Goal: Task Accomplishment & Management: Complete application form

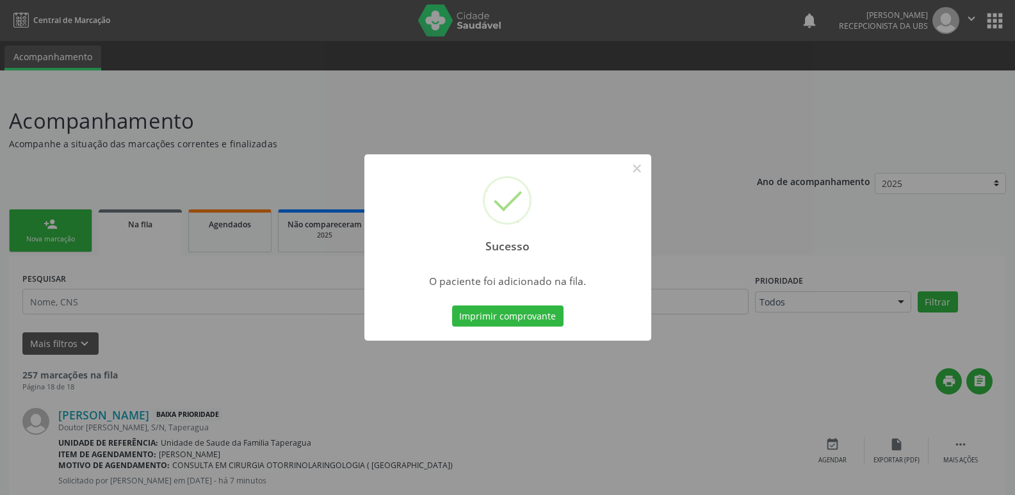
click at [594, 142] on div "Sucesso × O paciente foi adicionado na fila. Imprimir comprovante Cancel" at bounding box center [507, 247] width 1015 height 495
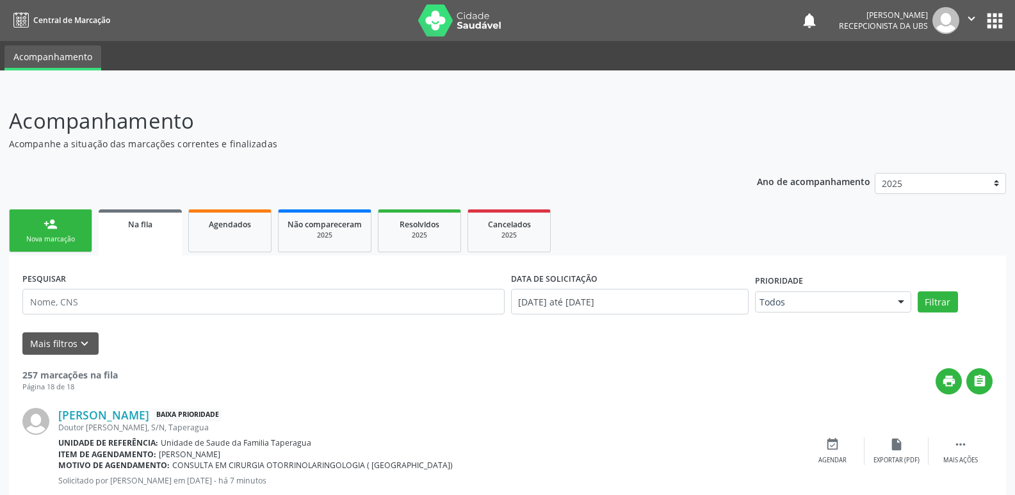
click at [37, 230] on link "person_add Nova marcação" at bounding box center [50, 230] width 83 height 43
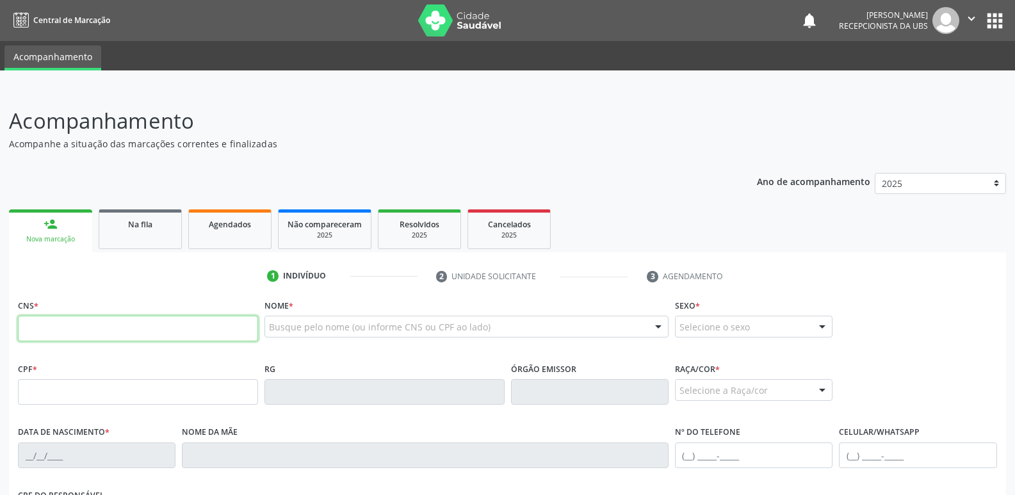
click at [159, 323] on input "text" at bounding box center [138, 329] width 240 height 26
paste input "702 9025 8460 3473"
type input "702 9025 8460 3473"
type input "347.098.784-04"
type input "[DATE]"
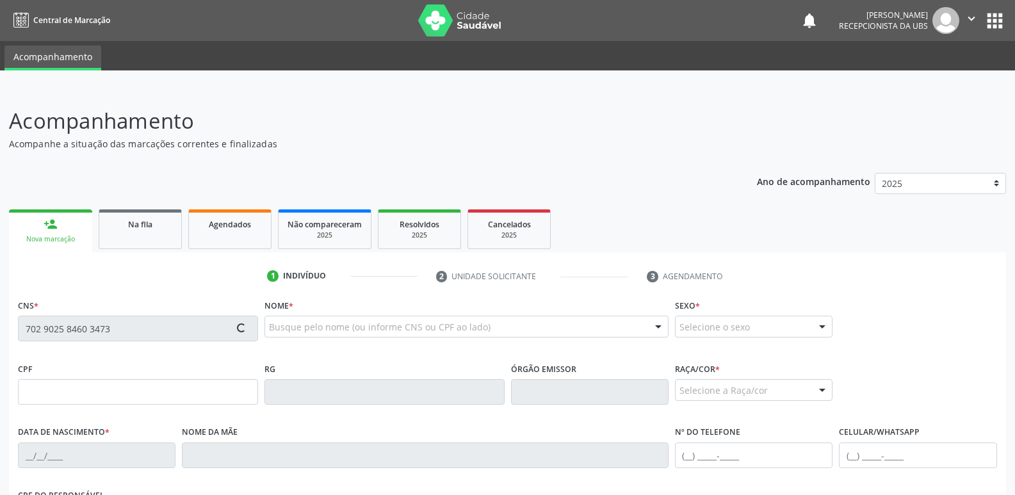
type input "Genozir [PERSON_NAME]"
type input "[PHONE_NUMBER]"
type input "4"
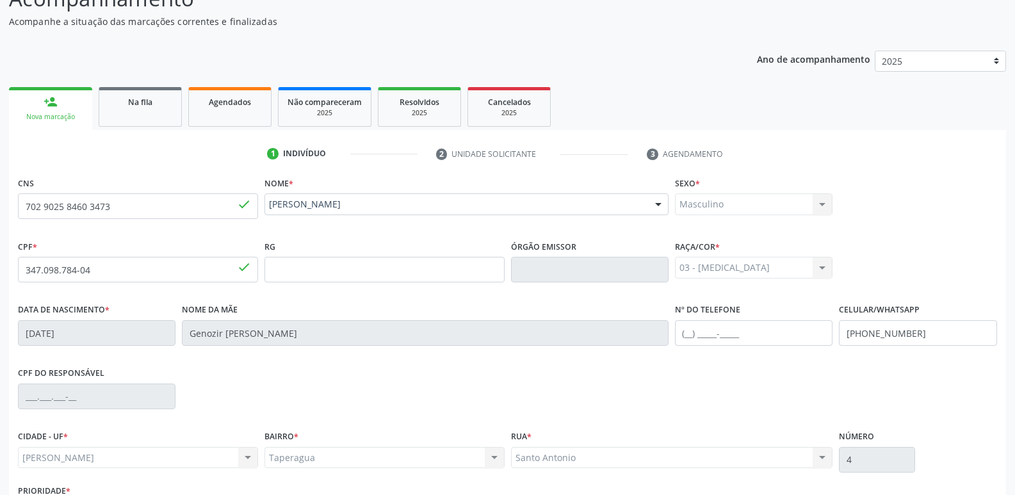
scroll to position [217, 0]
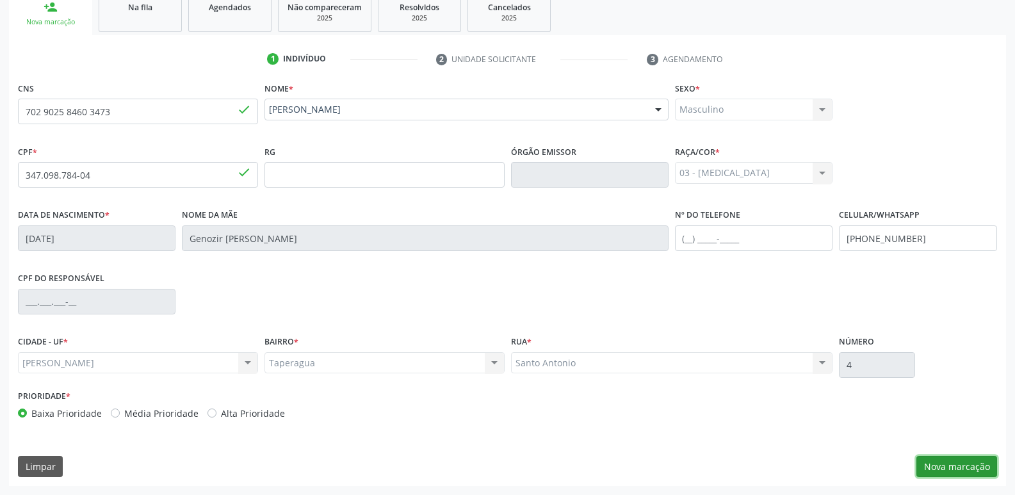
click at [950, 467] on button "Nova marcação" at bounding box center [956, 467] width 81 height 22
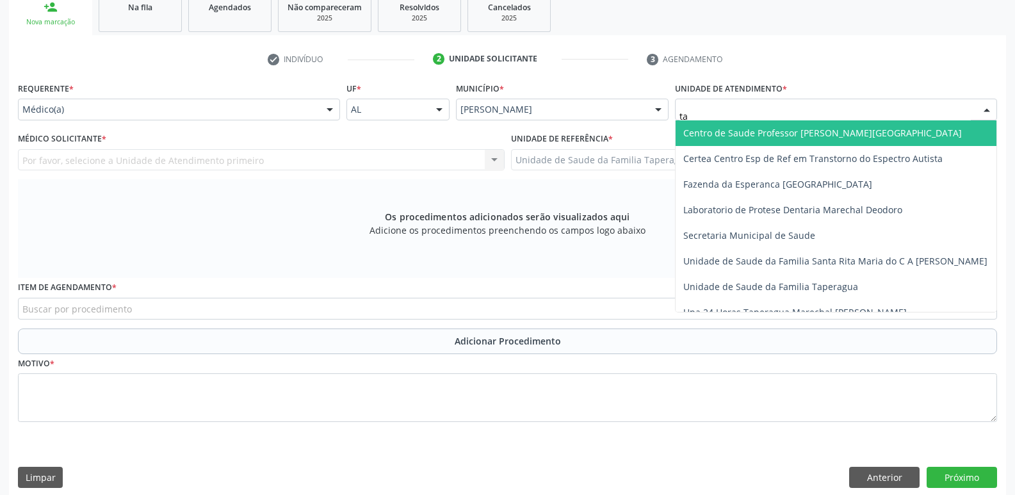
type input "t"
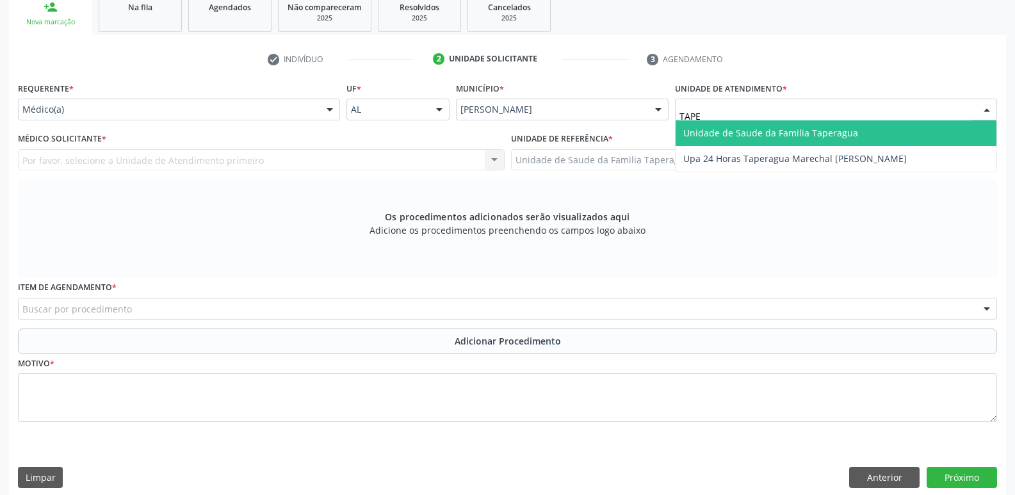
type input "TAPER"
click at [771, 131] on span "Unidade de Saude da Familia Taperagua" at bounding box center [770, 133] width 175 height 12
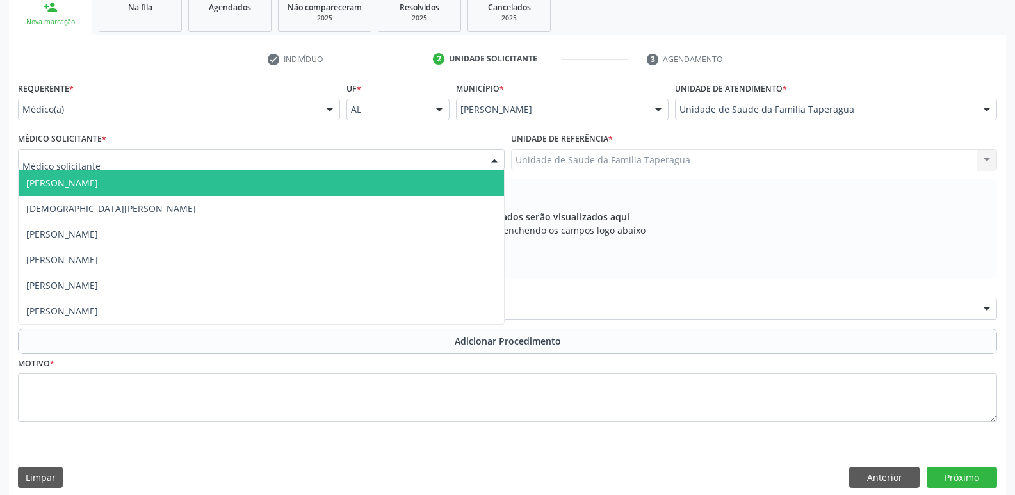
click at [337, 165] on div at bounding box center [261, 160] width 487 height 22
type input "MART"
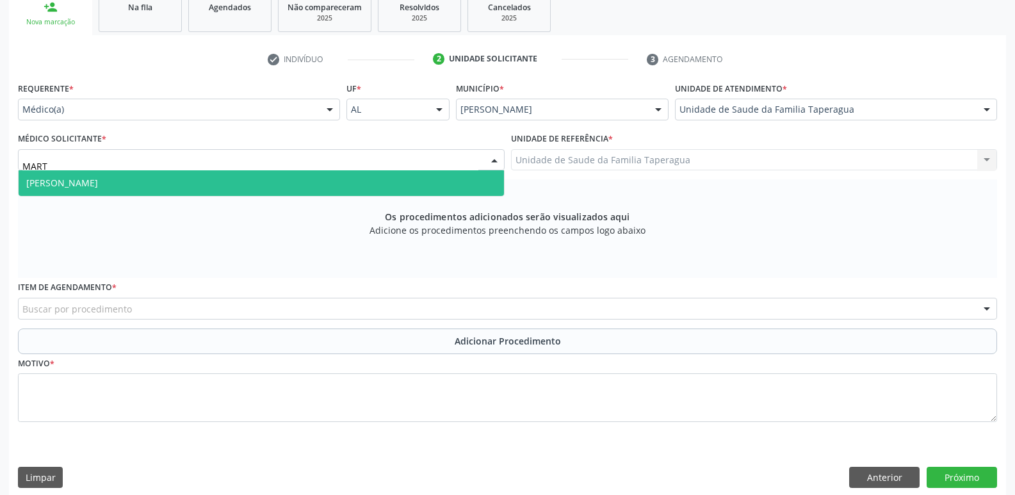
click at [337, 181] on span "[PERSON_NAME]" at bounding box center [261, 183] width 485 height 26
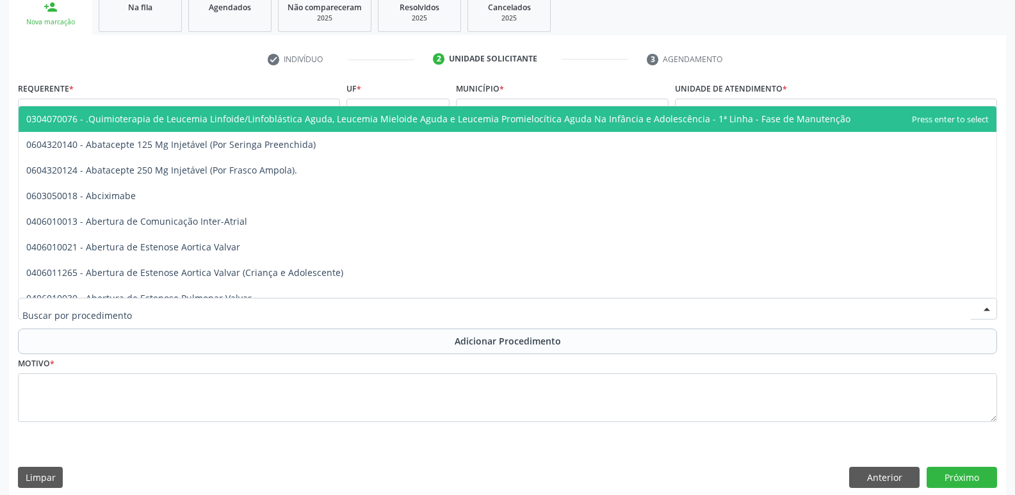
click at [371, 307] on div at bounding box center [507, 309] width 979 height 22
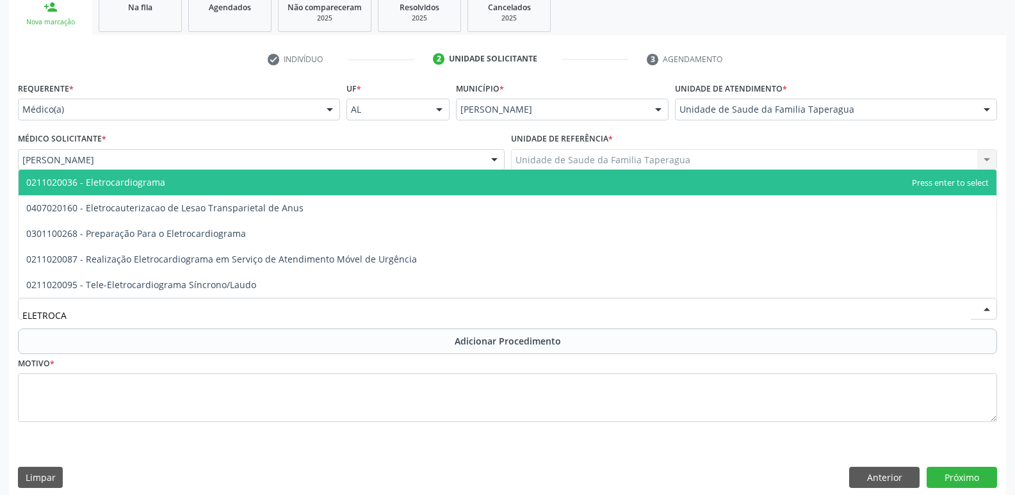
type input "ELETROCAR"
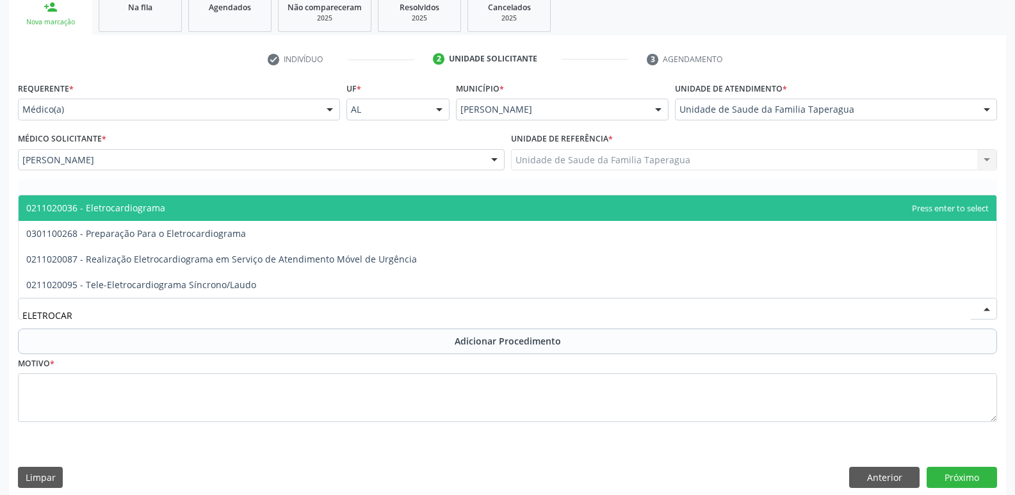
click at [400, 213] on span "0211020036 - Eletrocardiograma" at bounding box center [508, 208] width 978 height 26
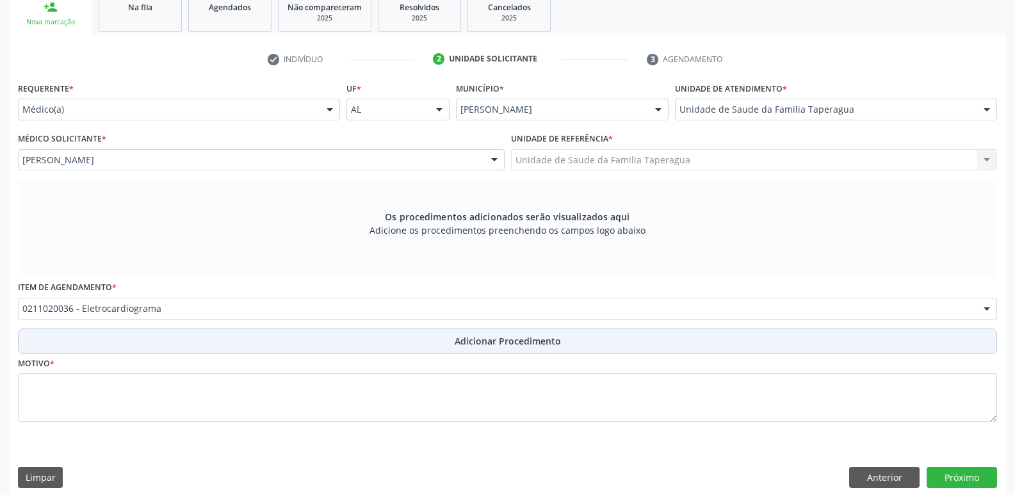
click at [450, 341] on button "Adicionar Procedimento" at bounding box center [507, 341] width 979 height 26
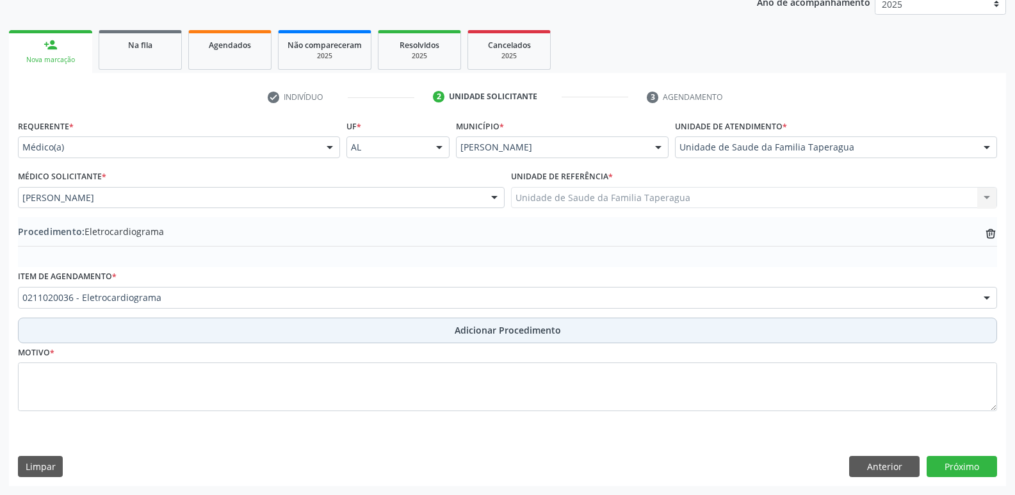
scroll to position [179, 0]
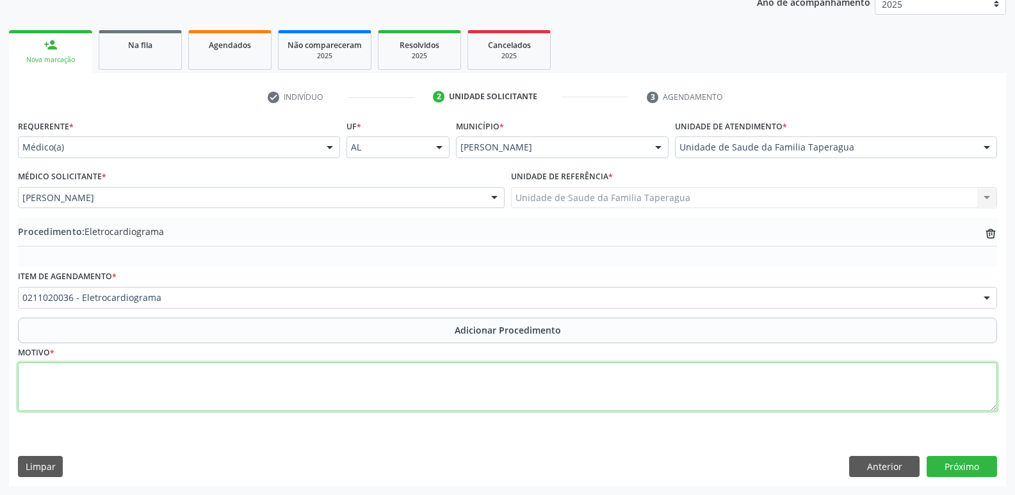
click at [447, 382] on textarea at bounding box center [507, 386] width 979 height 49
type textarea "HAS"
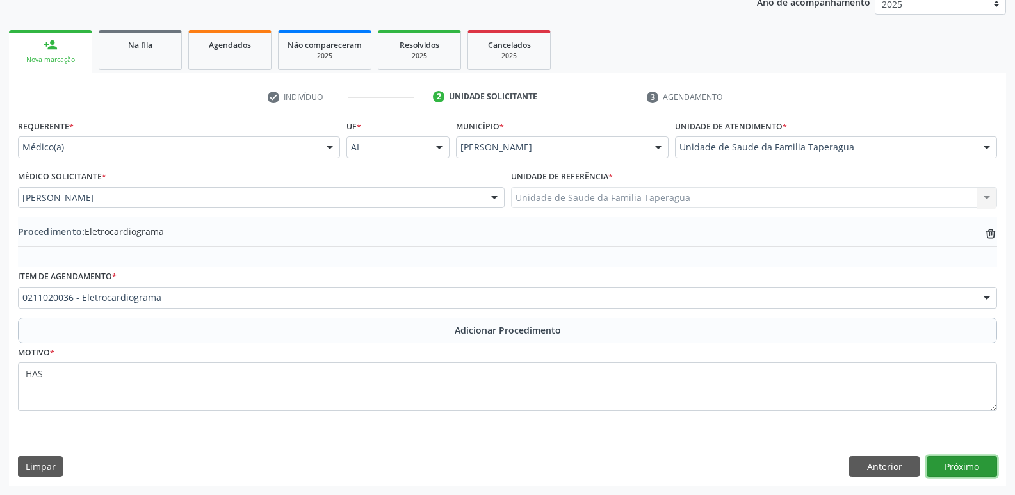
click at [959, 466] on button "Próximo" at bounding box center [962, 467] width 70 height 22
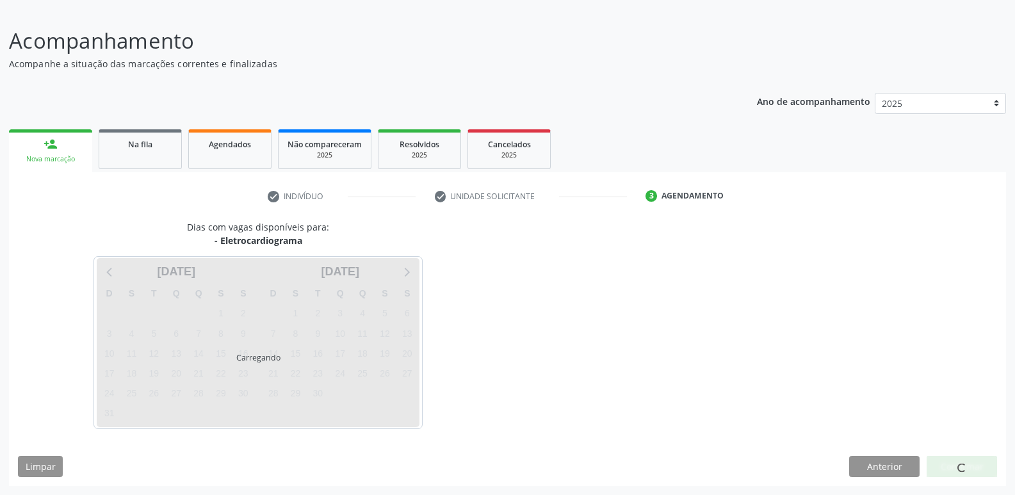
scroll to position [118, 0]
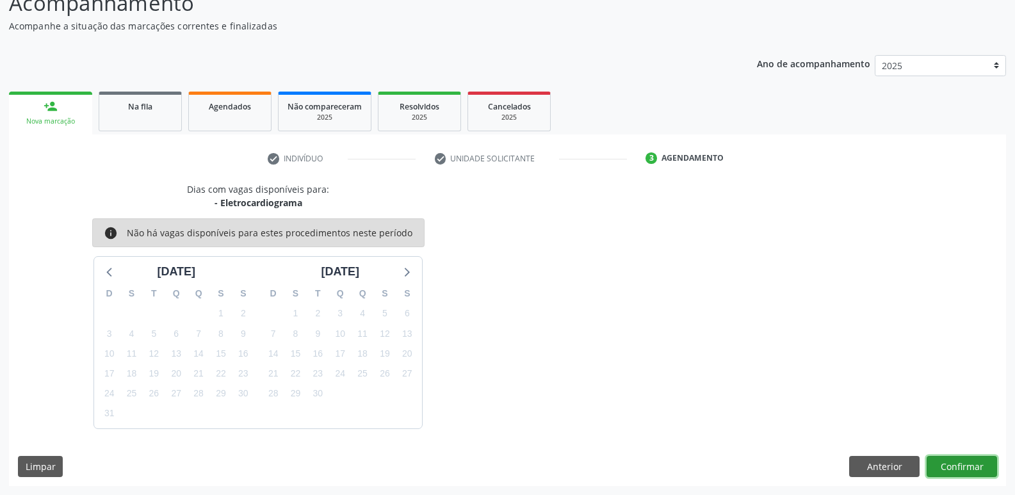
click at [962, 465] on button "Confirmar" at bounding box center [962, 467] width 70 height 22
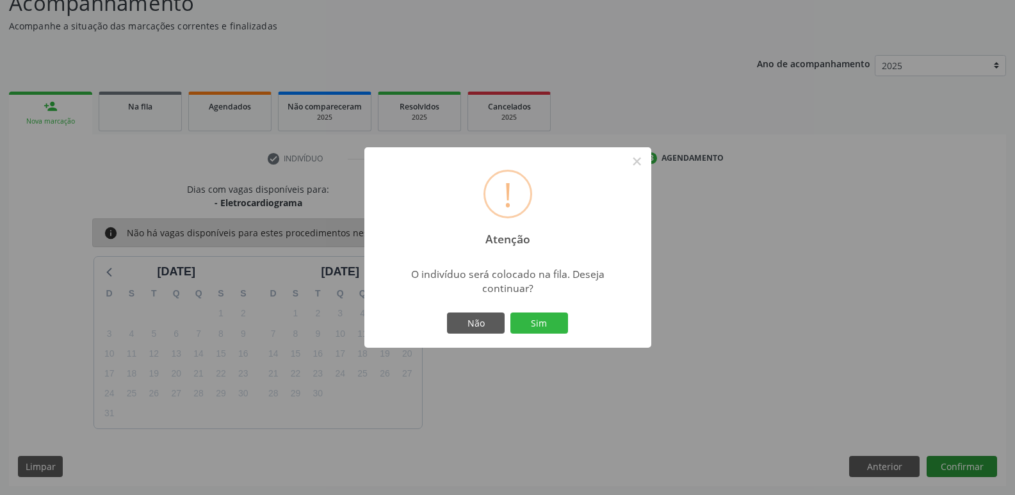
click at [510, 312] on button "Sim" at bounding box center [539, 323] width 58 height 22
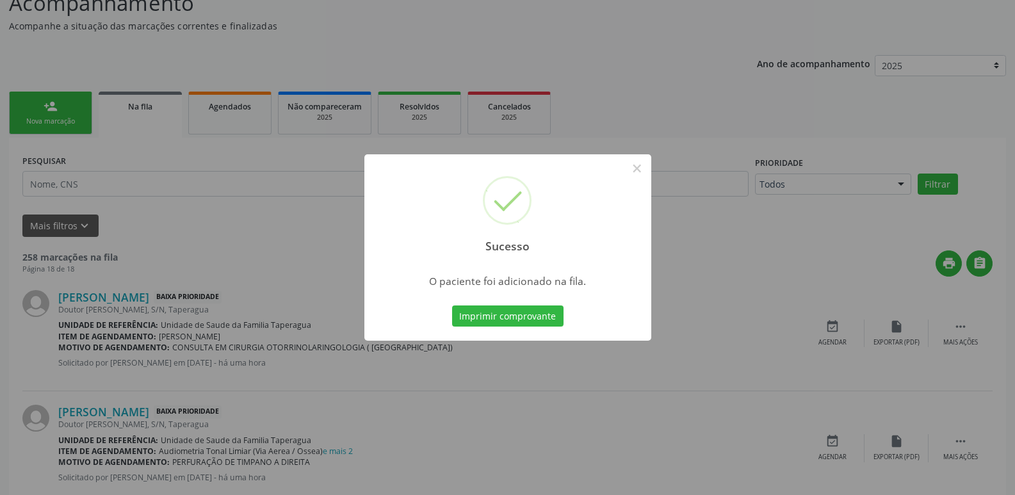
scroll to position [0, 0]
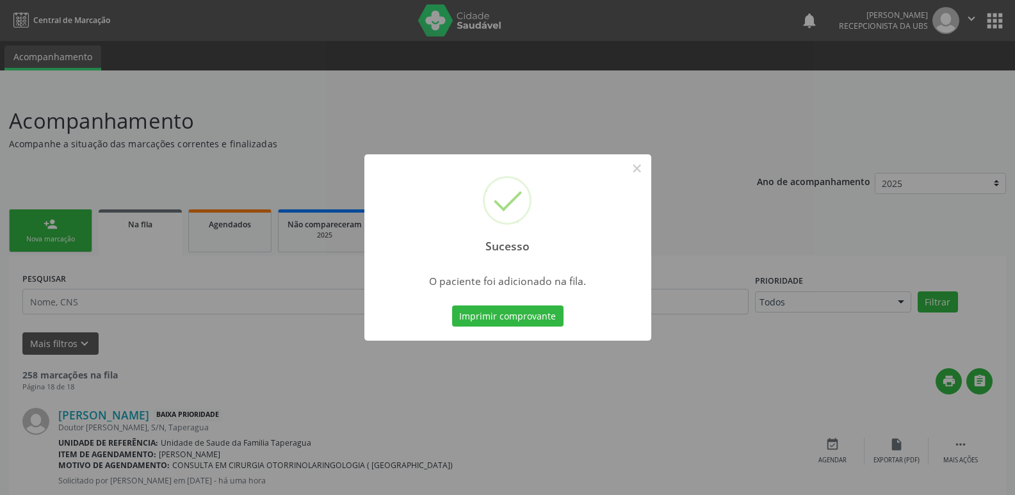
click at [873, 250] on div "Sucesso × O paciente foi adicionado na fila. Imprimir comprovante Cancel" at bounding box center [507, 247] width 1015 height 495
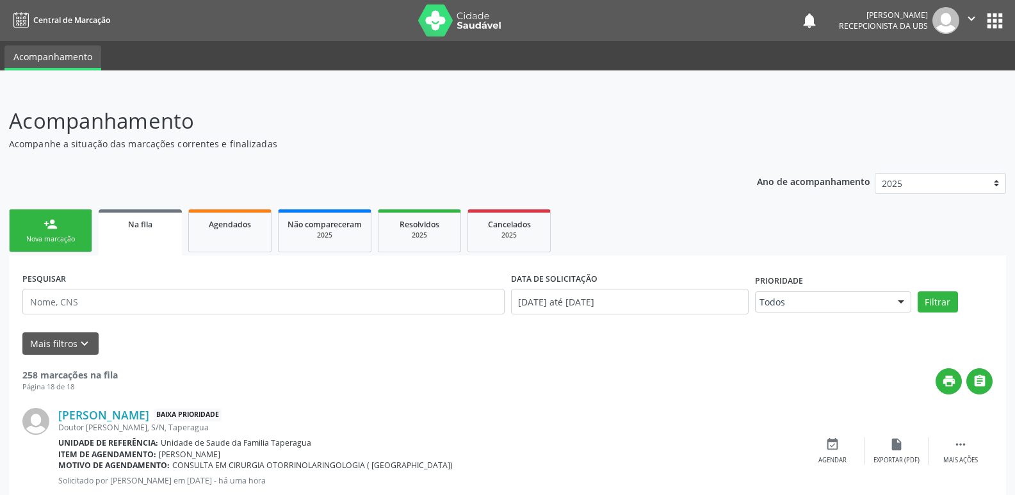
click at [76, 246] on link "person_add Nova marcação" at bounding box center [50, 230] width 83 height 43
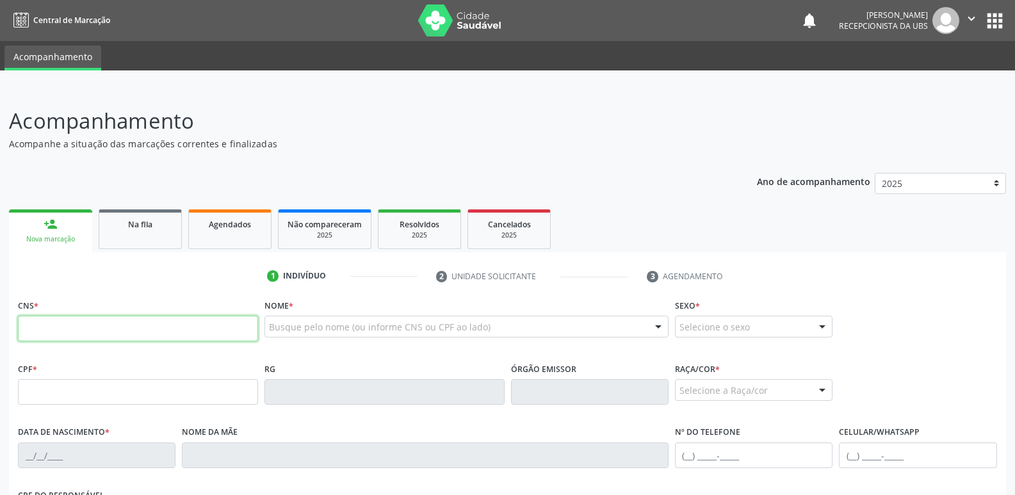
click at [213, 339] on input "text" at bounding box center [138, 329] width 240 height 26
paste input "704 2012 9201 9080"
type input "704 2012 9201 9080"
type input "776.899.174-53"
type input "[DATE]"
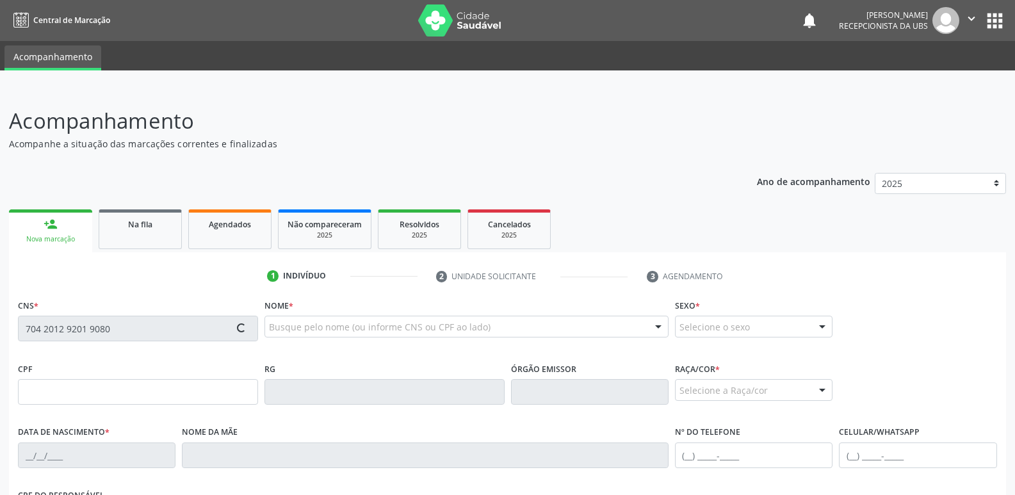
type input "[PERSON_NAME]"
type input "[PHONE_NUMBER]"
type input "S/N"
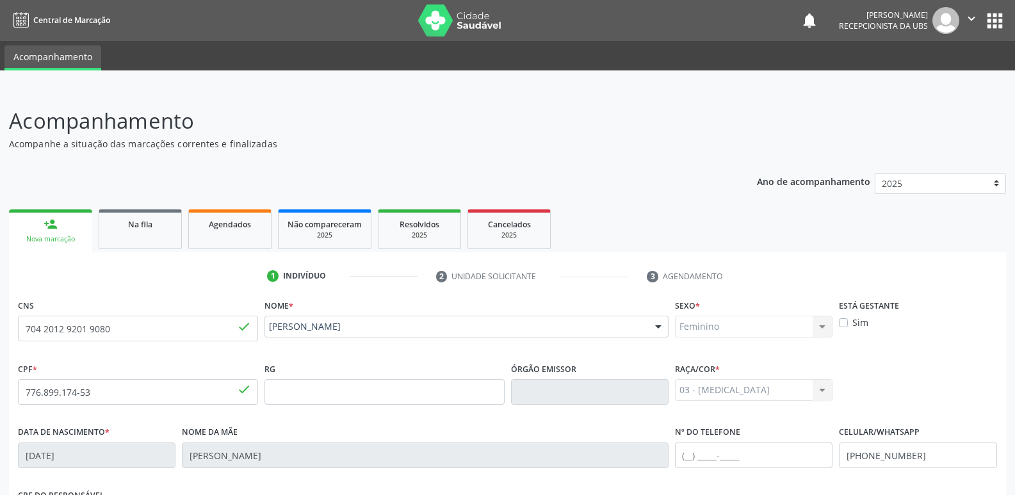
scroll to position [217, 0]
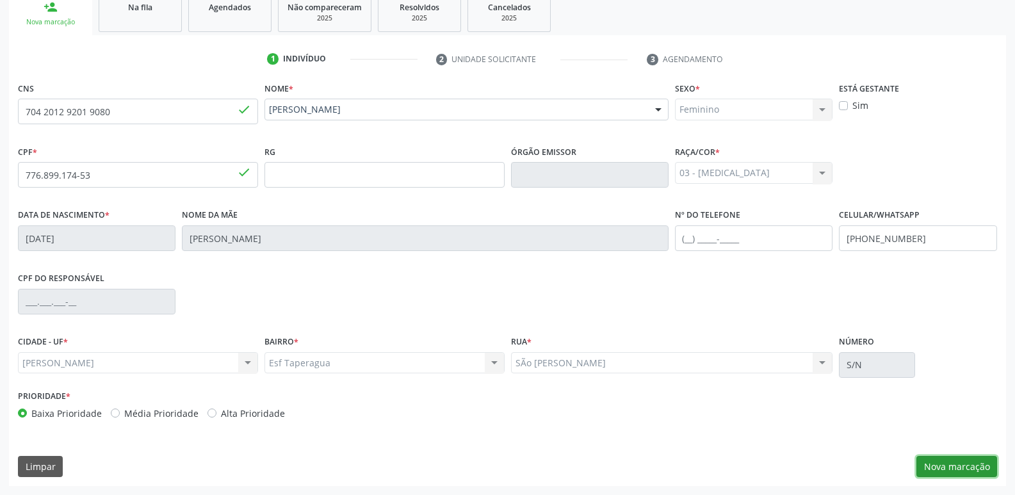
click at [945, 464] on button "Nova marcação" at bounding box center [956, 467] width 81 height 22
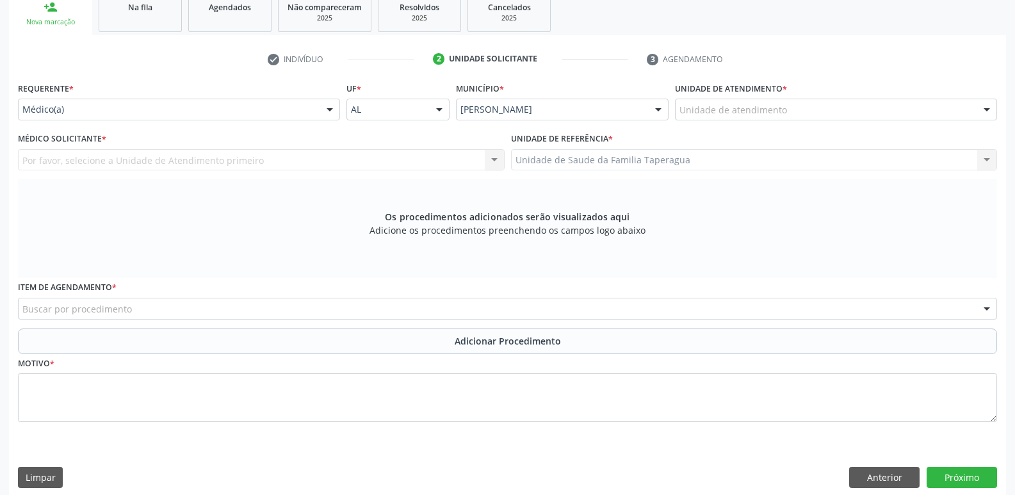
click at [850, 106] on div "Unidade de atendimento" at bounding box center [836, 110] width 322 height 22
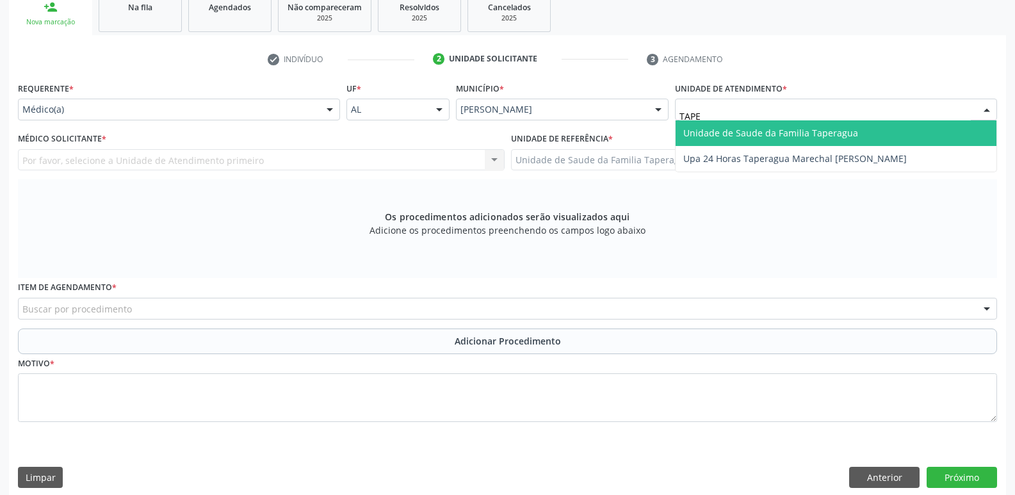
type input "TAPER"
click at [848, 133] on span "Unidade de Saude da Familia Taperagua" at bounding box center [770, 133] width 175 height 12
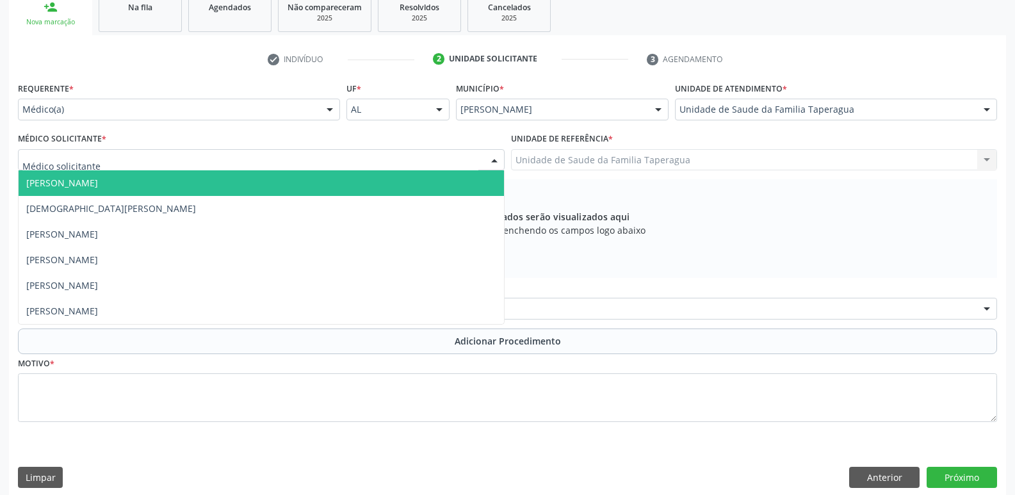
click at [262, 156] on div at bounding box center [261, 160] width 487 height 22
type input "MART"
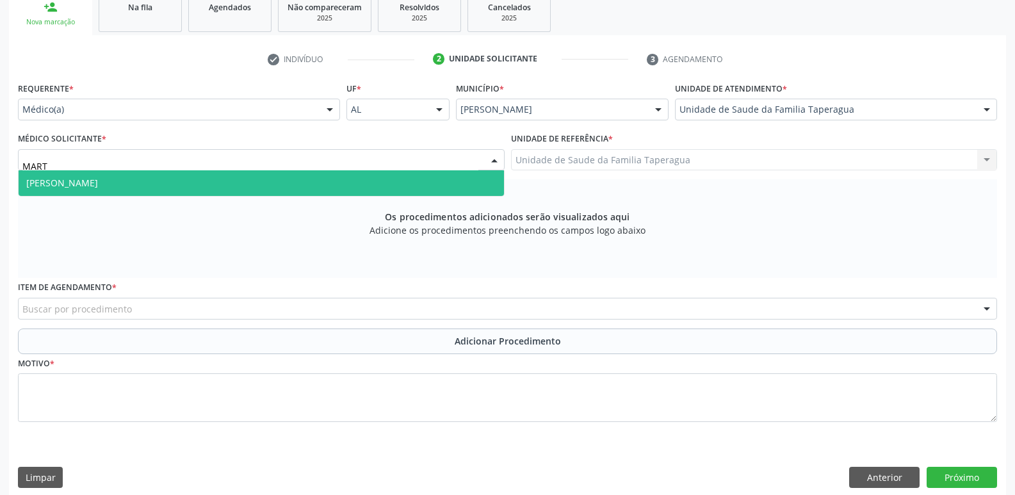
click at [267, 182] on span "[PERSON_NAME]" at bounding box center [261, 183] width 485 height 26
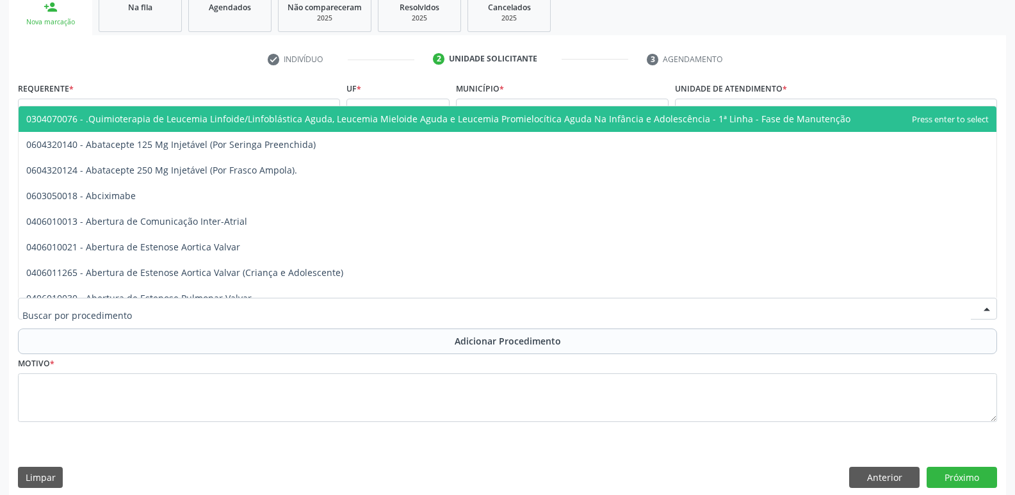
click at [290, 312] on div at bounding box center [507, 309] width 979 height 22
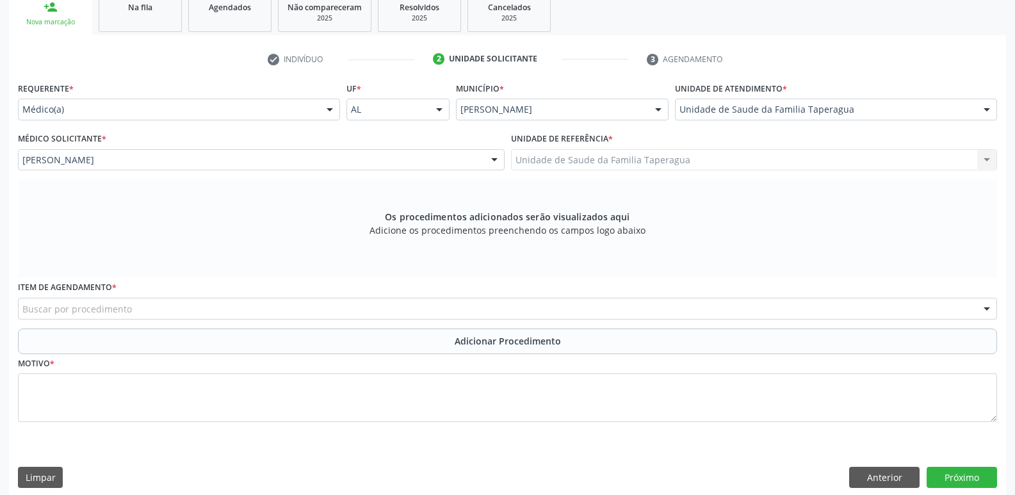
click at [379, 307] on div "Buscar por procedimento" at bounding box center [507, 309] width 979 height 22
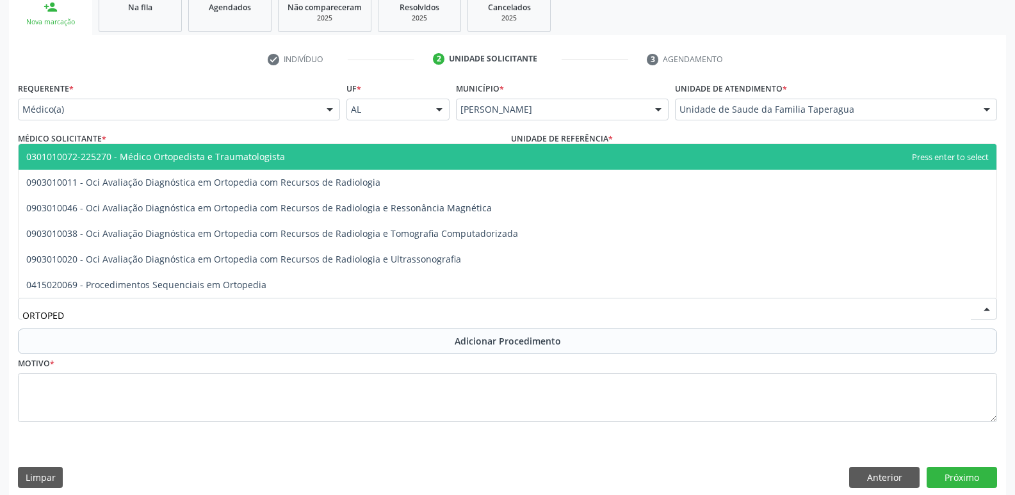
type input "ORTOPEDI"
click at [505, 150] on span "0301010072-225270 - Médico Ortopedista e Traumatologista" at bounding box center [508, 157] width 978 height 26
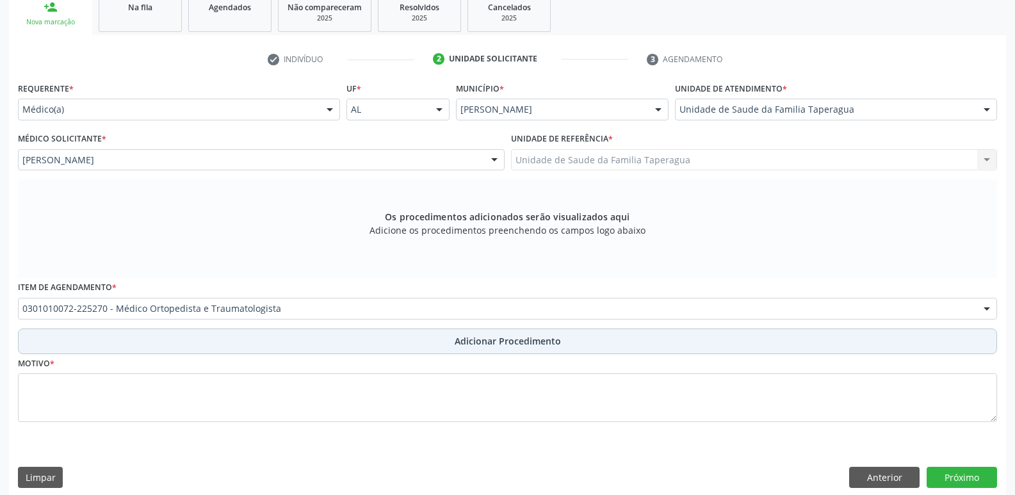
click at [533, 336] on span "Adicionar Procedimento" at bounding box center [508, 340] width 106 height 13
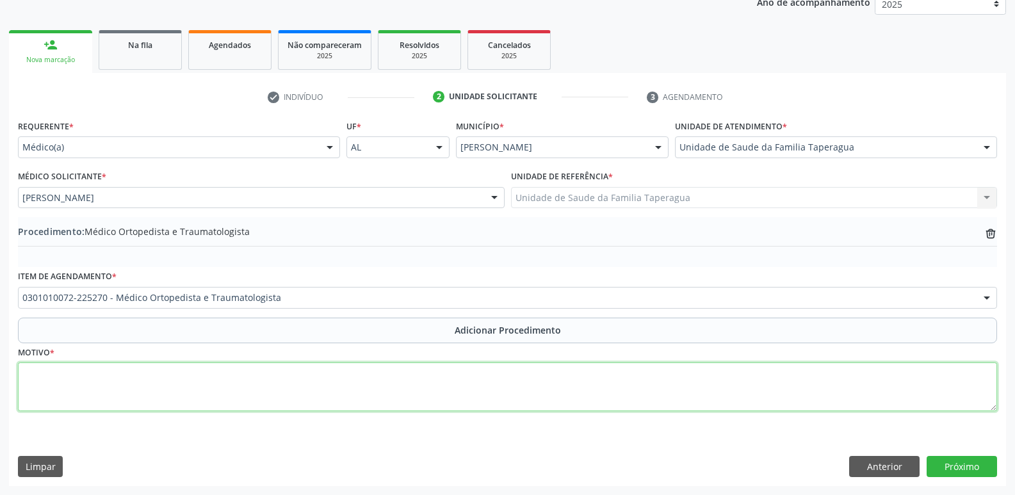
click at [532, 395] on textarea at bounding box center [507, 386] width 979 height 49
click at [103, 371] on textarea "PACIENTE APRESETANDO DOR INTENSA EM PLANTA DE PÉ, COM RX EVIDENCIANDO ESPORÃO D…" at bounding box center [507, 386] width 979 height 49
click at [101, 372] on textarea "PACIENTE APRESETANDO DOR INTENSA EM PLANTA DE PÉ, COM RX EVIDENCIANDO ESPORÃO D…" at bounding box center [507, 386] width 979 height 49
type textarea "PACIENTE APRESENTANDO DOR INTENSA EM PLANTA DE PÉ, COM RX EVIDENCIANDO ESPORÃO …"
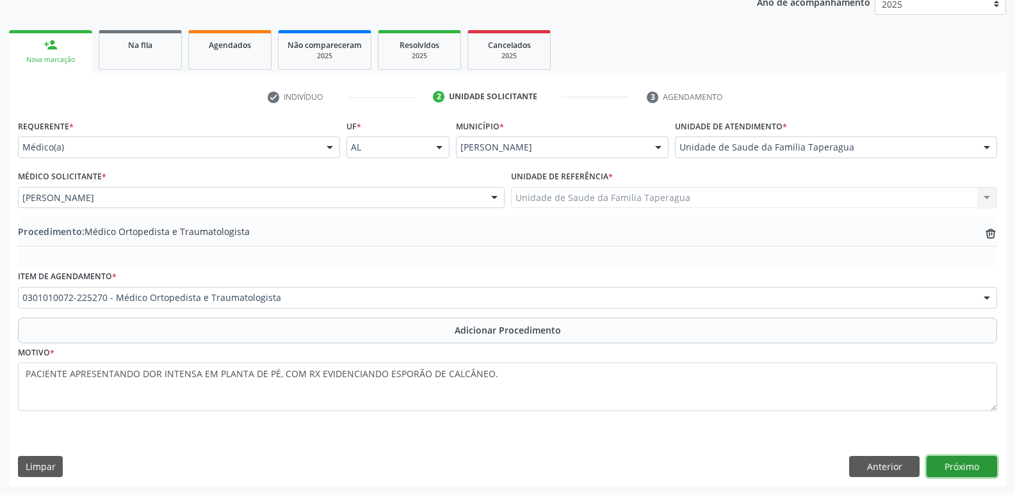
click at [969, 474] on button "Próximo" at bounding box center [962, 467] width 70 height 22
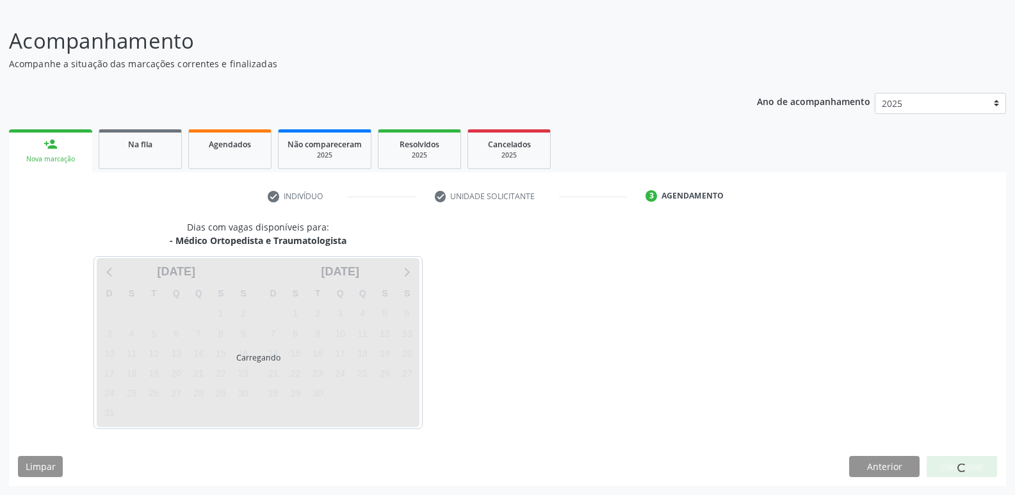
scroll to position [118, 0]
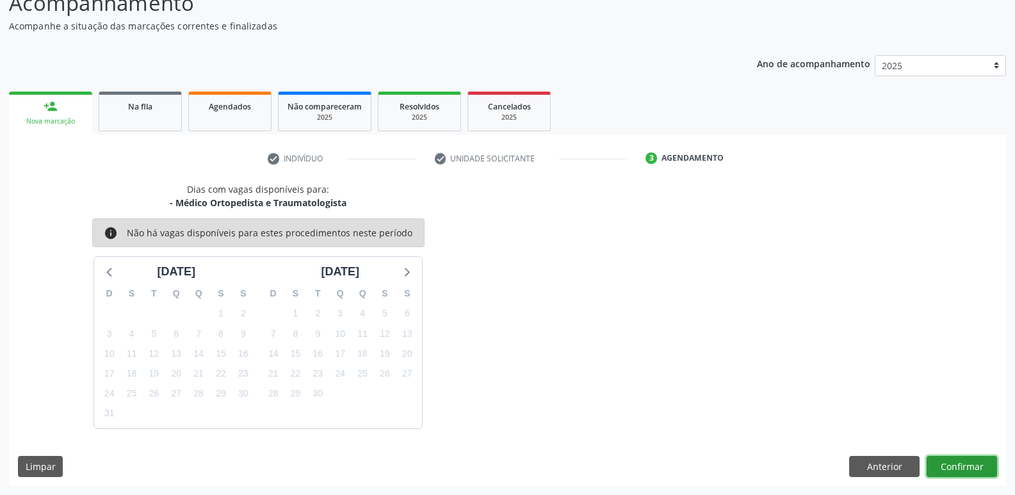
click at [959, 462] on button "Confirmar" at bounding box center [962, 467] width 70 height 22
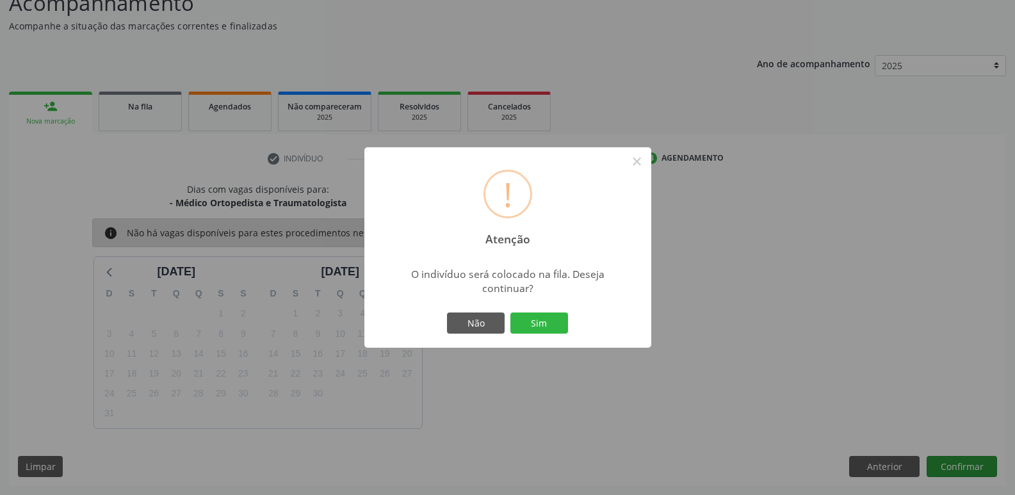
click at [510, 312] on button "Sim" at bounding box center [539, 323] width 58 height 22
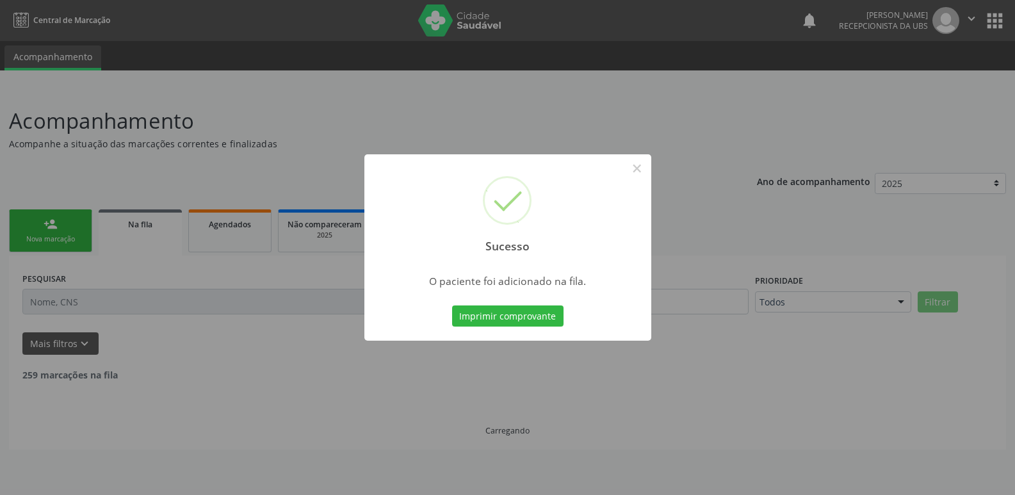
scroll to position [0, 0]
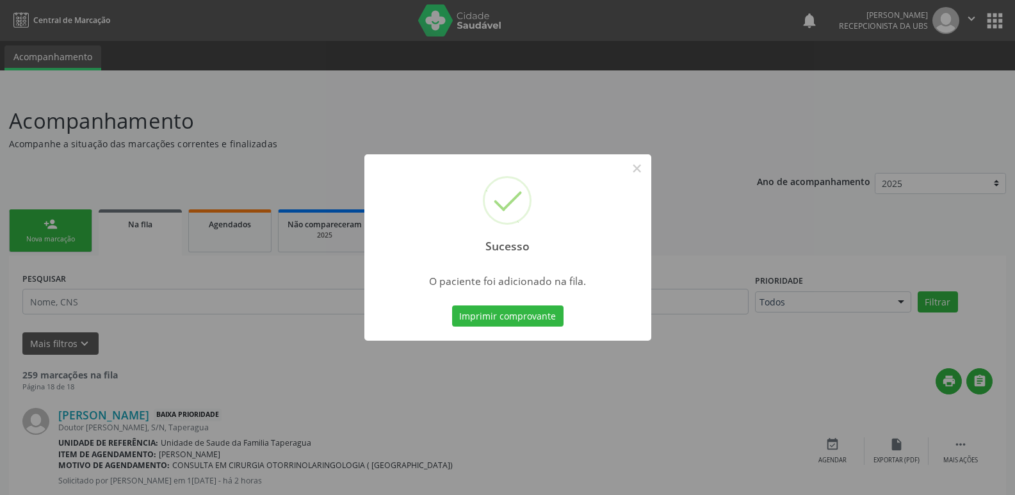
click at [779, 283] on div "Sucesso × O paciente foi adicionado na fila. Imprimir comprovante Cancel" at bounding box center [507, 247] width 1015 height 495
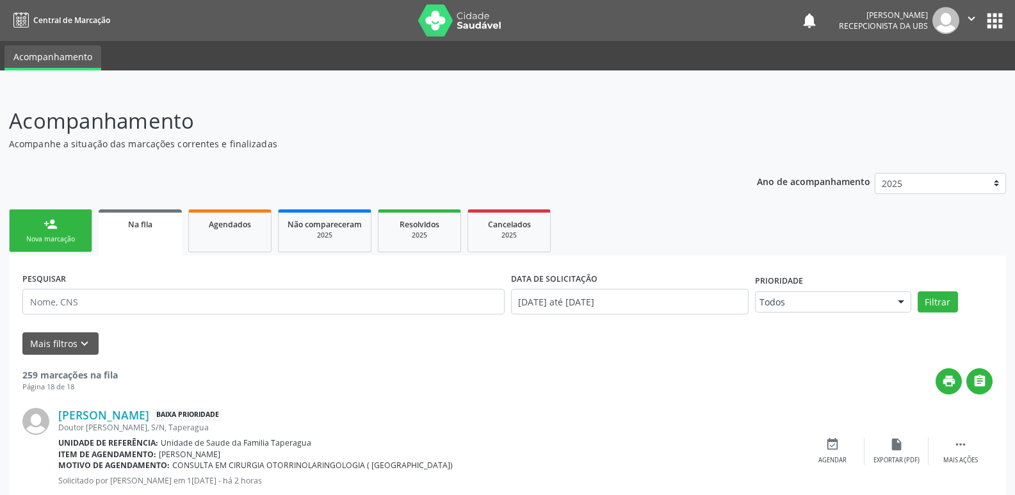
click at [70, 237] on div "Nova marcação" at bounding box center [51, 239] width 64 height 10
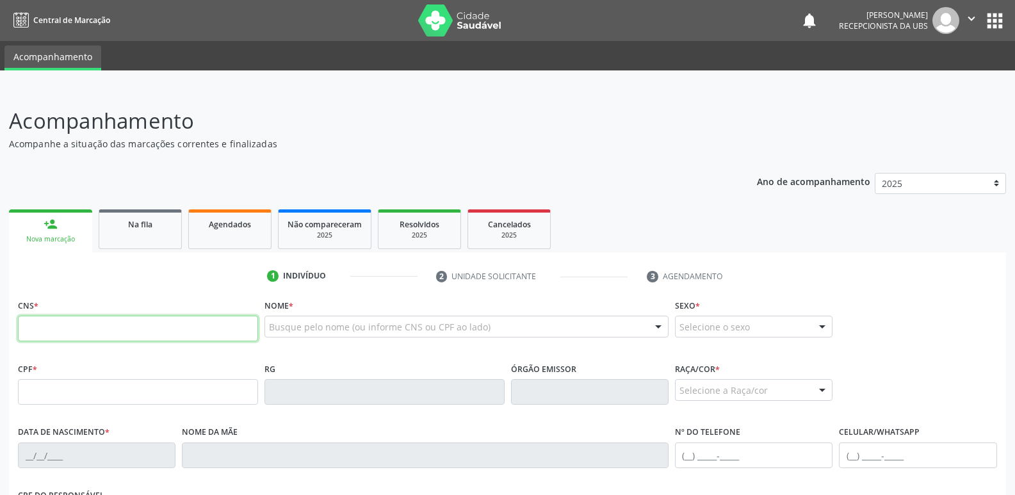
click at [127, 324] on input "text" at bounding box center [138, 329] width 240 height 26
paste input "700 3029 0323 9632"
type input "700 3029 0323 9632"
type input "084.676.344-30"
type input "[DATE]"
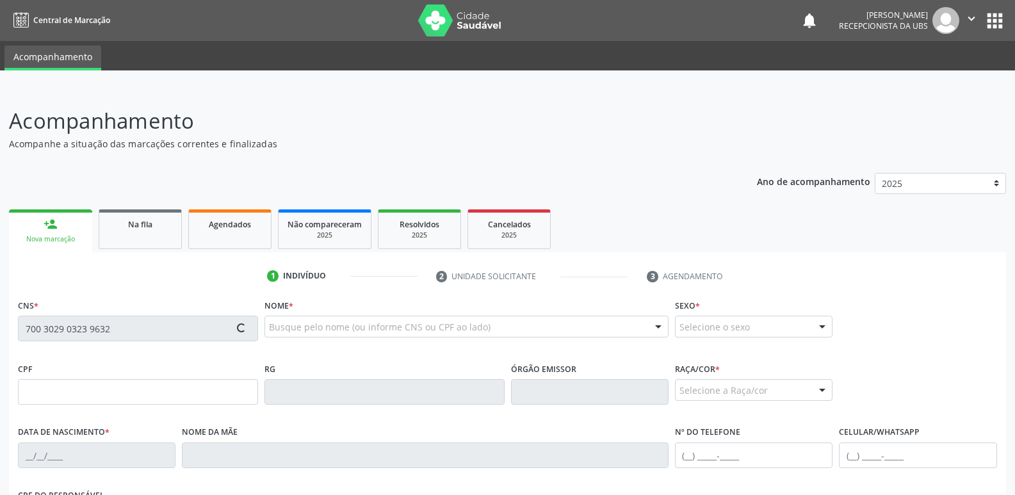
type input "[PERSON_NAME]"
type input "[PHONE_NUMBER]"
type input "S/N"
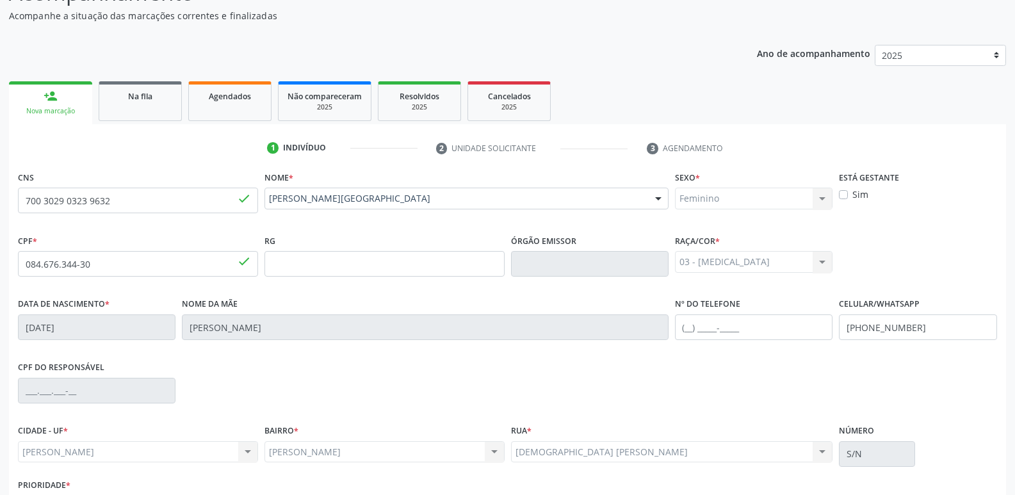
scroll to position [217, 0]
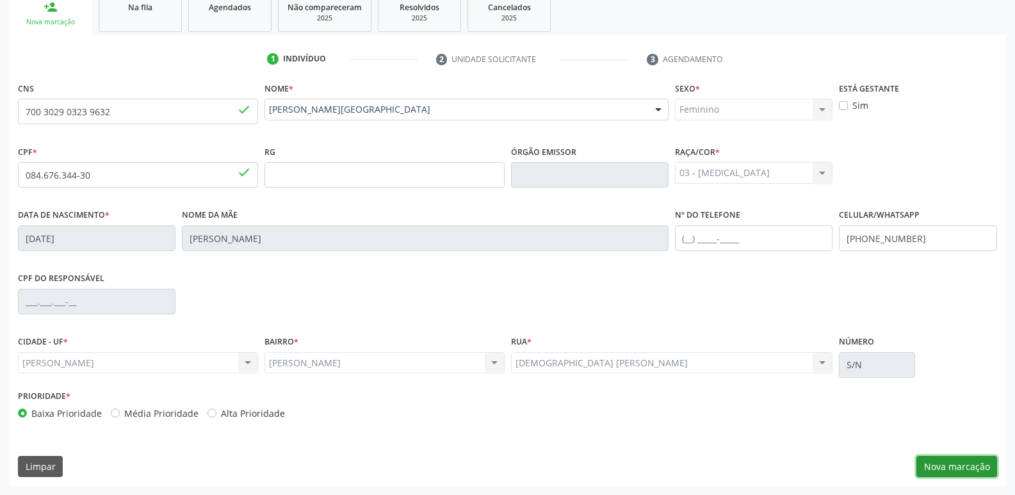
click at [952, 464] on button "Nova marcação" at bounding box center [956, 467] width 81 height 22
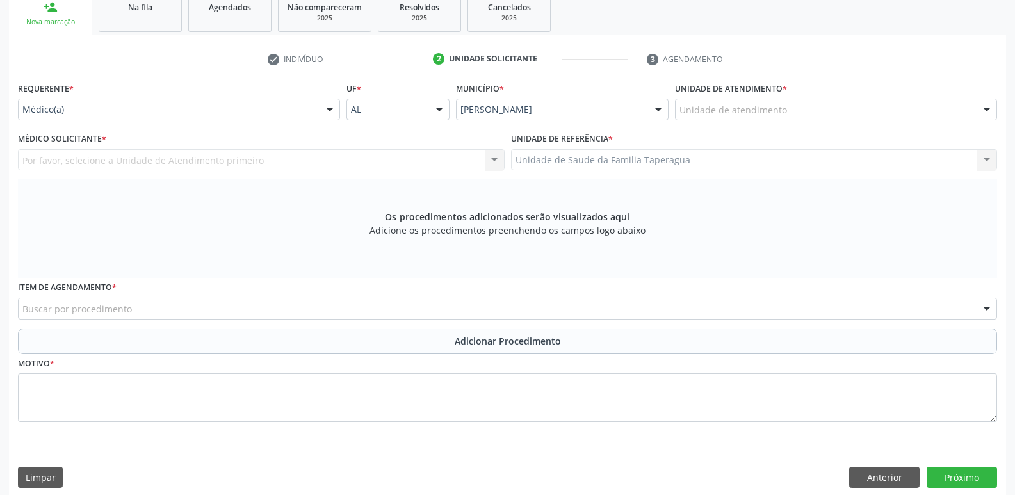
click at [783, 118] on div "Unidade de atendimento" at bounding box center [836, 110] width 322 height 22
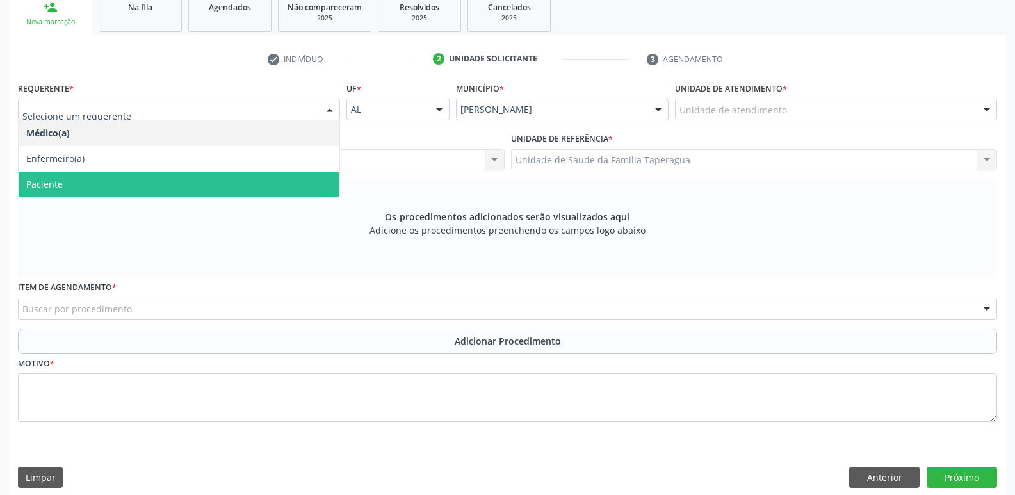
click at [281, 182] on span "Paciente" at bounding box center [179, 185] width 321 height 26
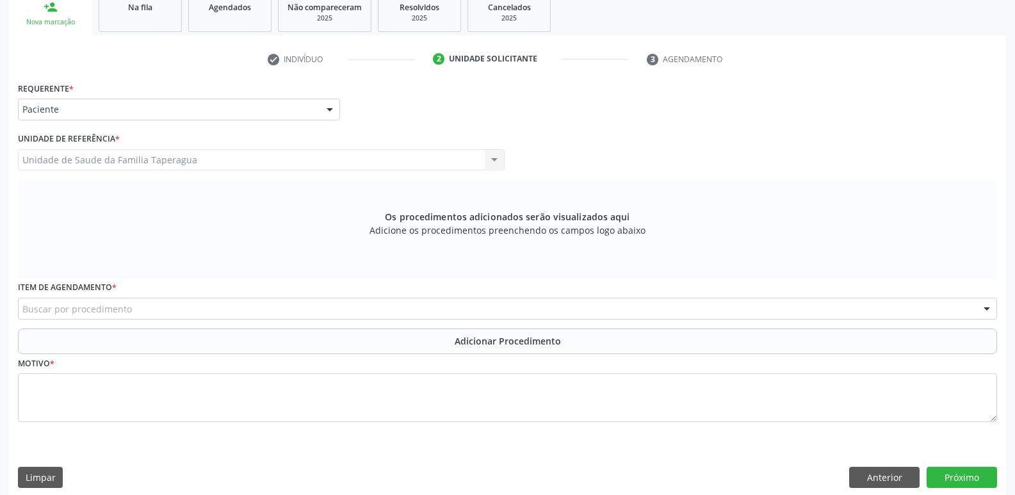
click at [275, 305] on div "Buscar por procedimento" at bounding box center [507, 309] width 979 height 22
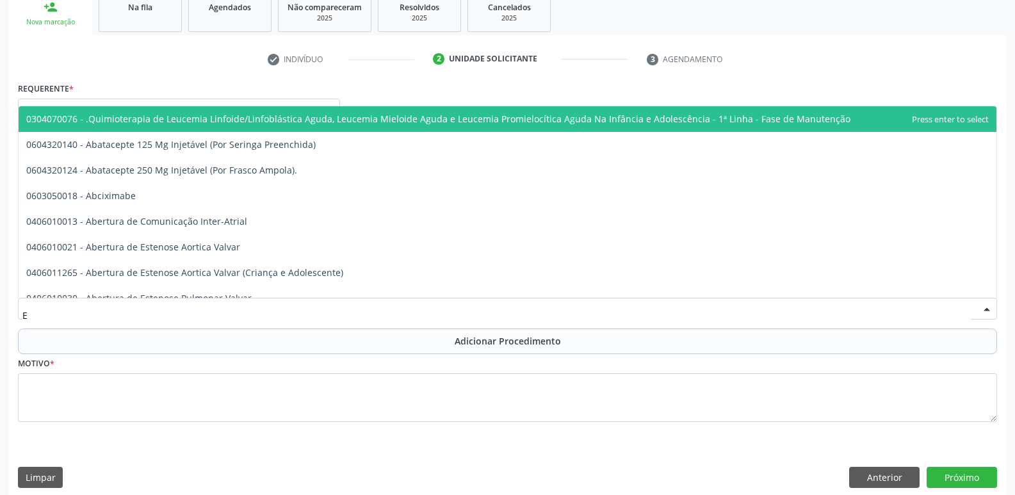
type input "EC"
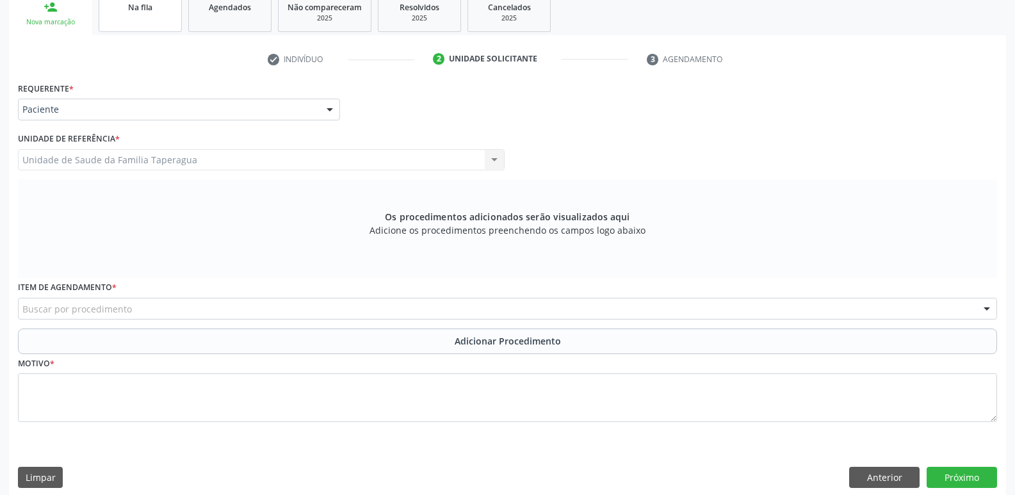
click at [134, 29] on link "Na fila" at bounding box center [140, 12] width 83 height 40
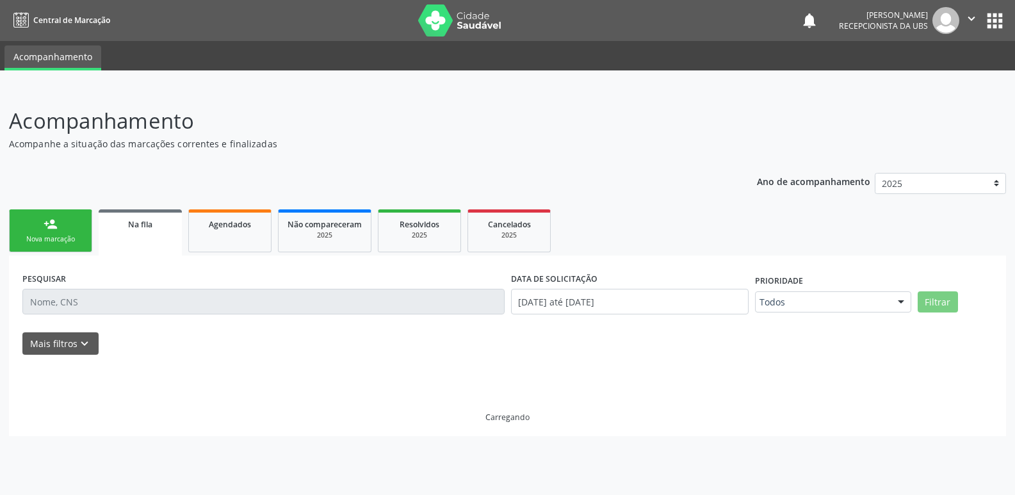
scroll to position [0, 0]
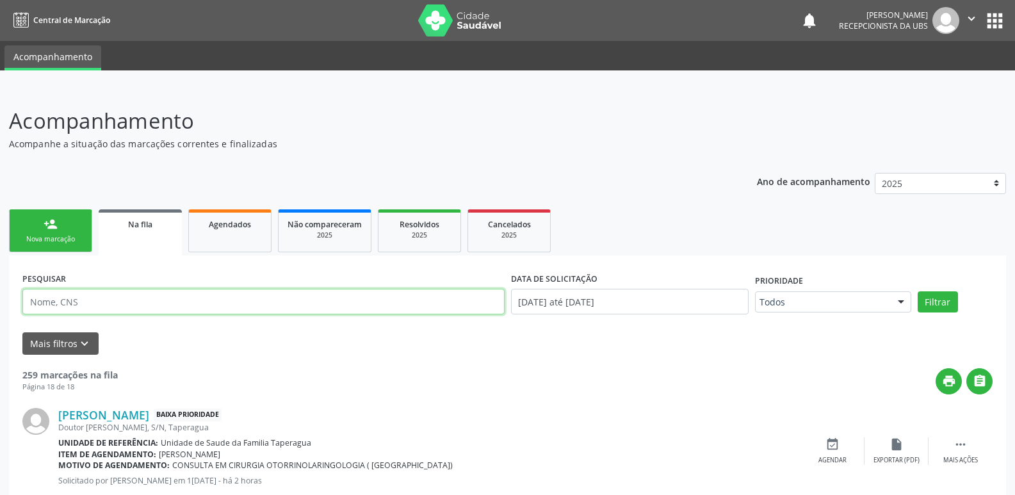
click at [139, 300] on input "text" at bounding box center [263, 302] width 482 height 26
paste input "700302903239632"
click at [918, 291] on button "Filtrar" at bounding box center [938, 302] width 40 height 22
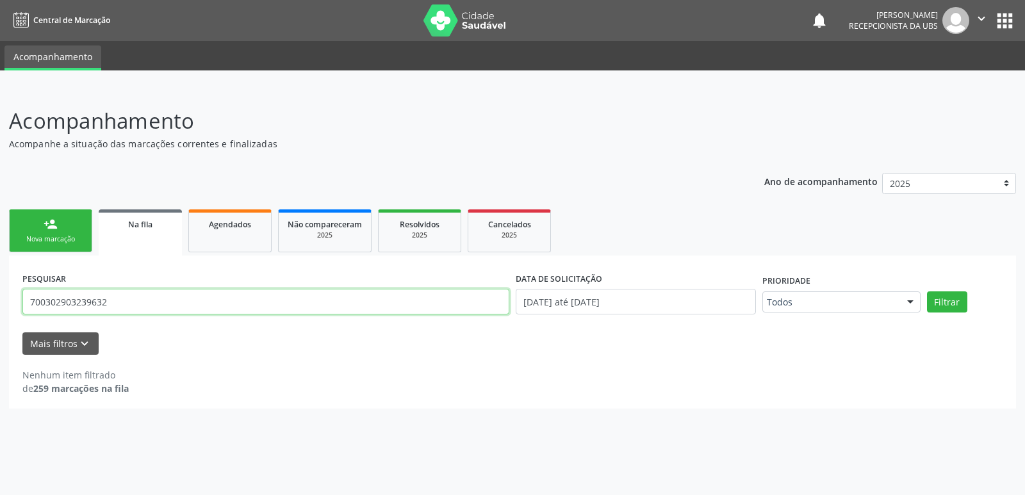
click at [159, 310] on input "700302903239632" at bounding box center [265, 302] width 487 height 26
paste input "6902161792038"
type input "706902161792038"
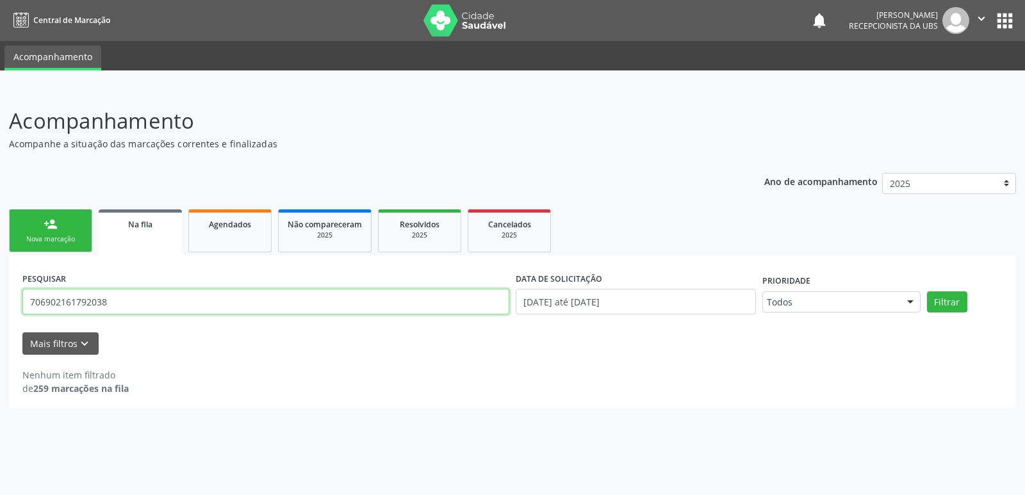
click at [927, 291] on button "Filtrar" at bounding box center [947, 302] width 40 height 22
click at [273, 302] on input "706902161792038" at bounding box center [265, 302] width 487 height 26
click at [927, 291] on button "Filtrar" at bounding box center [947, 302] width 40 height 22
click at [149, 300] on input "706902161792038" at bounding box center [265, 302] width 487 height 26
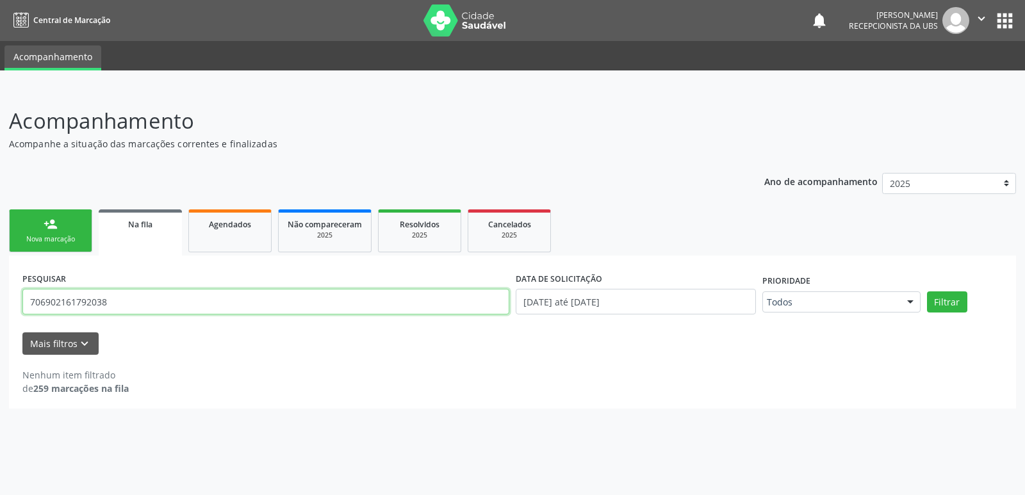
click at [149, 300] on input "706902161792038" at bounding box center [265, 302] width 487 height 26
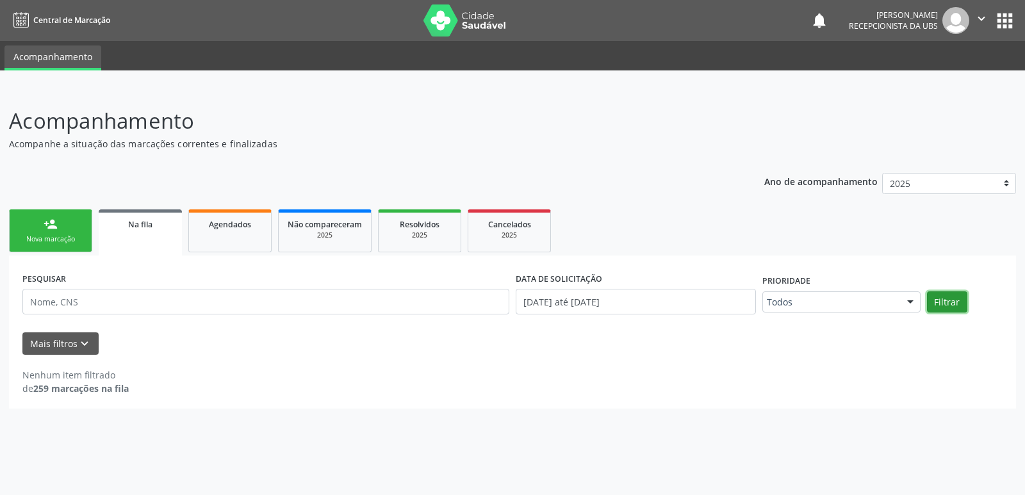
click at [932, 308] on button "Filtrar" at bounding box center [947, 302] width 40 height 22
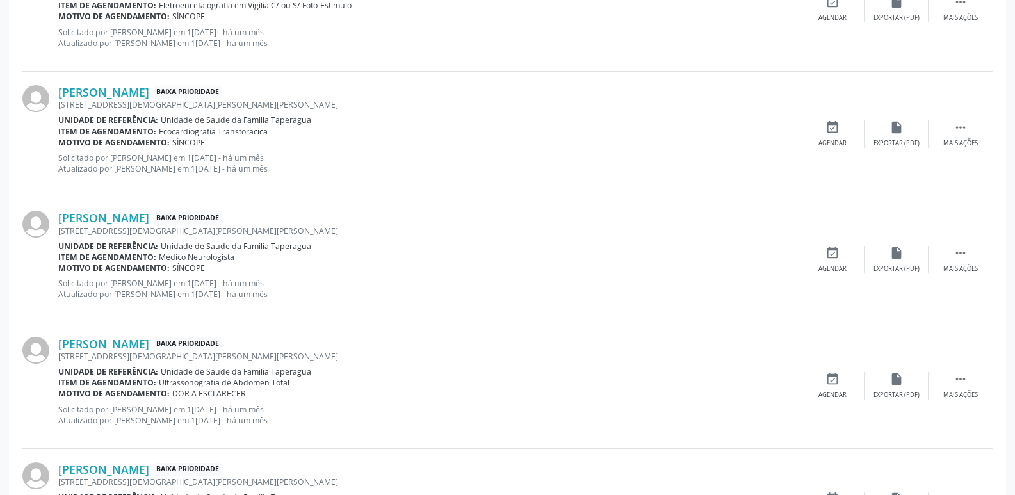
scroll to position [1811, 0]
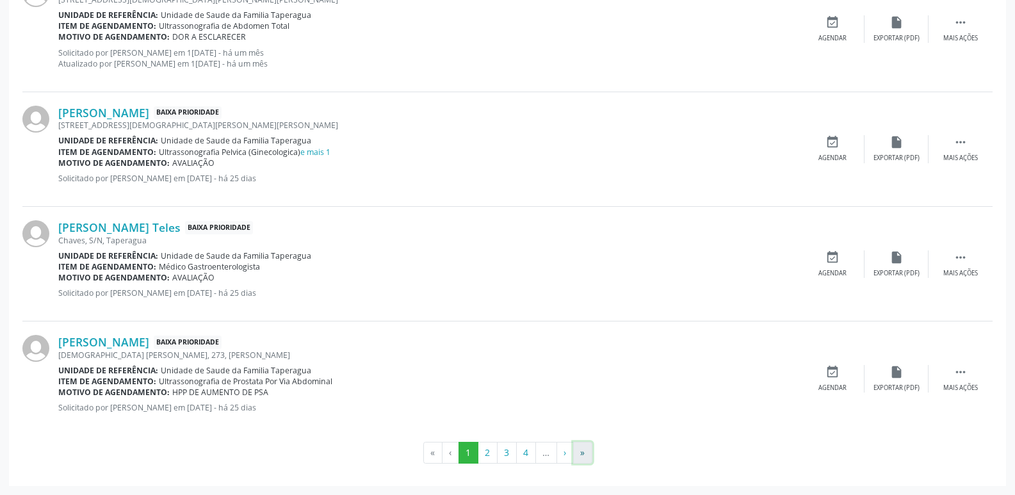
click at [584, 454] on button "»" at bounding box center [582, 453] width 19 height 22
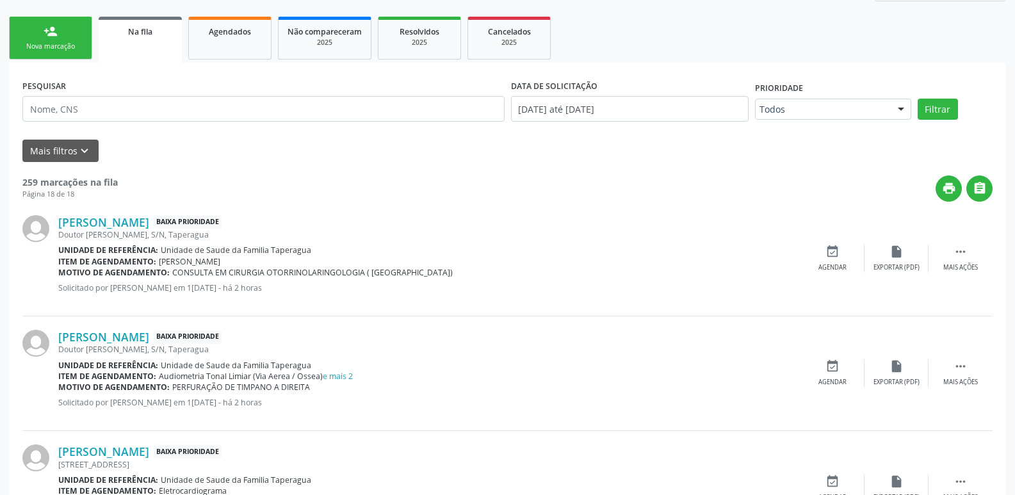
scroll to position [0, 0]
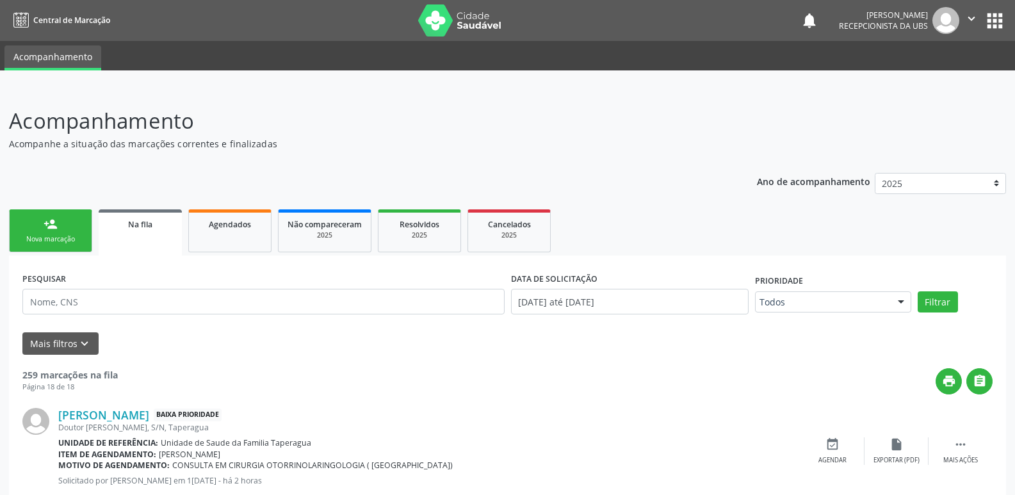
click at [69, 237] on div "Nova marcação" at bounding box center [51, 239] width 64 height 10
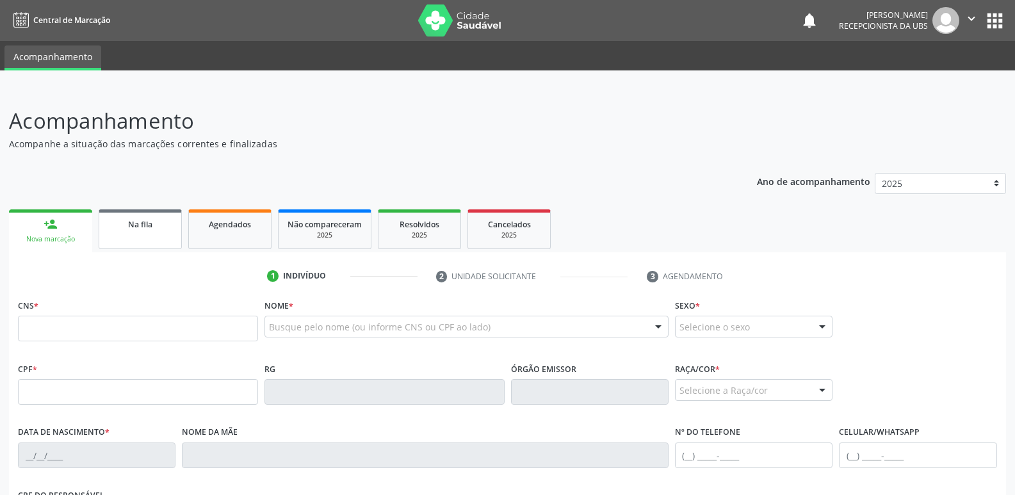
click at [137, 240] on link "Na fila" at bounding box center [140, 229] width 83 height 40
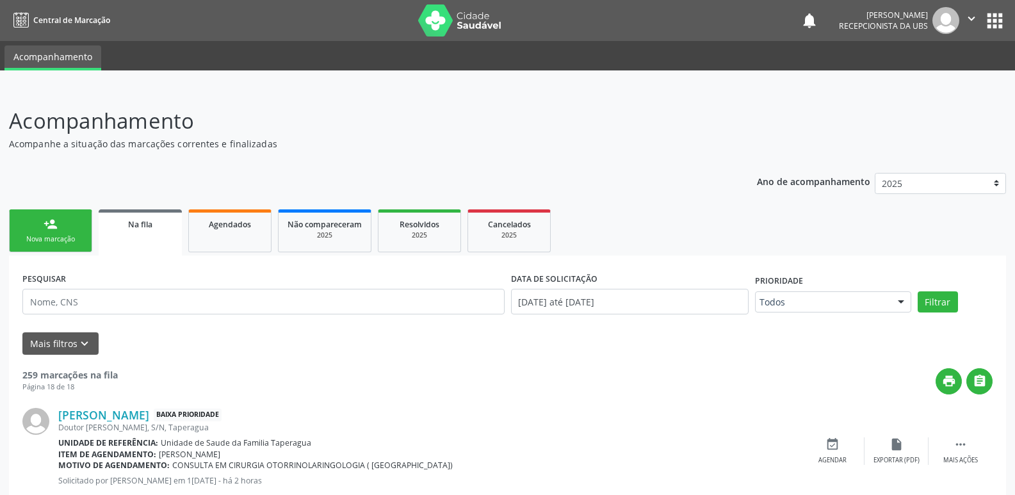
click at [50, 220] on div "person_add" at bounding box center [51, 224] width 14 height 14
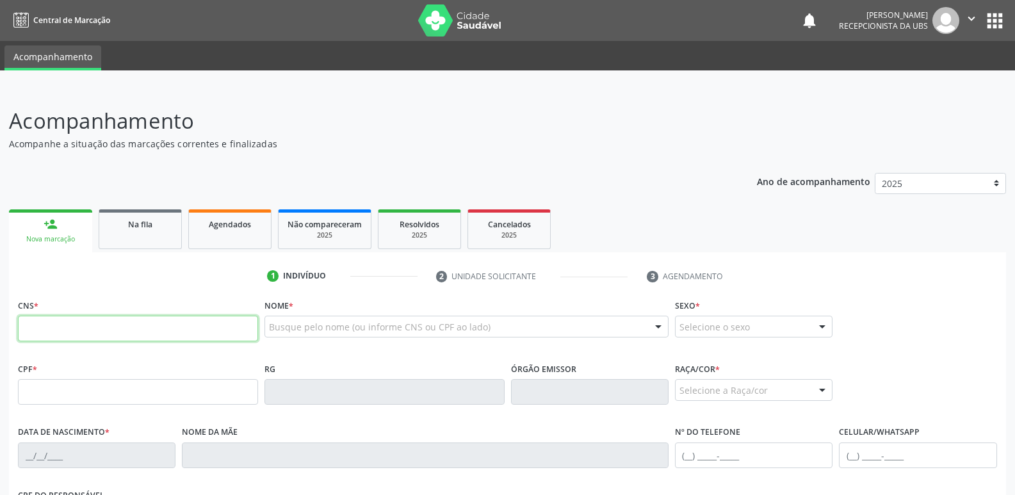
click at [213, 337] on input "text" at bounding box center [138, 329] width 240 height 26
paste input "700 3029 0323 9632"
type input "700 3029 0323 9632"
type input "084.676.344-30"
type input "[DATE]"
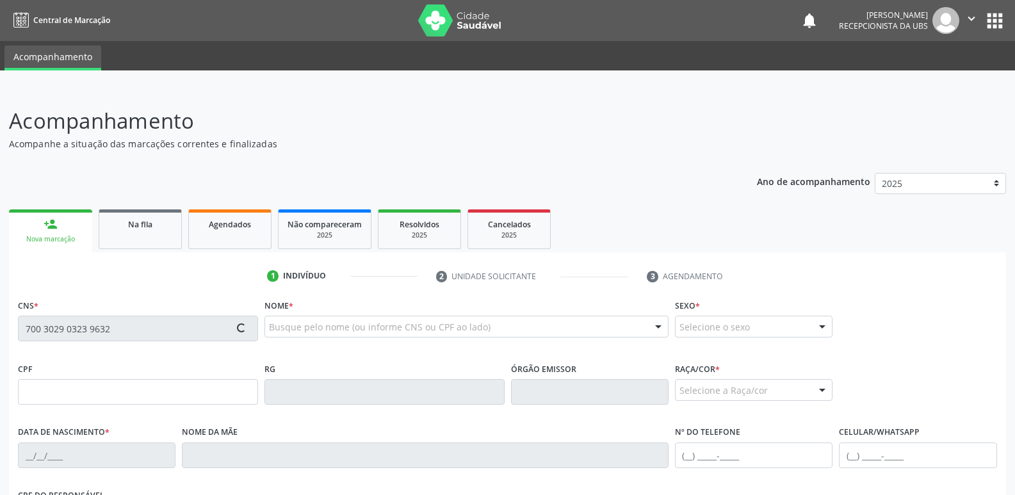
type input "[PERSON_NAME]"
type input "[PHONE_NUMBER]"
type input "S/N"
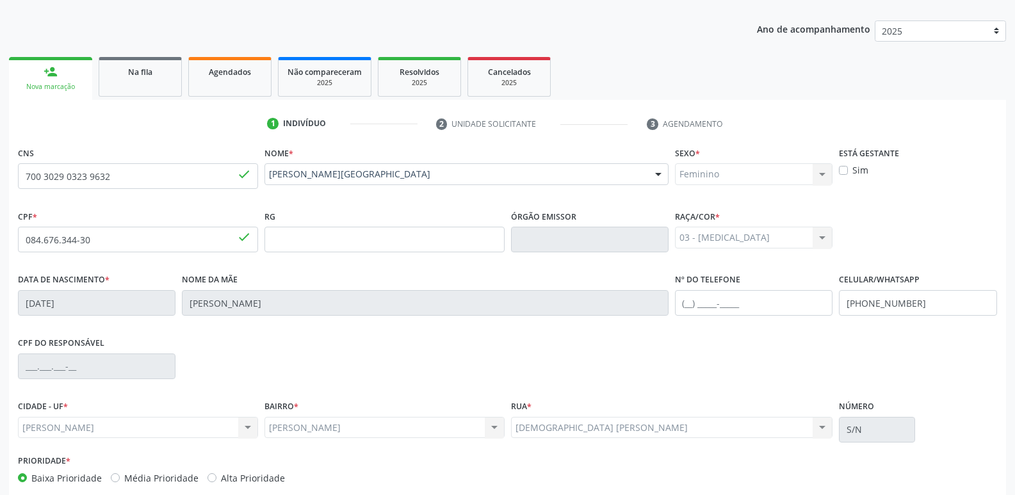
scroll to position [217, 0]
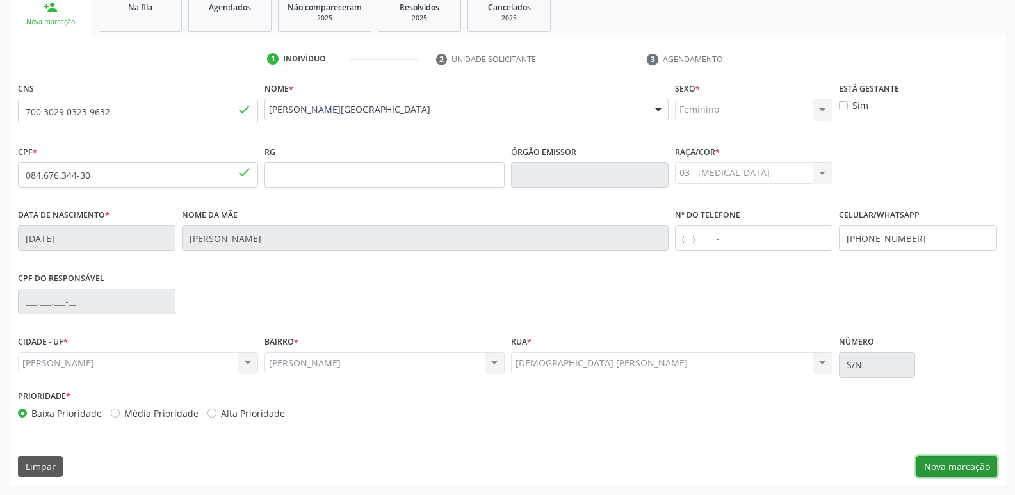
click at [951, 462] on button "Nova marcação" at bounding box center [956, 467] width 81 height 22
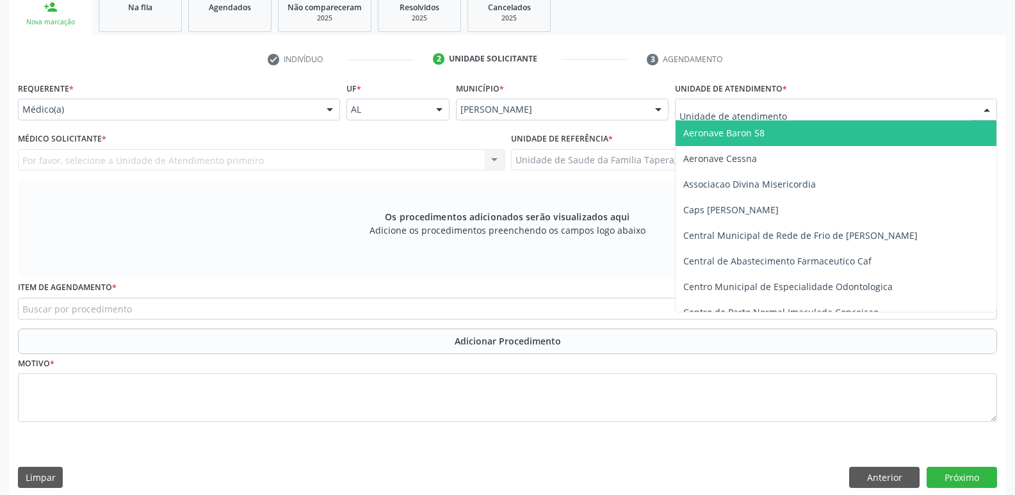
click at [802, 108] on div at bounding box center [836, 110] width 322 height 22
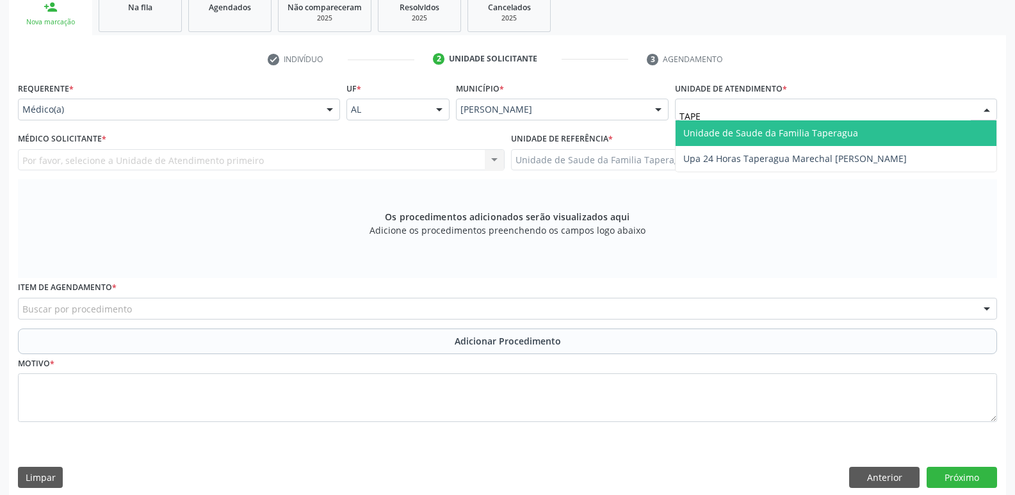
type input "TAPER"
click at [814, 133] on span "Unidade de Saude da Familia Taperagua" at bounding box center [770, 133] width 175 height 12
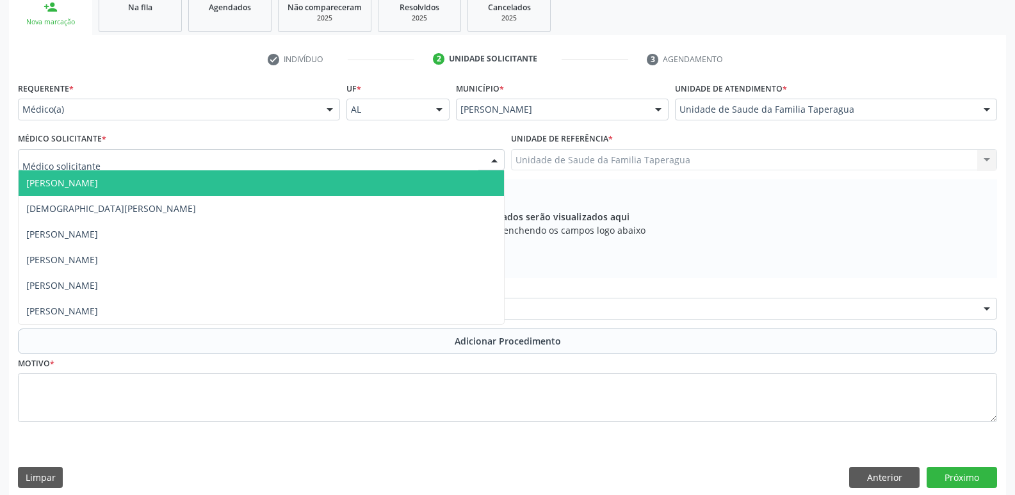
click at [271, 158] on div at bounding box center [261, 160] width 487 height 22
click at [188, 102] on div "Médico(a)" at bounding box center [179, 110] width 322 height 22
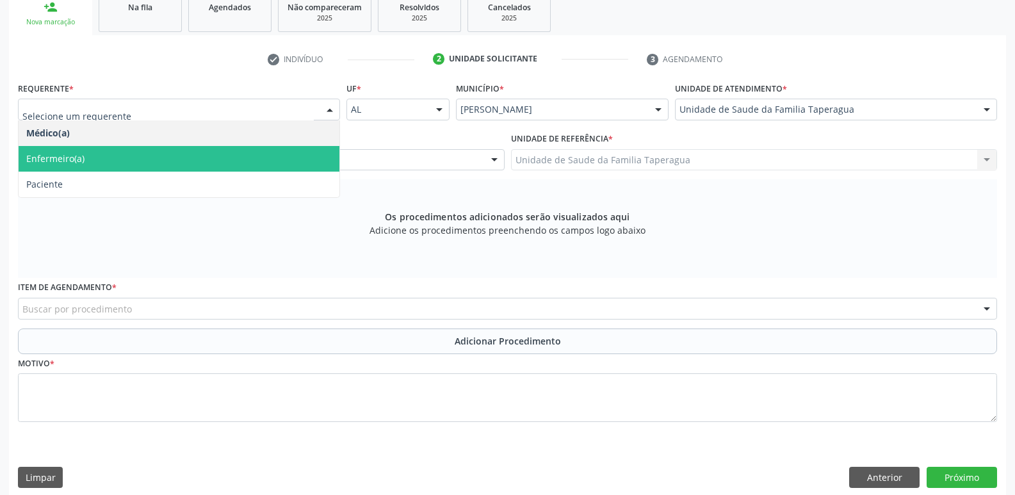
click at [196, 181] on span "Paciente" at bounding box center [179, 185] width 321 height 26
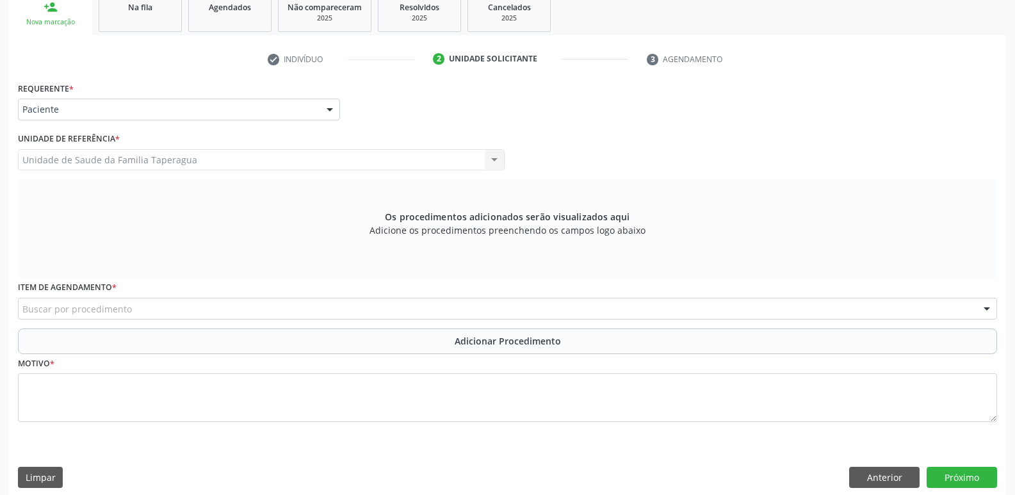
click at [227, 317] on div "Buscar por procedimento" at bounding box center [507, 309] width 979 height 22
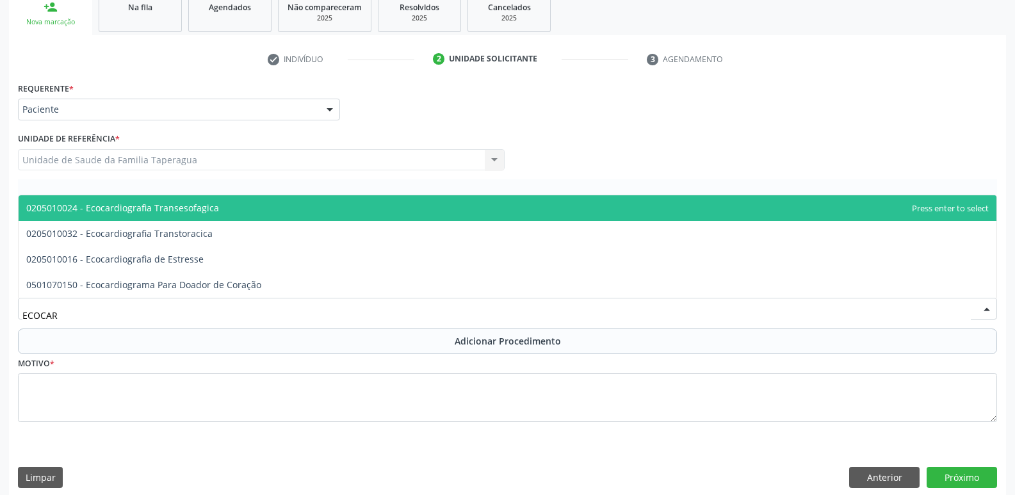
type input "ECOCARD"
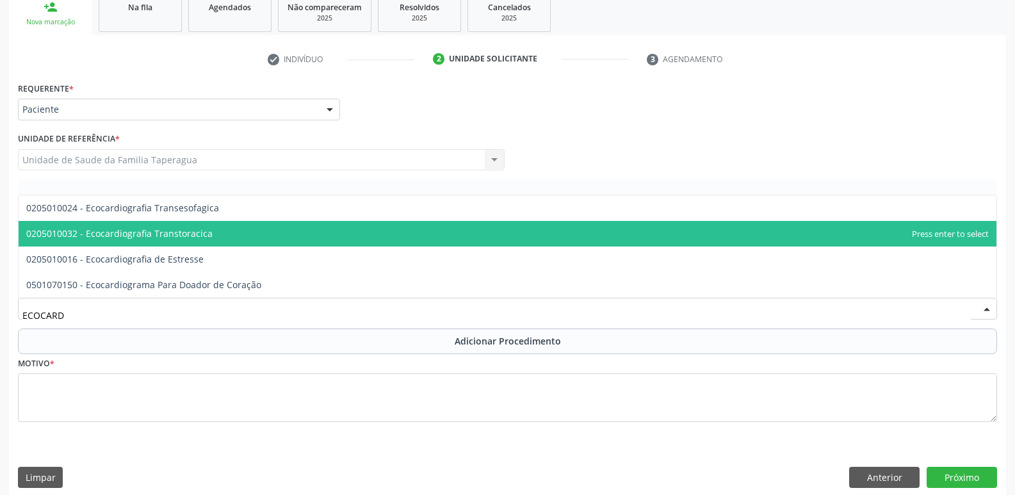
click at [257, 224] on span "0205010032 - Ecocardiografia Transtoracica" at bounding box center [508, 234] width 978 height 26
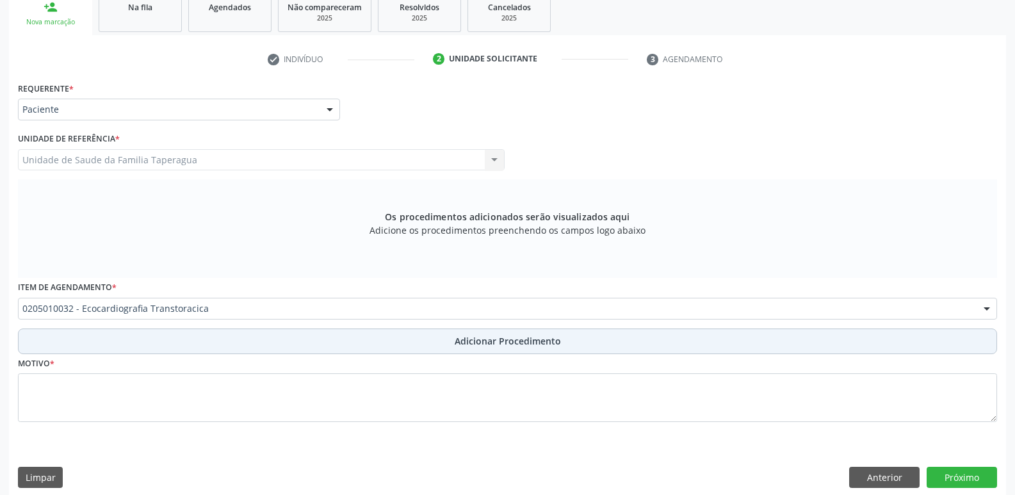
click at [266, 344] on button "Adicionar Procedimento" at bounding box center [507, 341] width 979 height 26
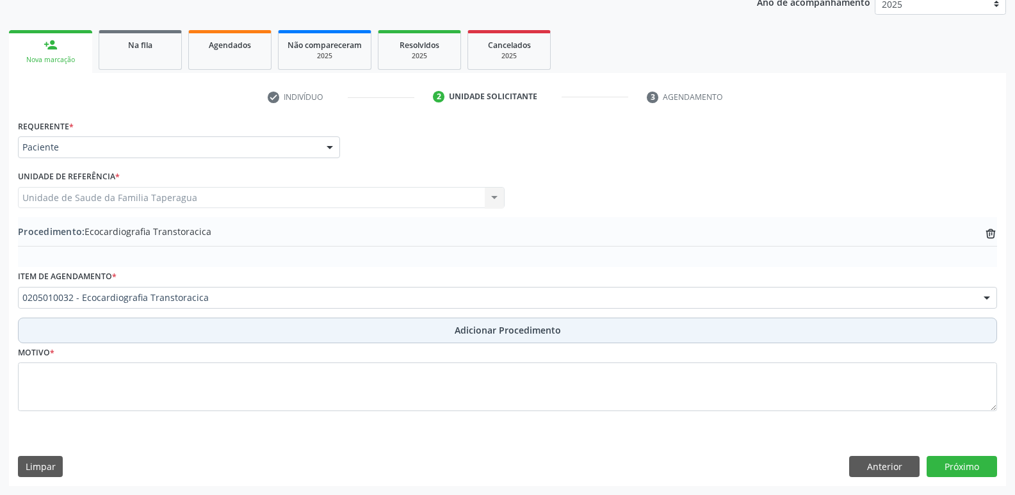
scroll to position [179, 0]
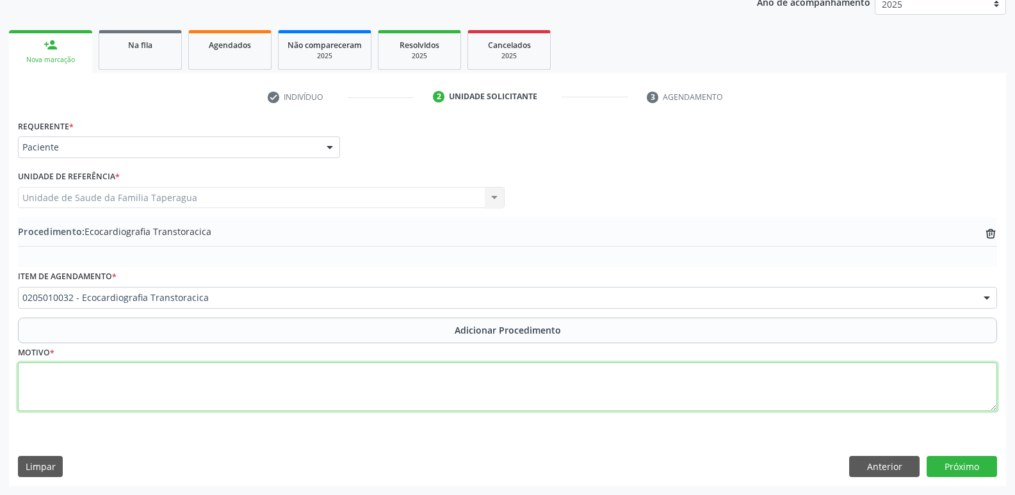
click at [266, 384] on textarea at bounding box center [507, 386] width 979 height 49
type textarea "AVALIAÇÃO"
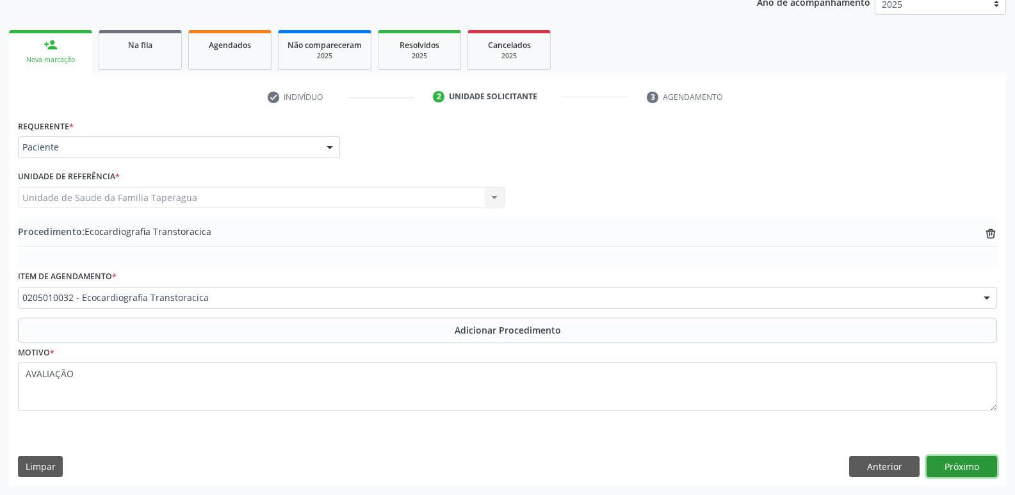
click at [955, 466] on button "Próximo" at bounding box center [962, 467] width 70 height 22
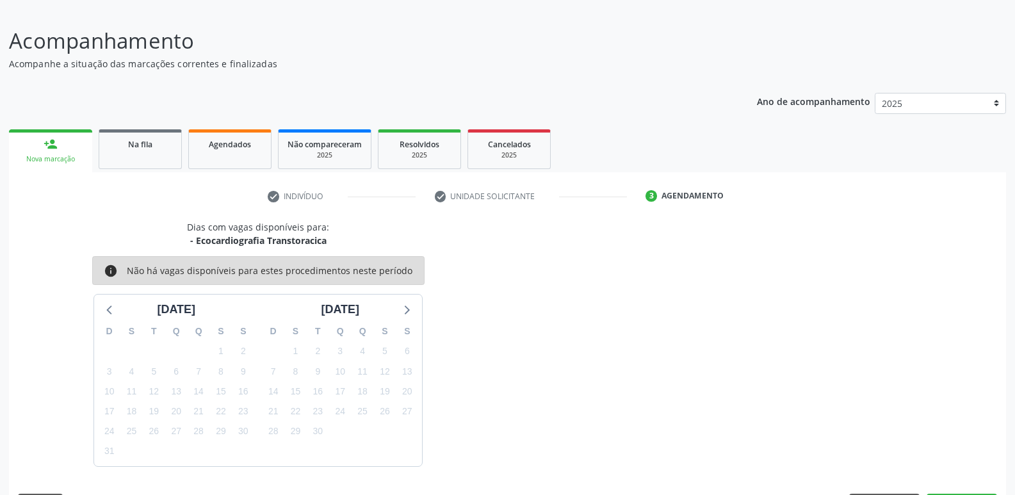
scroll to position [118, 0]
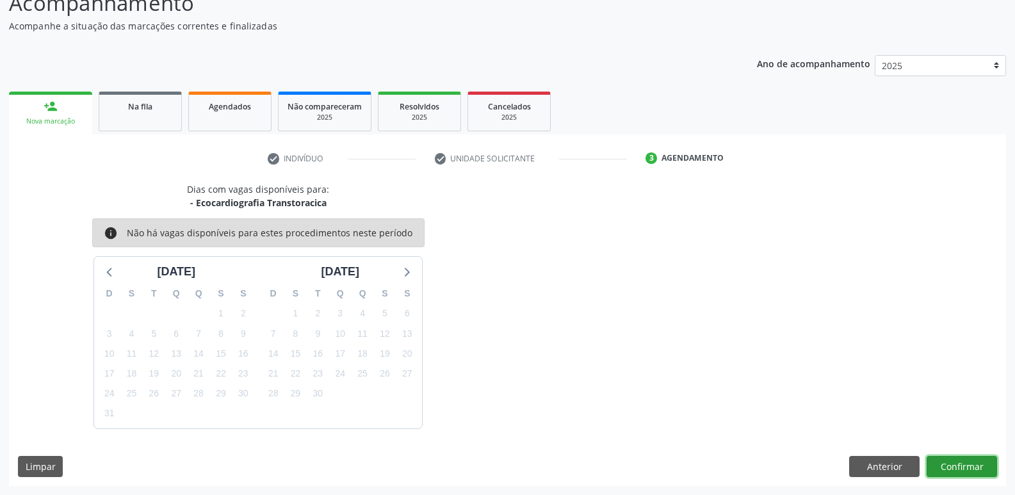
click at [959, 463] on button "Confirmar" at bounding box center [962, 467] width 70 height 22
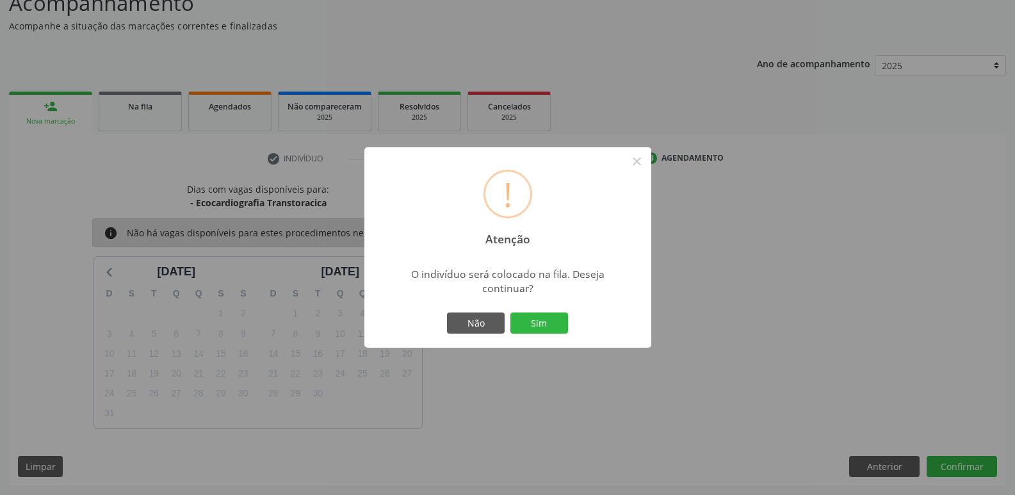
click at [510, 312] on button "Sim" at bounding box center [539, 323] width 58 height 22
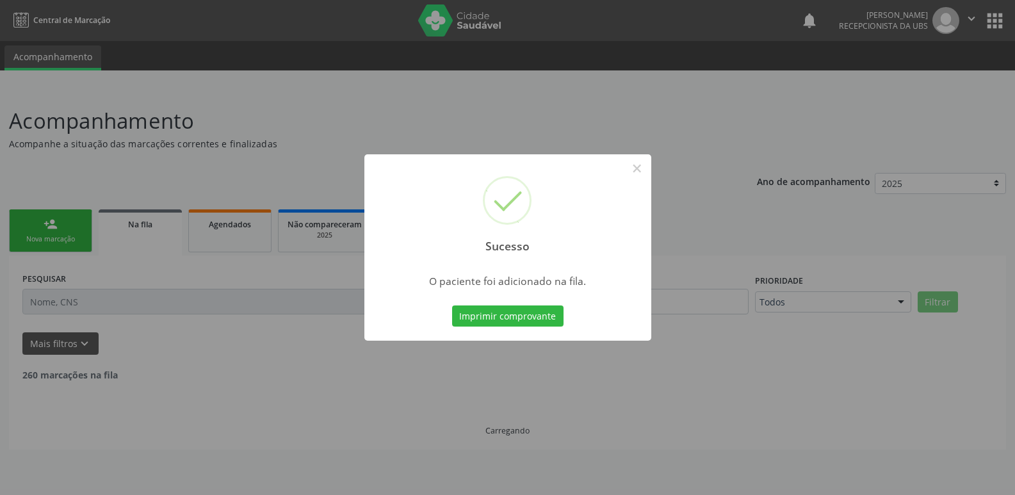
scroll to position [0, 0]
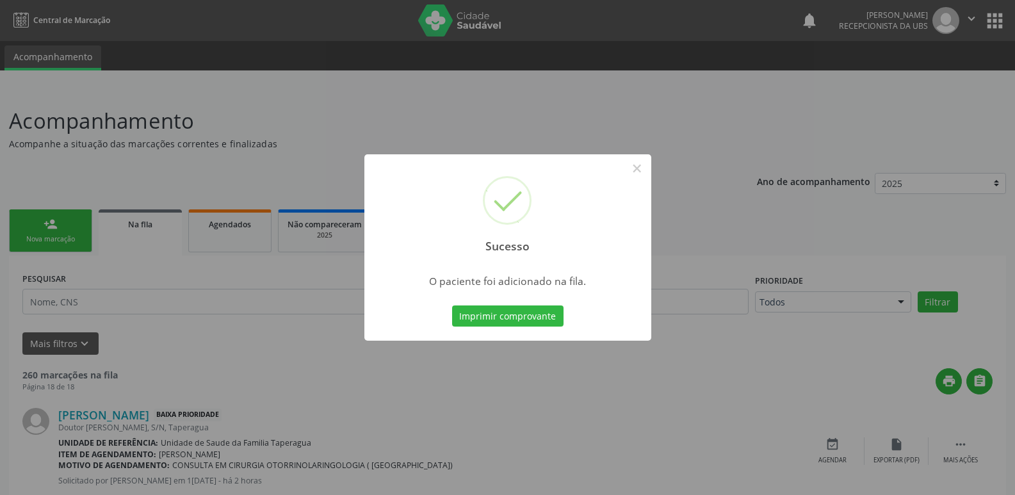
click at [755, 202] on div "Sucesso × O paciente foi adicionado na fila. Imprimir comprovante Cancel" at bounding box center [507, 247] width 1015 height 495
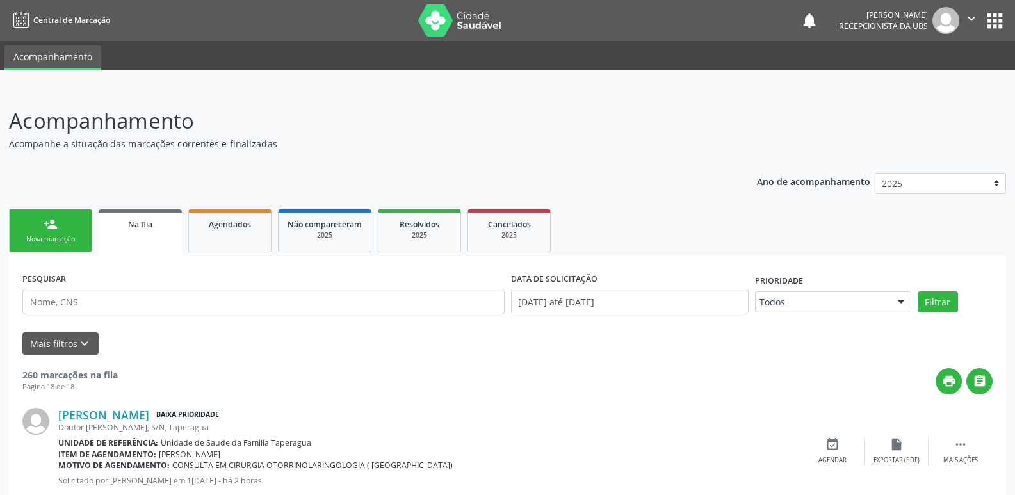
click at [65, 229] on link "person_add Nova marcação" at bounding box center [50, 230] width 83 height 43
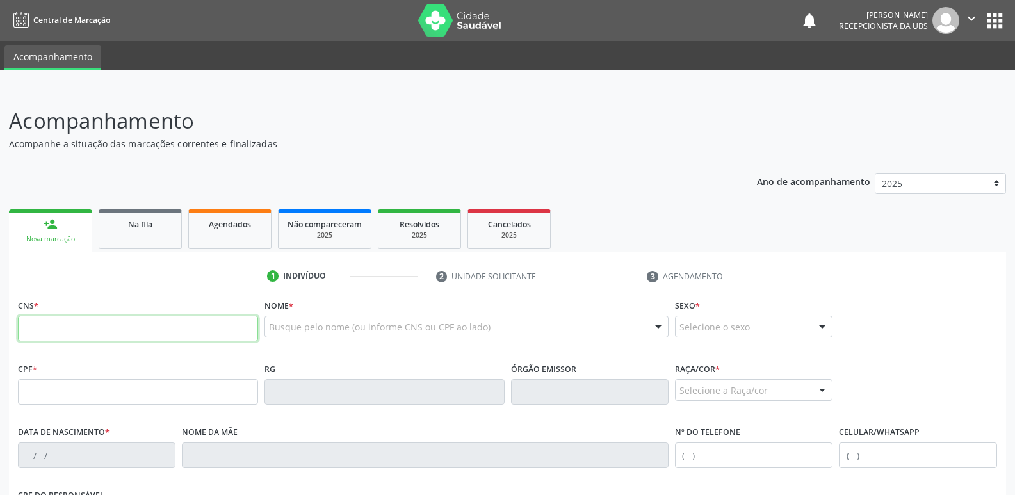
click at [125, 317] on input "text" at bounding box center [138, 329] width 240 height 26
paste input "707 6002 9869 3298"
type input "707 6002 9869 3298"
type input "725.409.584-00"
type input "[DATE]"
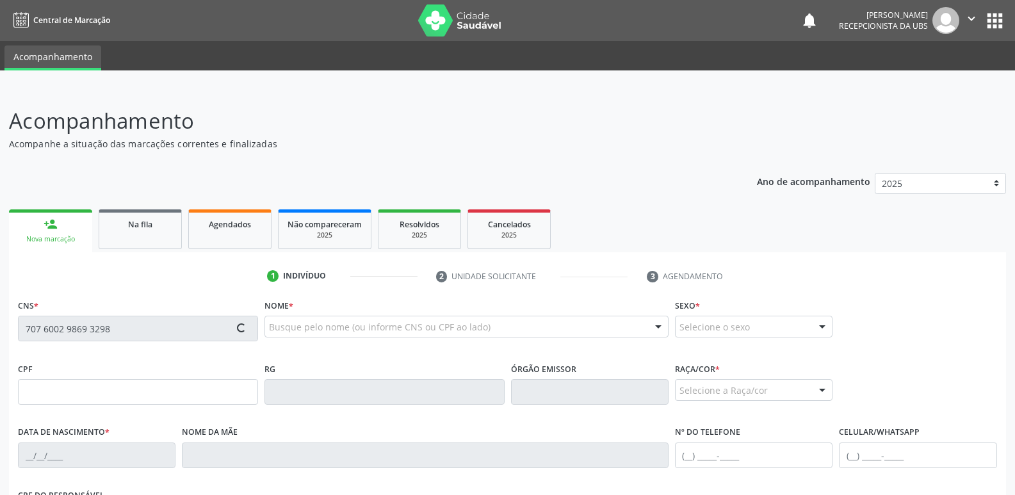
type input "[PERSON_NAME] da Conceicao"
type input "[PHONE_NUMBER]"
type input "S/N"
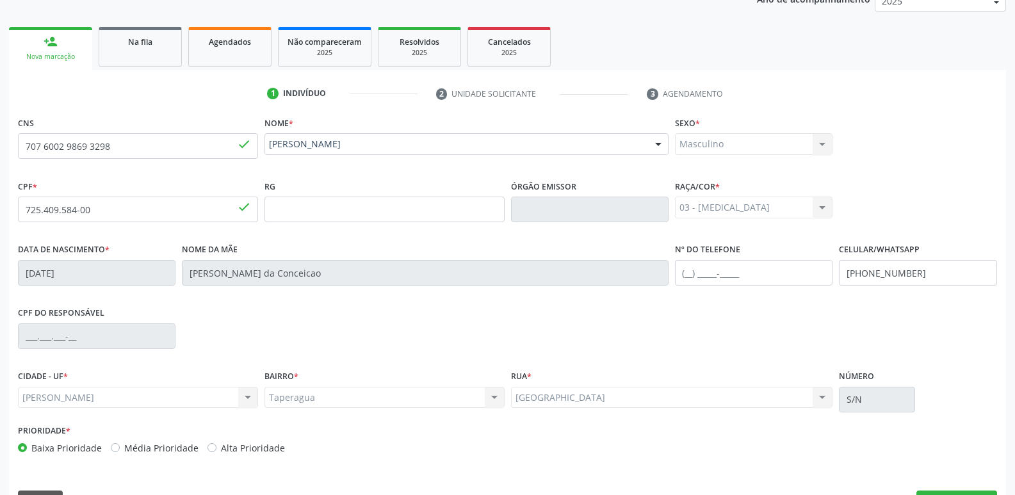
scroll to position [217, 0]
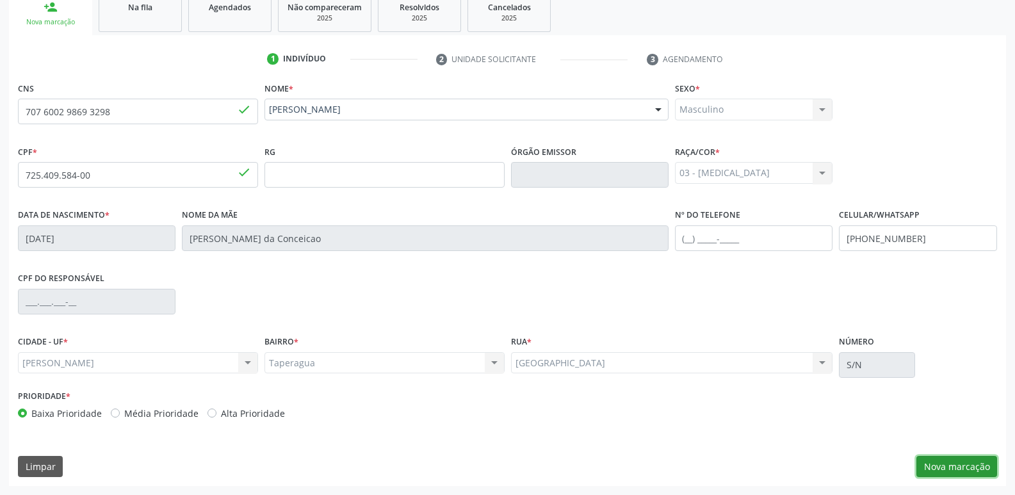
click at [962, 460] on button "Nova marcação" at bounding box center [956, 467] width 81 height 22
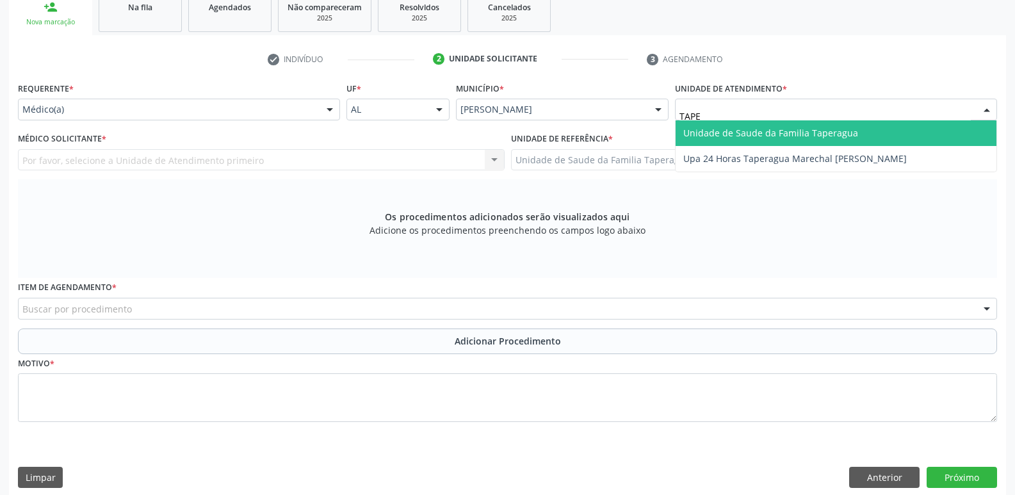
type input "TAPER"
click at [761, 127] on span "Unidade de Saude da Familia Taperagua" at bounding box center [770, 133] width 175 height 12
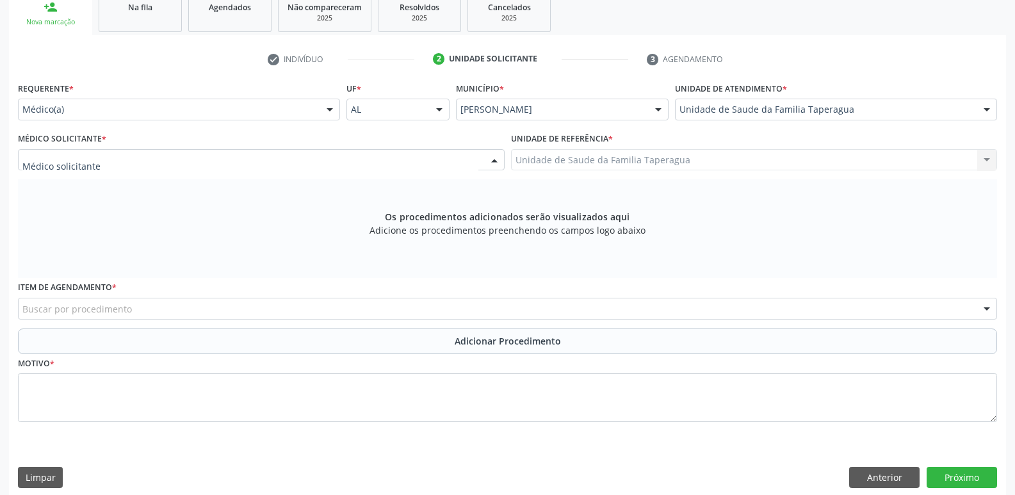
click at [412, 156] on div at bounding box center [261, 160] width 487 height 22
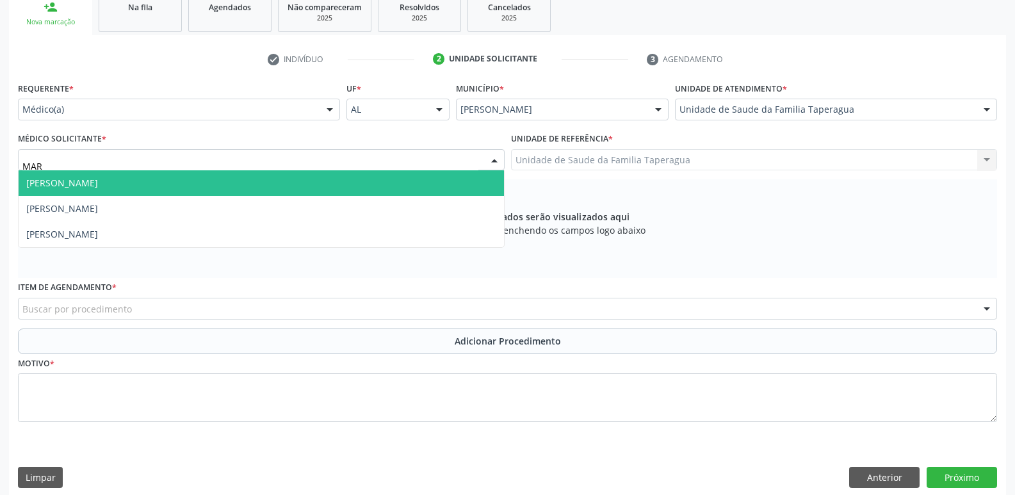
type input "MART"
click at [298, 181] on span "[PERSON_NAME]" at bounding box center [261, 183] width 485 height 26
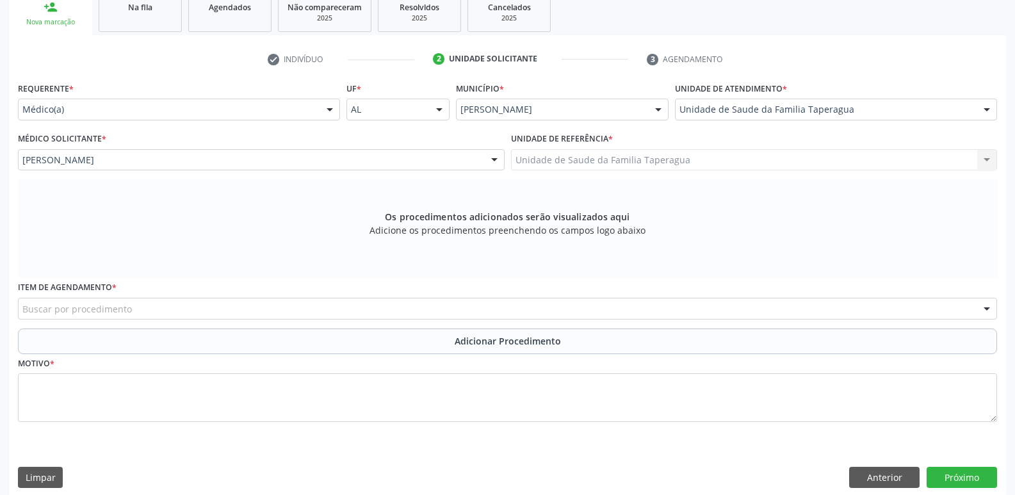
click at [304, 305] on div "Buscar por procedimento" at bounding box center [507, 309] width 979 height 22
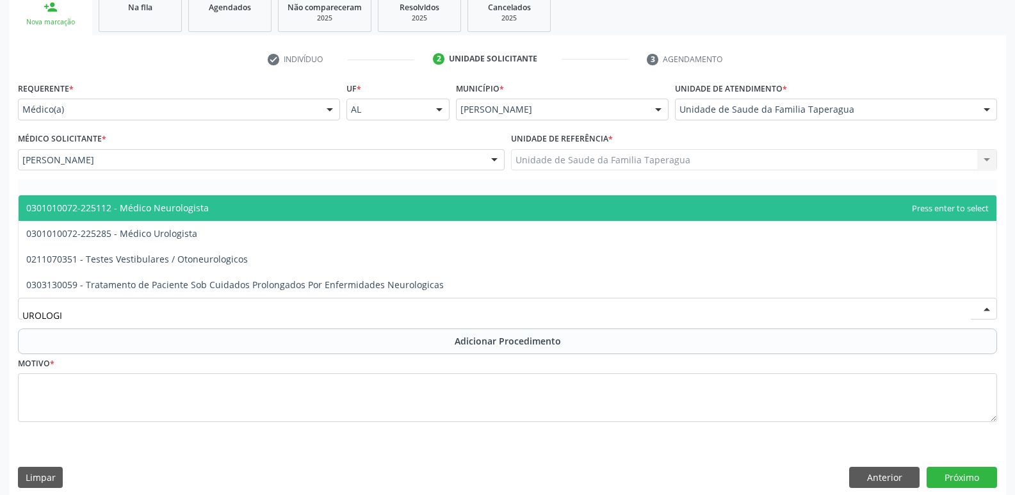
type input "UROLOGIS"
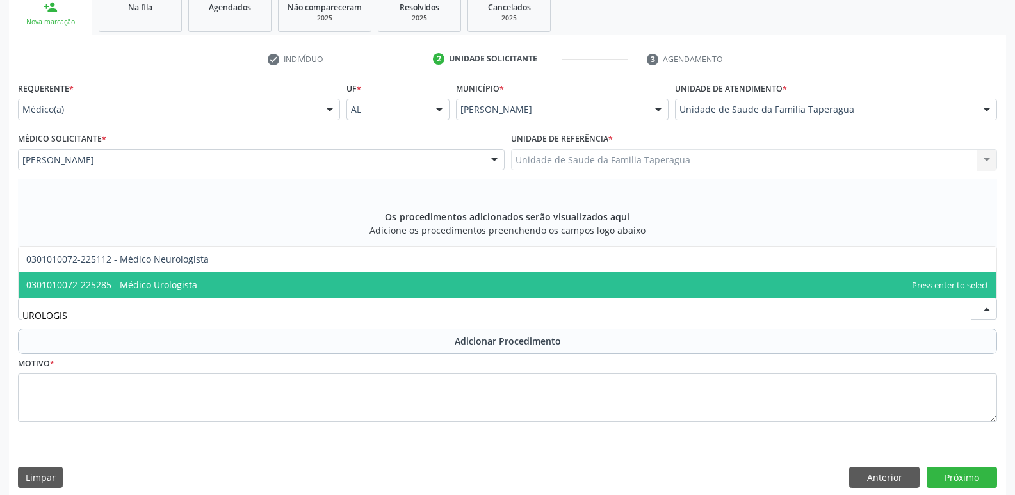
click at [307, 282] on span "0301010072-225285 - Médico Urologista" at bounding box center [508, 285] width 978 height 26
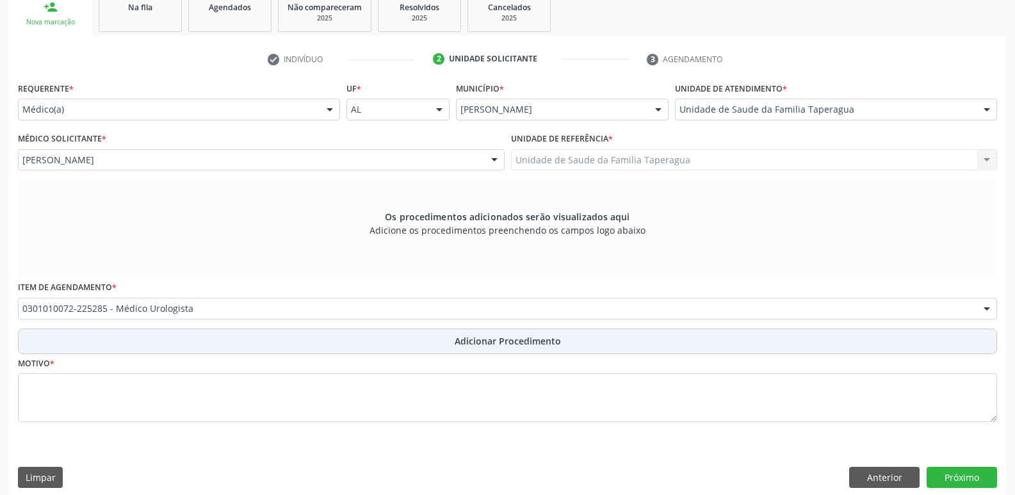
click at [312, 339] on button "Adicionar Procedimento" at bounding box center [507, 341] width 979 height 26
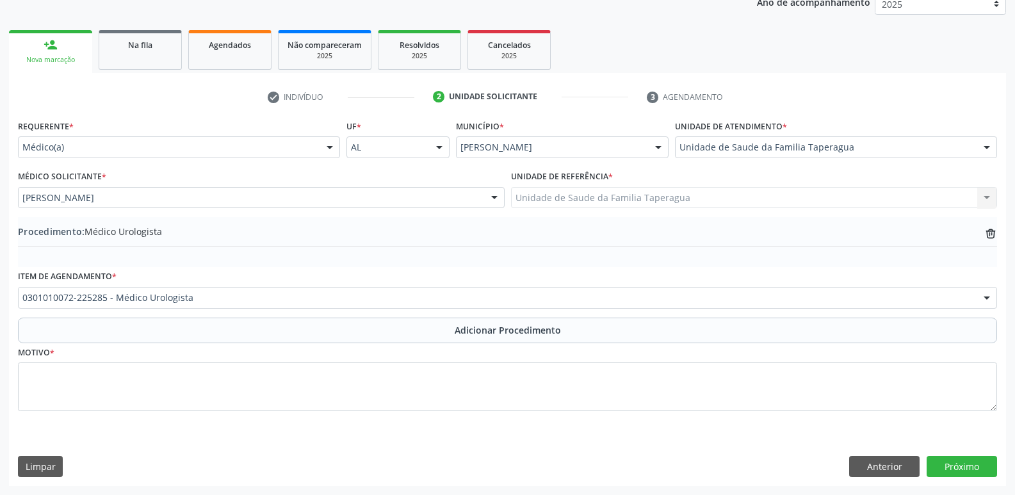
scroll to position [179, 0]
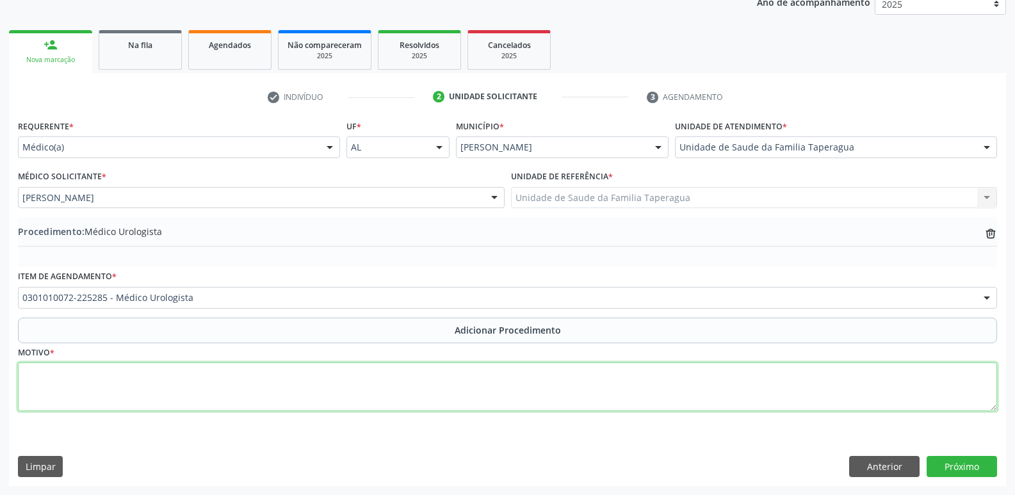
click at [320, 376] on textarea at bounding box center [507, 386] width 979 height 49
type textarea "²"
type textarea "@"
type textarea "²"
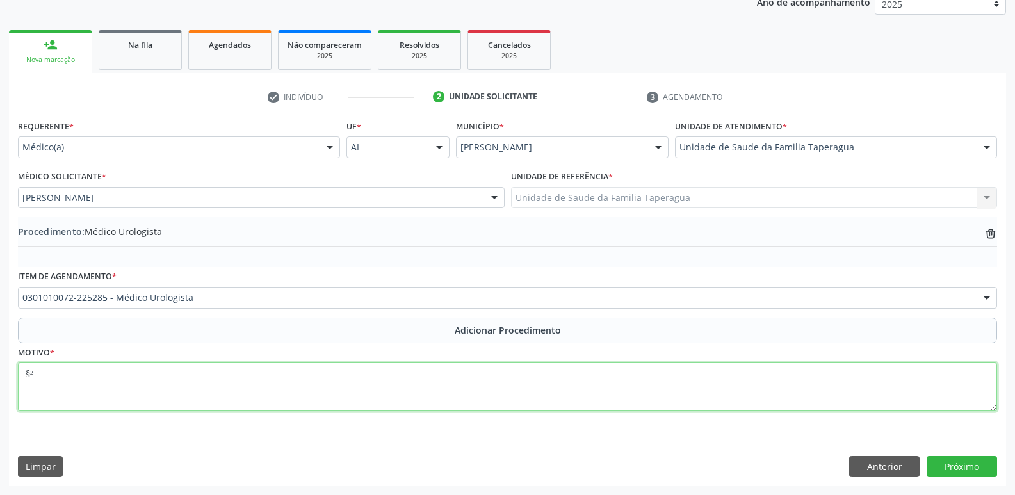
type textarea "§"
type textarea "²"
click at [66, 384] on textarea "²£⬆" at bounding box center [507, 386] width 979 height 49
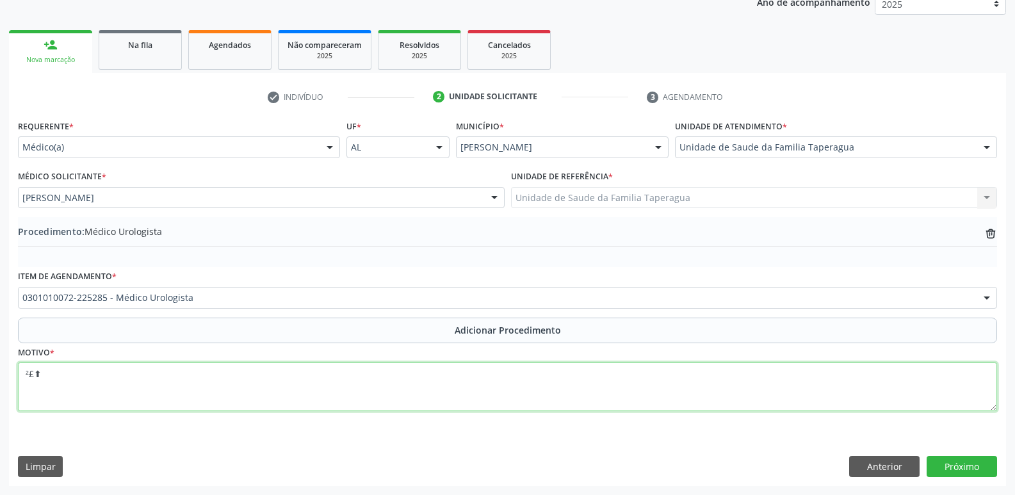
click at [66, 384] on textarea "²£⬆" at bounding box center [507, 386] width 979 height 49
click at [81, 375] on textarea "²£⬆" at bounding box center [507, 386] width 979 height 49
drag, startPoint x: 33, startPoint y: 375, endPoint x: 8, endPoint y: 375, distance: 25.0
click at [8, 375] on div "Acompanhamento Acompanhe a situação das marcações correntes e finalizadas Relat…" at bounding box center [507, 202] width 1015 height 586
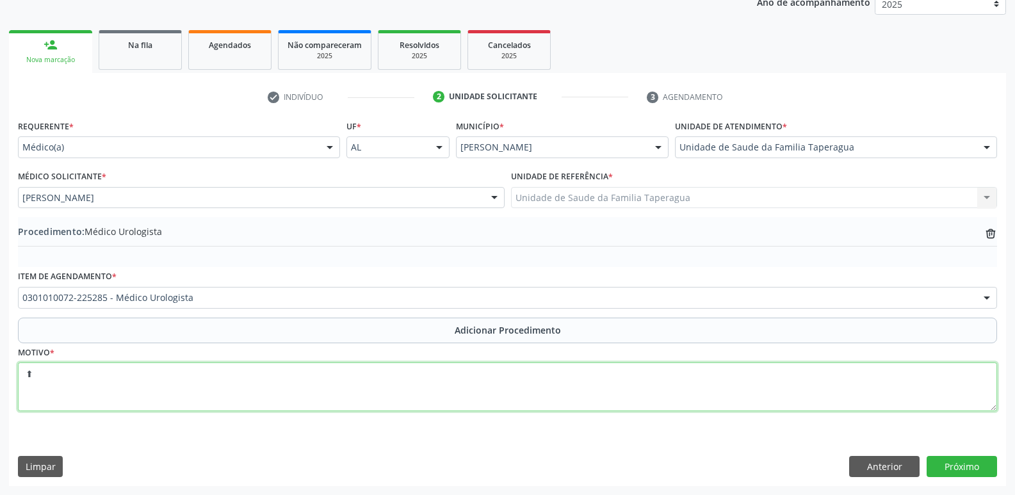
click at [56, 377] on textarea "⬆" at bounding box center [507, 386] width 979 height 49
type textarea "⬆ PROSTÁTICO"
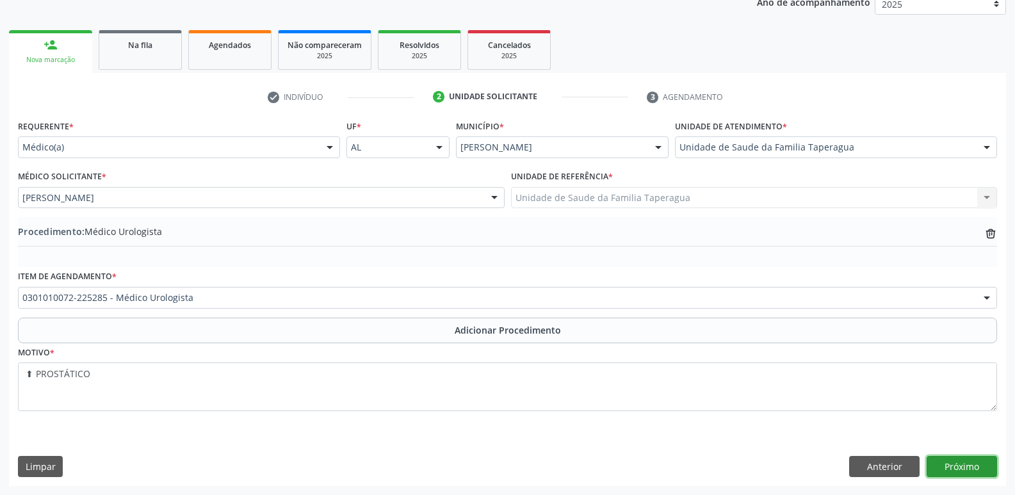
click at [960, 462] on button "Próximo" at bounding box center [962, 467] width 70 height 22
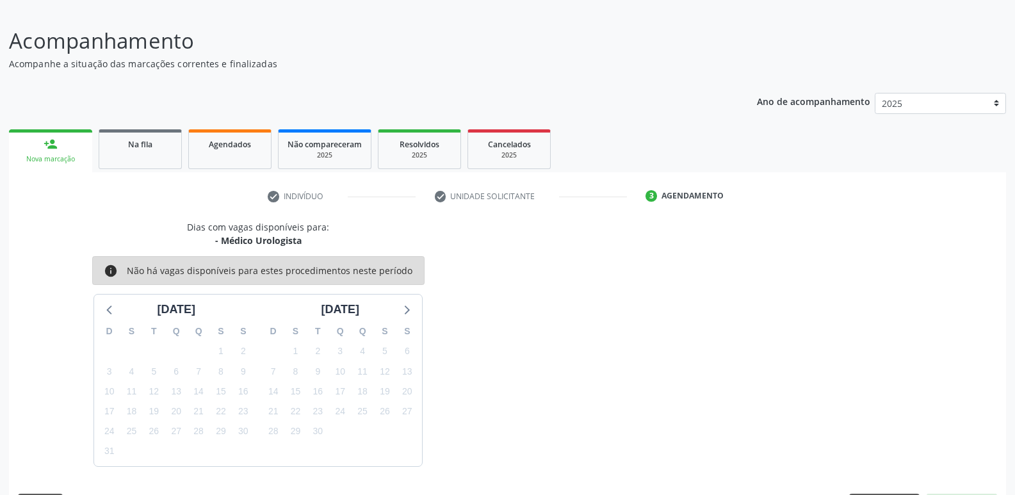
scroll to position [118, 0]
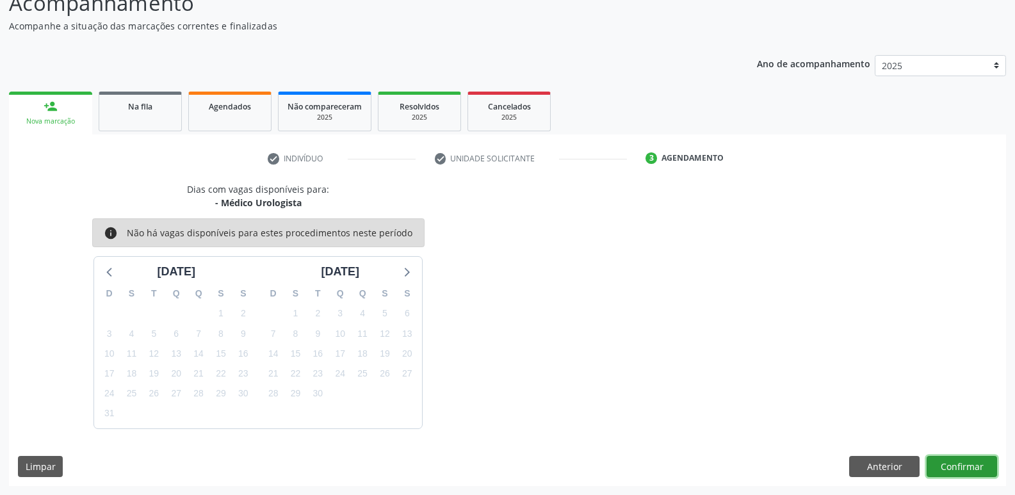
click at [949, 474] on button "Confirmar" at bounding box center [962, 467] width 70 height 22
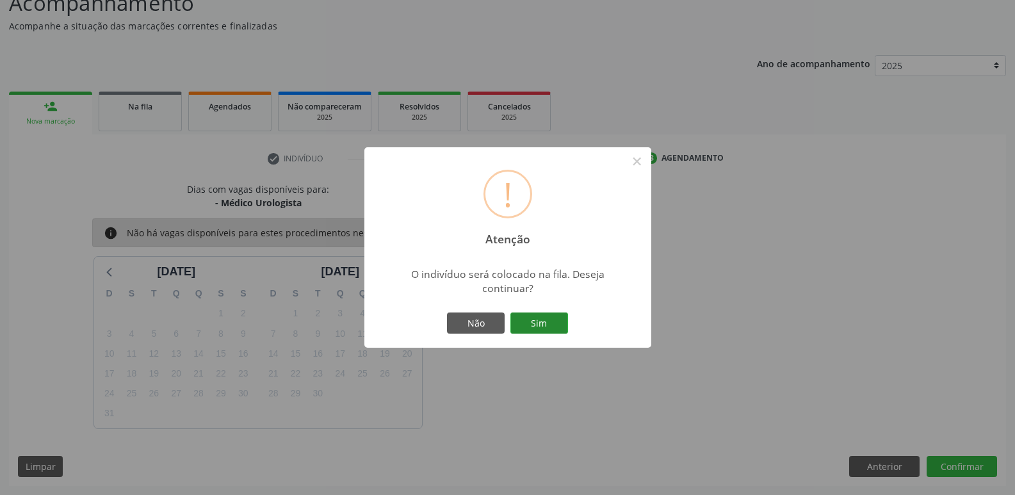
click at [510, 312] on button "Sim" at bounding box center [539, 323] width 58 height 22
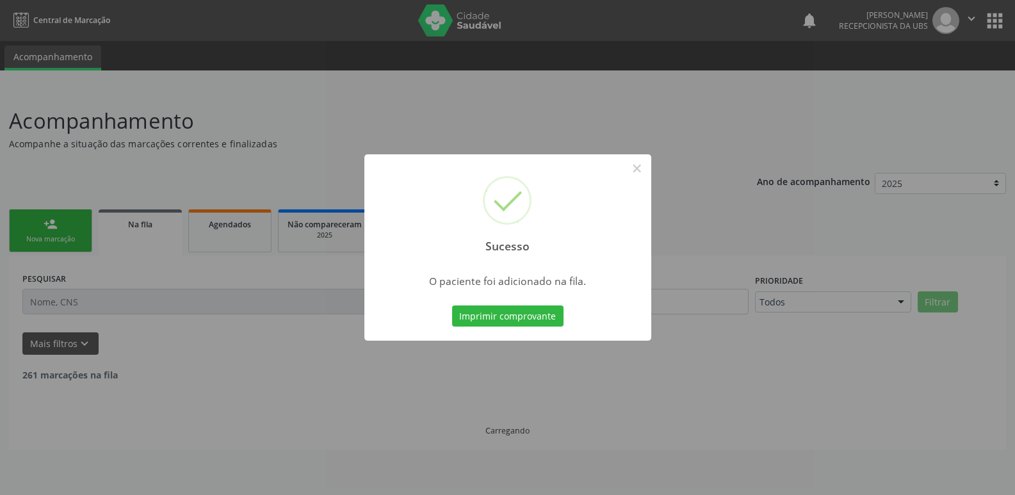
scroll to position [0, 0]
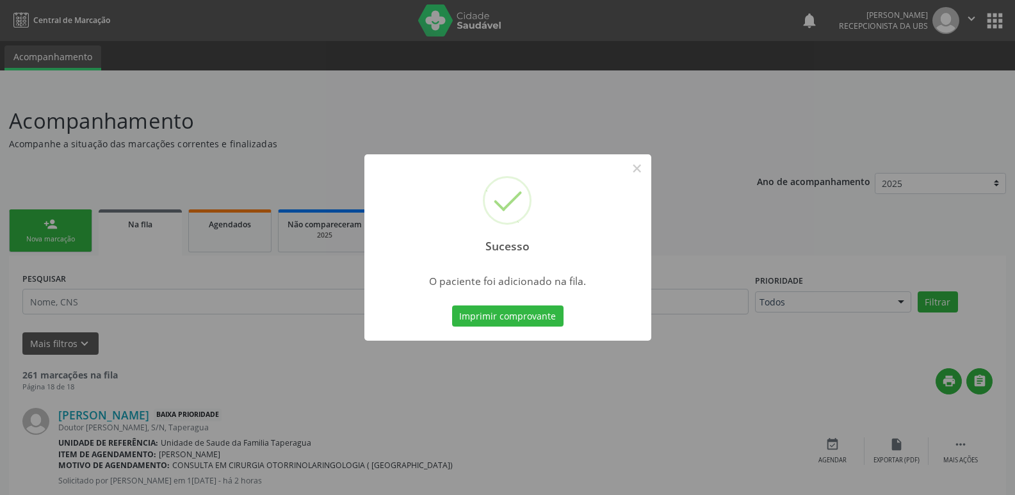
click at [819, 209] on div "Sucesso × O paciente foi adicionado na fila. Imprimir comprovante Cancel" at bounding box center [507, 247] width 1015 height 495
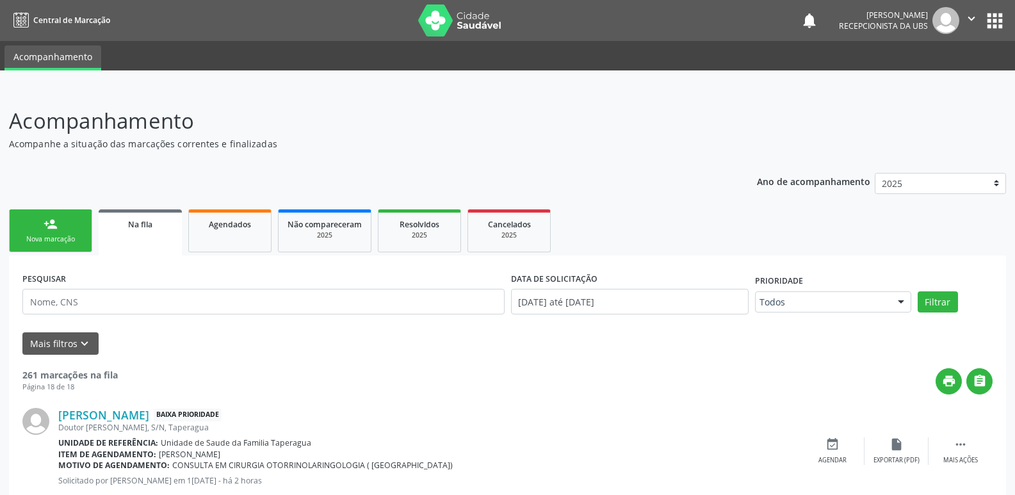
click at [54, 226] on div "person_add" at bounding box center [51, 224] width 14 height 14
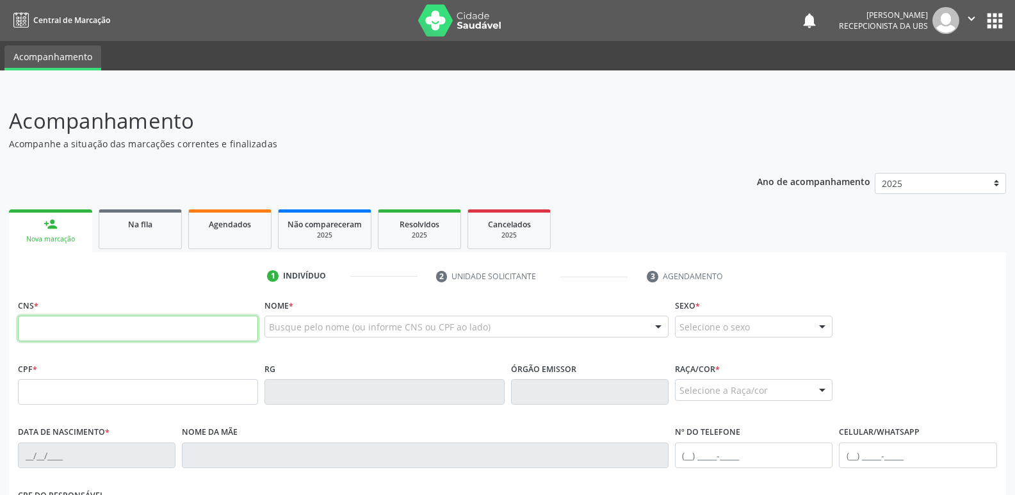
click at [229, 326] on input "text" at bounding box center [138, 329] width 240 height 26
paste input "700 5023 7472 8552"
type input "700 5023 7472 8552"
type input "370.969.824-34"
type input "0[DATE]"
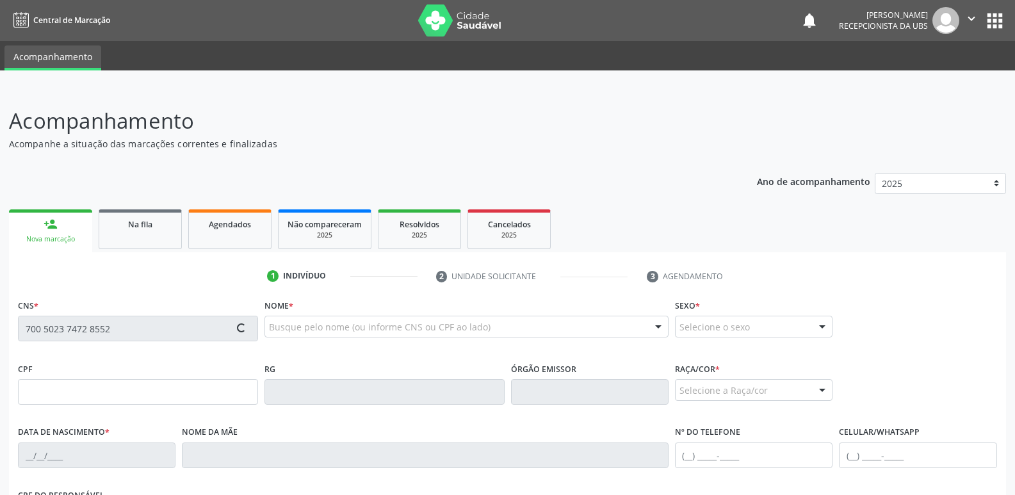
type input "Maria de Loudes de [DEMOGRAPHIC_DATA]"
type input "[PHONE_NUMBER]"
type input "41A"
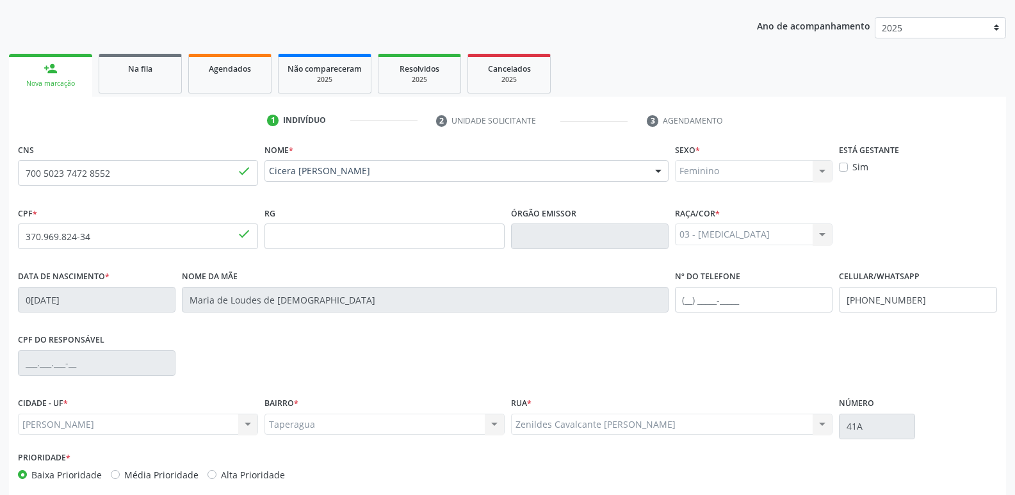
scroll to position [217, 0]
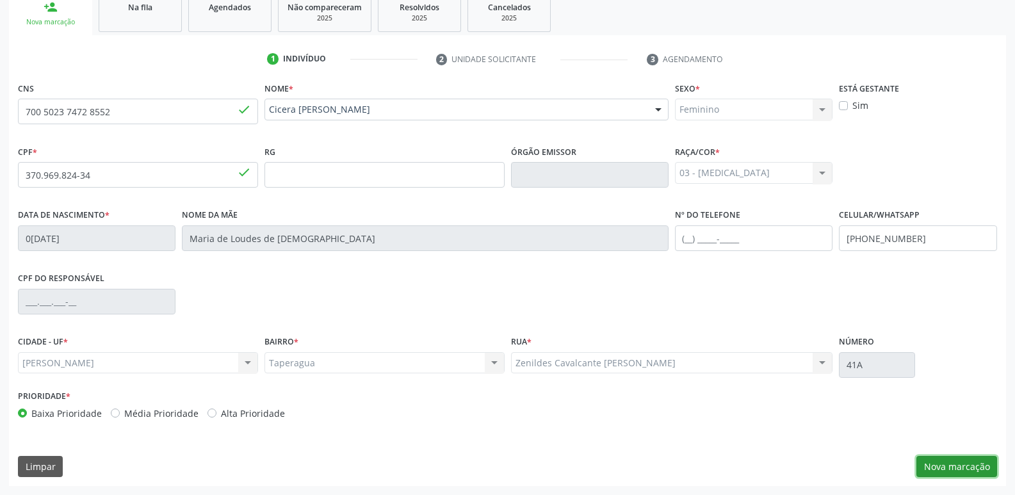
click at [961, 457] on button "Nova marcação" at bounding box center [956, 467] width 81 height 22
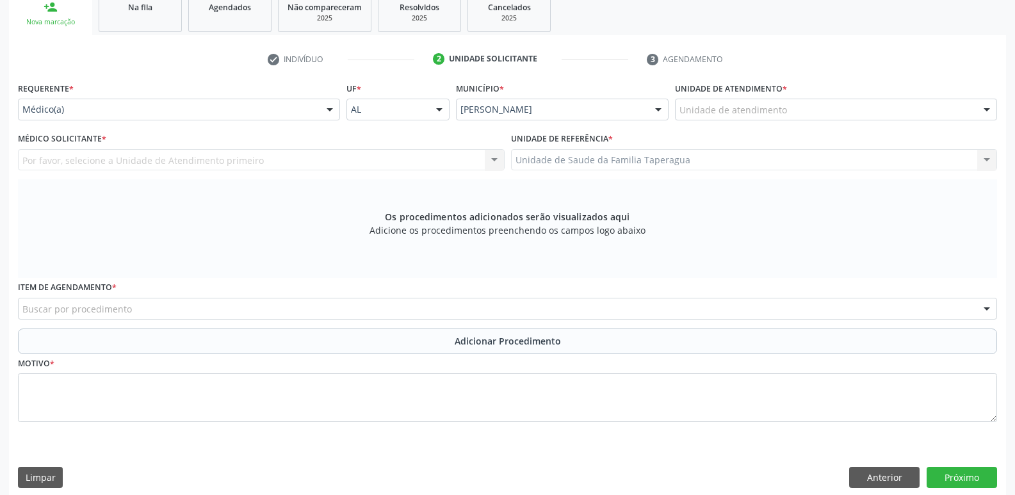
click at [786, 109] on div "Unidade de atendimento" at bounding box center [836, 110] width 322 height 22
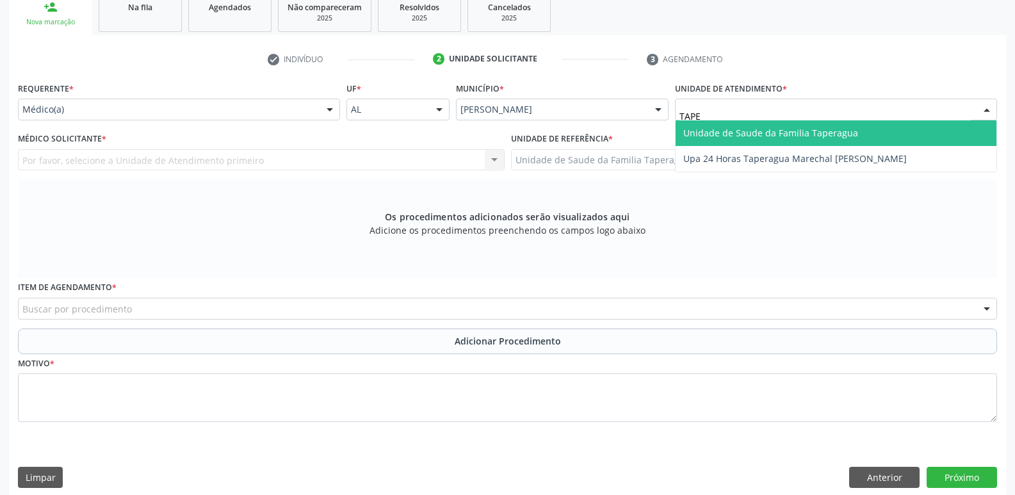
type input "TAPER"
click at [787, 131] on span "Unidade de Saude da Familia Taperagua" at bounding box center [770, 133] width 175 height 12
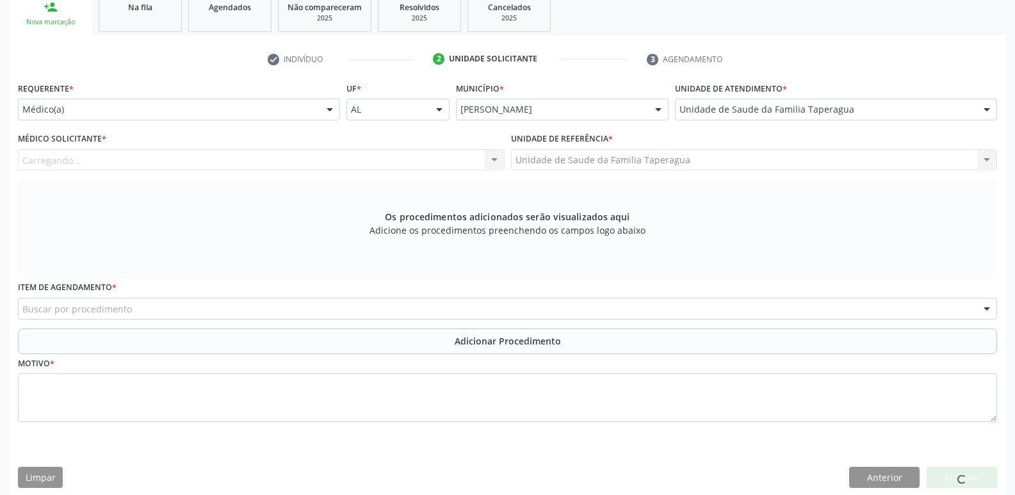
click at [289, 157] on div "Carregando... Nenhum resultado encontrado para: " " Não há nenhuma opção para s…" at bounding box center [261, 160] width 487 height 22
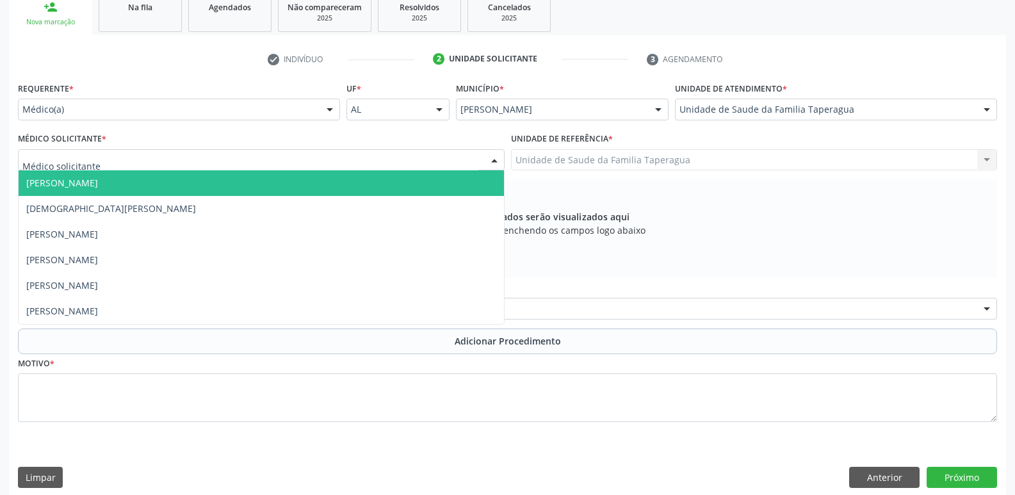
click at [289, 157] on div at bounding box center [261, 160] width 487 height 22
type input "MART"
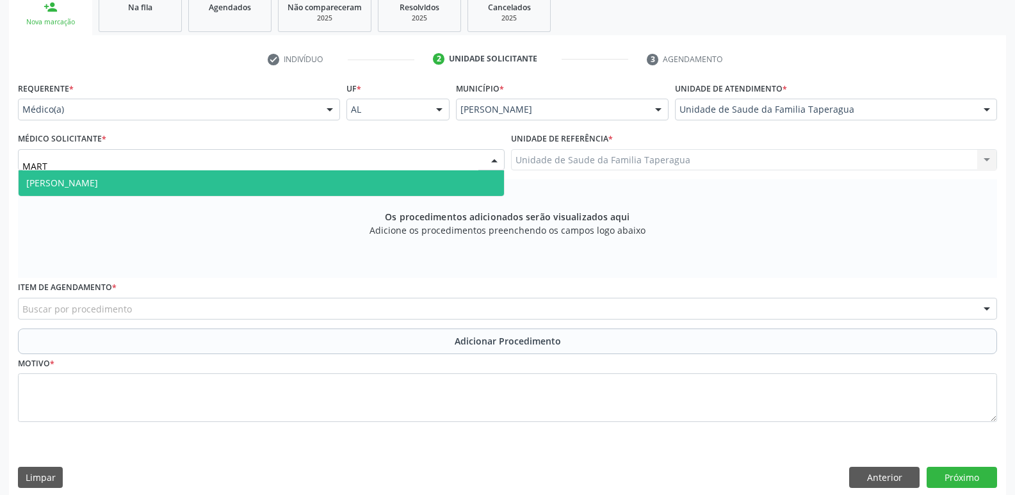
click at [293, 179] on span "[PERSON_NAME]" at bounding box center [261, 183] width 485 height 26
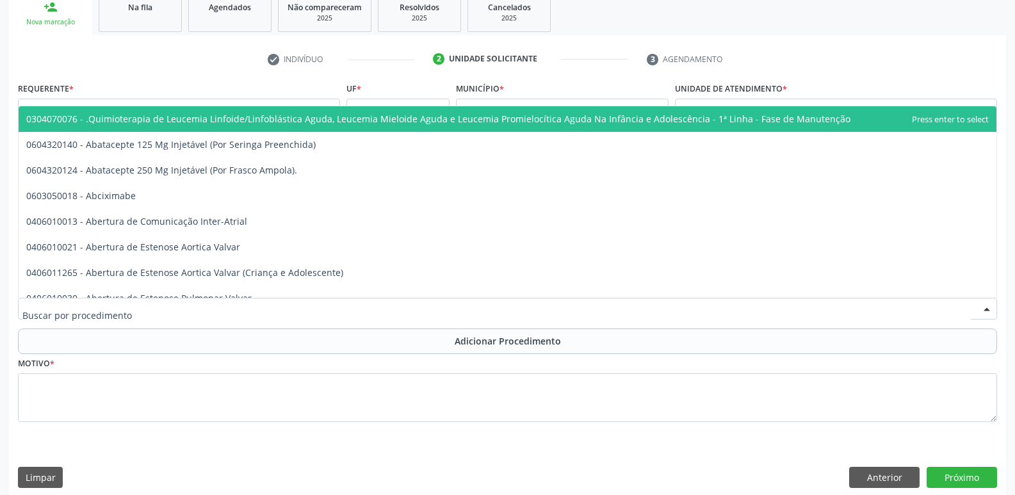
click at [292, 313] on div at bounding box center [507, 309] width 979 height 22
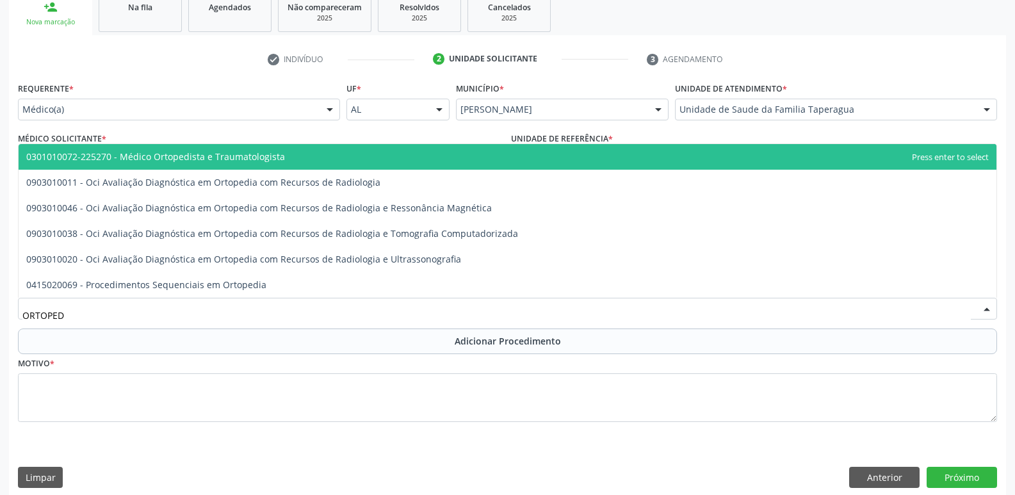
type input "ORTOPEDI"
click at [407, 163] on span "0301010072-225270 - Médico Ortopedista e Traumatologista" at bounding box center [508, 157] width 978 height 26
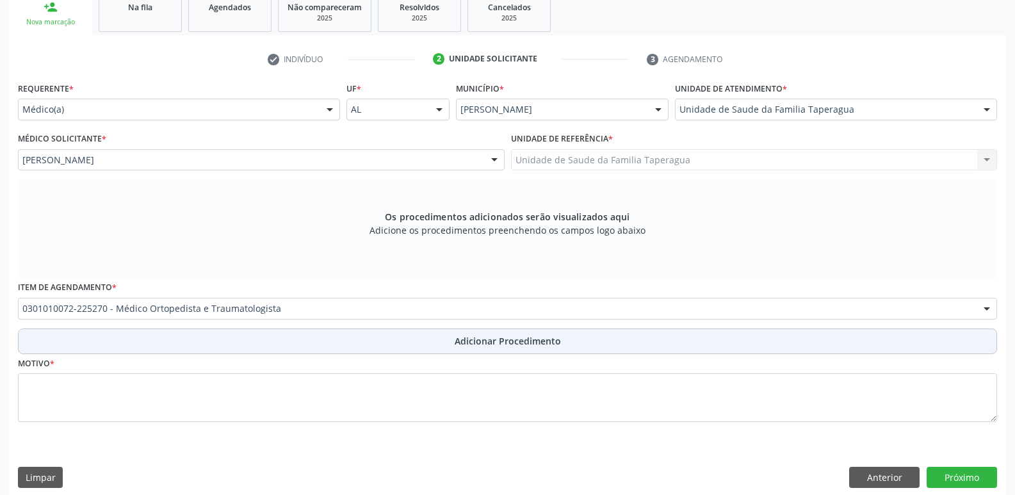
click at [467, 339] on span "Adicionar Procedimento" at bounding box center [508, 340] width 106 height 13
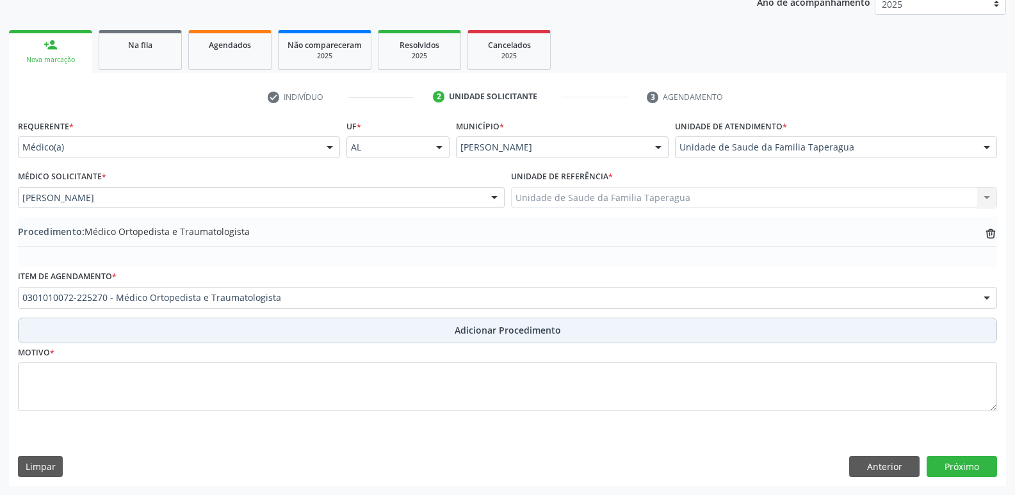
scroll to position [179, 0]
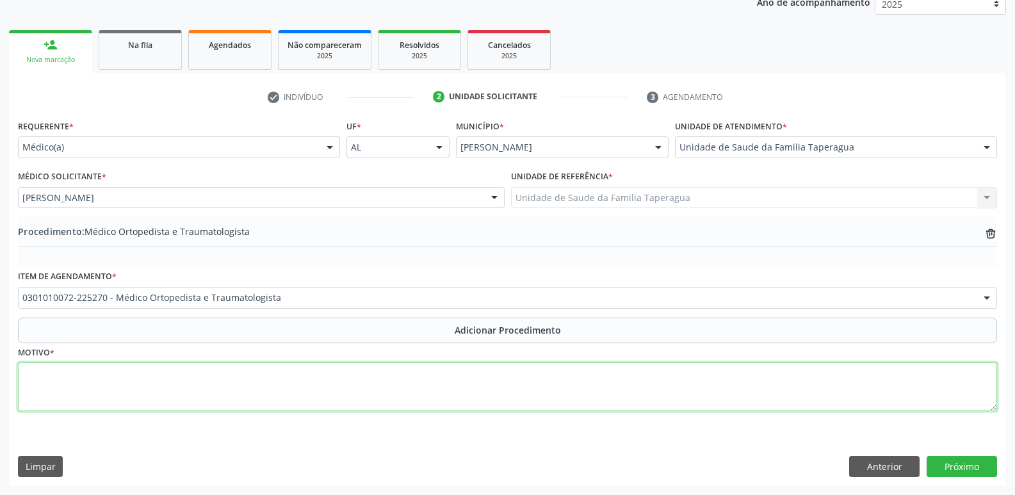
click at [468, 390] on textarea at bounding box center [507, 386] width 979 height 49
type textarea "RETORNO"
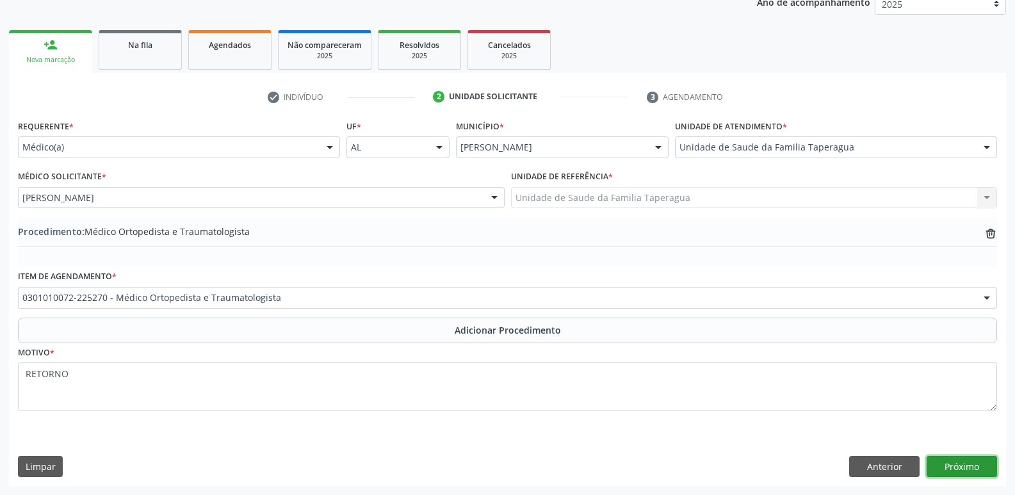
click at [962, 473] on button "Próximo" at bounding box center [962, 467] width 70 height 22
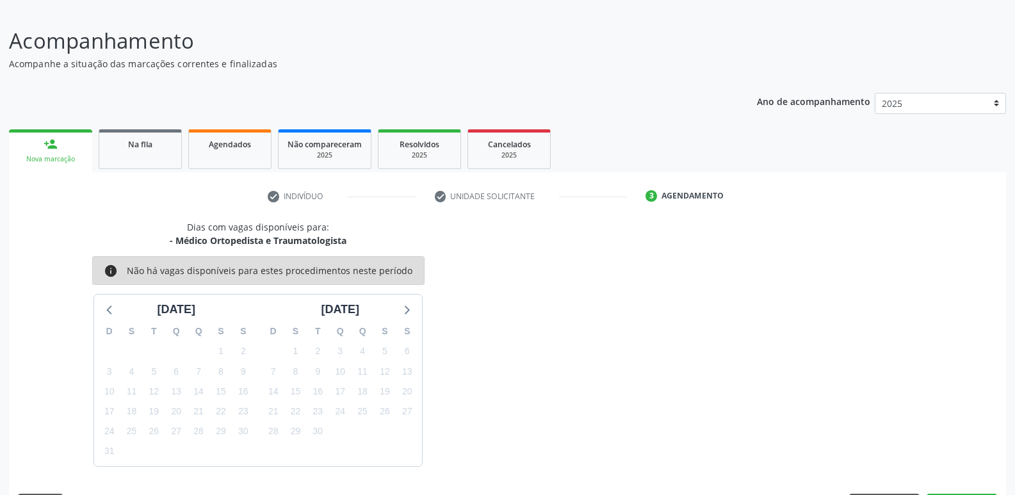
scroll to position [118, 0]
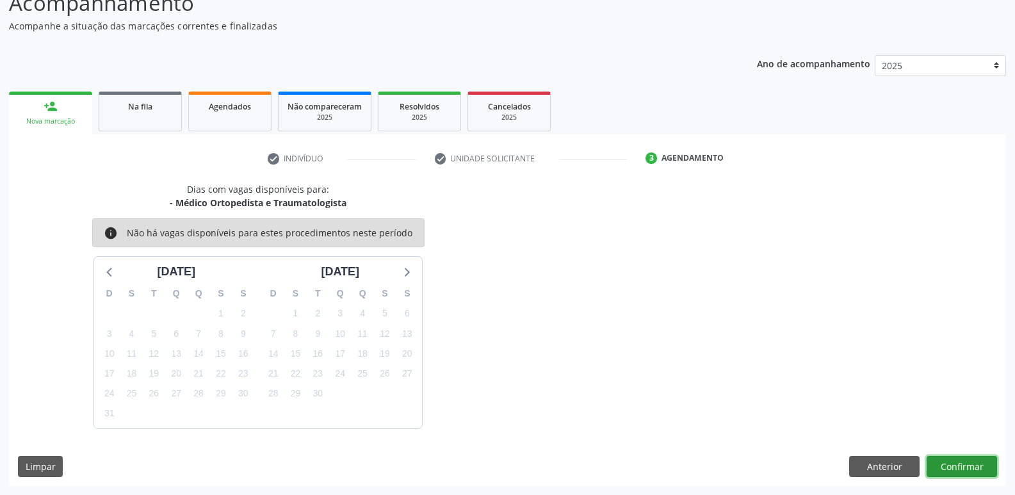
click at [979, 464] on button "Confirmar" at bounding box center [962, 467] width 70 height 22
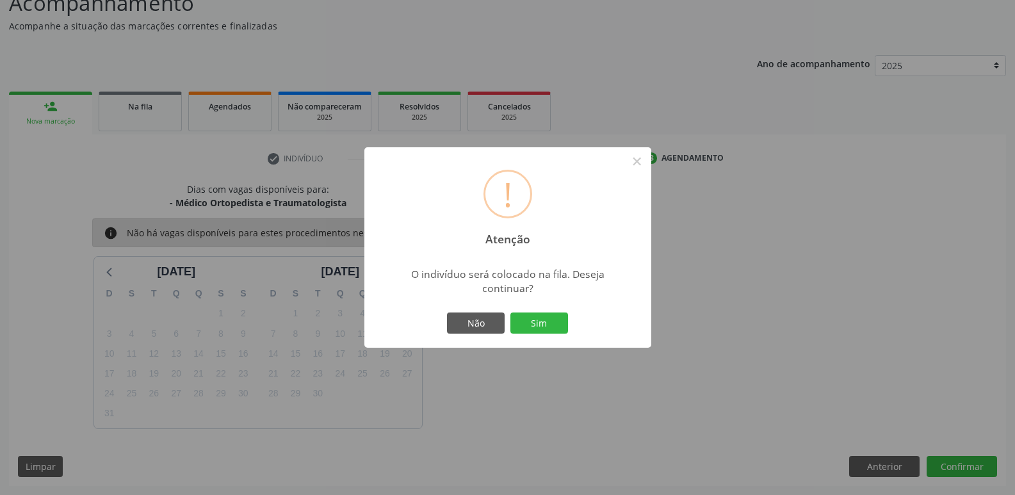
click at [510, 312] on button "Sim" at bounding box center [539, 323] width 58 height 22
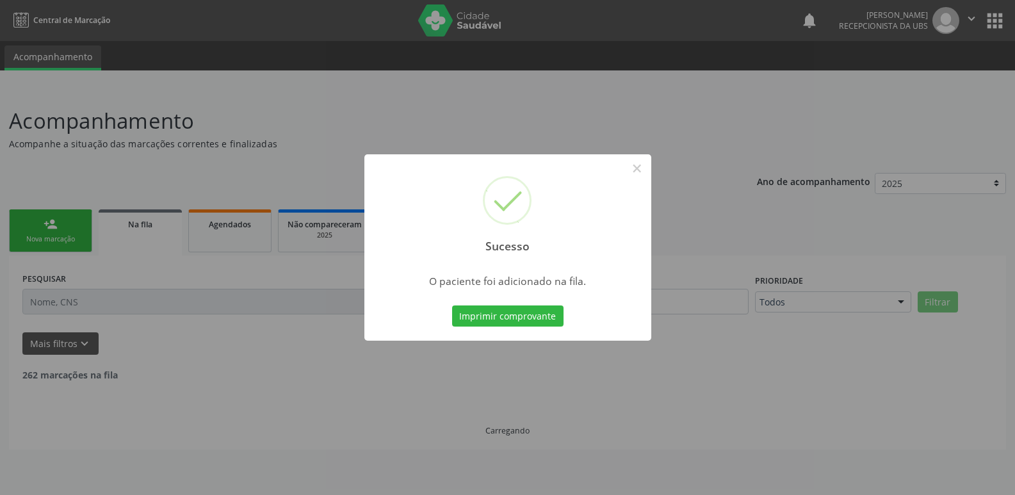
scroll to position [0, 0]
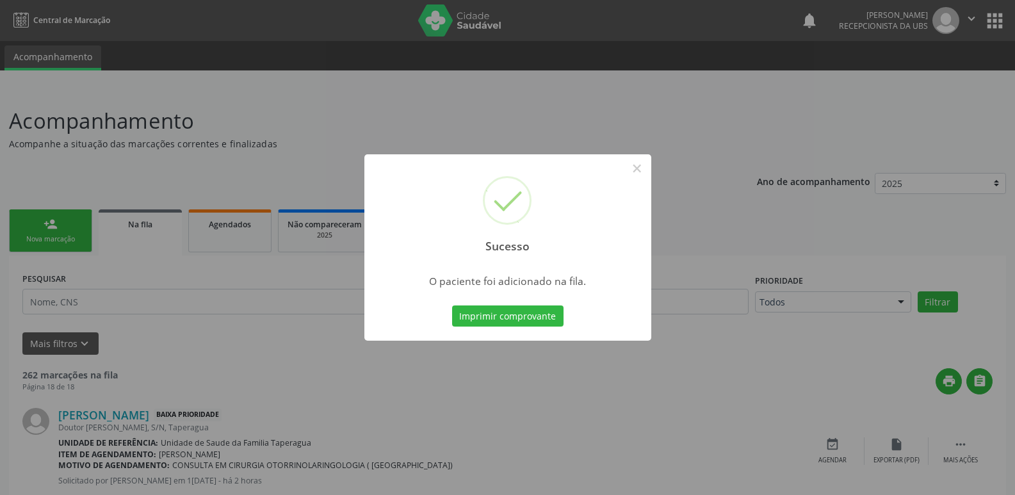
click at [772, 130] on div "Sucesso × O paciente foi adicionado na fila. Imprimir comprovante Cancel" at bounding box center [507, 247] width 1015 height 495
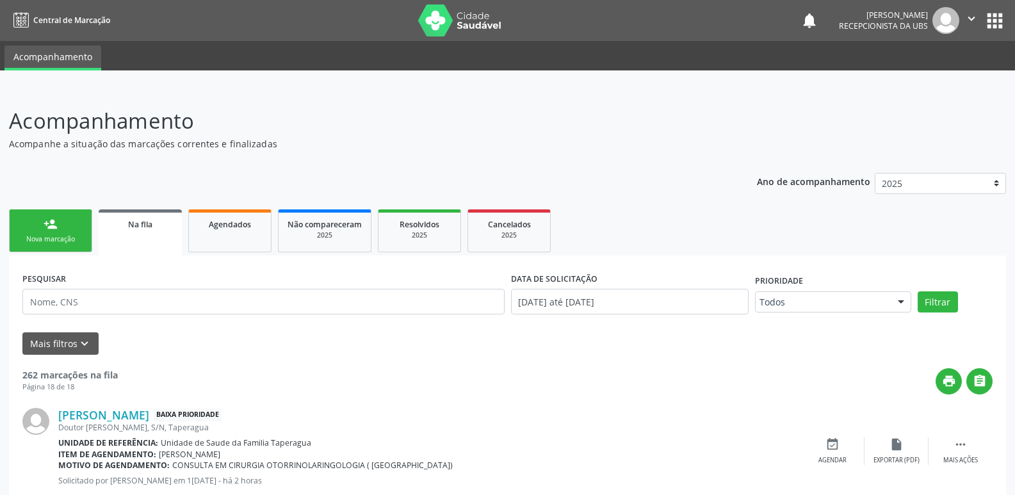
drag, startPoint x: 31, startPoint y: 251, endPoint x: 39, endPoint y: 240, distance: 13.3
click at [31, 250] on link "person_add Nova marcação" at bounding box center [50, 230] width 83 height 43
click at [39, 240] on div "Nova marcação" at bounding box center [51, 239] width 64 height 10
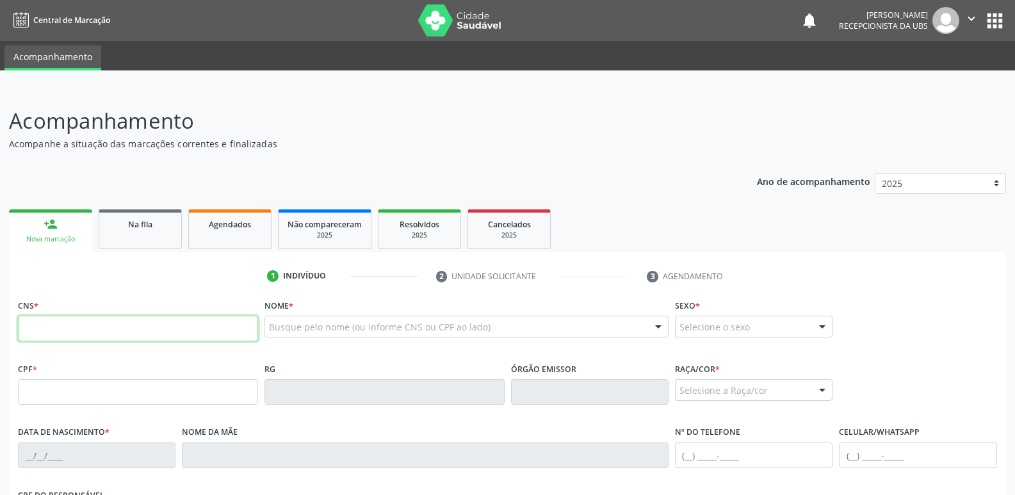
click at [126, 318] on input "text" at bounding box center [138, 329] width 240 height 26
paste input "700 5023 7472 8552"
type input "700 5023 7472 8552"
type input "370.969.824-34"
type input "0[DATE]"
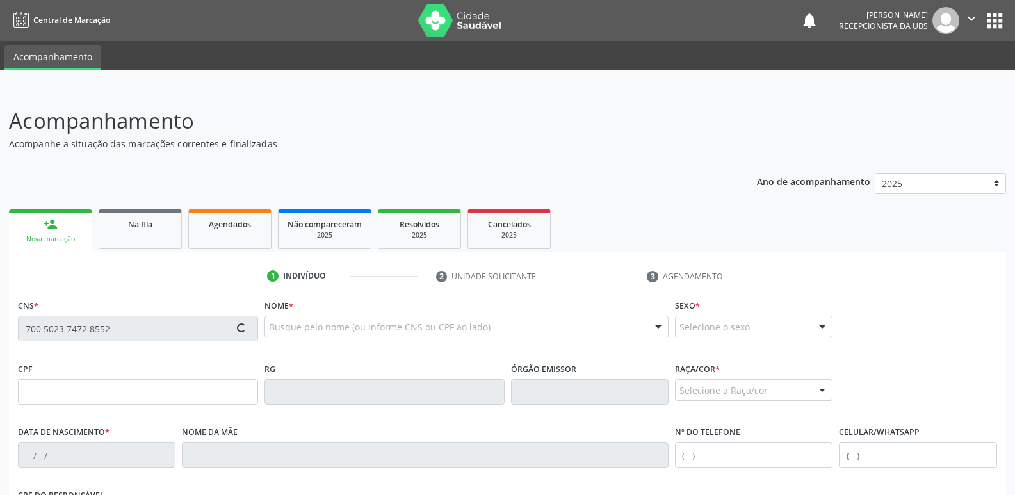
type input "Maria de Loudes de [DEMOGRAPHIC_DATA]"
type input "[PHONE_NUMBER]"
type input "41A"
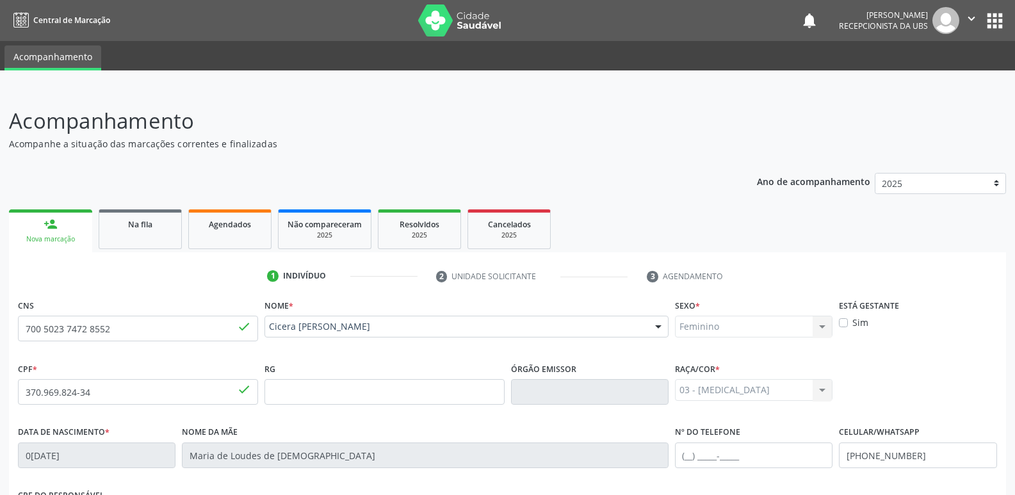
scroll to position [217, 0]
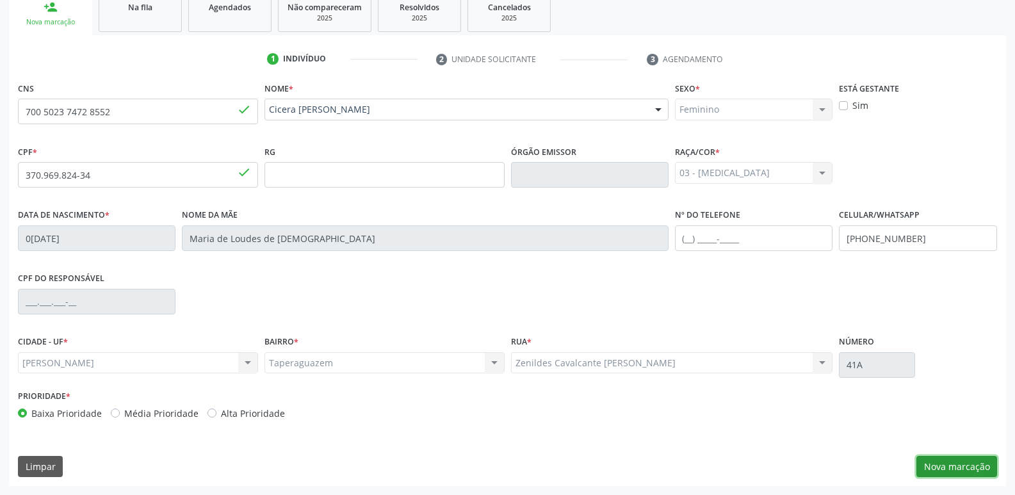
click at [955, 475] on button "Nova marcação" at bounding box center [956, 467] width 81 height 22
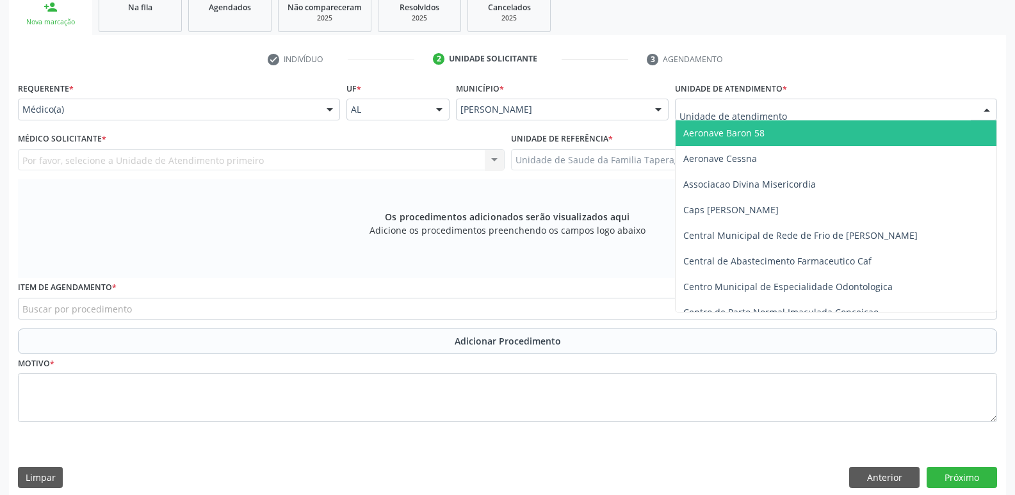
click at [817, 101] on div at bounding box center [836, 110] width 322 height 22
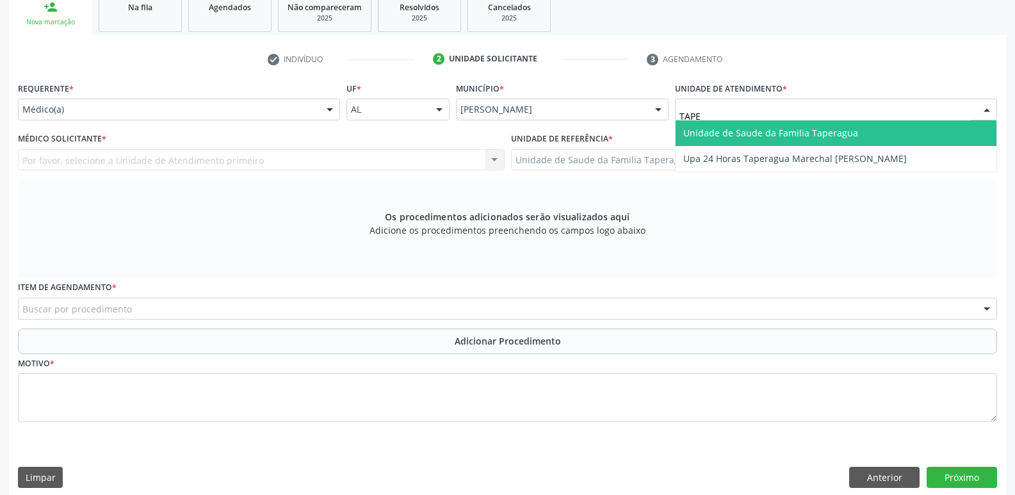
type input "TAPER"
click at [869, 140] on span "Unidade de Saude da Familia Taperagua" at bounding box center [836, 133] width 321 height 26
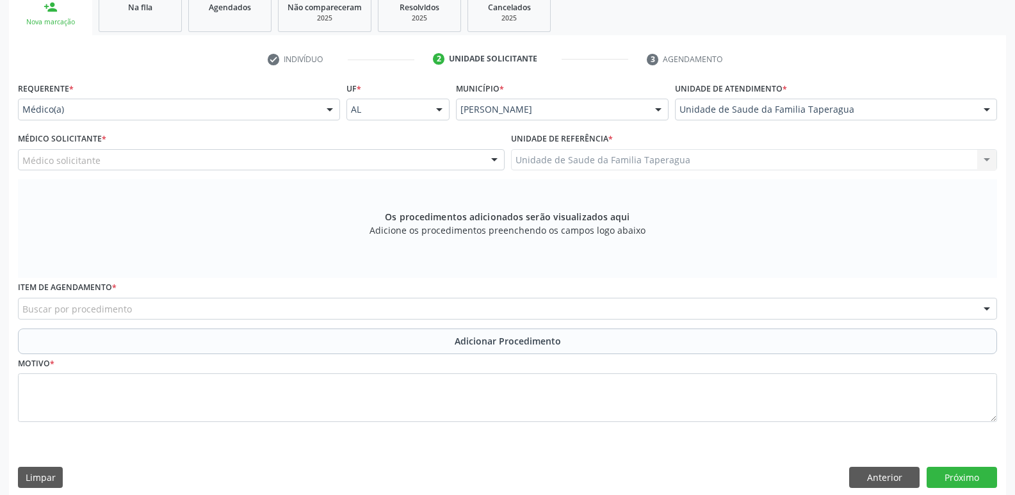
click at [297, 147] on div "Médico Solicitante * Médico solicitante [PERSON_NAME] [PERSON_NAME] [PERSON_NAM…" at bounding box center [261, 149] width 487 height 41
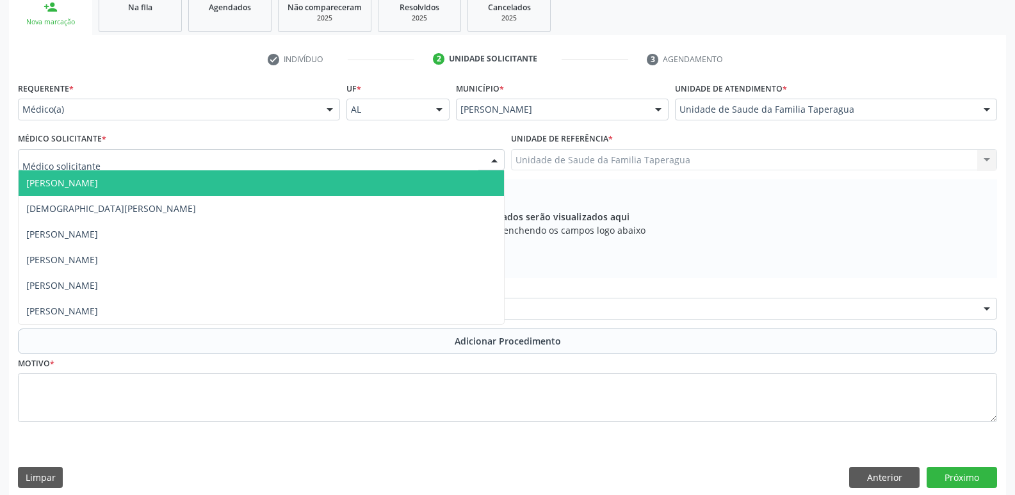
click at [298, 153] on div at bounding box center [261, 160] width 487 height 22
type input "MART"
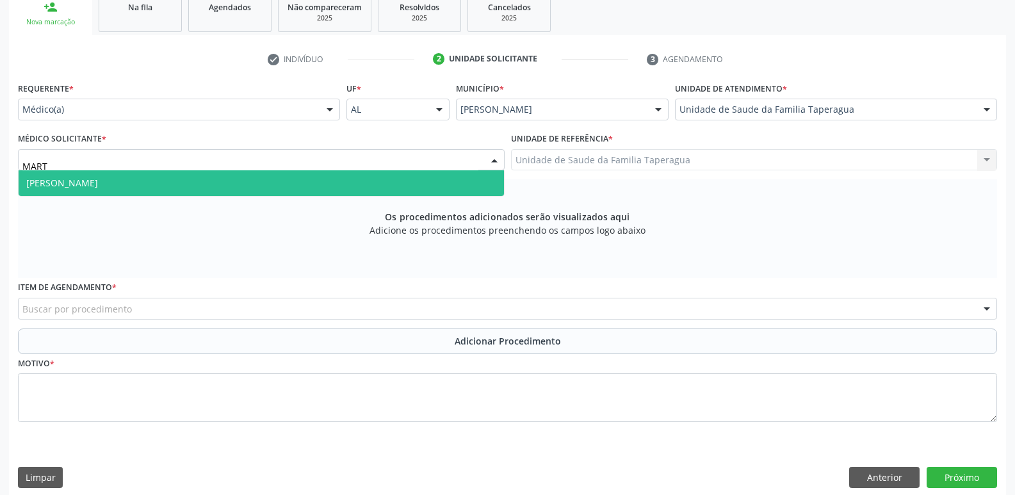
click at [236, 182] on span "[PERSON_NAME]" at bounding box center [261, 183] width 485 height 26
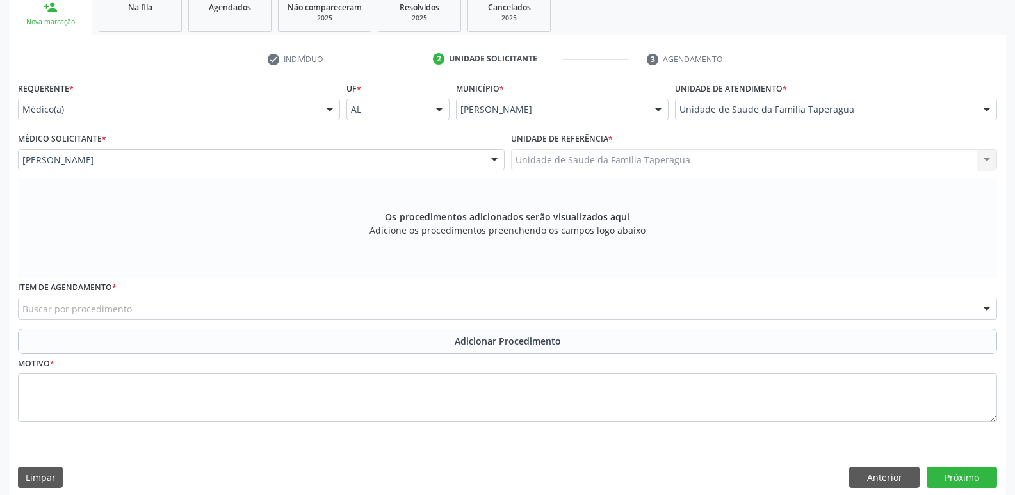
click at [232, 308] on div "Buscar por procedimento" at bounding box center [507, 309] width 979 height 22
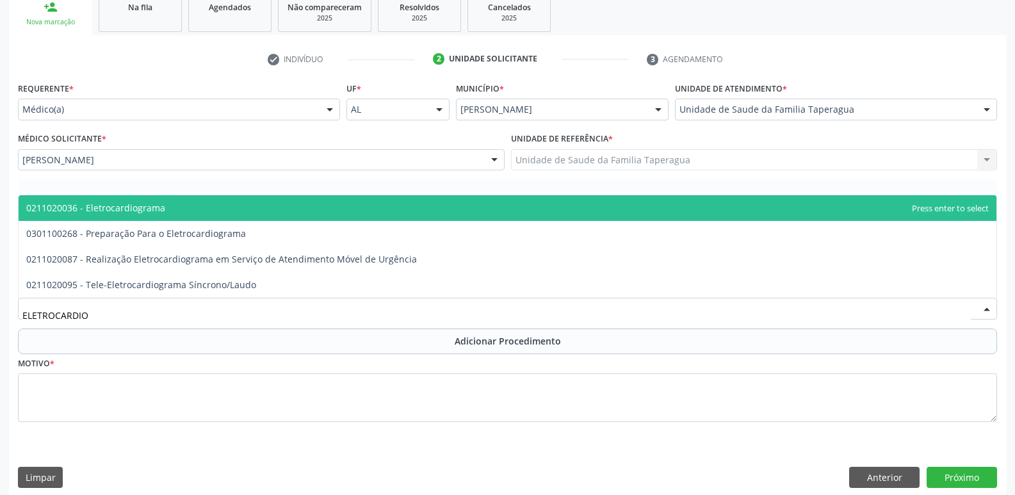
type input "ELETROCARDIO"
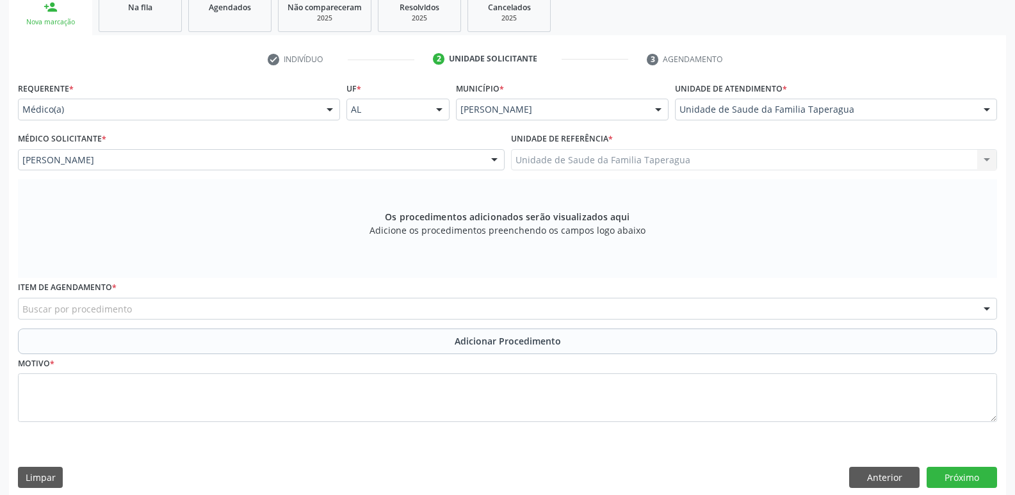
click at [315, 194] on div "Requerente * Médico(a) Médico(a) Enfermeiro(a) Paciente Nenhum resultado encont…" at bounding box center [507, 259] width 979 height 361
click at [246, 308] on div "Buscar por procedimento" at bounding box center [507, 309] width 979 height 22
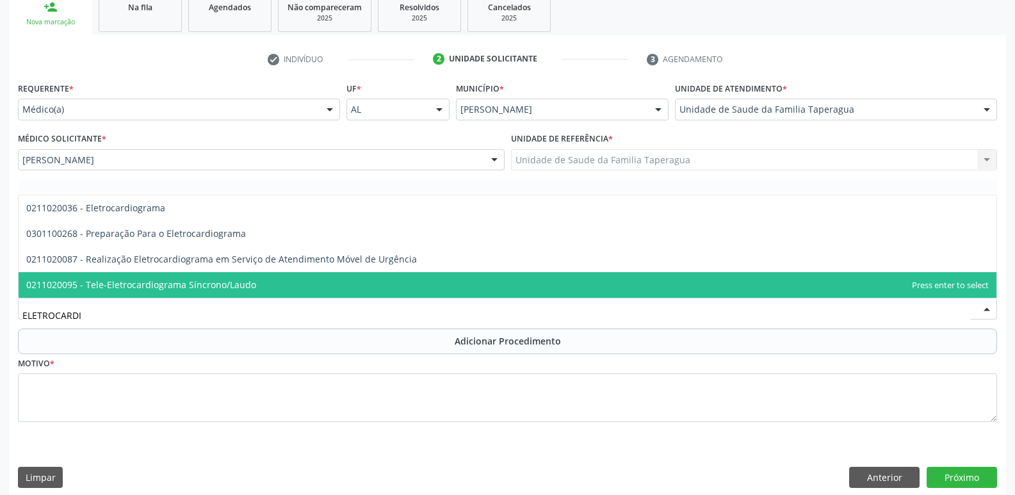
type input "ELETROCARDIO"
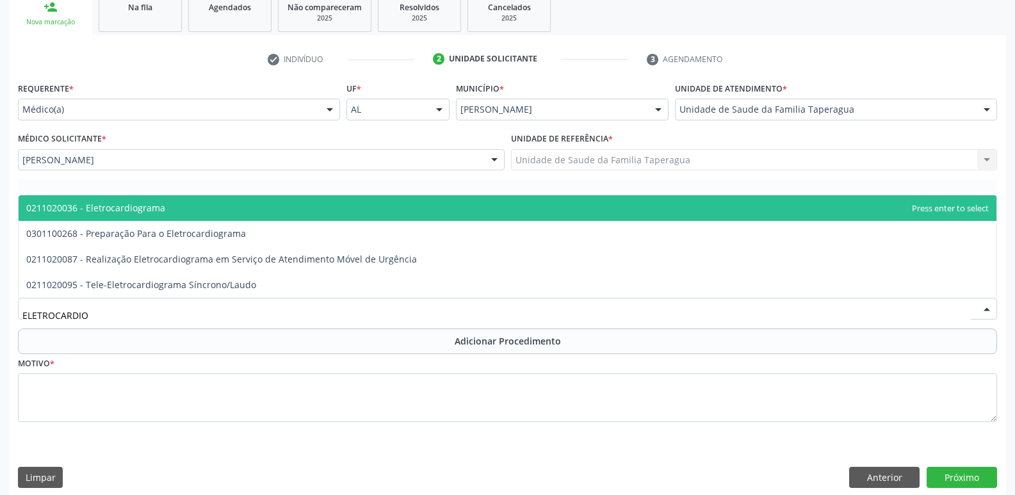
click at [322, 204] on span "0211020036 - Eletrocardiograma" at bounding box center [508, 208] width 978 height 26
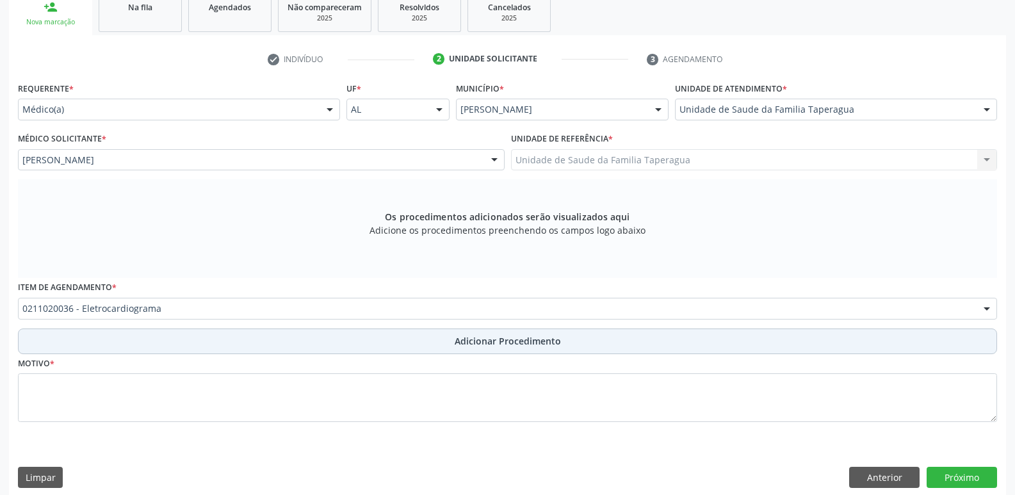
click at [321, 339] on button "Adicionar Procedimento" at bounding box center [507, 341] width 979 height 26
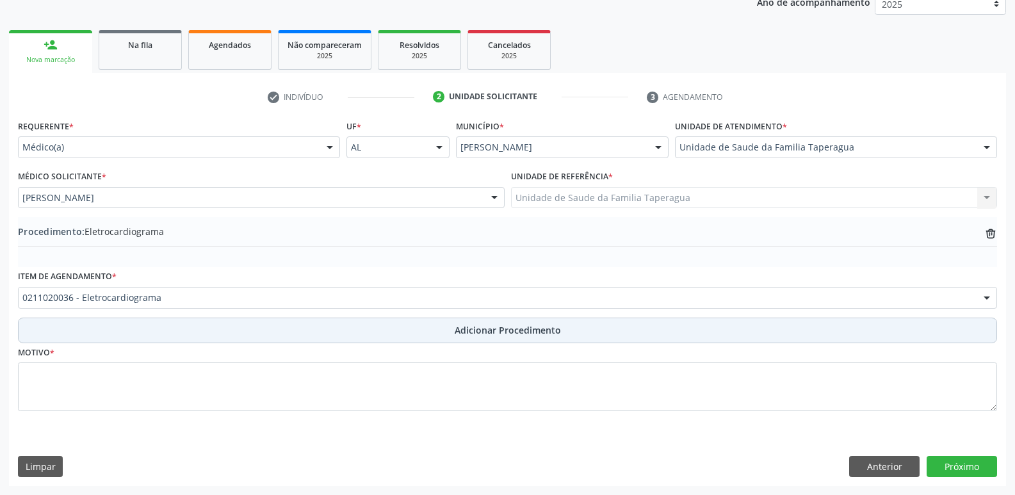
scroll to position [179, 0]
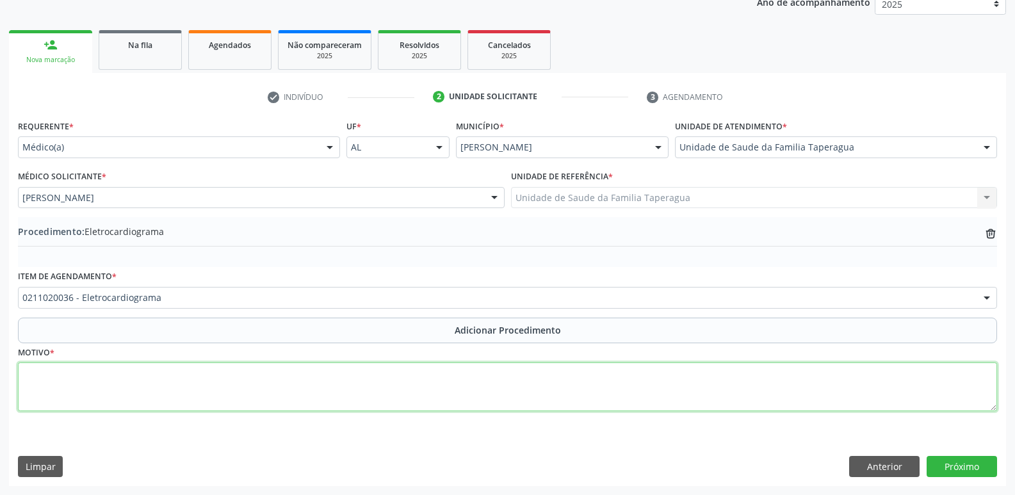
click at [322, 379] on textarea at bounding box center [507, 386] width 979 height 49
type textarea "ROTINA"
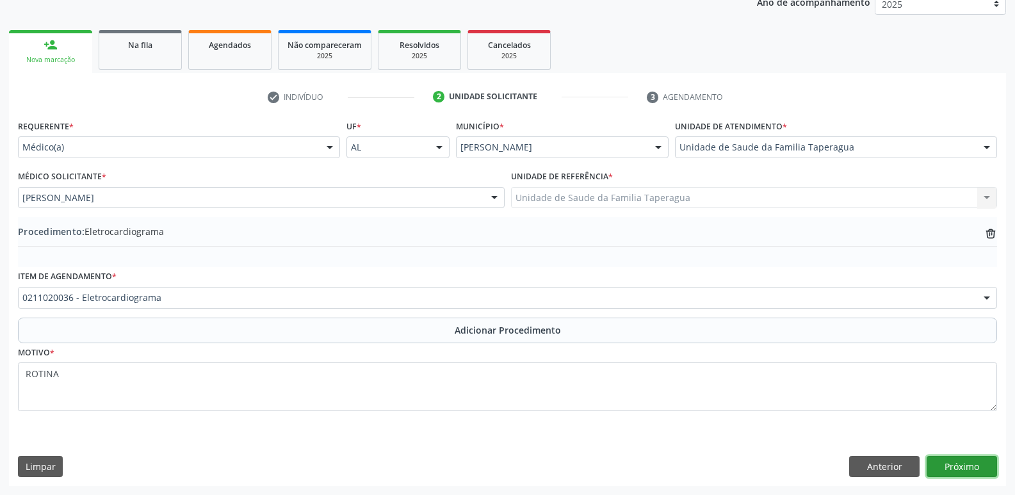
click at [946, 457] on button "Próximo" at bounding box center [962, 467] width 70 height 22
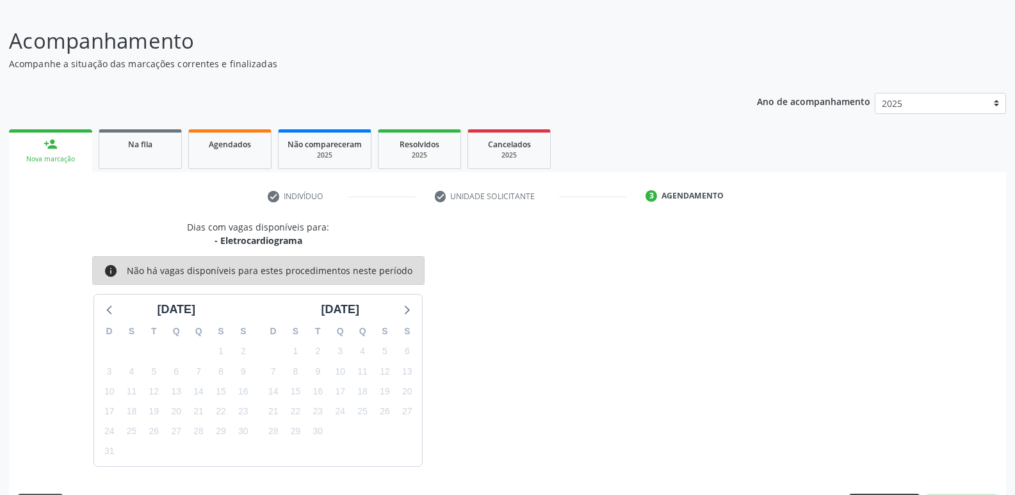
scroll to position [118, 0]
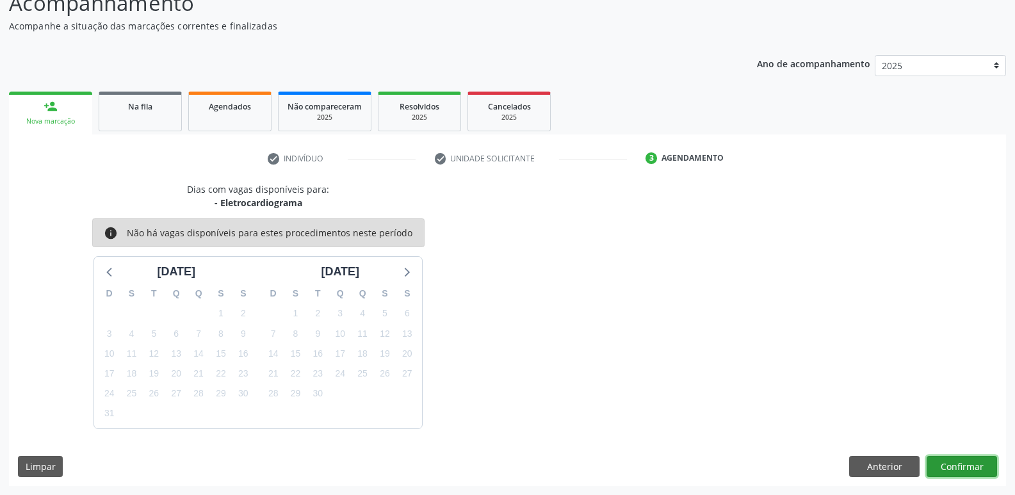
click at [955, 462] on button "Confirmar" at bounding box center [962, 467] width 70 height 22
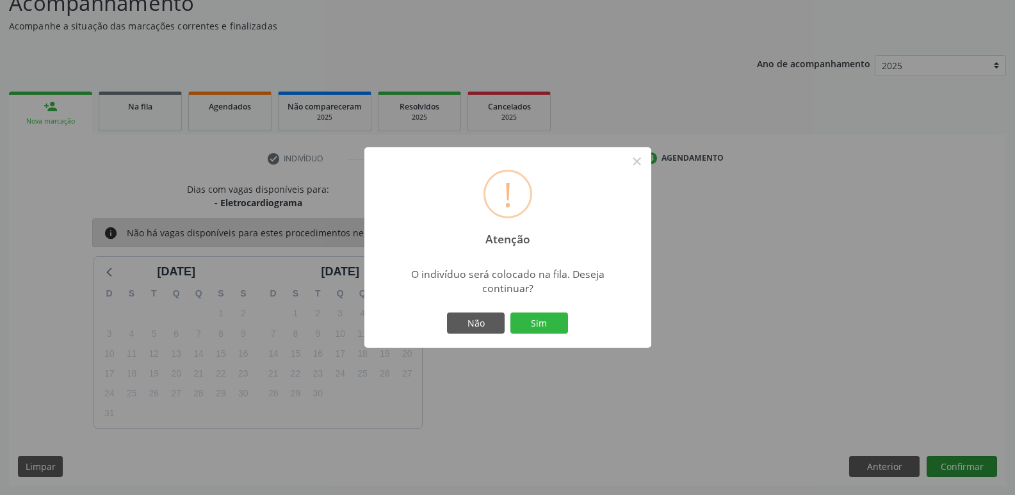
click at [510, 312] on button "Sim" at bounding box center [539, 323] width 58 height 22
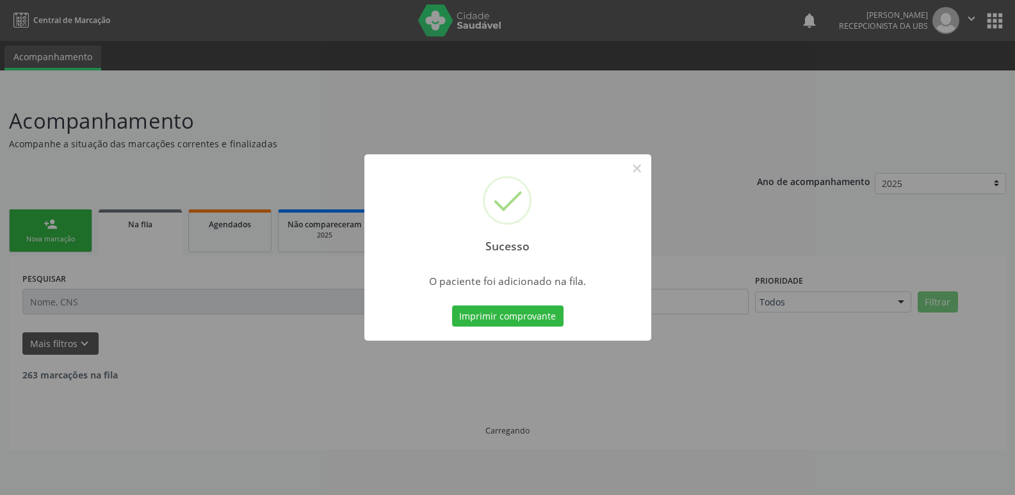
scroll to position [0, 0]
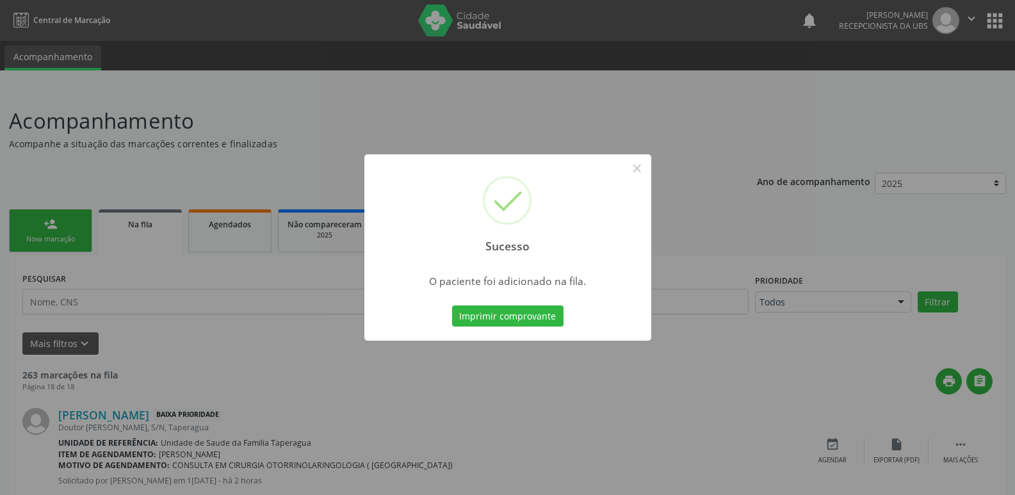
click at [850, 191] on div "Sucesso × O paciente foi adicionado na fila. Imprimir comprovante Cancel" at bounding box center [507, 247] width 1015 height 495
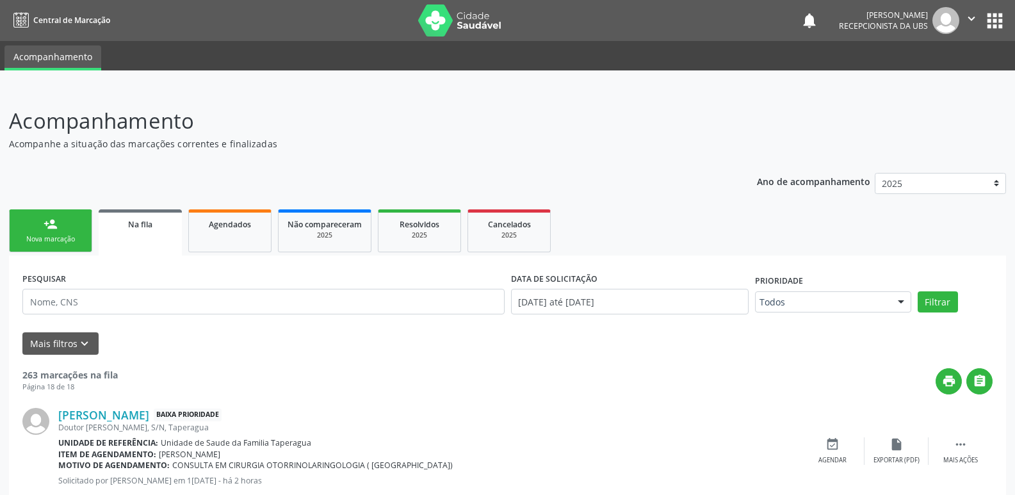
click at [35, 237] on div "Nova marcação" at bounding box center [51, 239] width 64 height 10
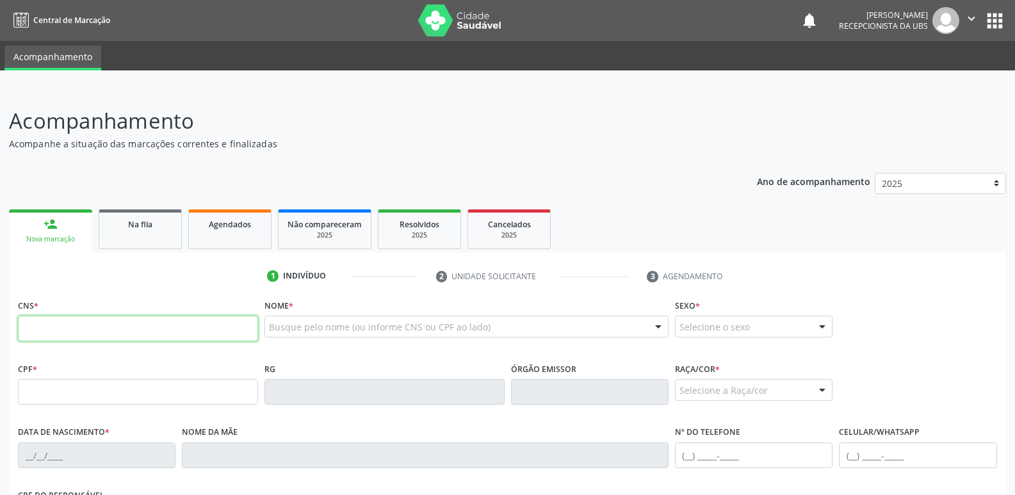
click at [140, 338] on input "text" at bounding box center [138, 329] width 240 height 26
paste input "702 6067 6526 7242"
type input "702 6067 6526 7242"
type input "012.950.994-97"
type input "0[DATE]"
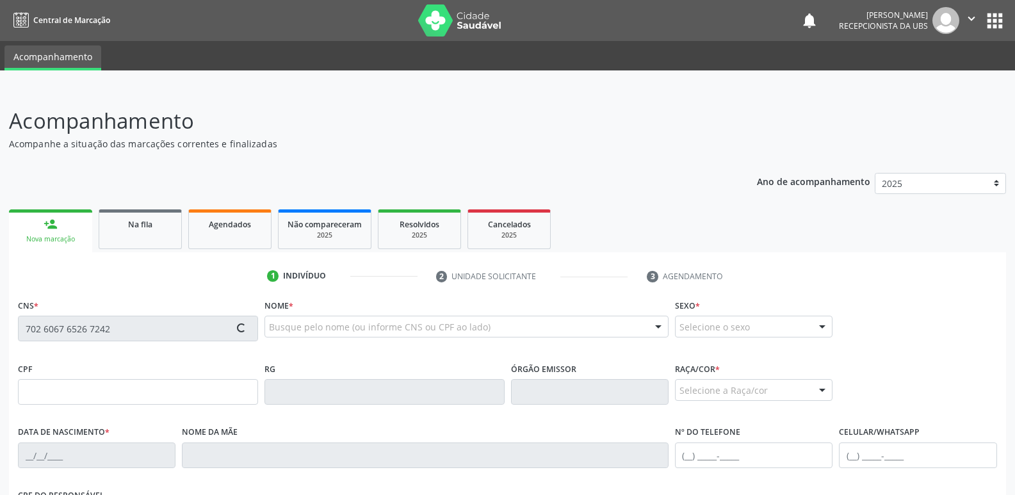
type input "Ismeria [PERSON_NAME]"
type input "[PHONE_NUMBER]"
type input "76"
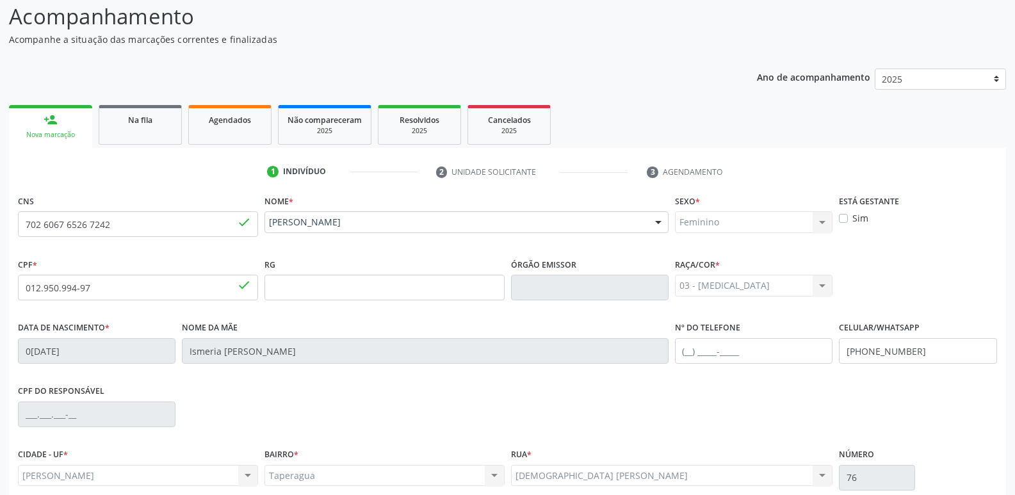
scroll to position [217, 0]
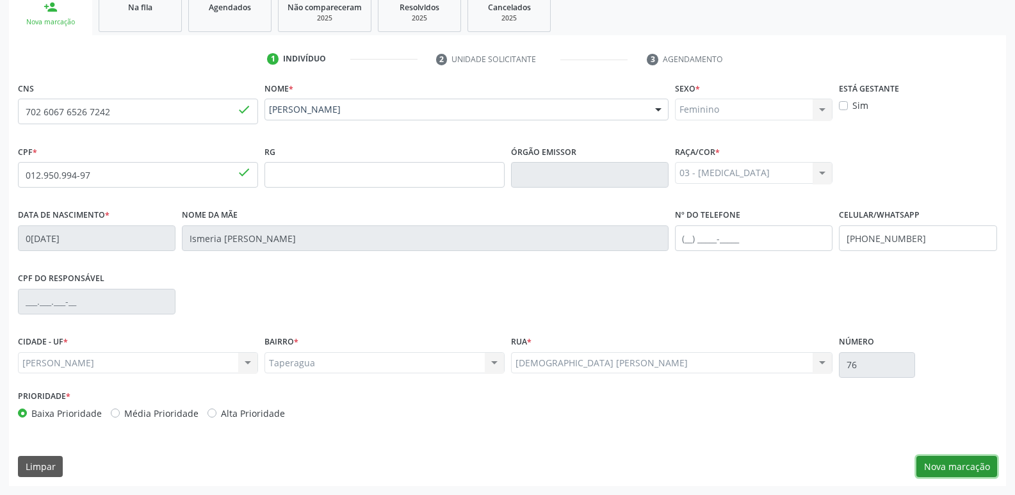
click at [952, 463] on button "Nova marcação" at bounding box center [956, 467] width 81 height 22
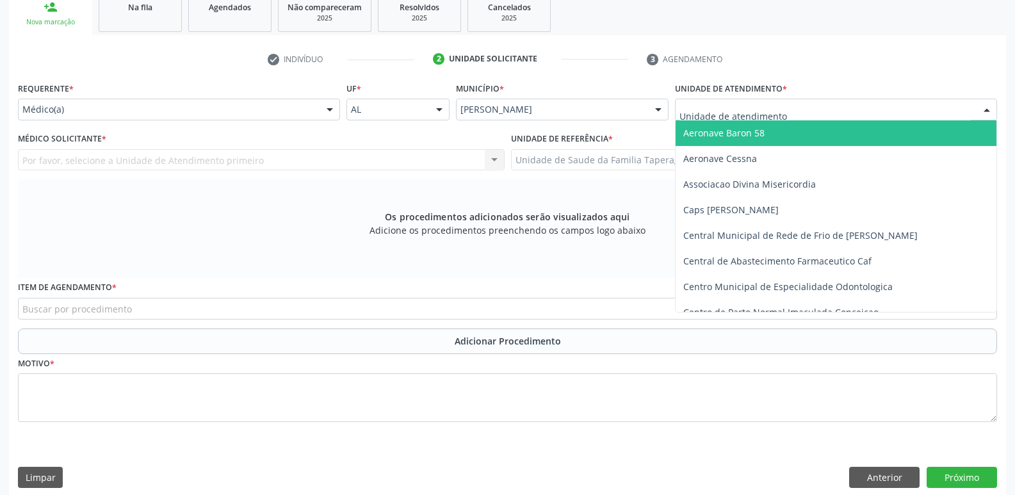
click at [798, 106] on div at bounding box center [836, 110] width 322 height 22
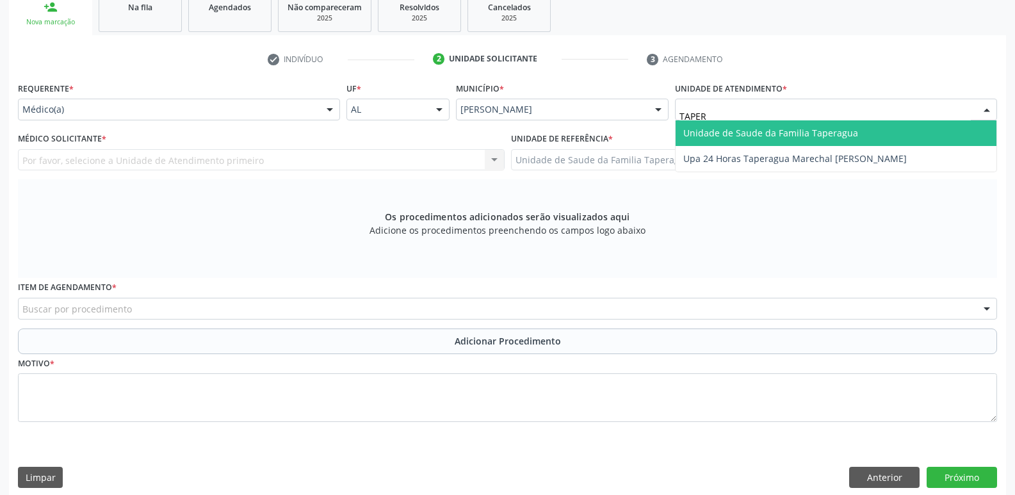
type input "TAPERA"
click at [798, 135] on span "Unidade de Saude da Familia Taperagua" at bounding box center [770, 133] width 175 height 12
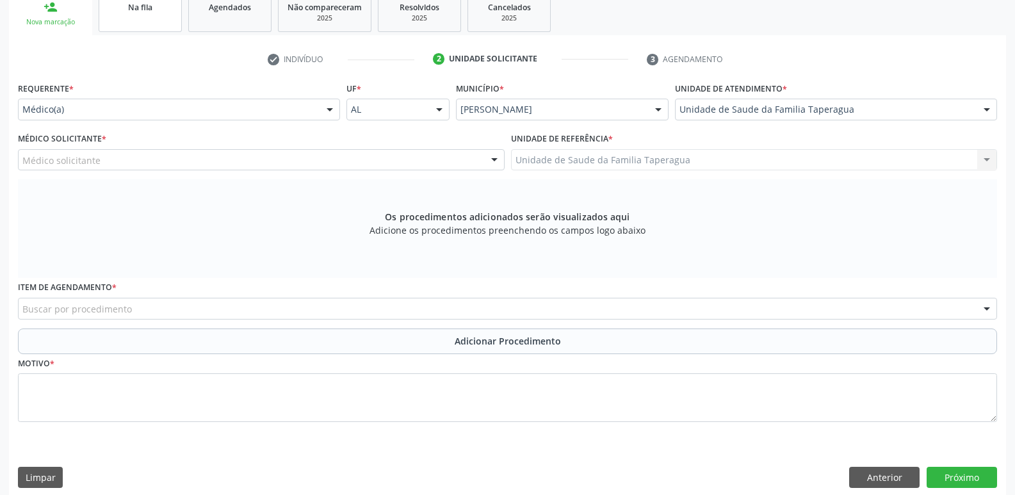
click at [168, 3] on div "Na fila" at bounding box center [140, 6] width 64 height 13
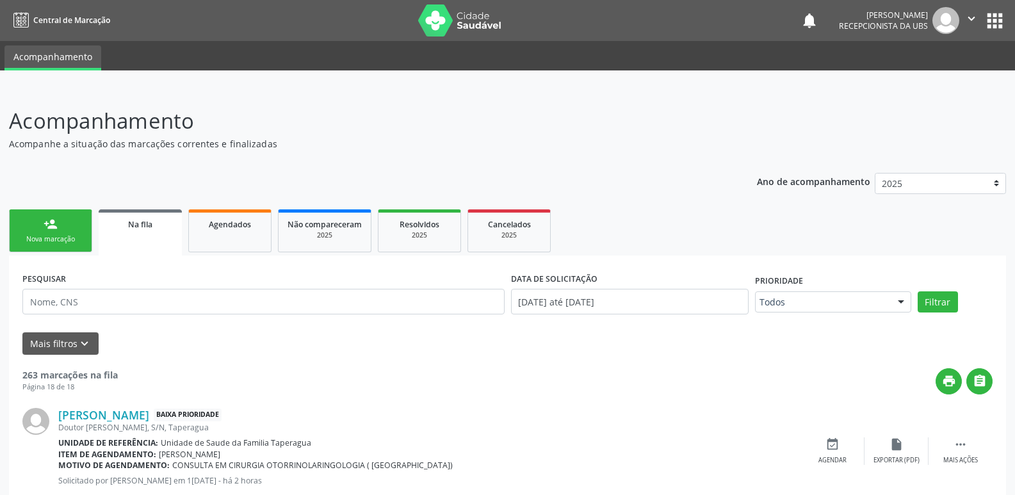
click at [60, 225] on link "person_add Nova marcação" at bounding box center [50, 230] width 83 height 43
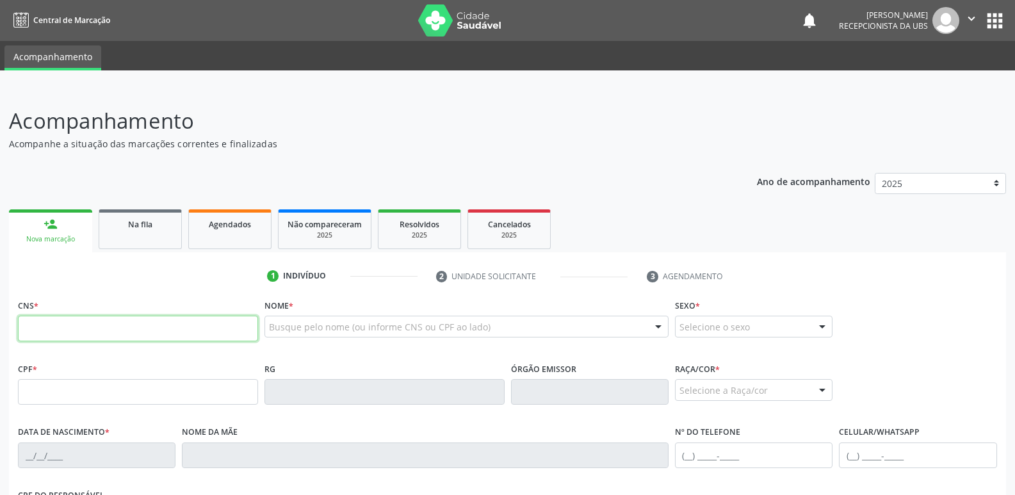
click at [223, 323] on input "text" at bounding box center [138, 329] width 240 height 26
paste input "700 9079 3118 2096"
type input "700 9079 3118 2096"
type input "[DATE]"
type input "[PERSON_NAME]"
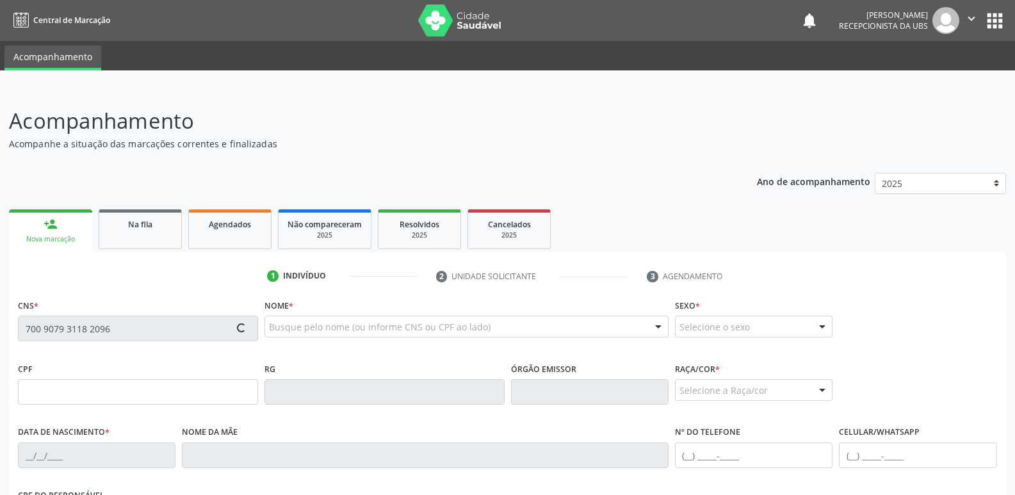
type input "[PHONE_NUMBER]"
type input "S/N"
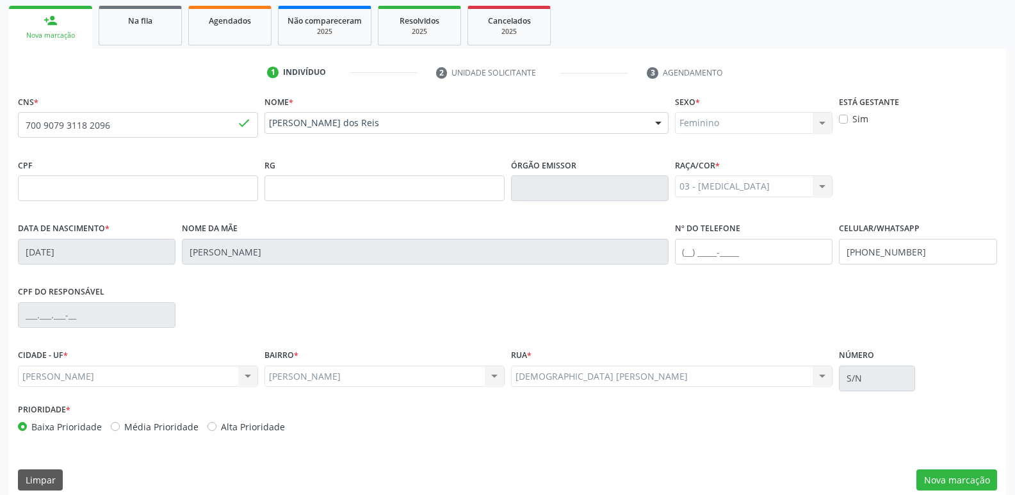
scroll to position [217, 0]
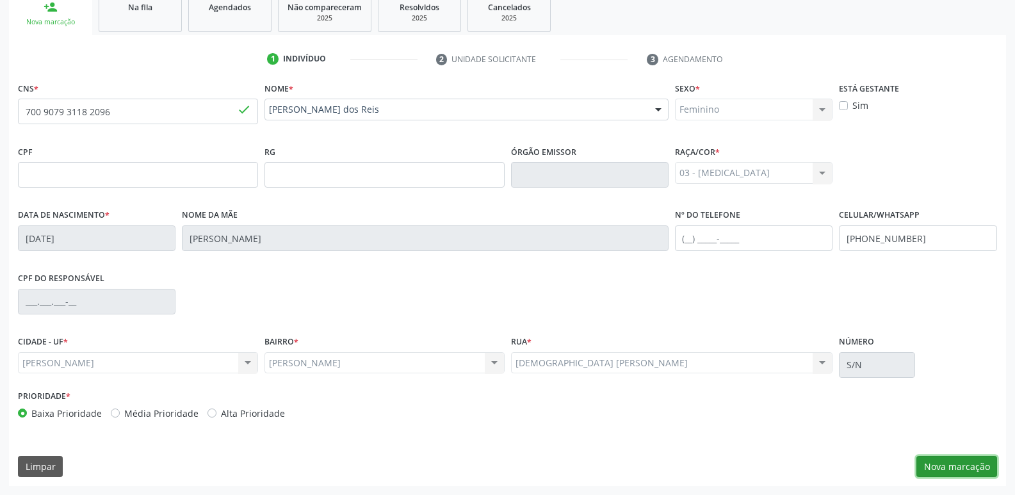
click at [940, 463] on button "Nova marcação" at bounding box center [956, 467] width 81 height 22
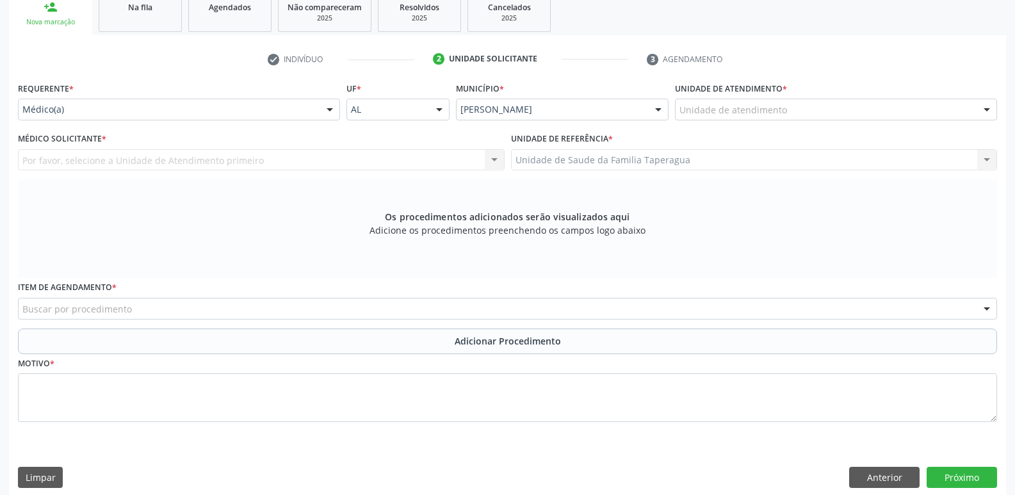
click at [811, 115] on div "Unidade de atendimento" at bounding box center [836, 110] width 322 height 22
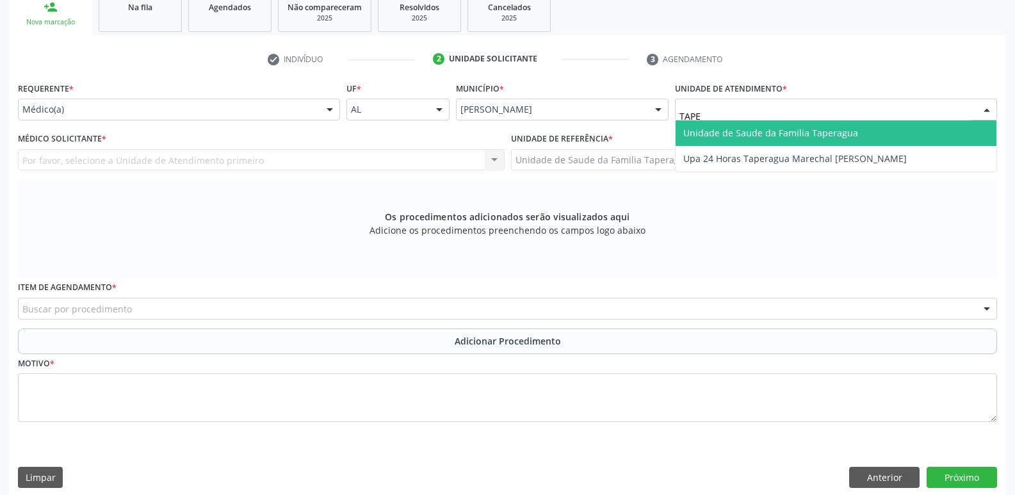
type input "TAPER"
click at [806, 129] on span "Unidade de Saude da Familia Taperagua" at bounding box center [770, 133] width 175 height 12
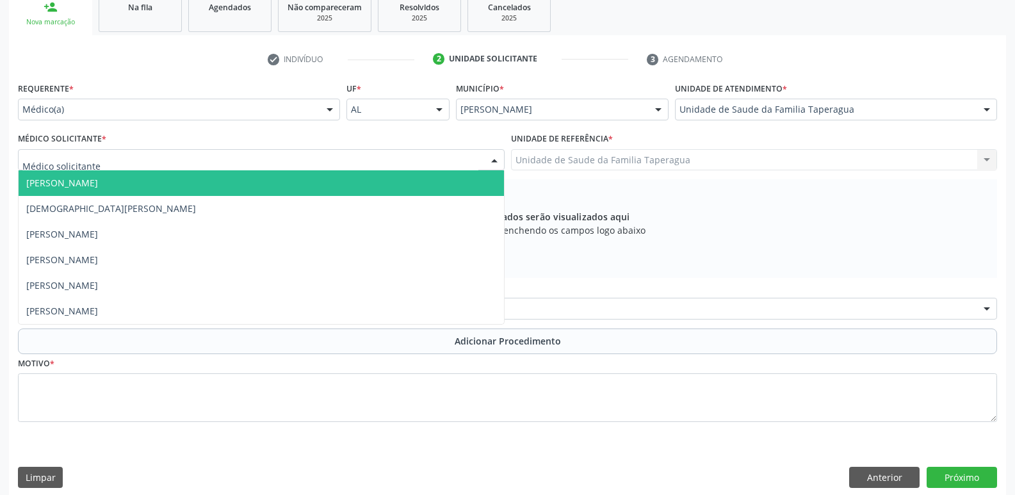
click at [346, 160] on div at bounding box center [261, 160] width 487 height 22
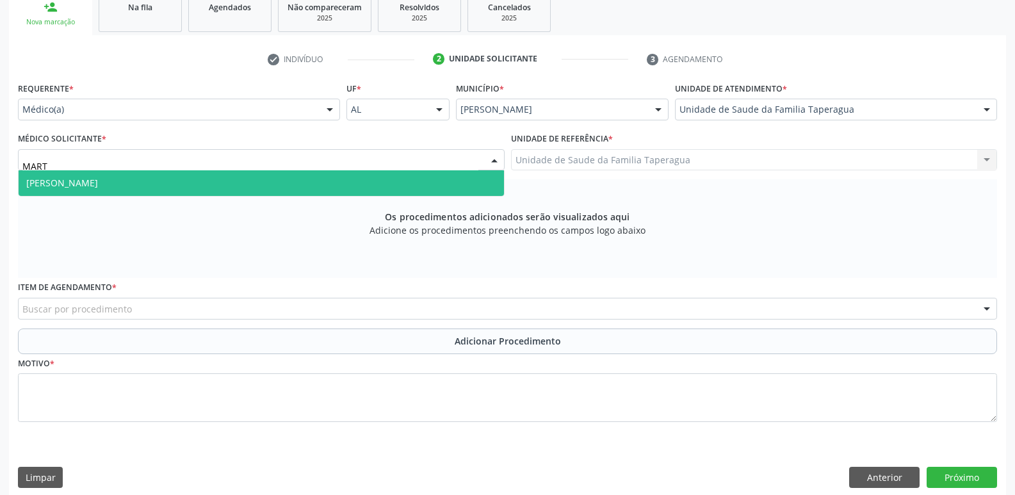
type input "MARTI"
click at [342, 177] on span "[PERSON_NAME]" at bounding box center [261, 183] width 485 height 26
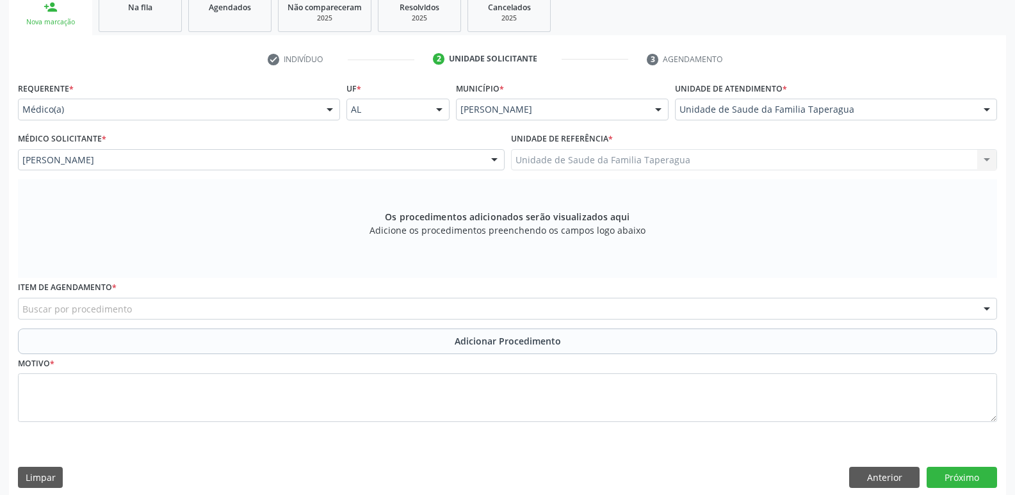
click at [326, 312] on div "Buscar por procedimento" at bounding box center [507, 309] width 979 height 22
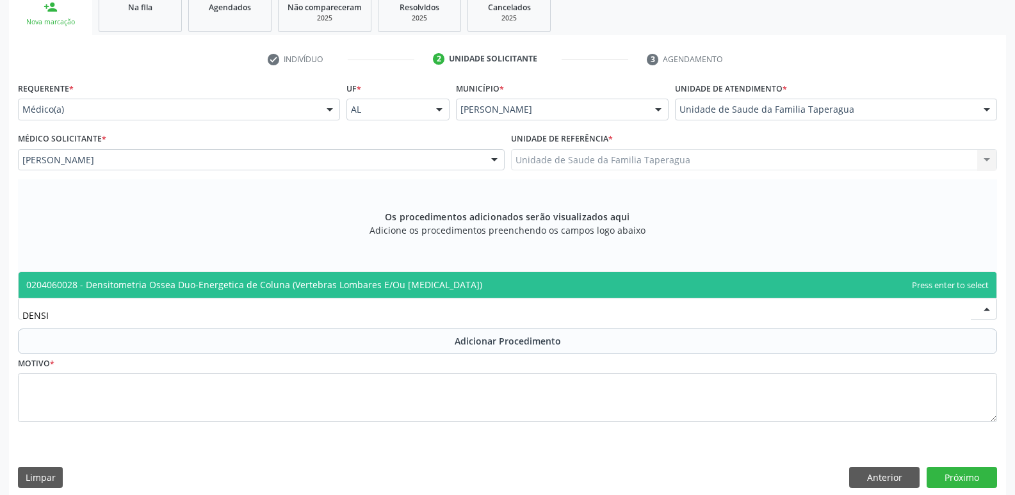
type input "DENSIT"
click at [389, 278] on span "0204060028 - Densitometria Ossea Duo-Energetica de Coluna (Vertebras Lombares E…" at bounding box center [508, 285] width 978 height 26
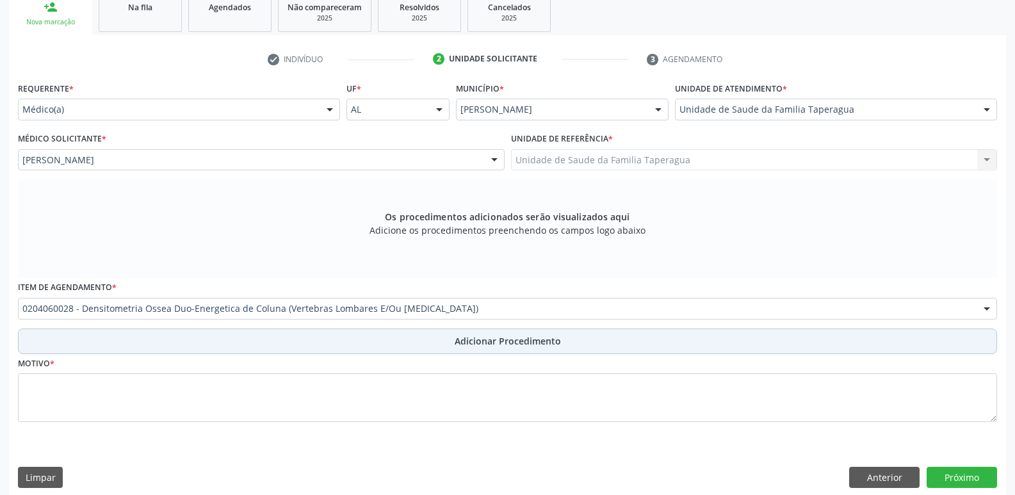
click at [389, 342] on button "Adicionar Procedimento" at bounding box center [507, 341] width 979 height 26
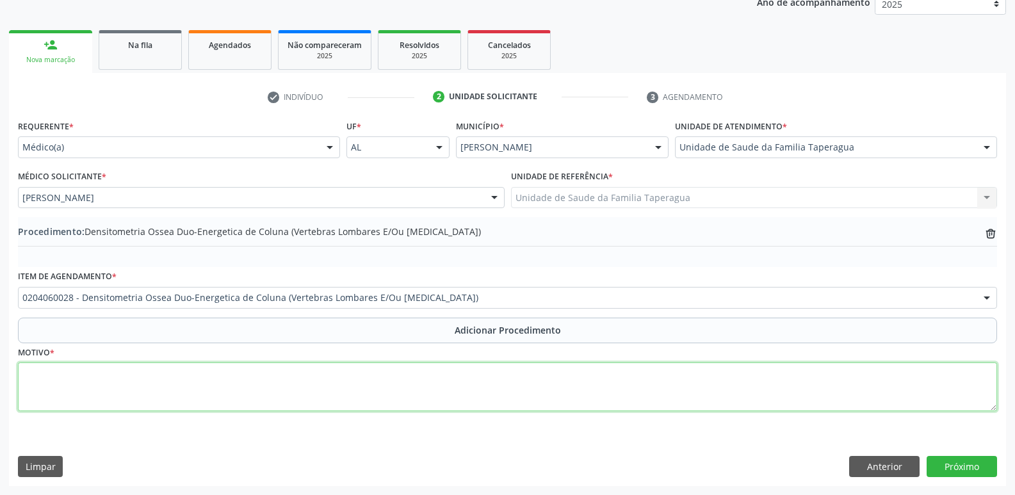
click at [388, 387] on textarea at bounding box center [507, 386] width 979 height 49
click at [55, 373] on textarea "FRATUR DE REPETIÇÃO" at bounding box center [507, 386] width 979 height 49
click at [58, 373] on textarea "FRATUR DE REPETIÇÃO" at bounding box center [507, 386] width 979 height 49
type textarea "FRATURA DE REPETIÇÃO"
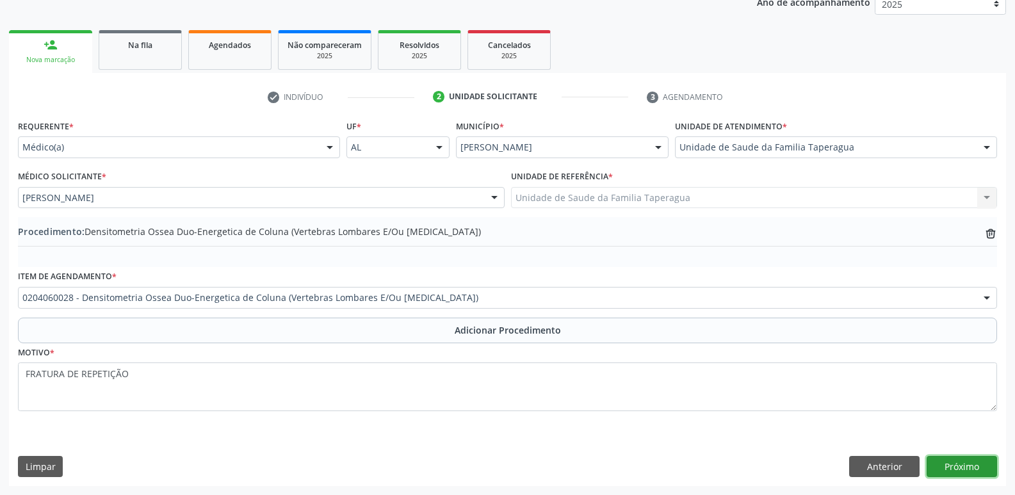
click at [951, 466] on button "Próximo" at bounding box center [962, 467] width 70 height 22
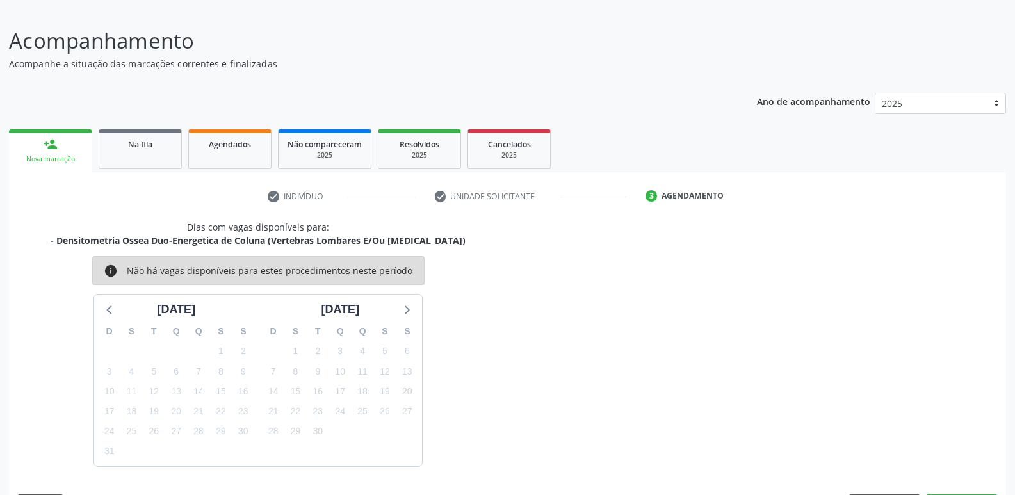
scroll to position [118, 0]
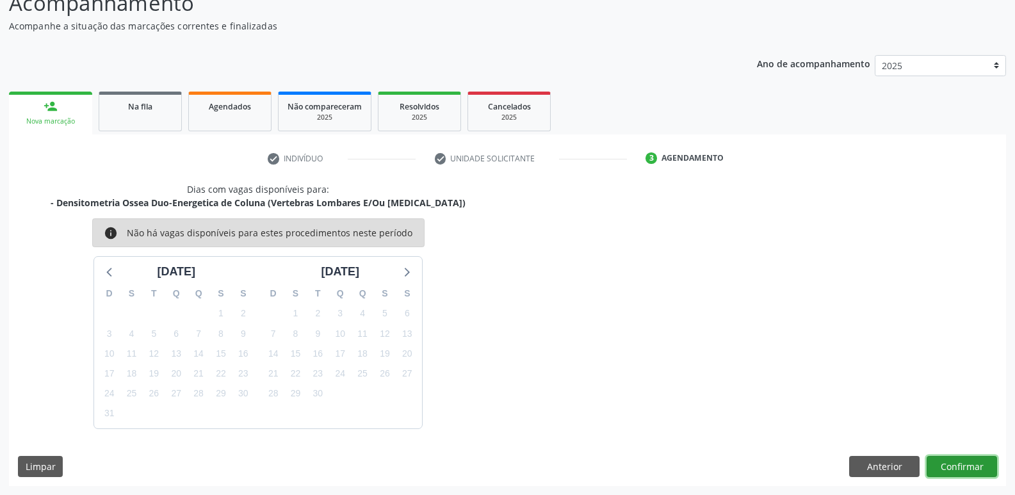
click at [951, 466] on button "Confirmar" at bounding box center [962, 467] width 70 height 22
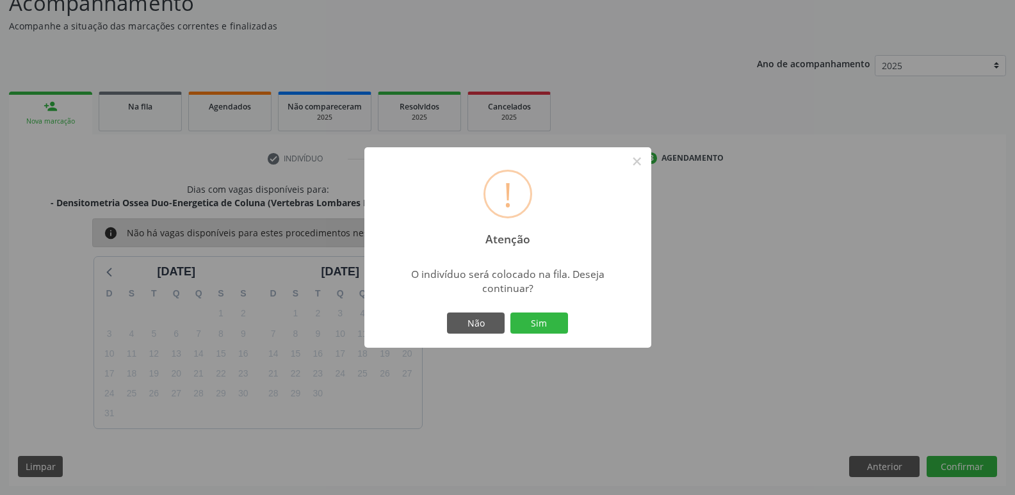
click at [510, 312] on button "Sim" at bounding box center [539, 323] width 58 height 22
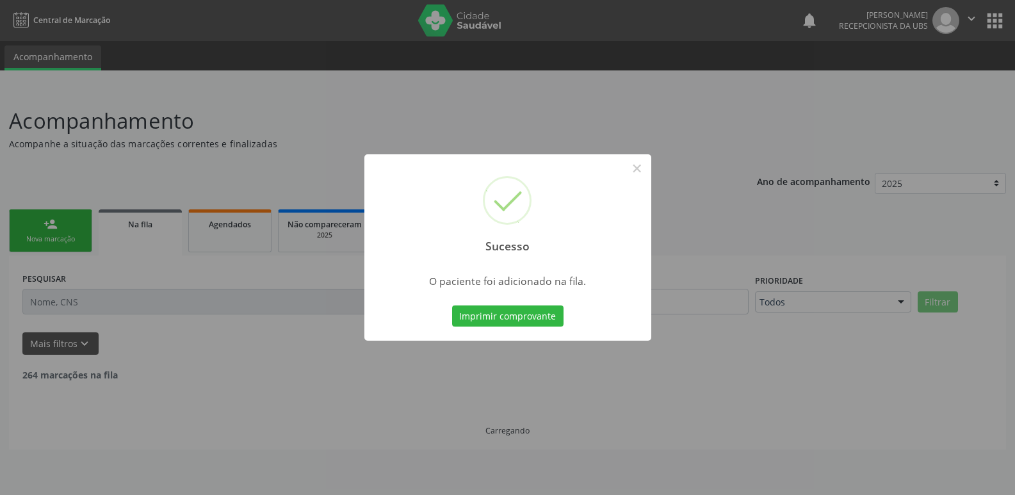
scroll to position [0, 0]
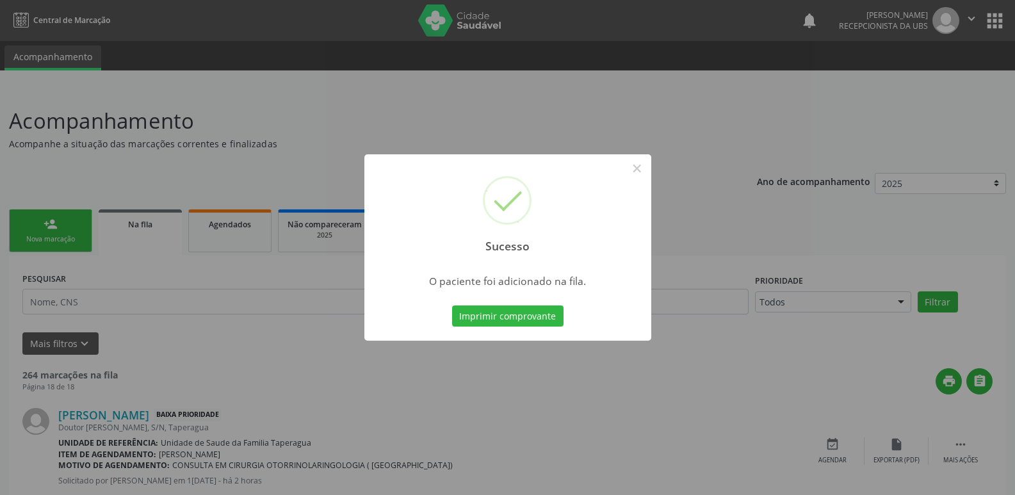
click at [758, 258] on div "Sucesso × O paciente foi adicionado na fila. Imprimir comprovante Cancel" at bounding box center [507, 247] width 1015 height 495
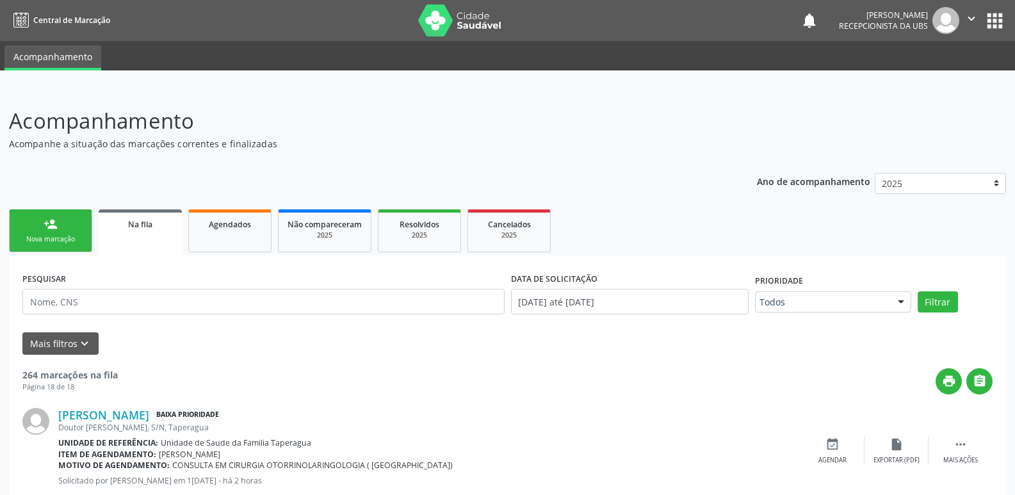
click at [67, 218] on link "person_add Nova marcação" at bounding box center [50, 230] width 83 height 43
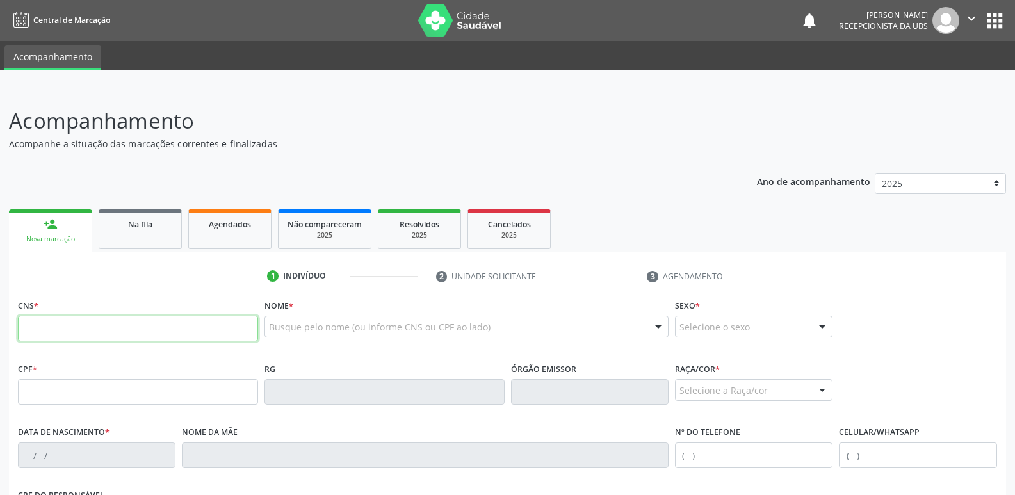
click at [113, 320] on input "text" at bounding box center [138, 329] width 240 height 26
paste input "700 9079 3118 2096"
type input "700 9079 3118 2096"
type input "[DATE]"
type input "[PERSON_NAME]"
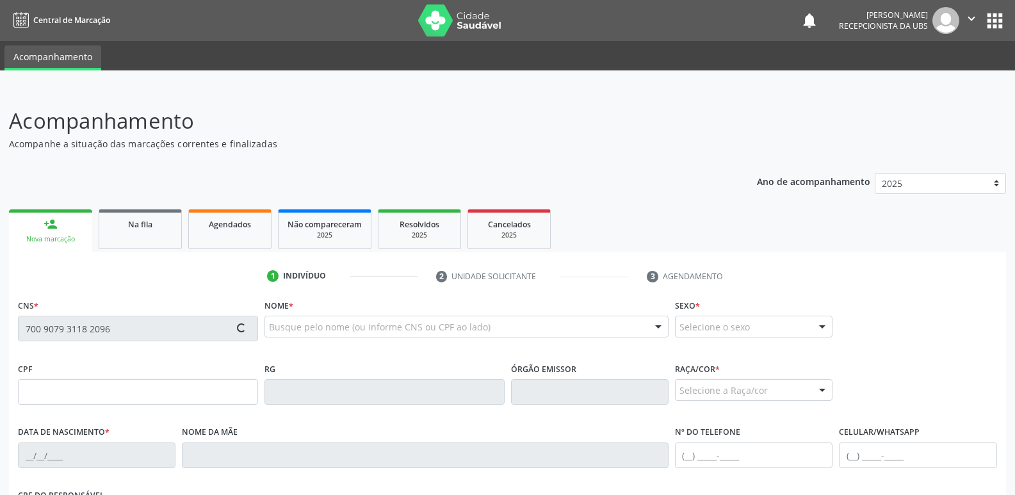
type input "[PHONE_NUMBER]"
type input "S/N"
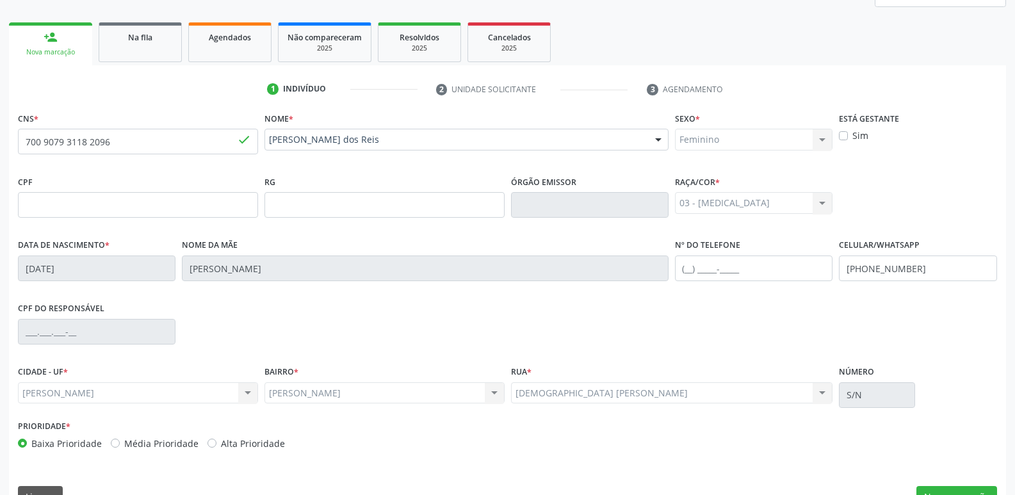
scroll to position [217, 0]
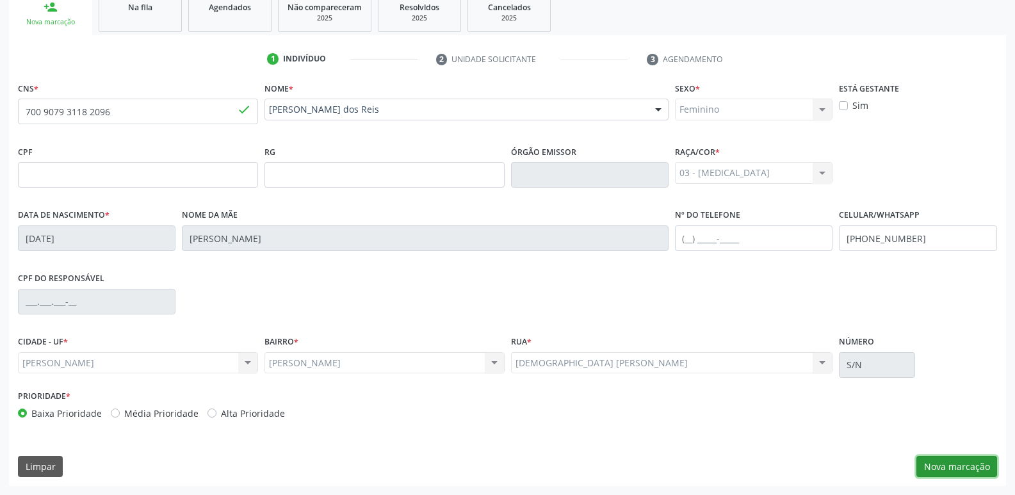
click at [961, 476] on button "Nova marcação" at bounding box center [956, 467] width 81 height 22
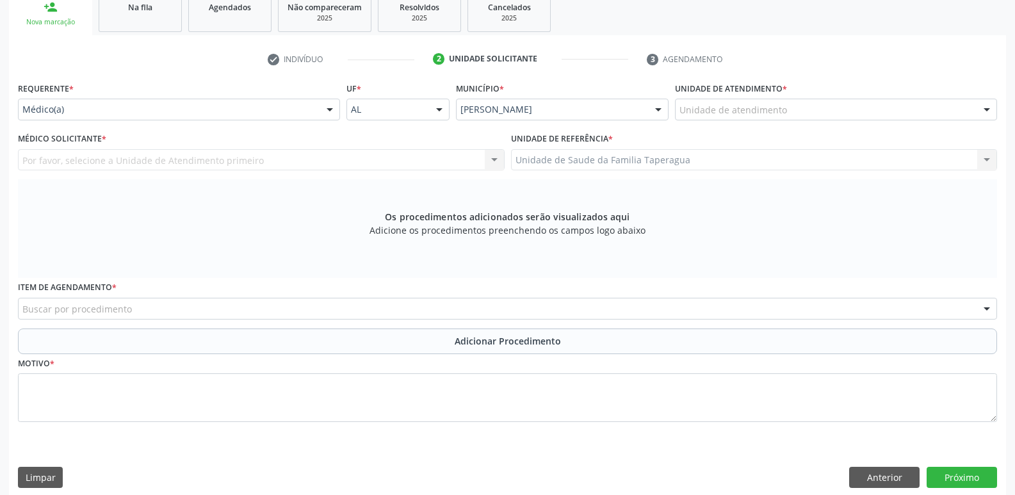
click at [846, 107] on div "Unidade de atendimento" at bounding box center [836, 110] width 322 height 22
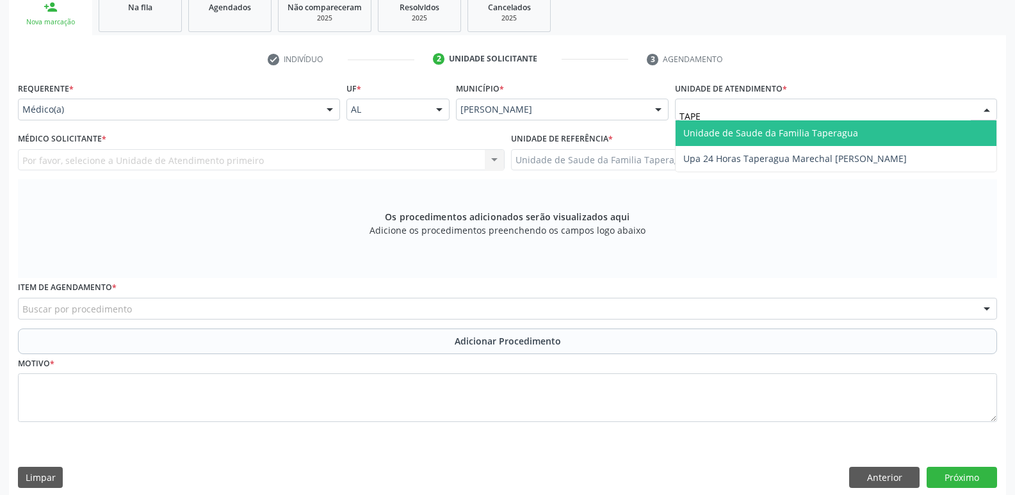
type input "TAPER"
click at [846, 132] on span "Unidade de Saude da Familia Taperagua" at bounding box center [770, 133] width 175 height 12
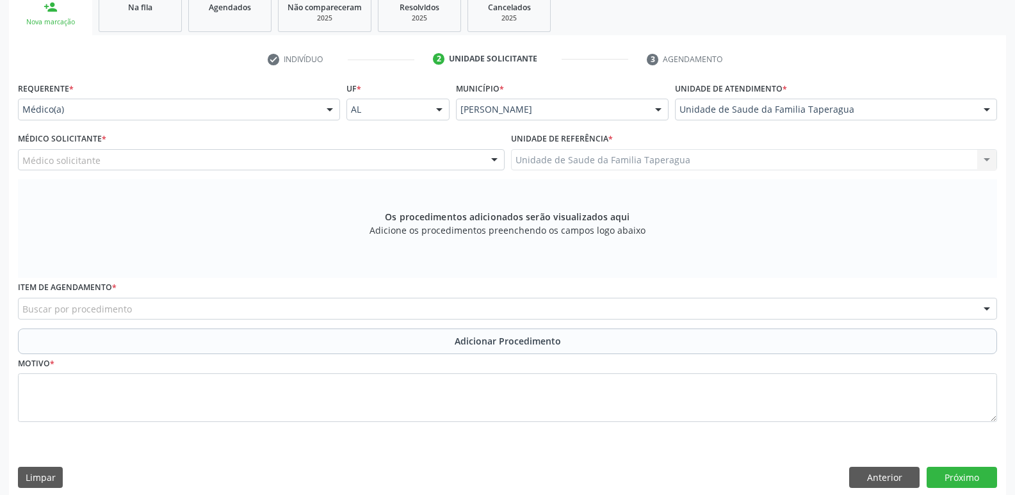
click at [348, 157] on div "Médico solicitante" at bounding box center [261, 160] width 487 height 22
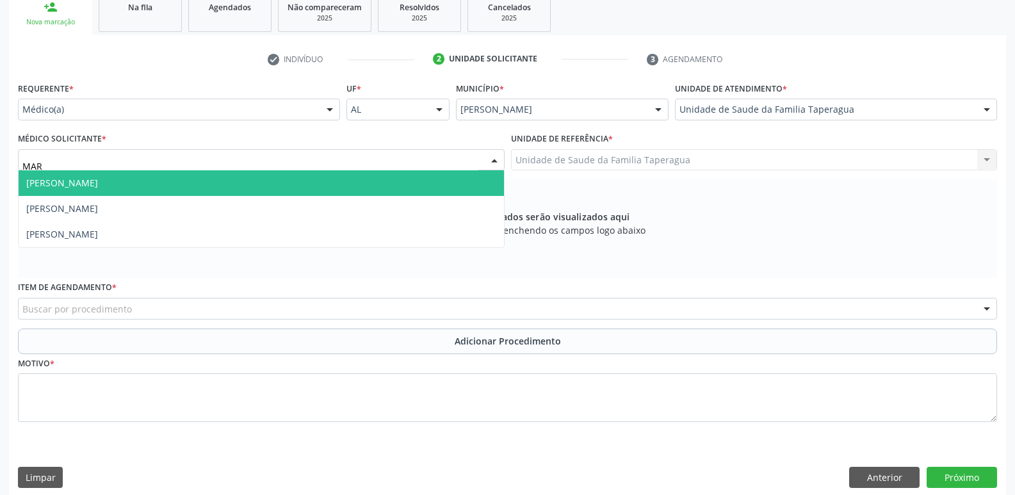
type input "MART"
click at [293, 181] on span "[PERSON_NAME]" at bounding box center [261, 183] width 485 height 26
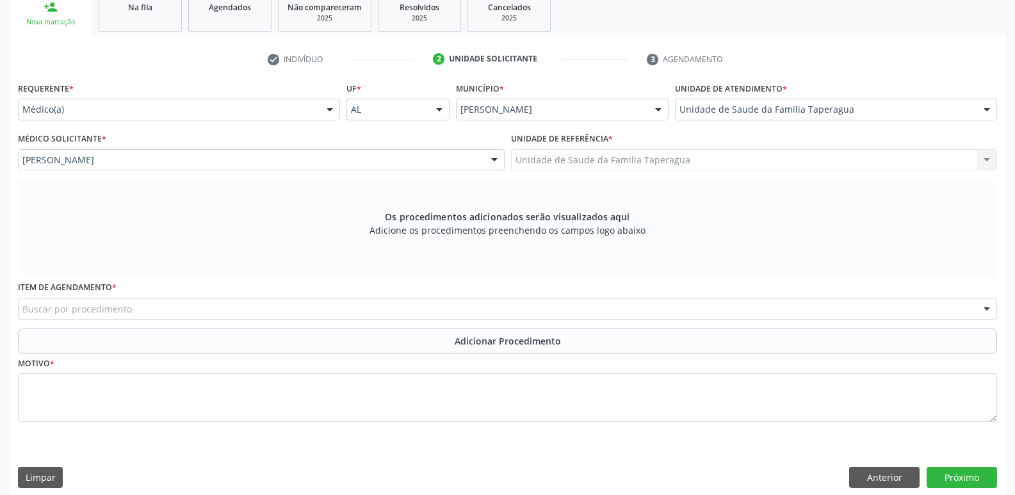
click at [288, 304] on div "Buscar por procedimento" at bounding box center [507, 309] width 979 height 22
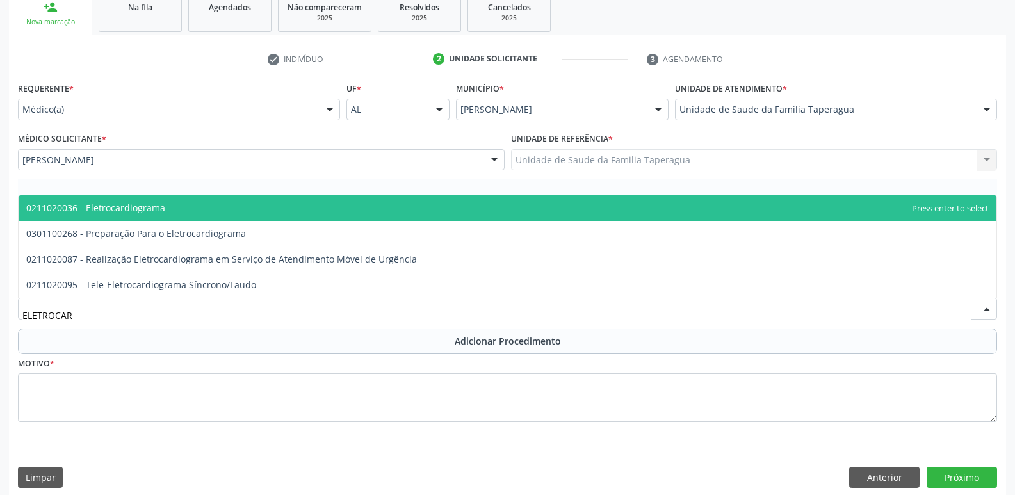
type input "ELETROCARD"
click at [330, 208] on span "0211020036 - Eletrocardiograma" at bounding box center [508, 208] width 978 height 26
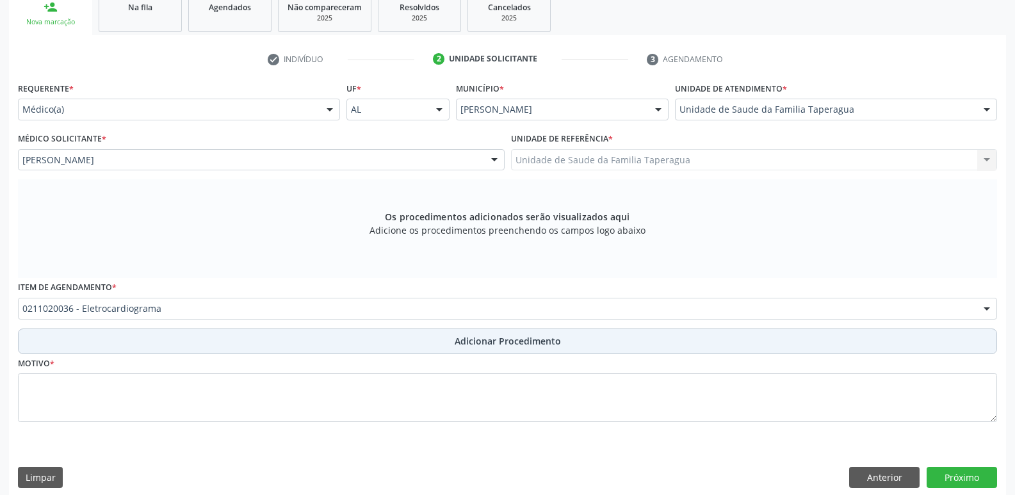
click at [340, 337] on button "Adicionar Procedimento" at bounding box center [507, 341] width 979 height 26
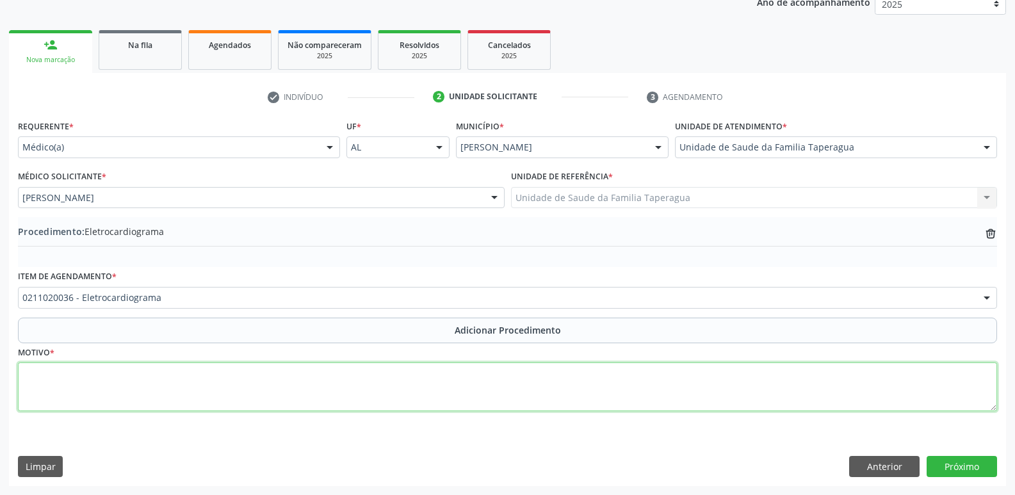
click at [333, 389] on textarea at bounding box center [507, 386] width 979 height 49
type textarea "ROTINA HAS"
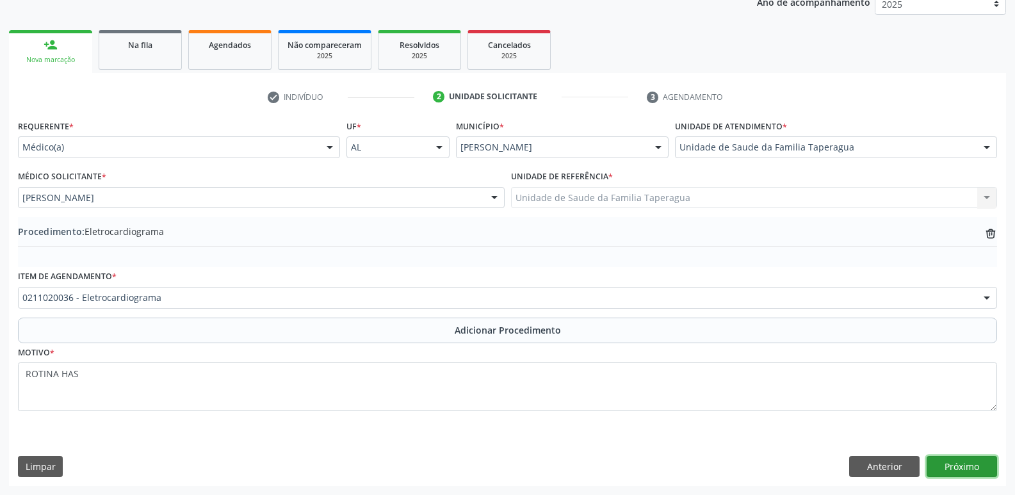
click at [971, 462] on button "Próximo" at bounding box center [962, 467] width 70 height 22
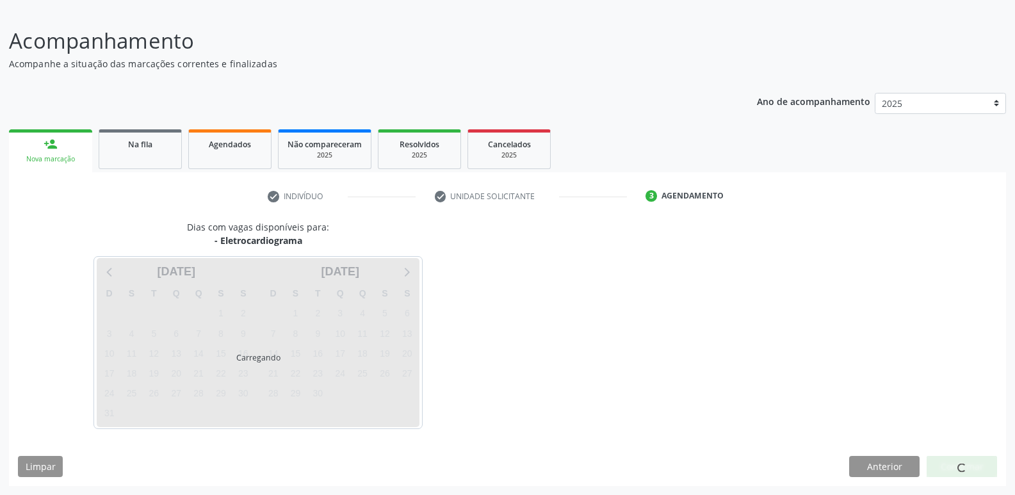
scroll to position [118, 0]
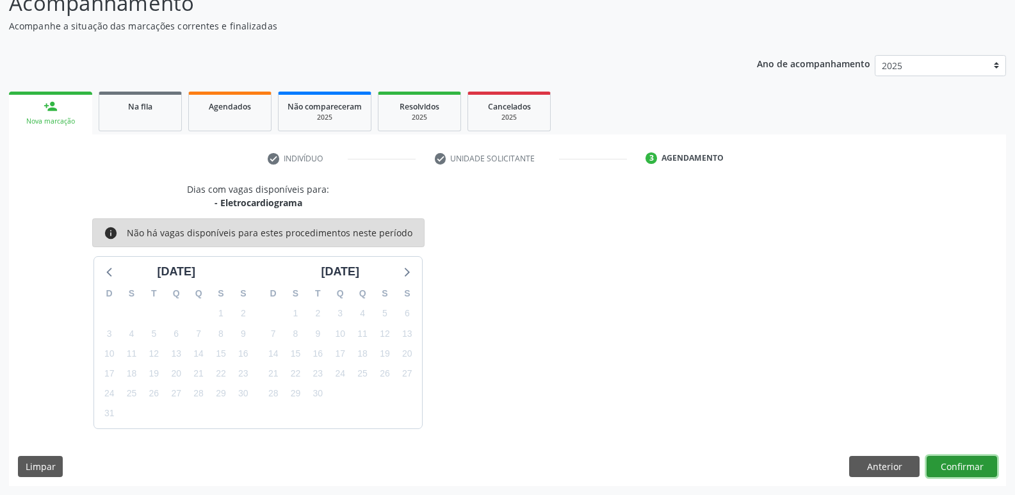
click at [959, 469] on button "Confirmar" at bounding box center [962, 467] width 70 height 22
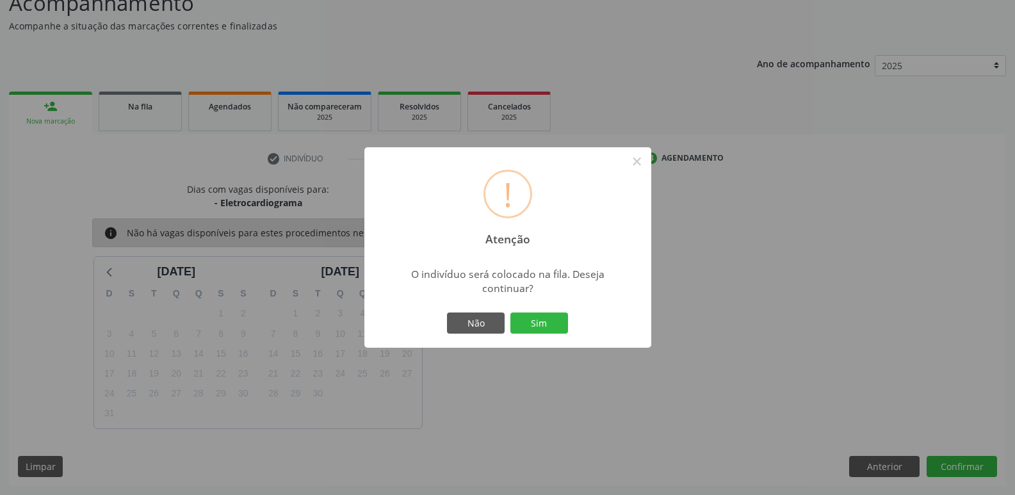
click at [510, 312] on button "Sim" at bounding box center [539, 323] width 58 height 22
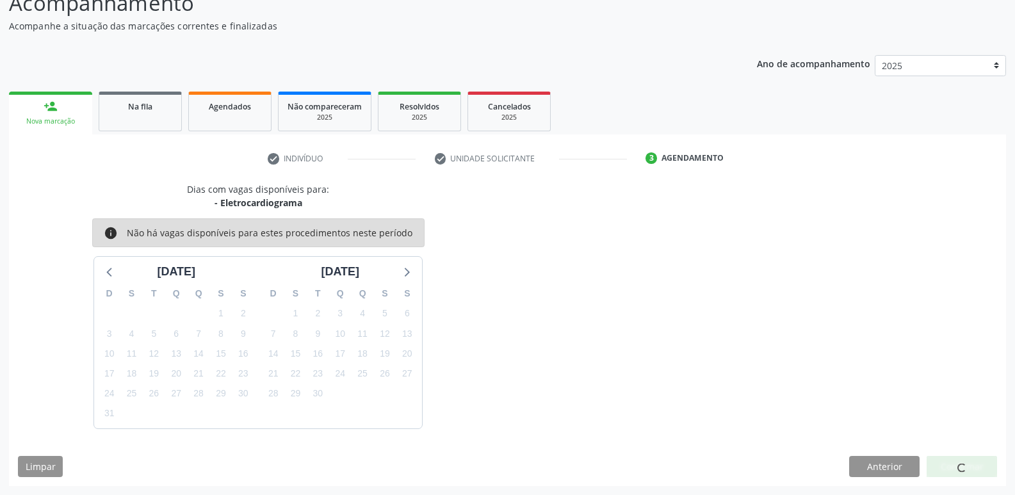
scroll to position [0, 0]
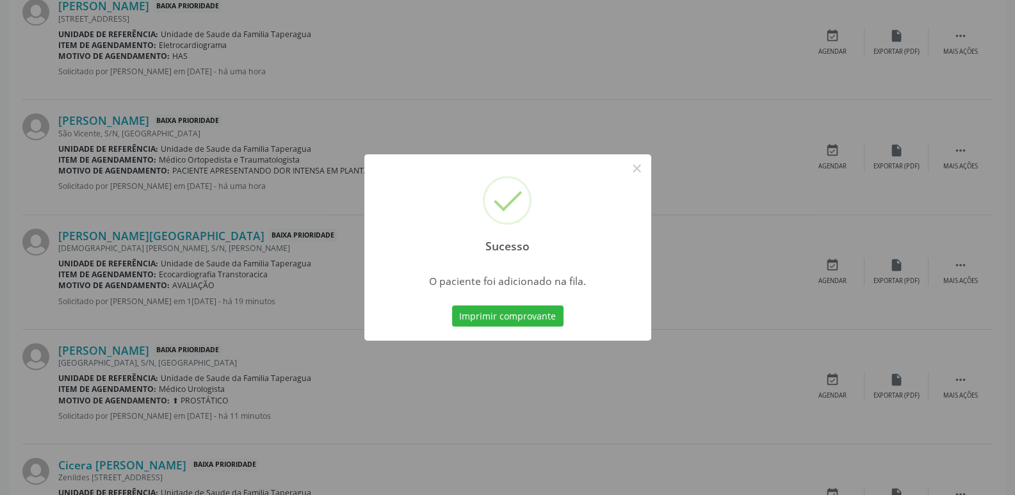
click at [815, 211] on div "Sucesso × O paciente foi adicionado na fila. Imprimir comprovante Cancel" at bounding box center [507, 247] width 1015 height 495
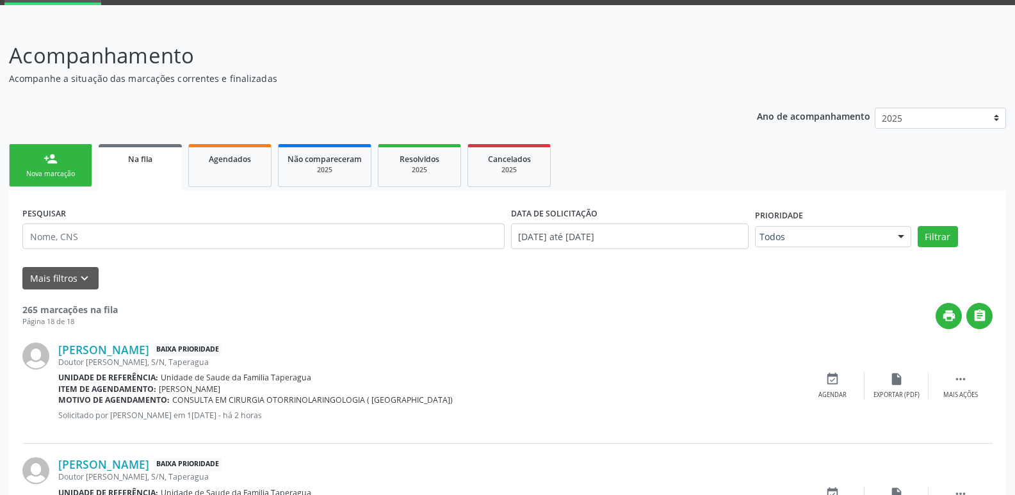
scroll to position [20, 0]
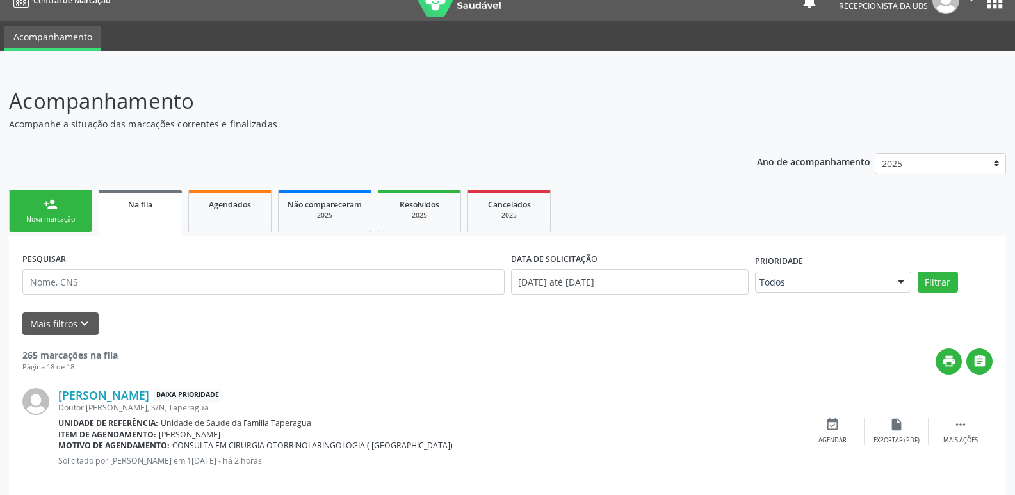
click at [38, 225] on link "person_add Nova marcação" at bounding box center [50, 211] width 83 height 43
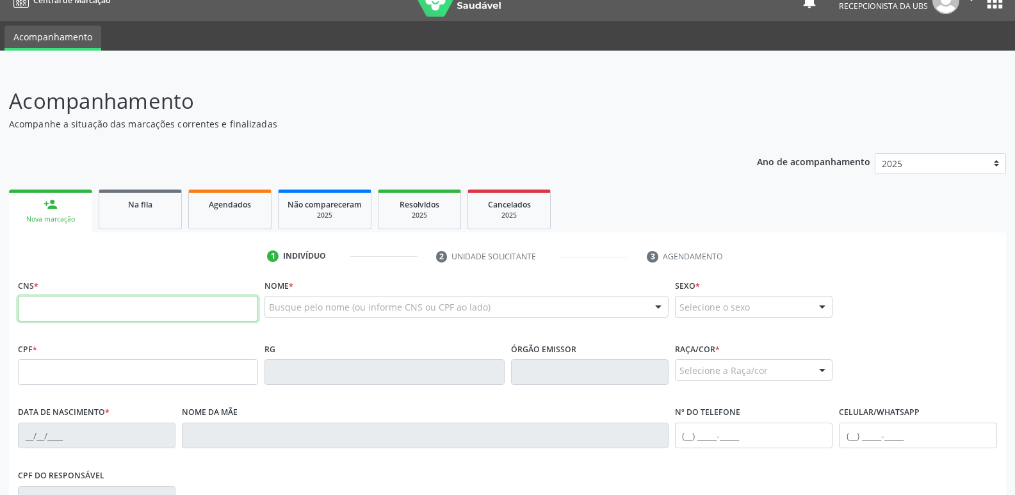
click at [163, 311] on input "text" at bounding box center [138, 309] width 240 height 26
paste input "700 3039 9636 9036"
type input "700 3039 9636 9036"
type input "0[DATE]"
type input "[PERSON_NAME]"
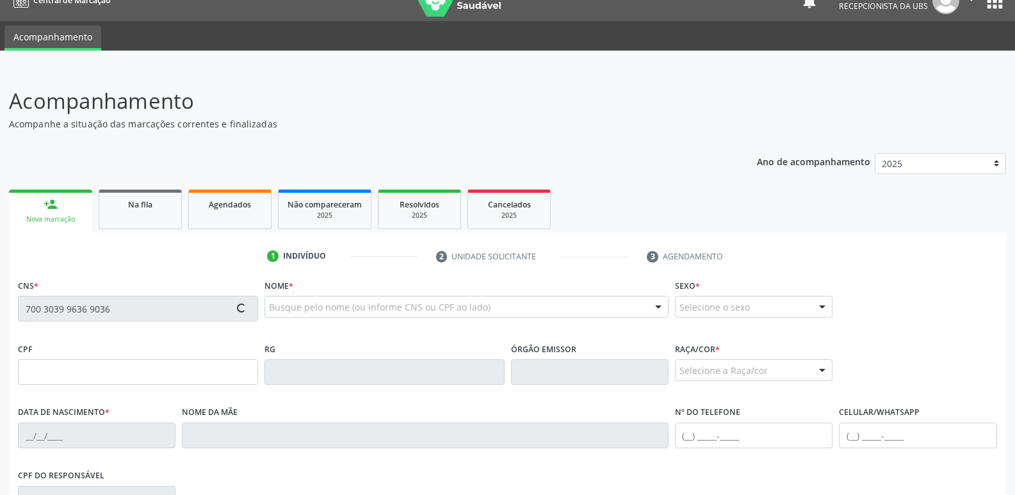
type input "[PHONE_NUMBER]"
type input "53"
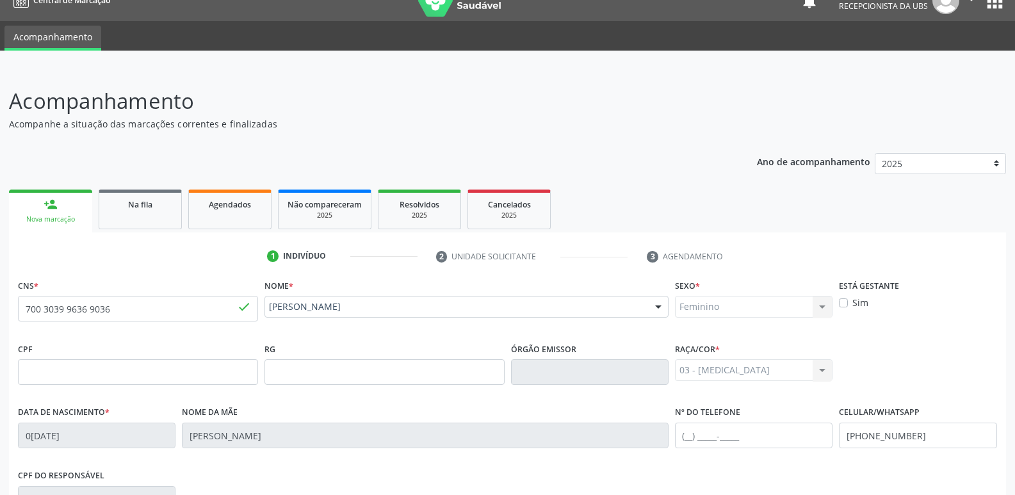
scroll to position [217, 0]
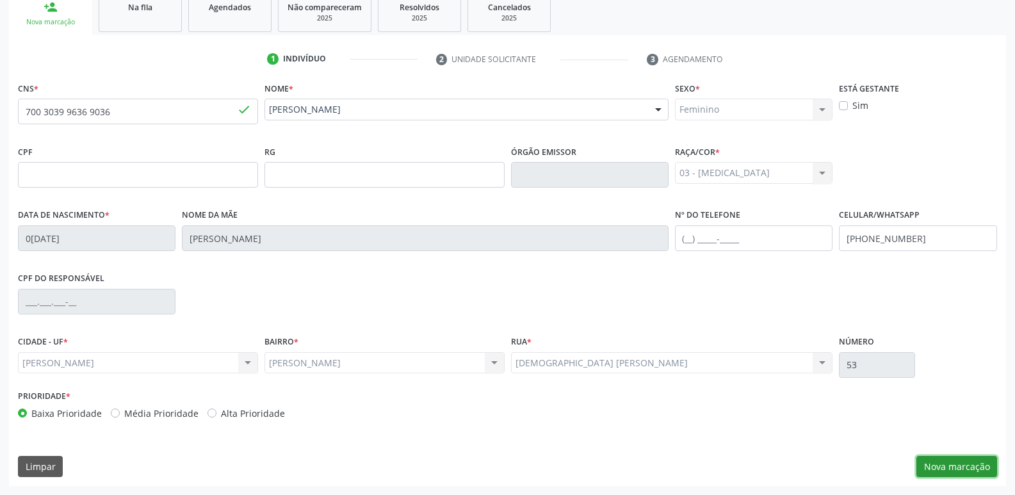
click at [974, 457] on button "Nova marcação" at bounding box center [956, 467] width 81 height 22
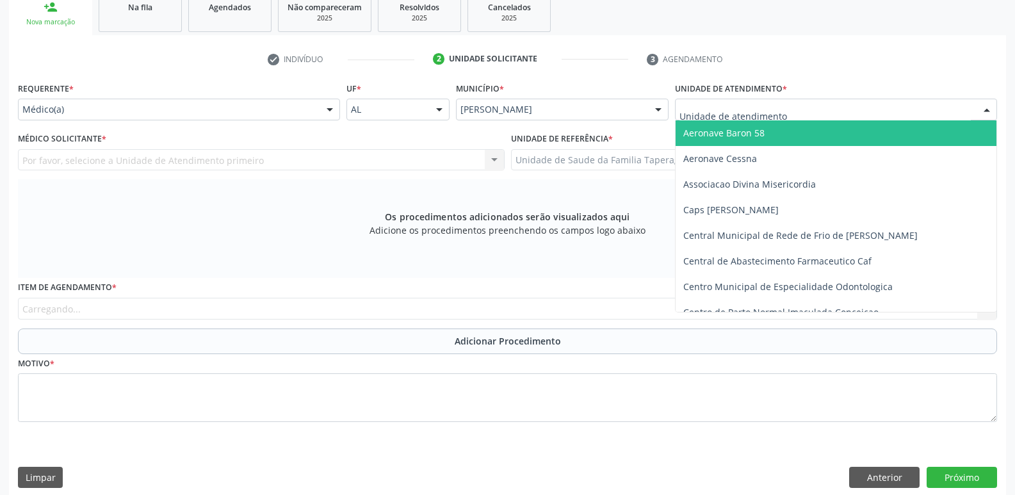
click at [806, 106] on div at bounding box center [836, 110] width 322 height 22
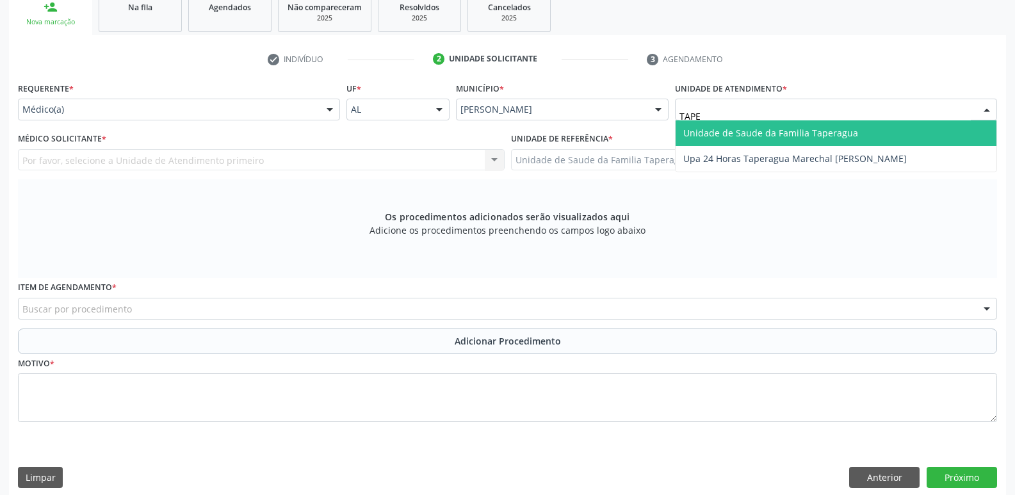
type input "TAPER"
click at [809, 133] on span "Unidade de Saude da Familia Taperagua" at bounding box center [770, 133] width 175 height 12
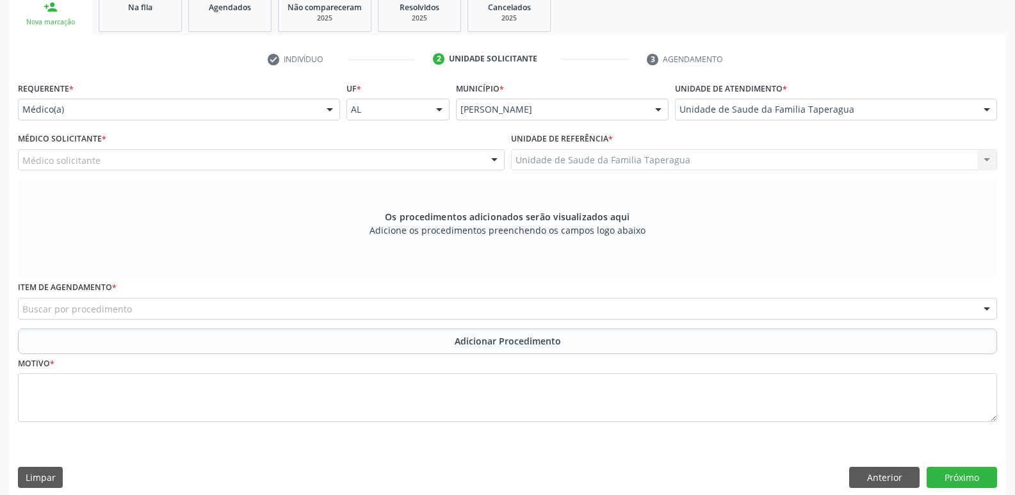
click at [312, 158] on div "Médico solicitante" at bounding box center [261, 160] width 487 height 22
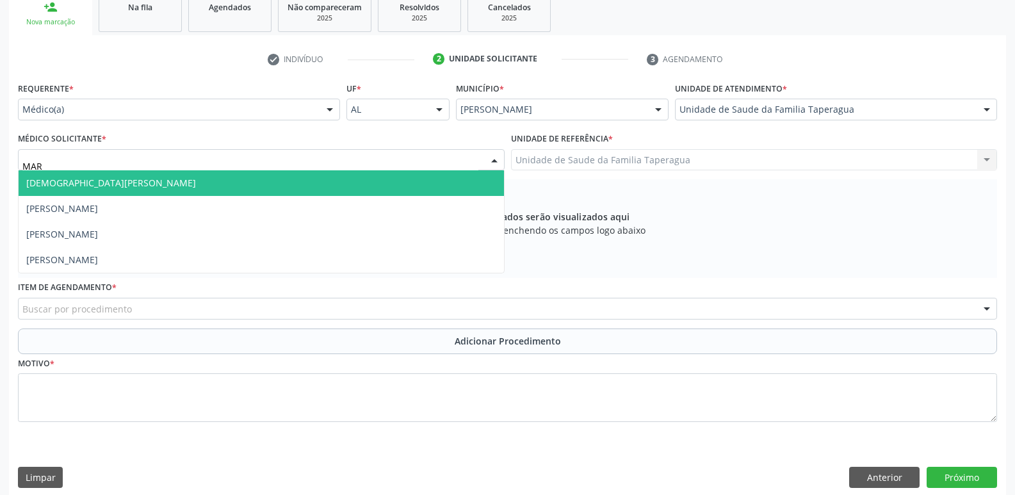
type input "MART"
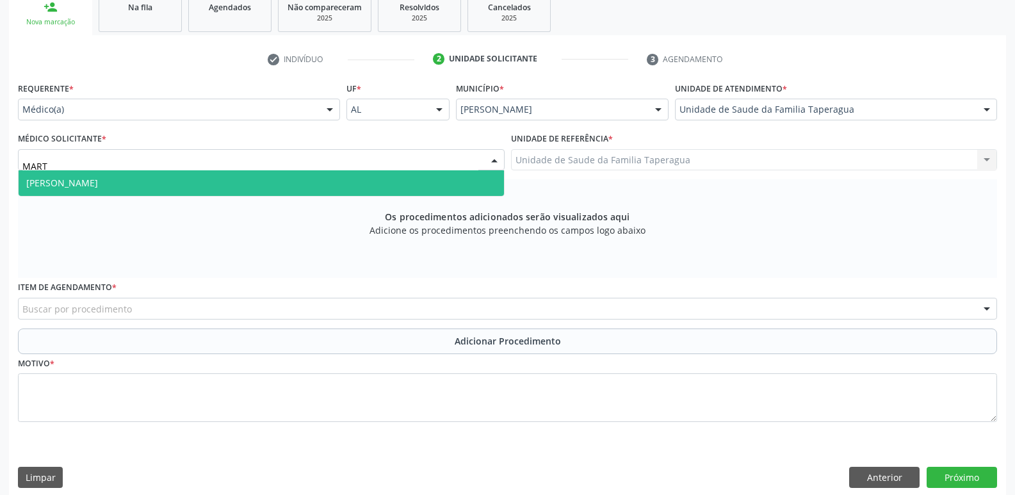
click at [312, 182] on span "[PERSON_NAME]" at bounding box center [261, 183] width 485 height 26
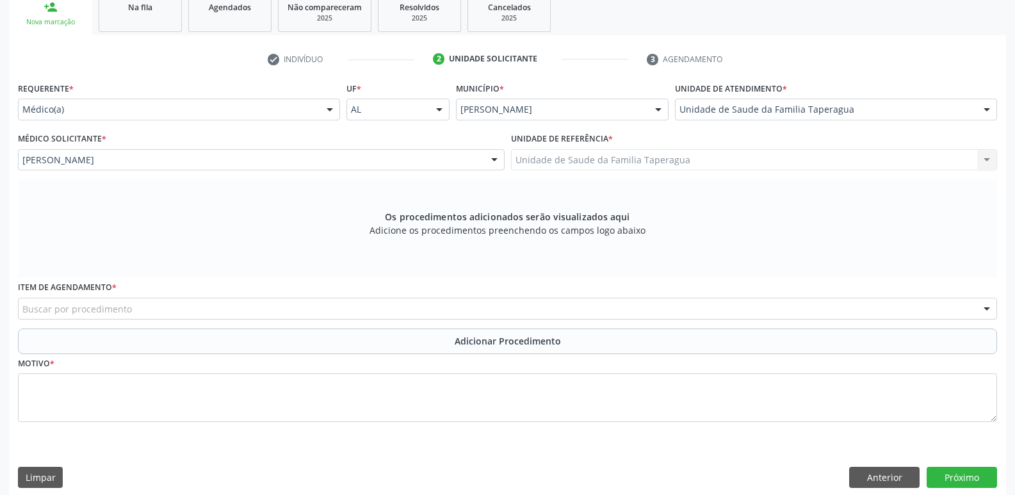
click at [279, 308] on div "Buscar por procedimento" at bounding box center [507, 309] width 979 height 22
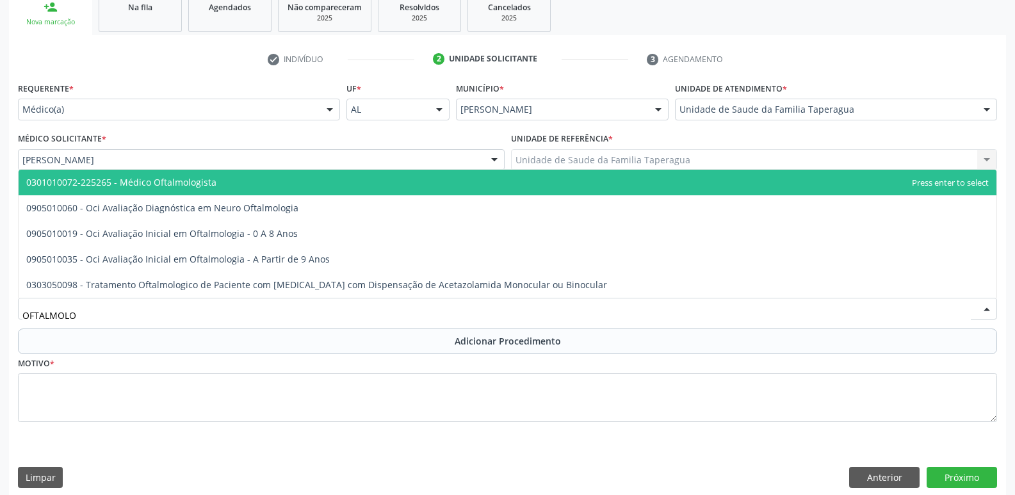
type input "OFTALMOLOG"
click at [336, 191] on span "0301010072-225265 - Médico Oftalmologista" at bounding box center [508, 183] width 978 height 26
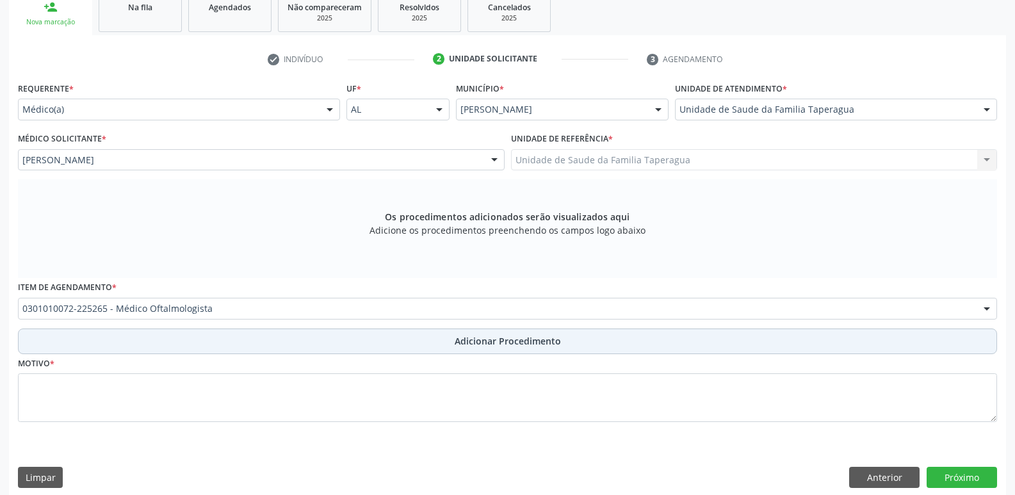
click at [362, 336] on button "Adicionar Procedimento" at bounding box center [507, 341] width 979 height 26
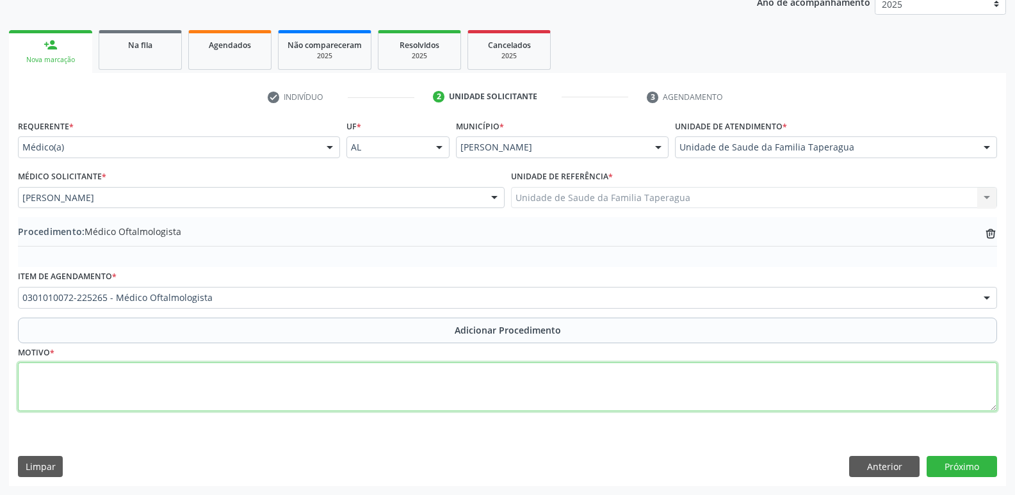
click at [368, 377] on textarea at bounding box center [507, 386] width 979 height 49
type textarea "ACOMPANHAMENTO"
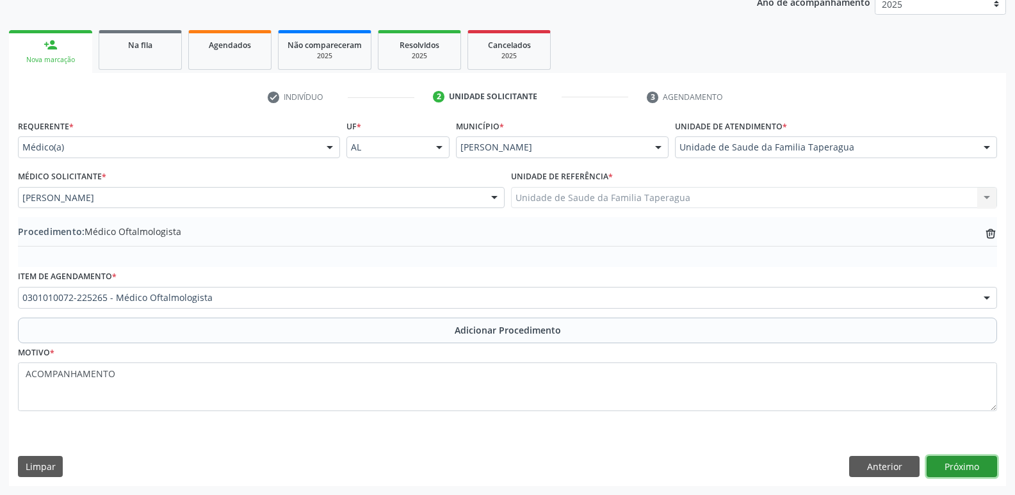
click at [970, 461] on button "Próximo" at bounding box center [962, 467] width 70 height 22
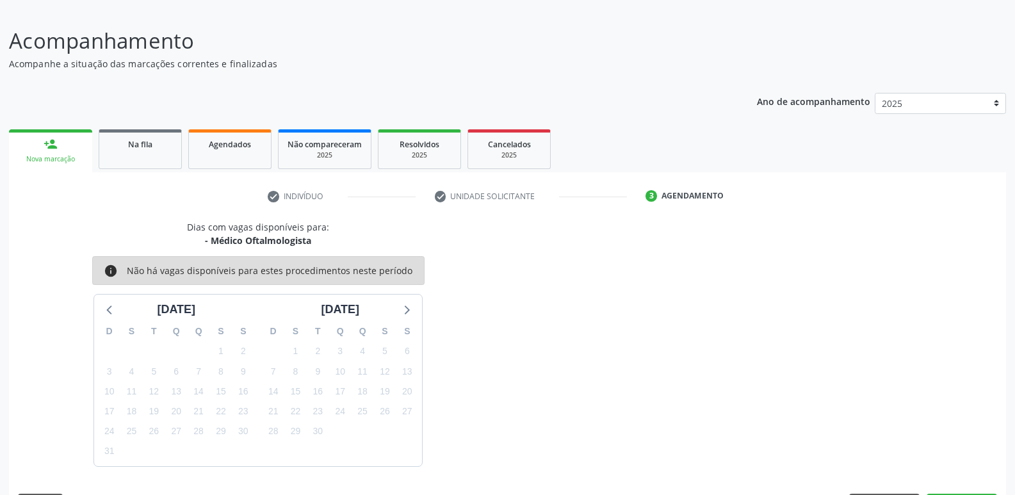
scroll to position [118, 0]
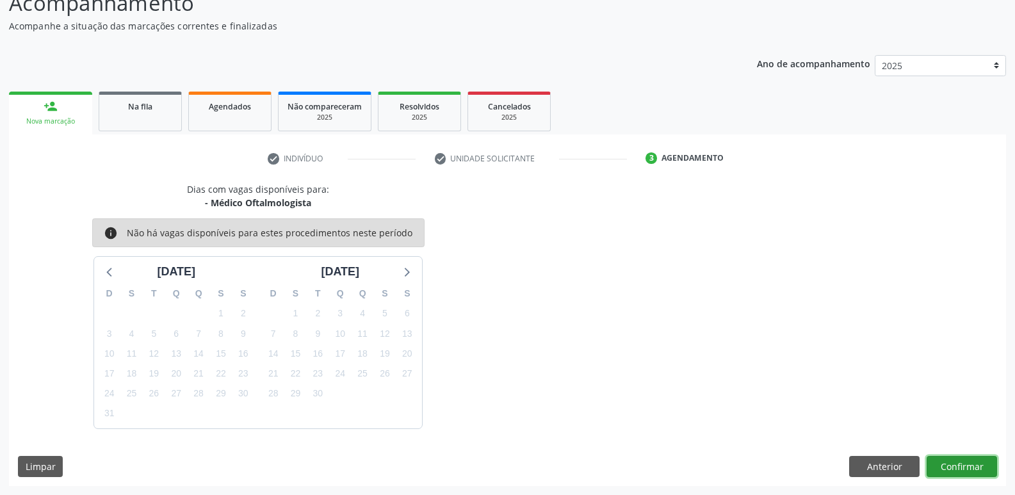
click at [973, 458] on button "Confirmar" at bounding box center [962, 467] width 70 height 22
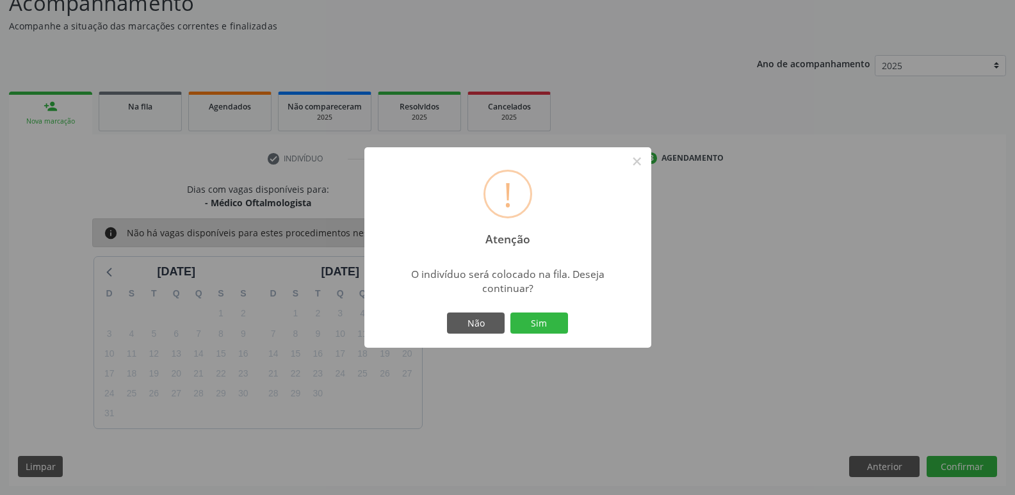
click at [510, 312] on button "Sim" at bounding box center [539, 323] width 58 height 22
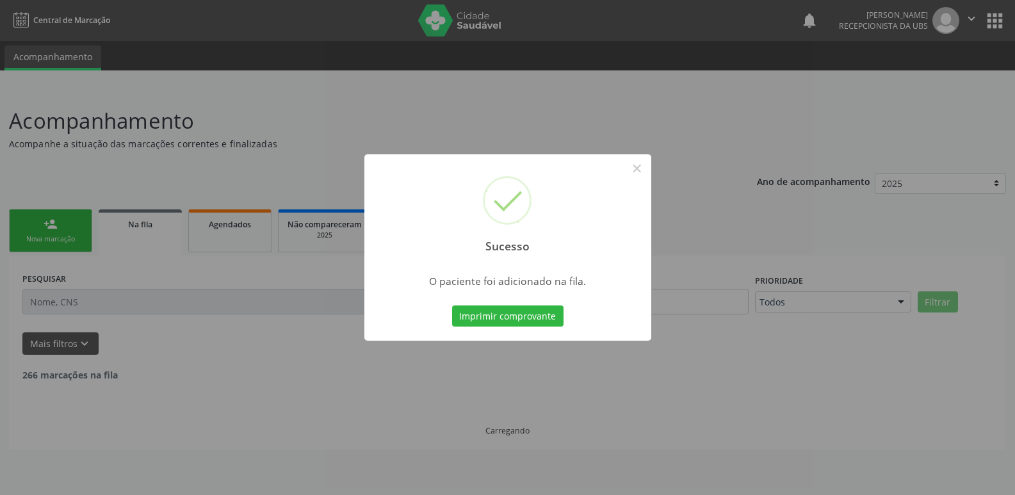
scroll to position [0, 0]
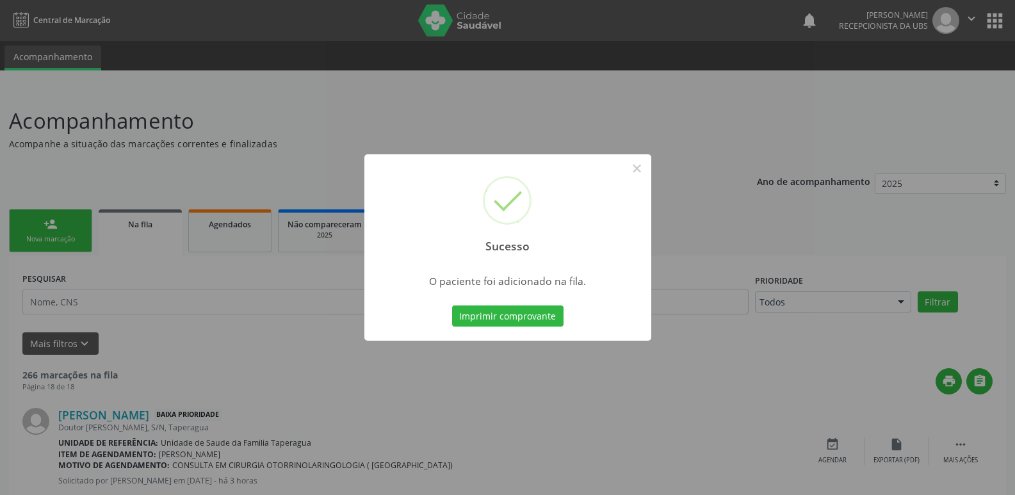
click at [742, 238] on div "Sucesso × O paciente foi adicionado na fila. Imprimir comprovante Cancel" at bounding box center [507, 247] width 1015 height 495
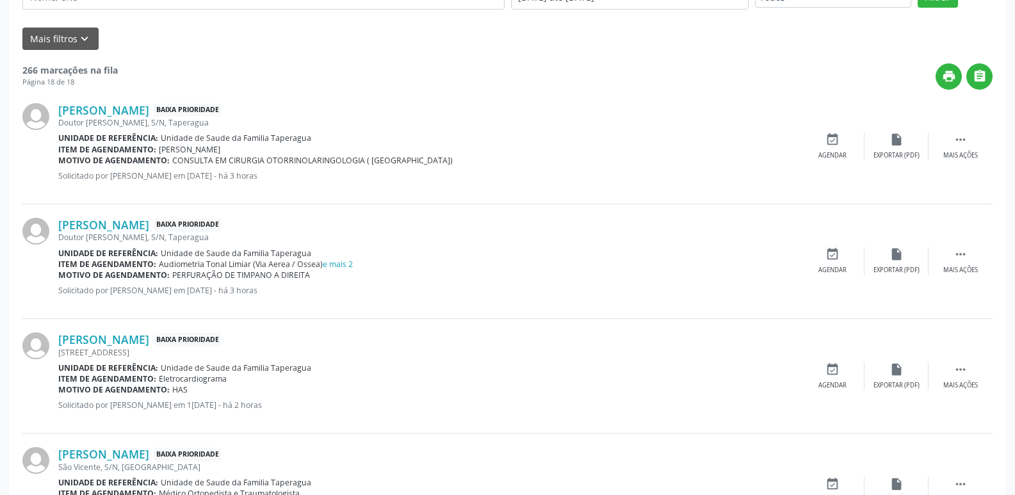
scroll to position [47, 0]
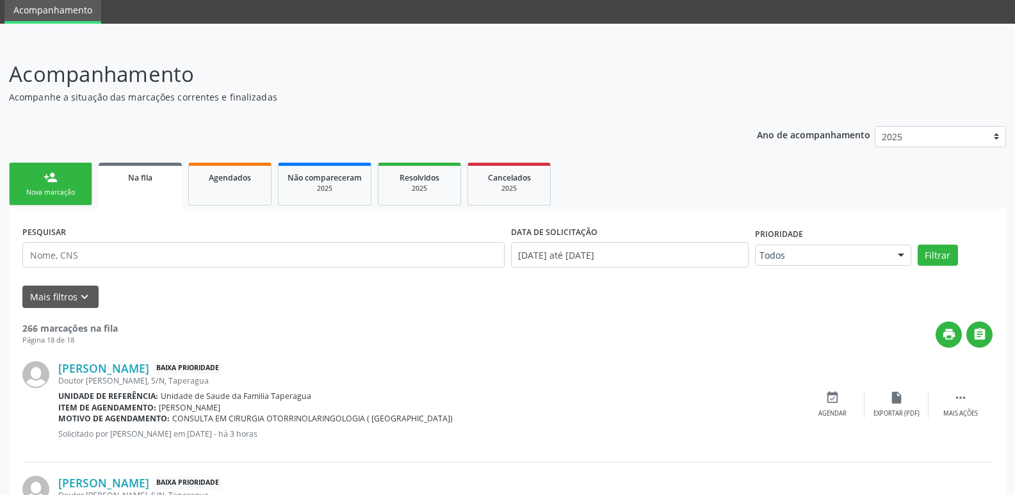
click at [60, 181] on link "person_add Nova marcação" at bounding box center [50, 184] width 83 height 43
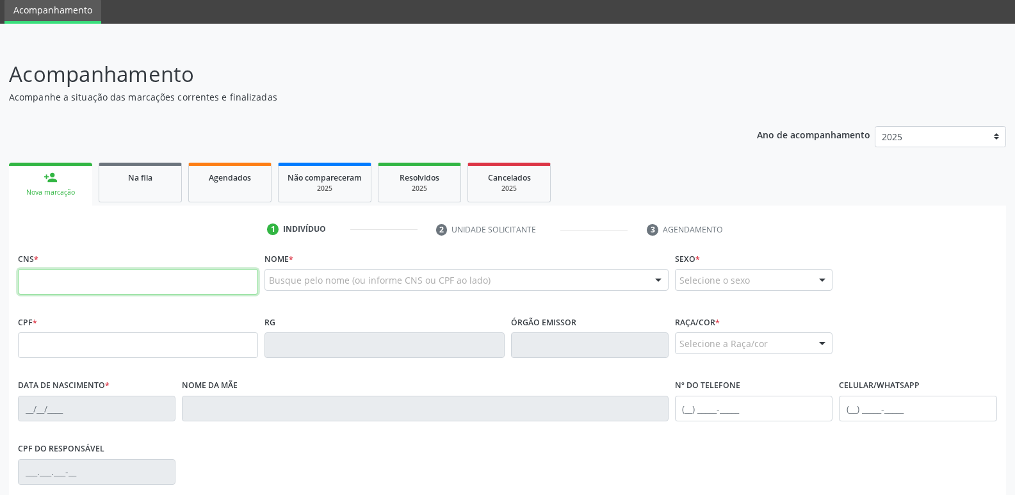
click at [181, 279] on input "text" at bounding box center [138, 282] width 240 height 26
paste input "700 0075 5745 4701"
type input "700 0075 5745 4701"
type input "[DATE]"
type input "[PERSON_NAME]"
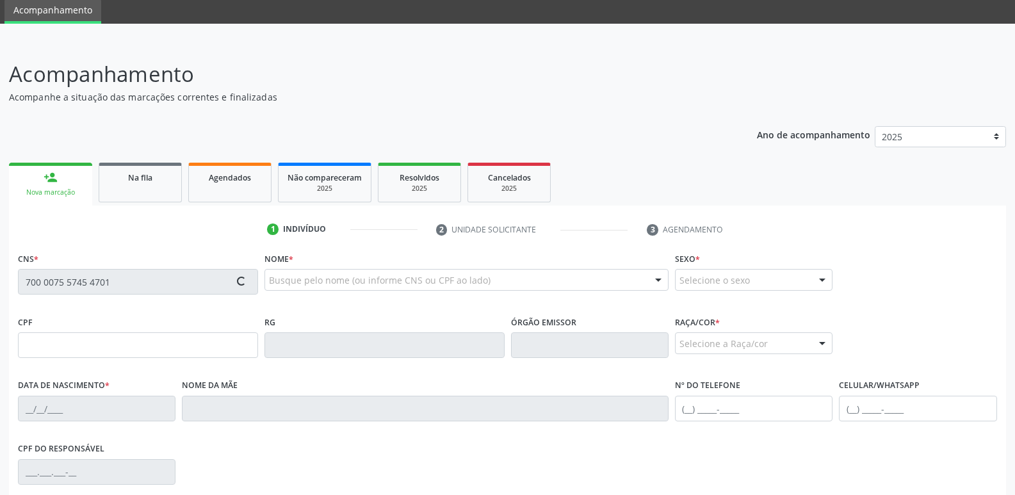
type input "[PHONE_NUMBER]"
type input "37"
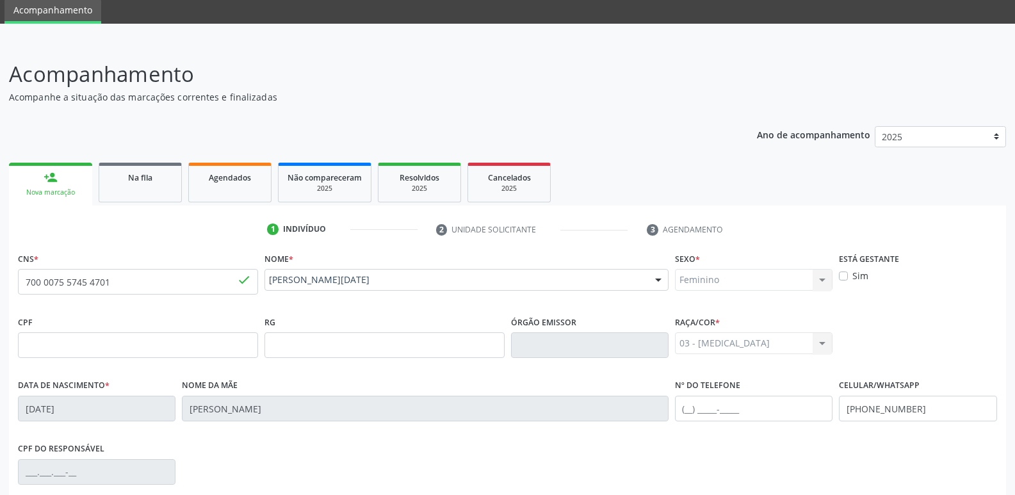
scroll to position [217, 0]
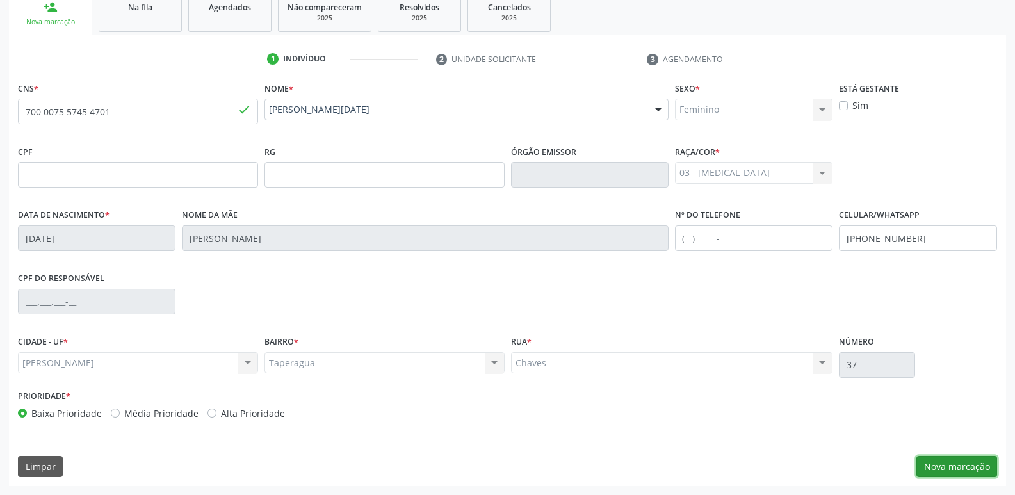
click at [949, 464] on button "Nova marcação" at bounding box center [956, 467] width 81 height 22
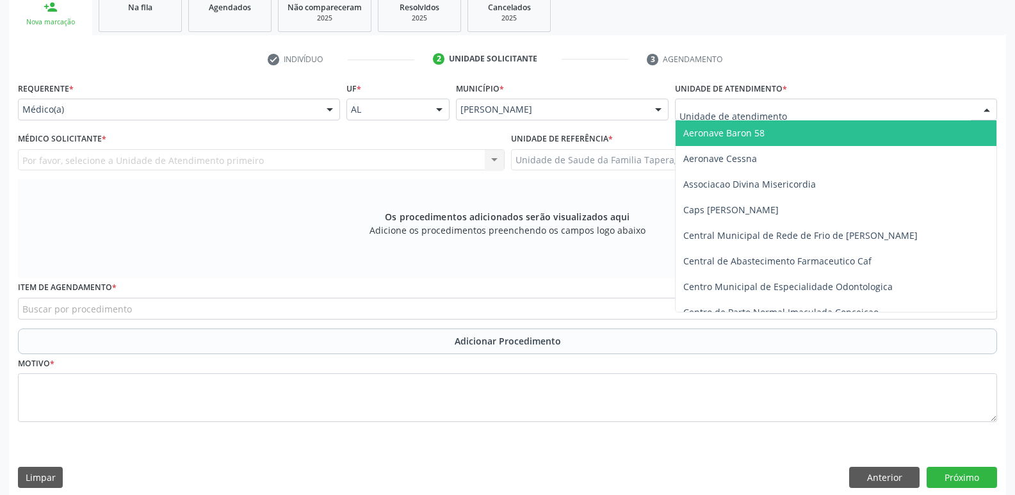
click at [874, 119] on div at bounding box center [836, 110] width 322 height 22
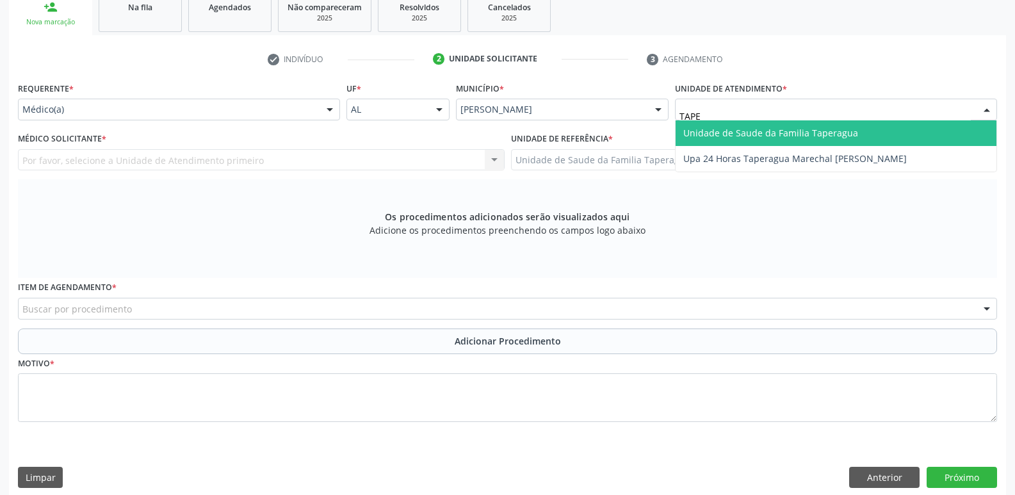
type input "TAPER"
click at [872, 131] on span "Unidade de Saude da Familia Taperagua" at bounding box center [836, 133] width 321 height 26
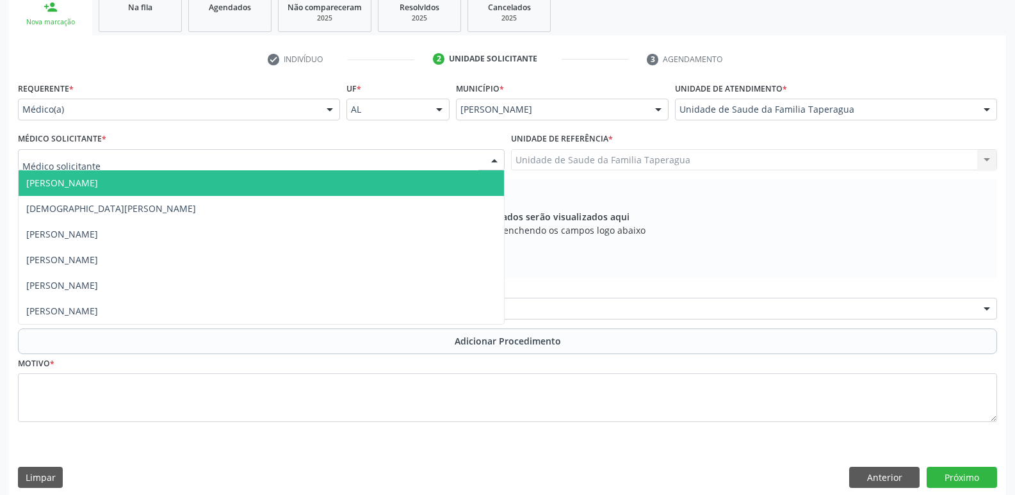
click at [434, 154] on div at bounding box center [261, 160] width 487 height 22
type input "MART"
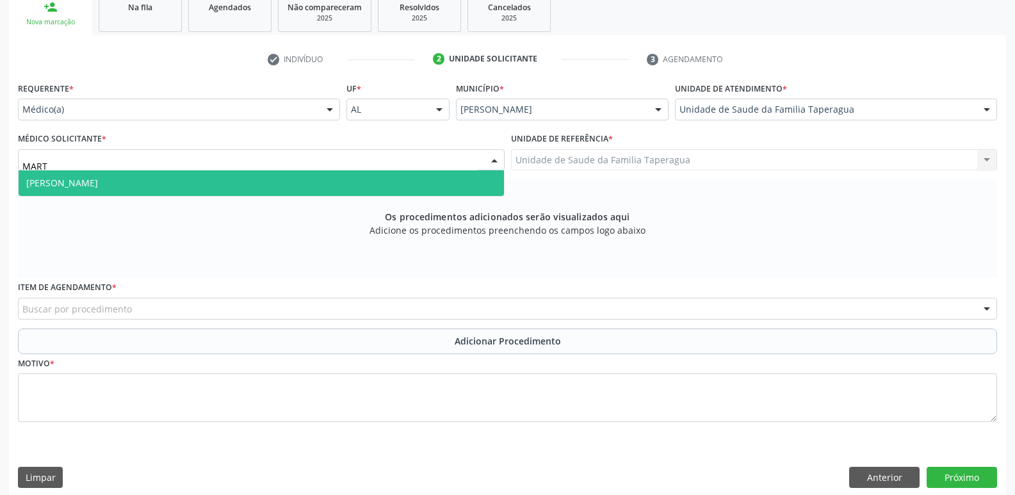
click at [420, 187] on span "[PERSON_NAME]" at bounding box center [261, 183] width 485 height 26
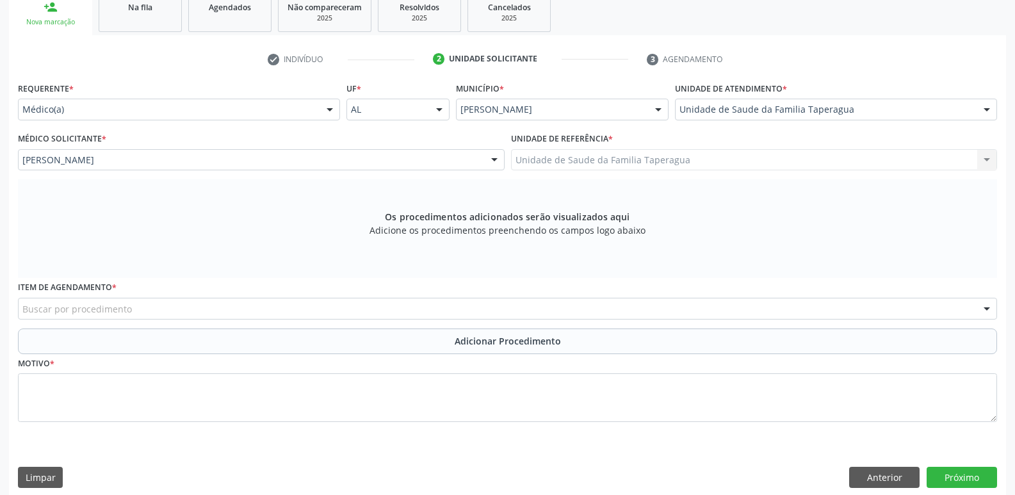
click at [407, 309] on div "Buscar por procedimento" at bounding box center [507, 309] width 979 height 22
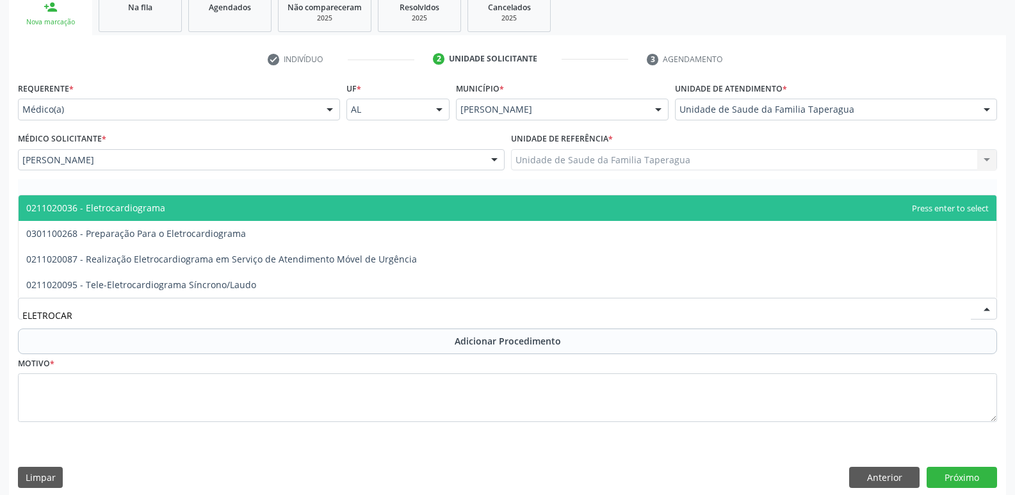
type input "ELETROCARD"
click at [453, 206] on span "0211020036 - Eletrocardiograma" at bounding box center [508, 208] width 978 height 26
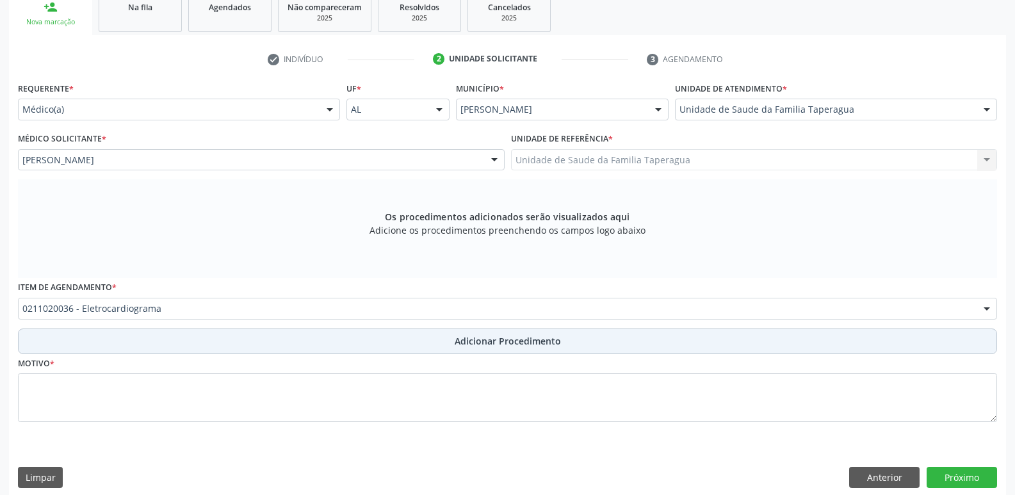
click at [455, 334] on button "Adicionar Procedimento" at bounding box center [507, 341] width 979 height 26
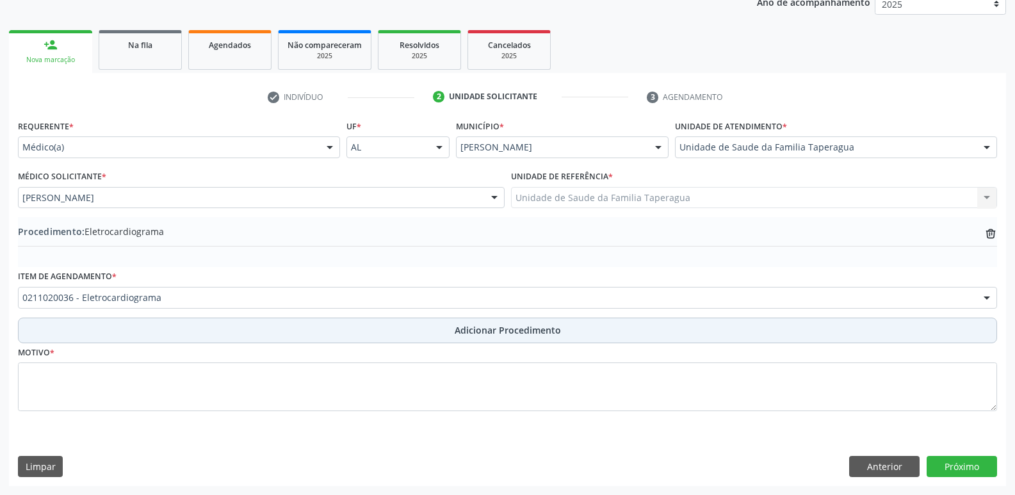
scroll to position [179, 0]
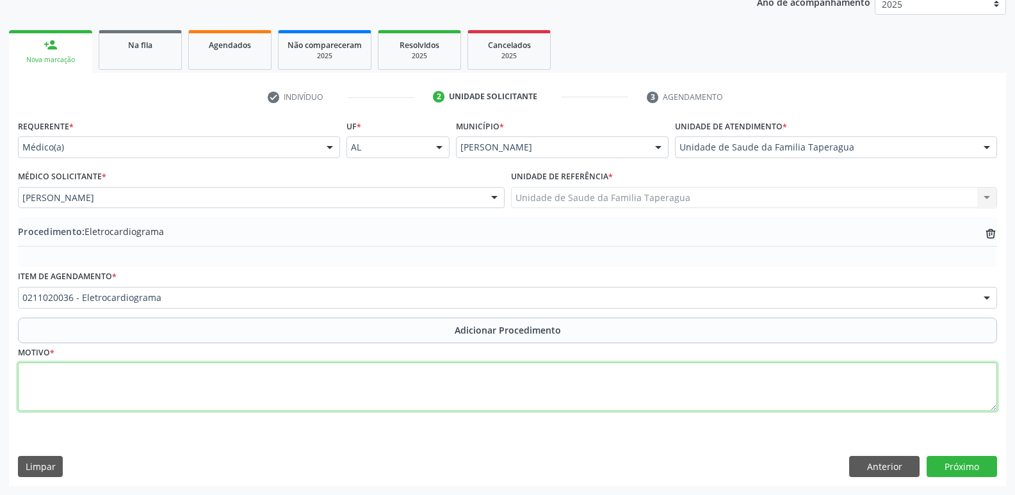
click at [451, 394] on textarea at bounding box center [507, 386] width 979 height 49
type textarea "ROTINA HAS"
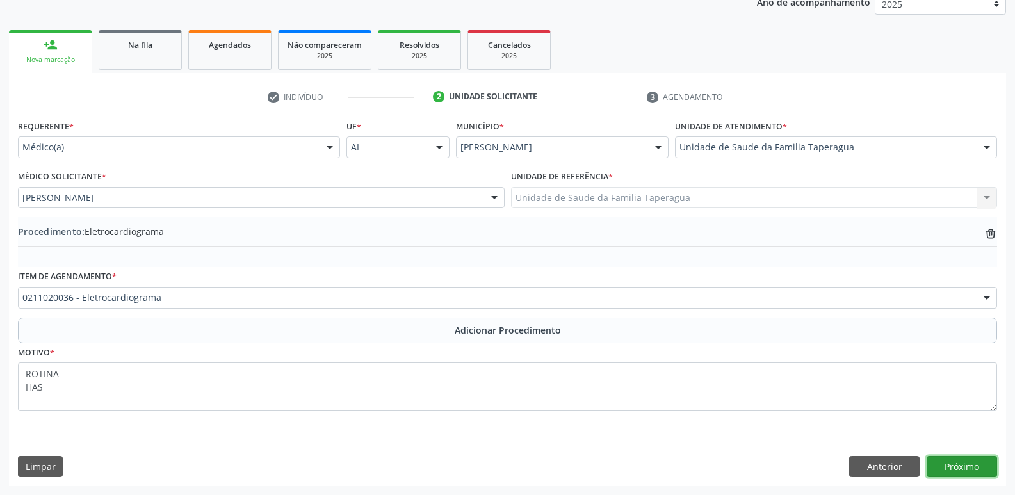
click at [964, 466] on button "Próximo" at bounding box center [962, 467] width 70 height 22
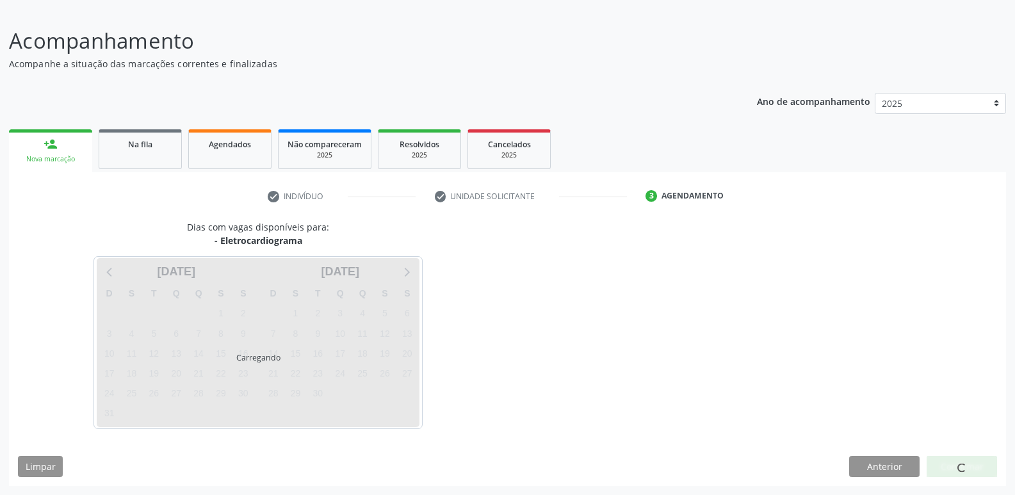
scroll to position [118, 0]
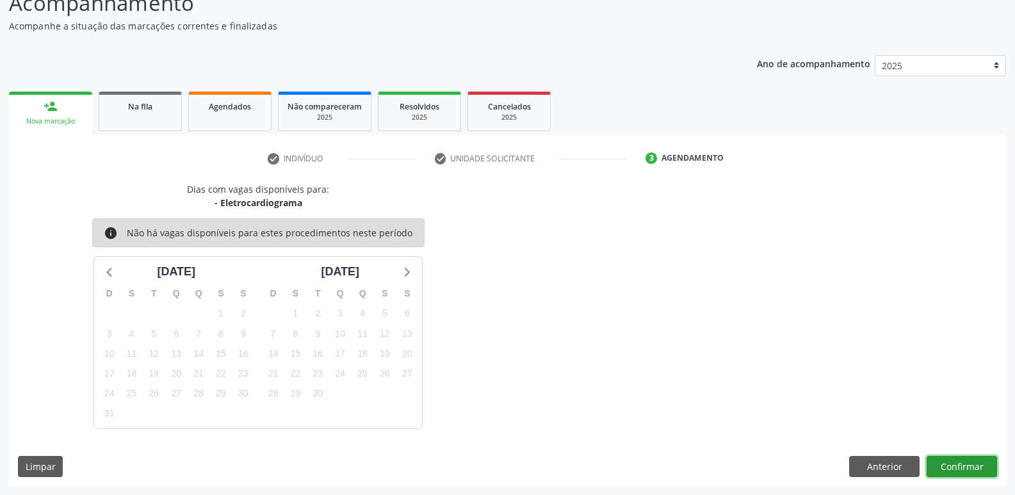
click at [966, 466] on button "Confirmar" at bounding box center [962, 467] width 70 height 22
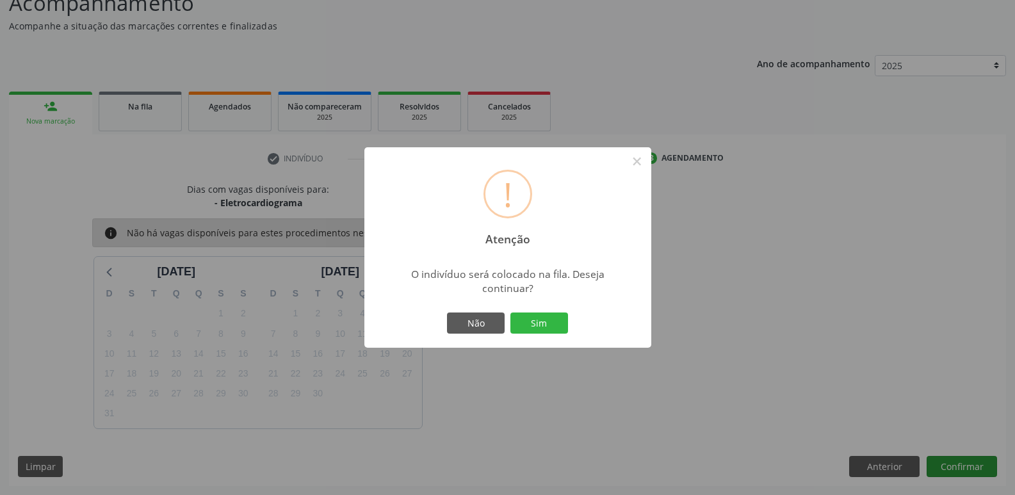
click at [510, 312] on button "Sim" at bounding box center [539, 323] width 58 height 22
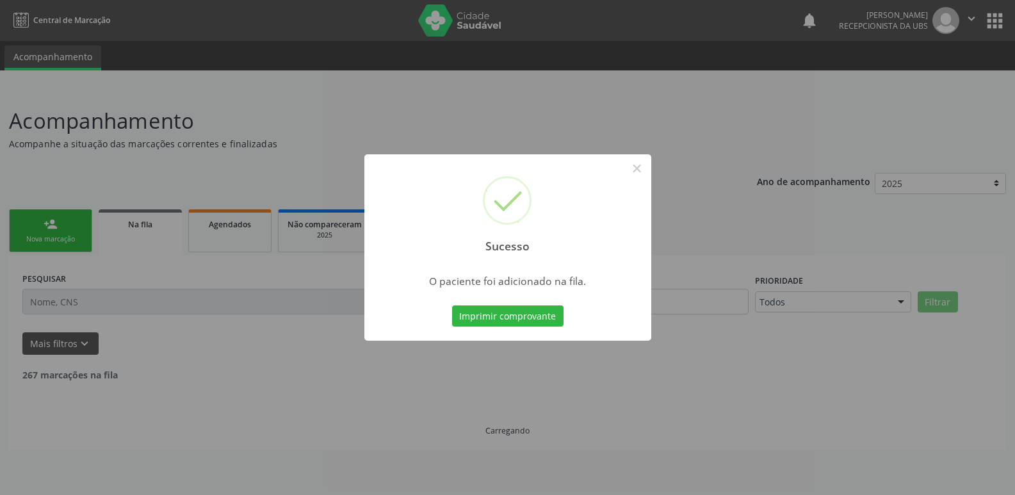
scroll to position [0, 0]
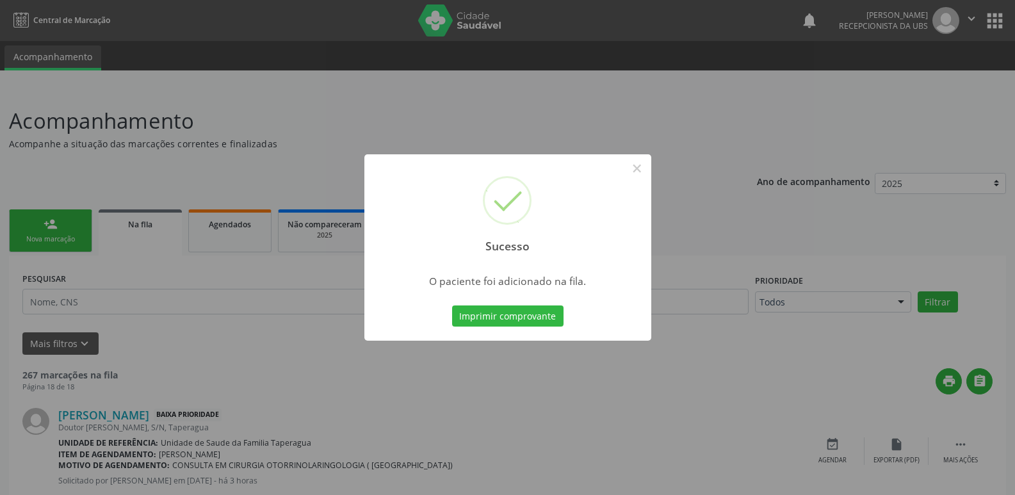
click at [893, 202] on div "Sucesso × O paciente foi adicionado na fila. Imprimir comprovante Cancel" at bounding box center [507, 247] width 1015 height 495
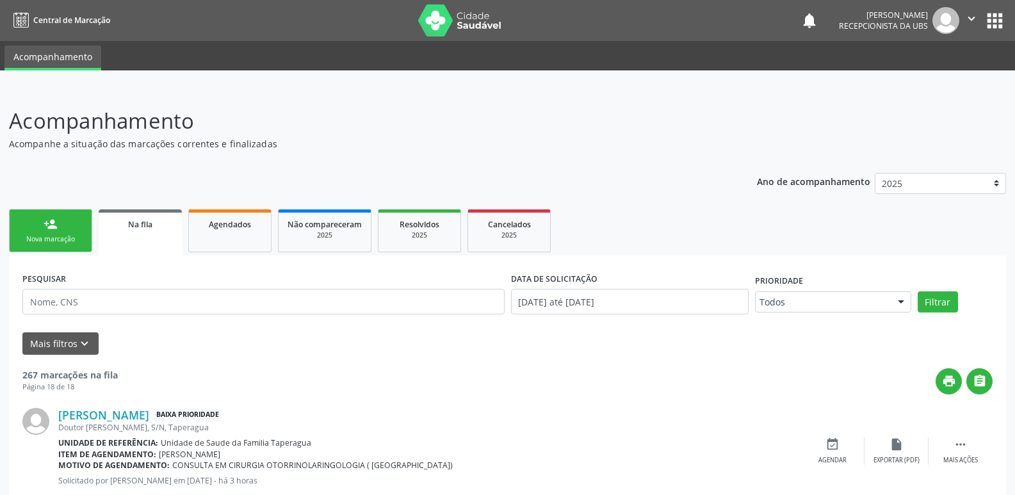
click at [45, 239] on div "Nova marcação" at bounding box center [51, 239] width 64 height 10
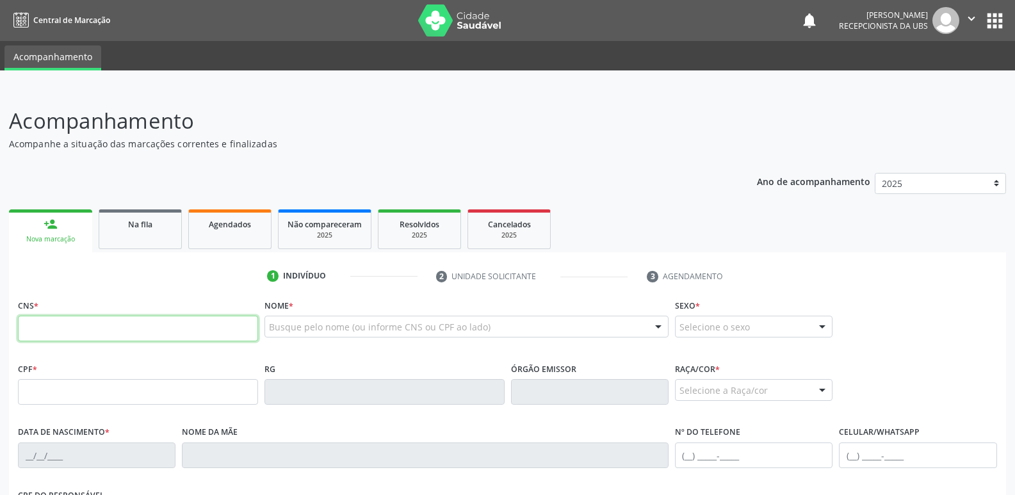
click at [133, 331] on input "text" at bounding box center [138, 329] width 240 height 26
paste input "700 0075 5745 4701"
type input "700 0075 5745 4701"
type input "[DATE]"
type input "[PERSON_NAME]"
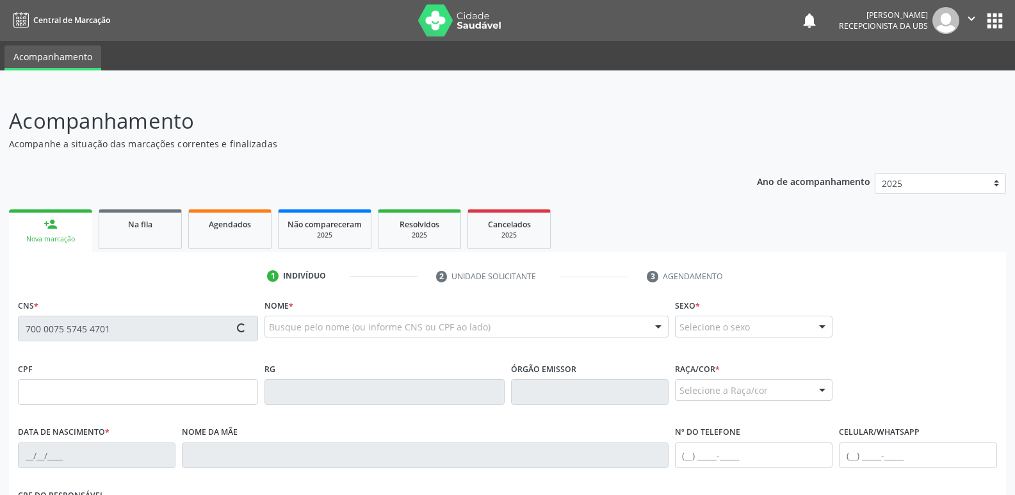
type input "[PHONE_NUMBER]"
type input "37"
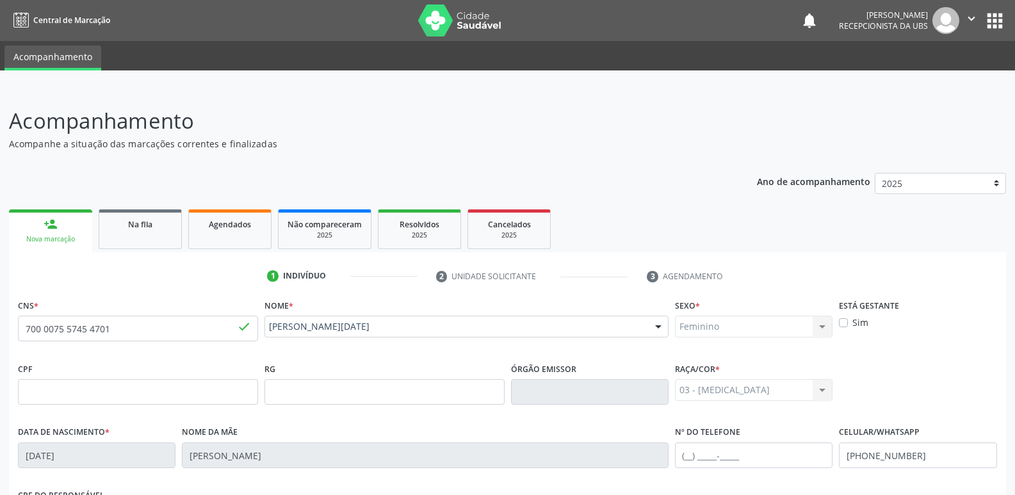
scroll to position [217, 0]
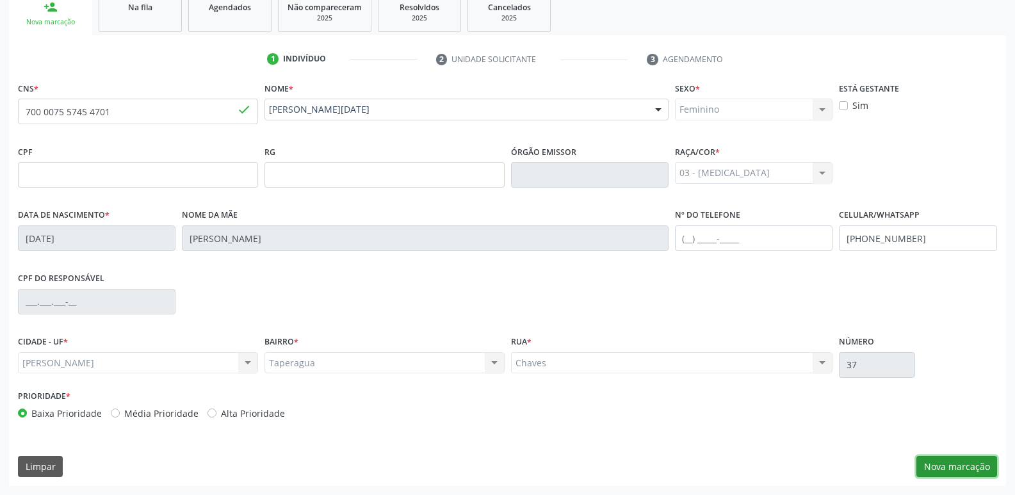
click at [953, 462] on button "Nova marcação" at bounding box center [956, 467] width 81 height 22
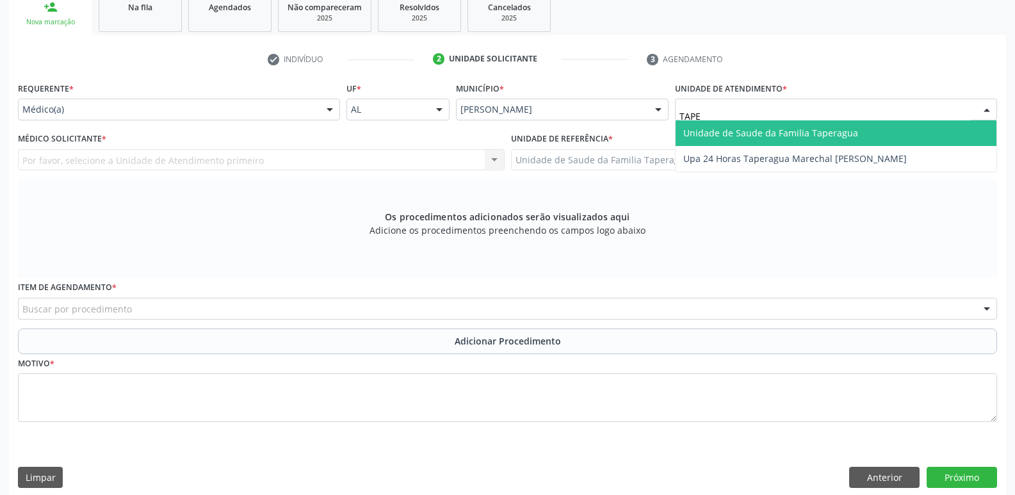
type input "TAPER"
click at [720, 134] on span "Unidade de Saude da Familia Taperagua" at bounding box center [770, 133] width 175 height 12
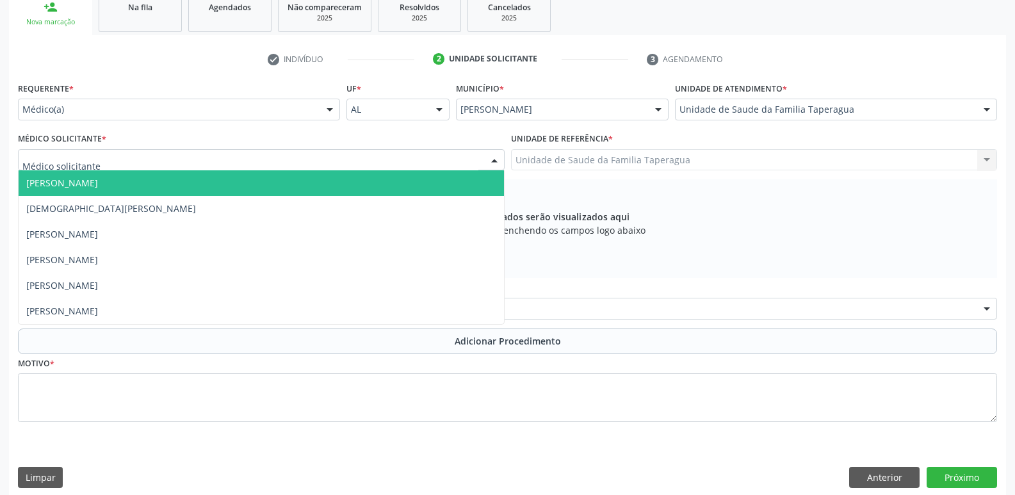
click at [421, 163] on div at bounding box center [261, 160] width 487 height 22
type input "MART"
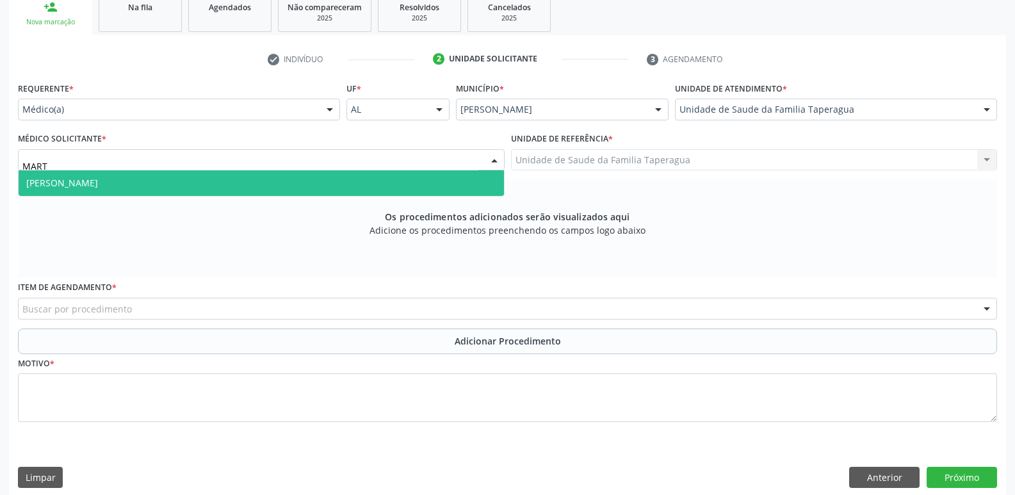
click at [414, 175] on span "[PERSON_NAME]" at bounding box center [261, 183] width 485 height 26
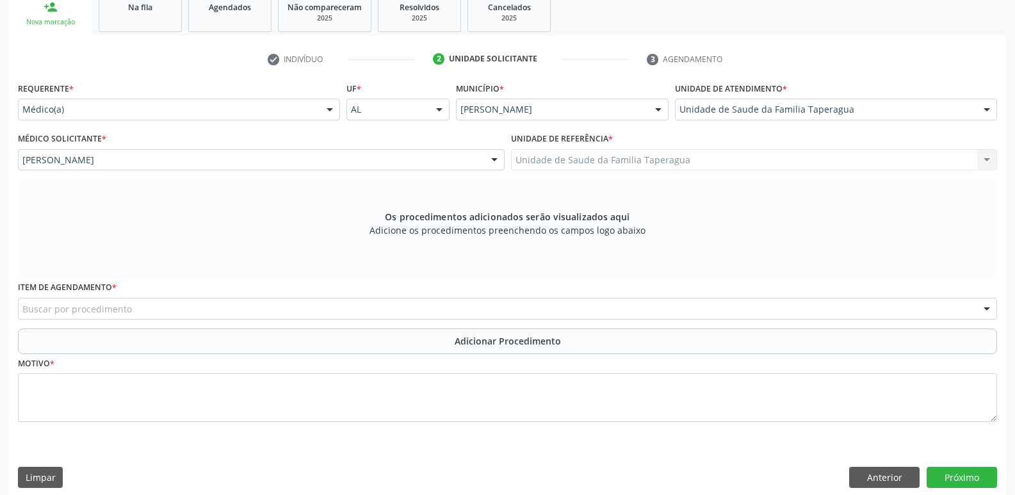
click at [401, 311] on div "Buscar por procedimento" at bounding box center [507, 309] width 979 height 22
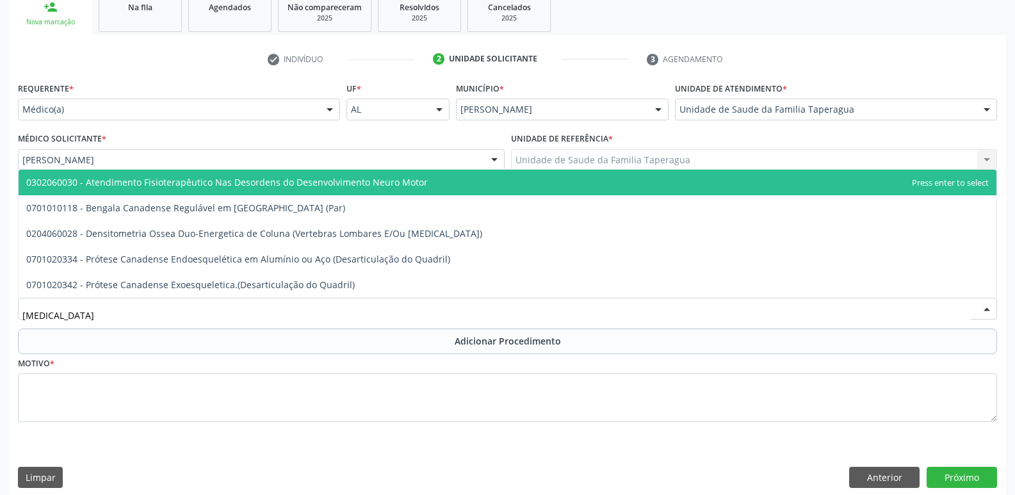
type input "DENSI"
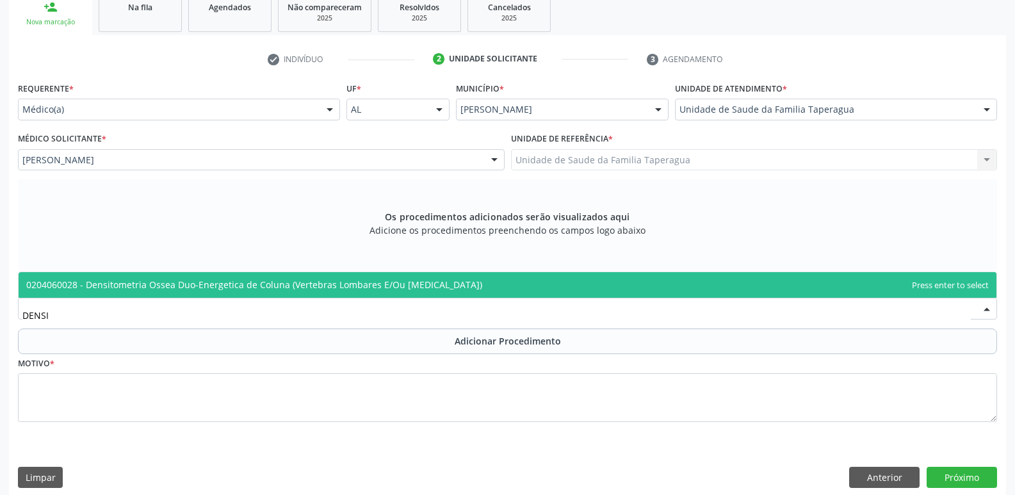
click at [414, 282] on span "0204060028 - Densitometria Ossea Duo-Energetica de Coluna (Vertebras Lombares E…" at bounding box center [254, 285] width 456 height 12
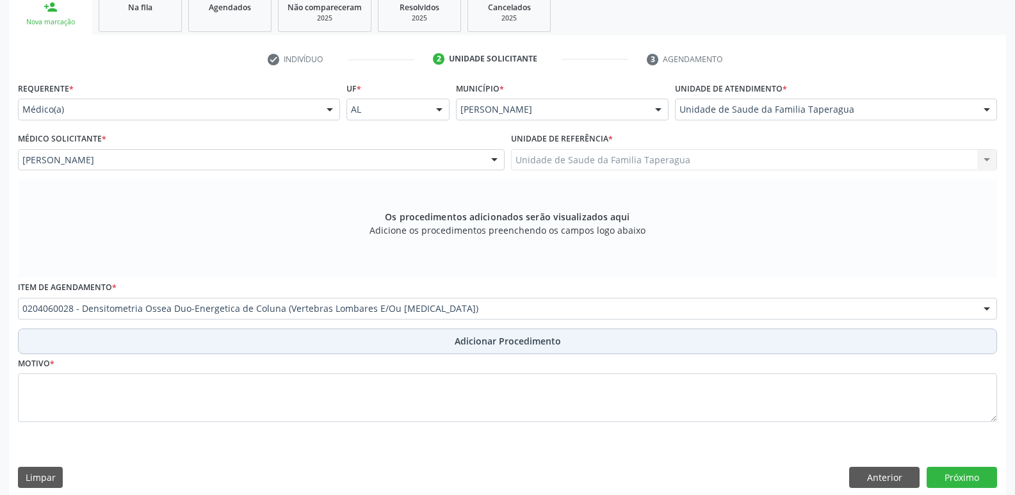
click at [418, 334] on button "Adicionar Procedimento" at bounding box center [507, 341] width 979 height 26
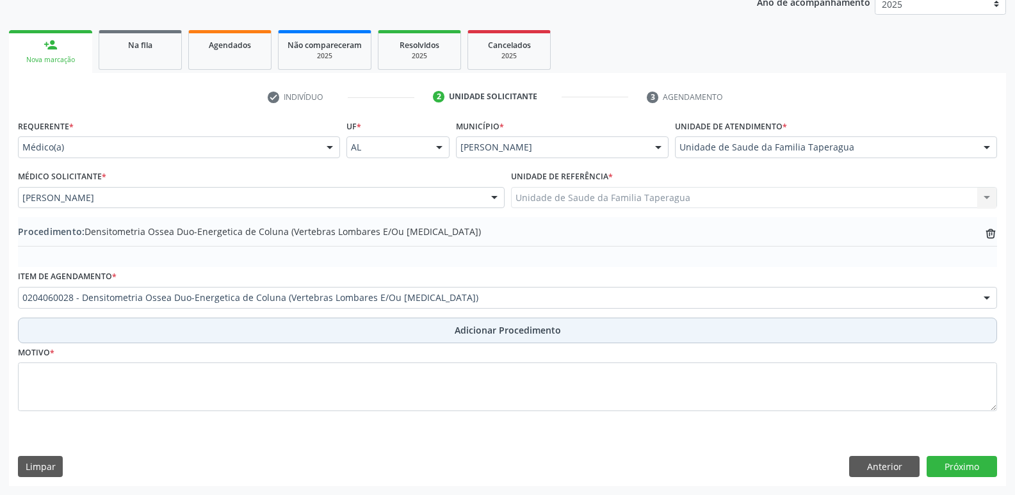
scroll to position [179, 0]
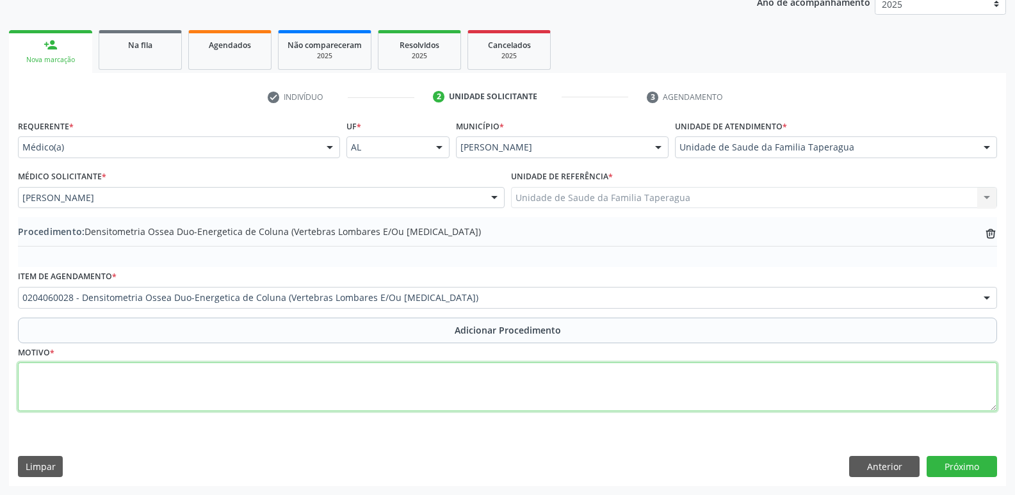
click at [416, 382] on textarea at bounding box center [507, 386] width 979 height 49
type textarea "REAVALIAR OSTEOPOROSE"
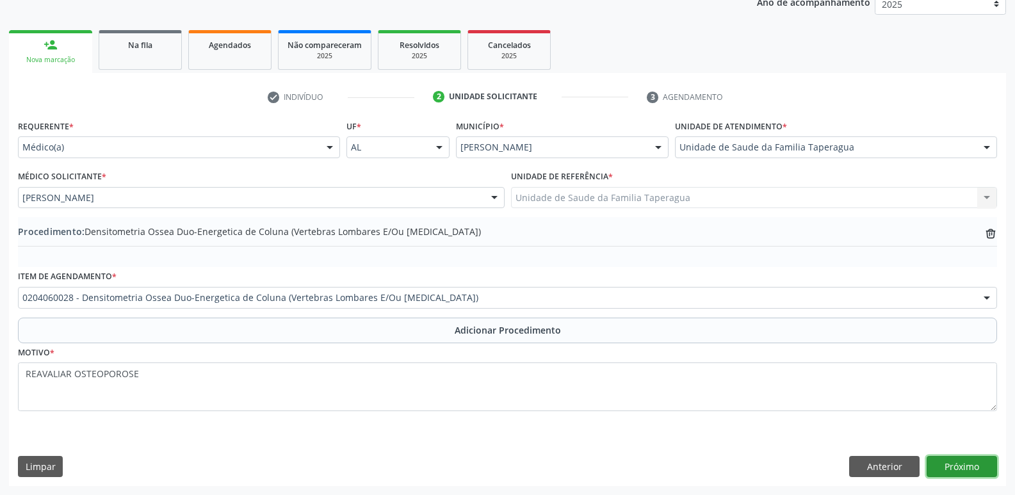
click at [961, 468] on button "Próximo" at bounding box center [962, 467] width 70 height 22
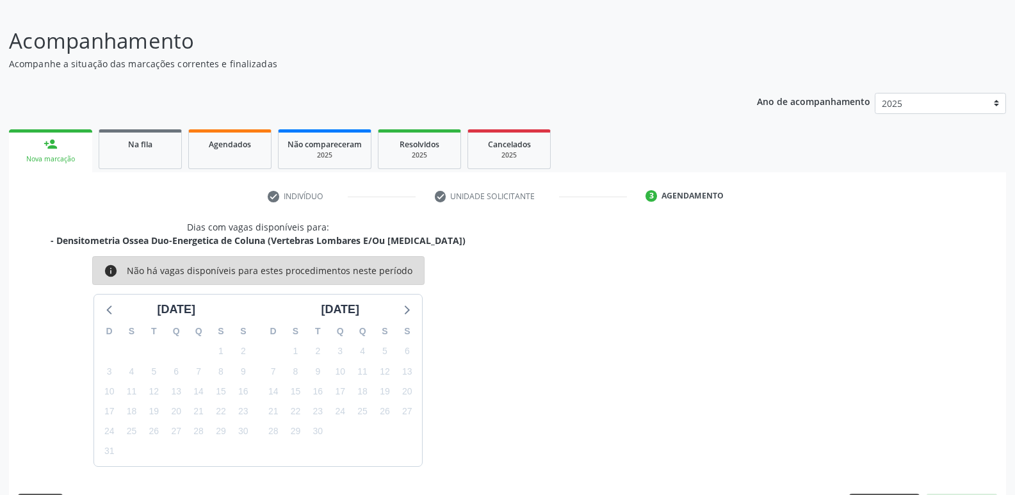
scroll to position [118, 0]
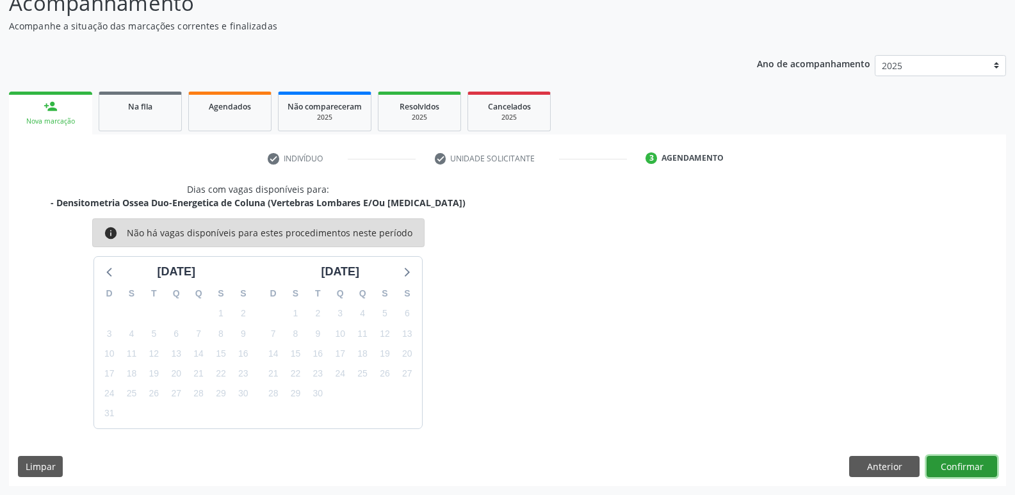
click at [947, 468] on button "Confirmar" at bounding box center [962, 467] width 70 height 22
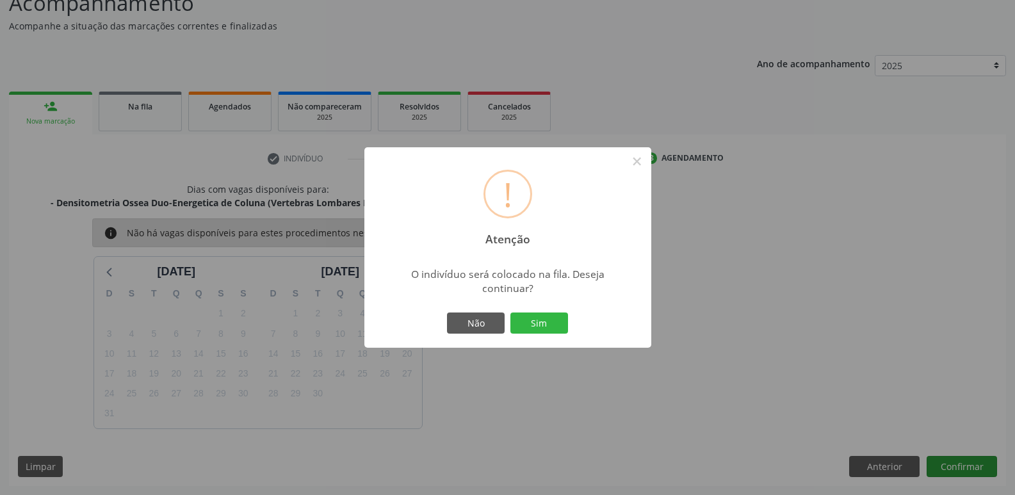
click at [510, 312] on button "Sim" at bounding box center [539, 323] width 58 height 22
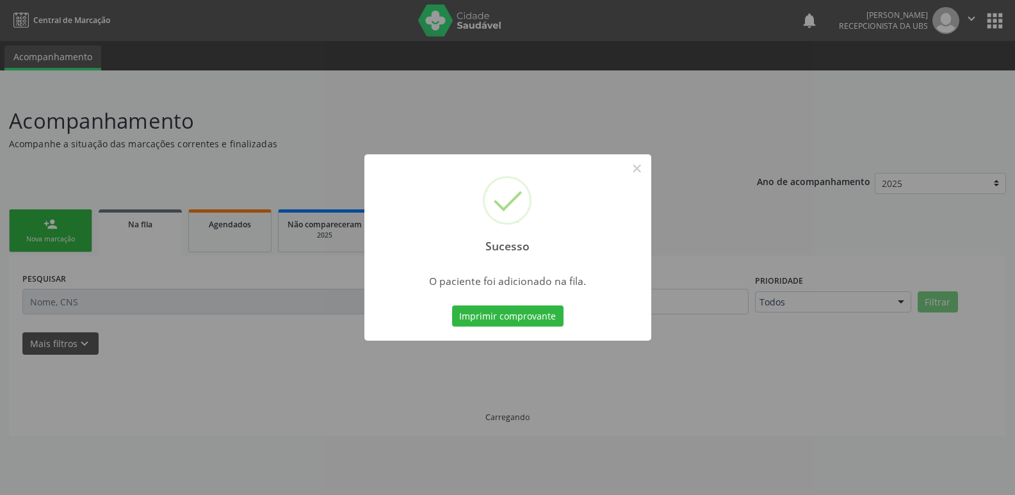
scroll to position [0, 0]
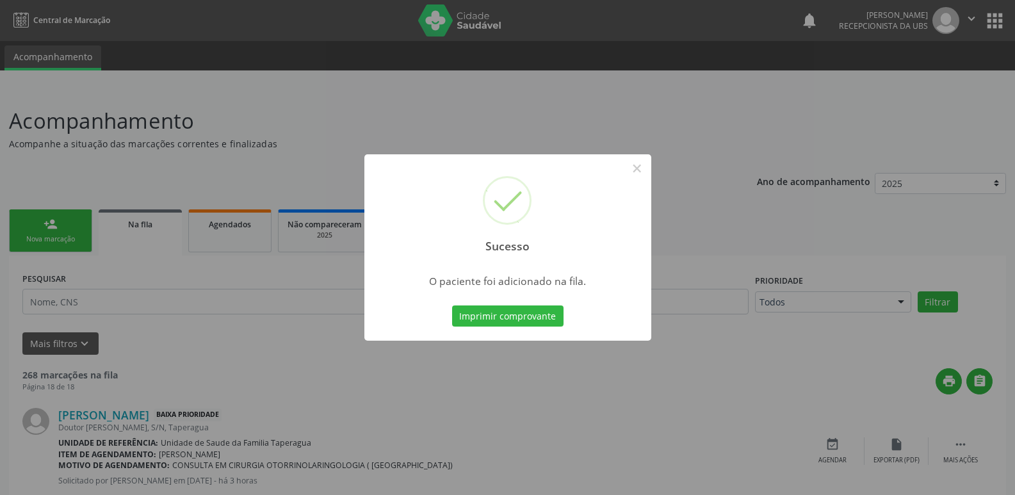
click at [906, 216] on div "Sucesso × O paciente foi adicionado na fila. Imprimir comprovante Cancel" at bounding box center [507, 247] width 1015 height 495
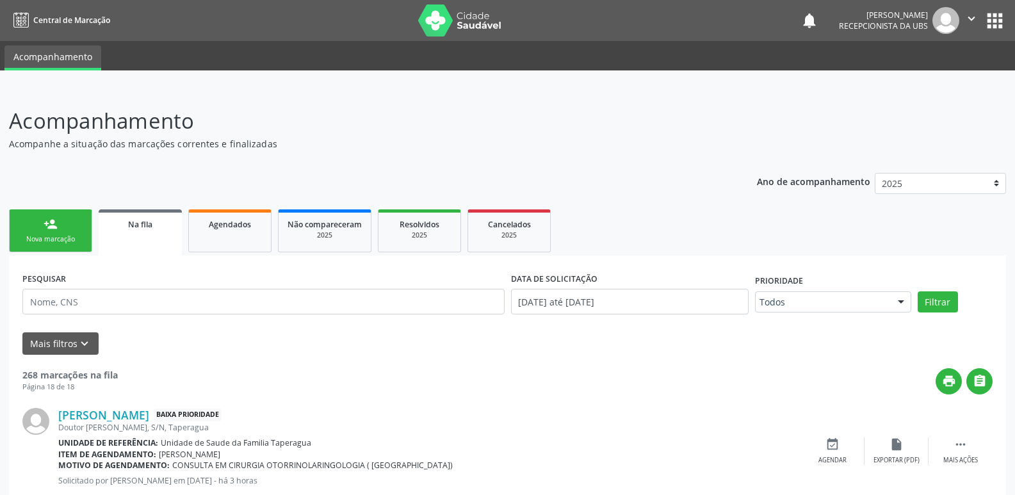
click at [1014, 77] on html "Central de Marcação notifications [PERSON_NAME] Recepcionista da UBS  Configur…" at bounding box center [507, 247] width 1015 height 495
click at [70, 222] on link "person_add Nova marcação" at bounding box center [50, 230] width 83 height 43
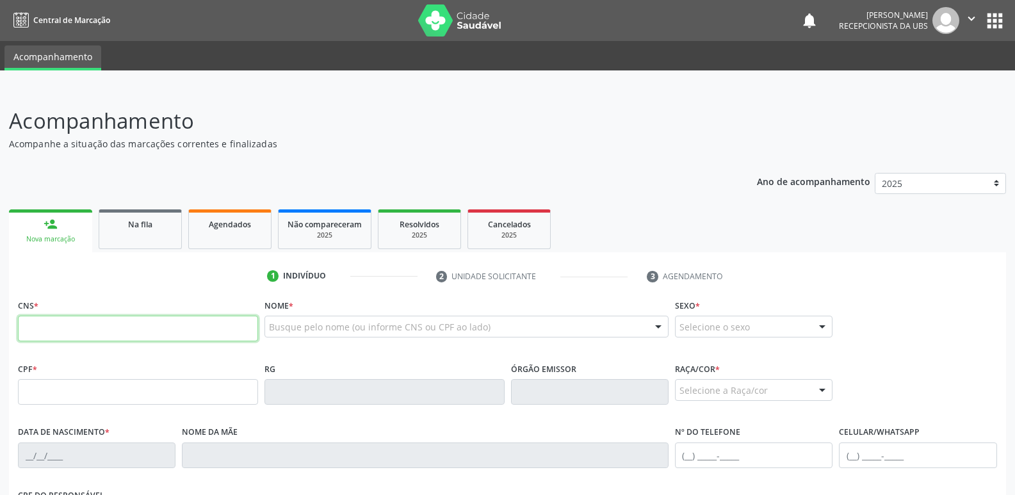
click at [195, 336] on input "text" at bounding box center [138, 329] width 240 height 26
paste input "700 4074 6585 6141"
type input "700 4074 6585 6141"
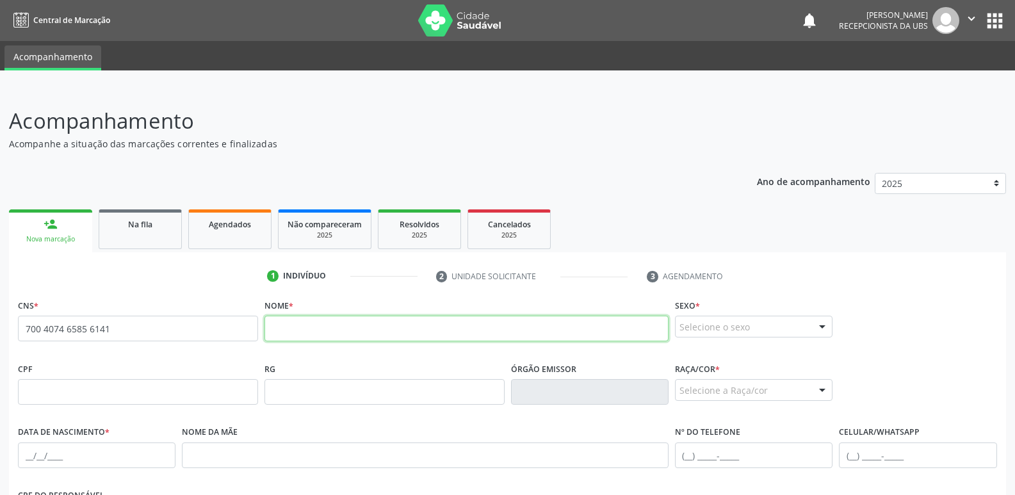
click at [296, 326] on input "text" at bounding box center [466, 329] width 404 height 26
paste input "[PERSON_NAME]"
type input "[PERSON_NAME]"
click at [733, 327] on div "Selecione o sexo" at bounding box center [754, 327] width 158 height 22
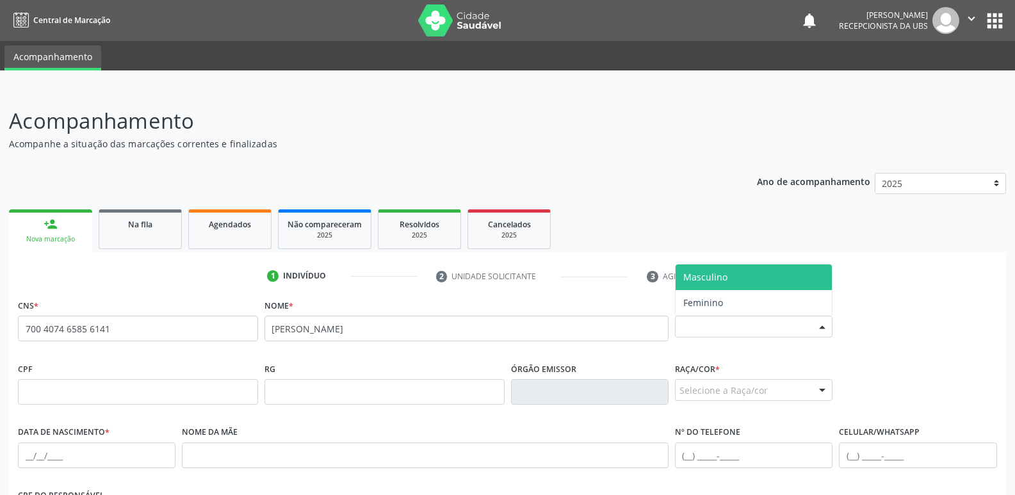
click at [728, 280] on span "Masculino" at bounding box center [754, 277] width 156 height 26
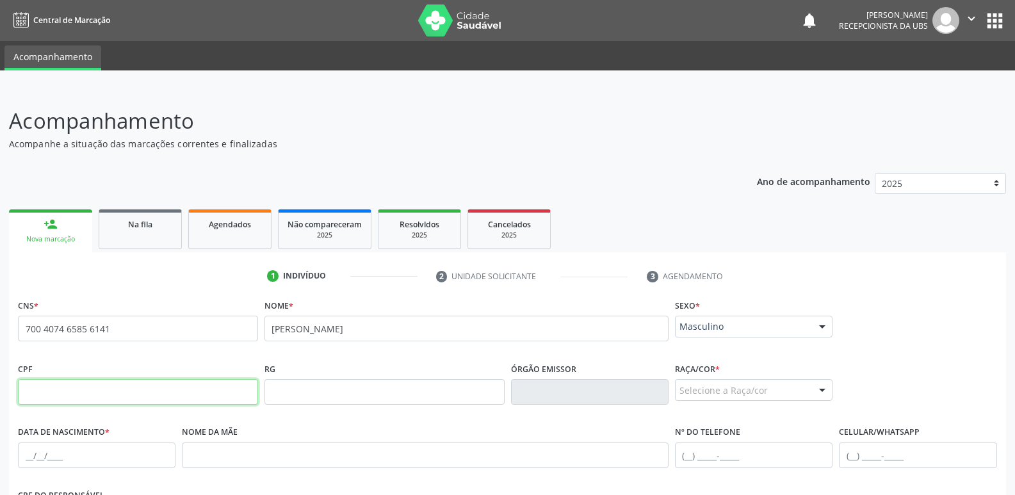
click at [212, 388] on input "text" at bounding box center [138, 392] width 240 height 26
type input "018.280.814-93"
click at [752, 387] on div "Selecione a Raça/cor" at bounding box center [754, 390] width 158 height 22
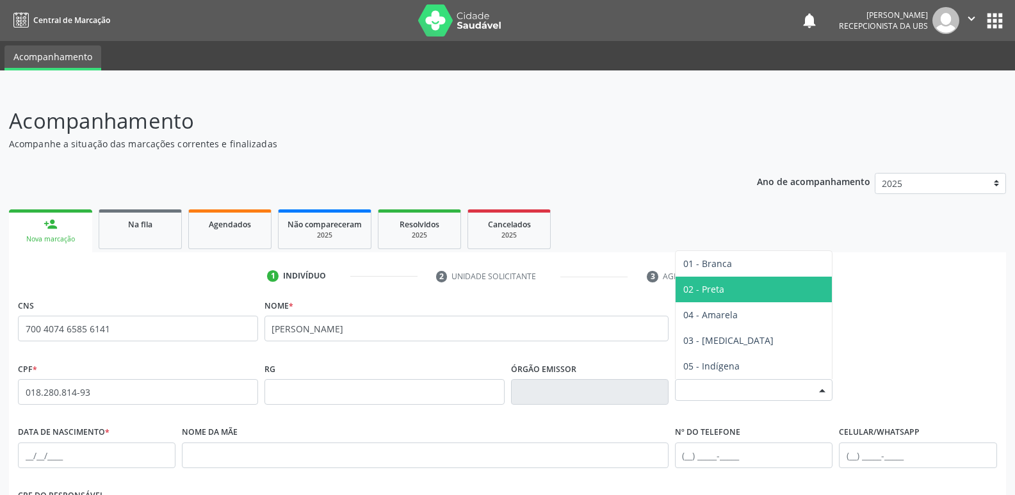
click at [777, 392] on div "Selecione a Raça/cor" at bounding box center [754, 390] width 158 height 22
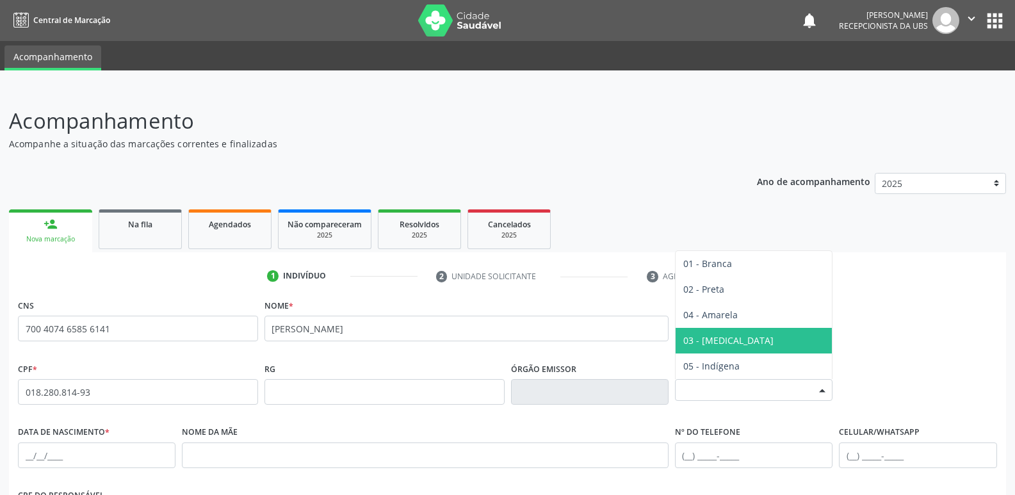
click at [747, 336] on span "03 - [MEDICAL_DATA]" at bounding box center [754, 341] width 156 height 26
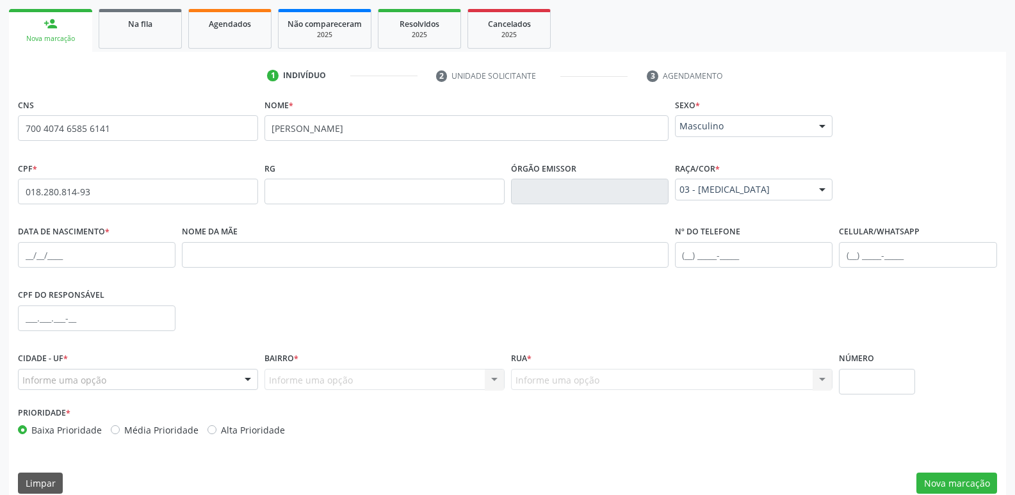
scroll to position [217, 0]
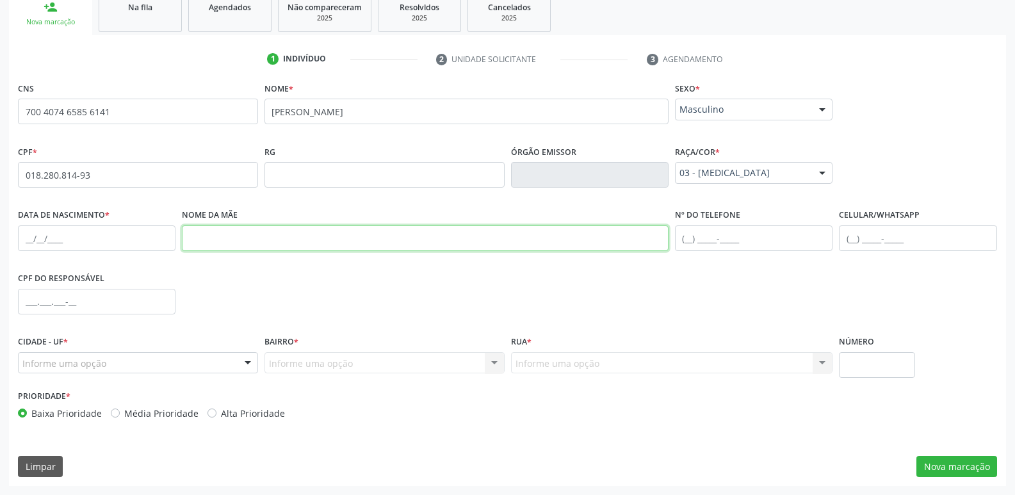
click at [318, 241] on input "text" at bounding box center [425, 238] width 487 height 26
paste input "Maria Jose da Conceicao Silva"
type input "Maria Jose da Conceicao Silva"
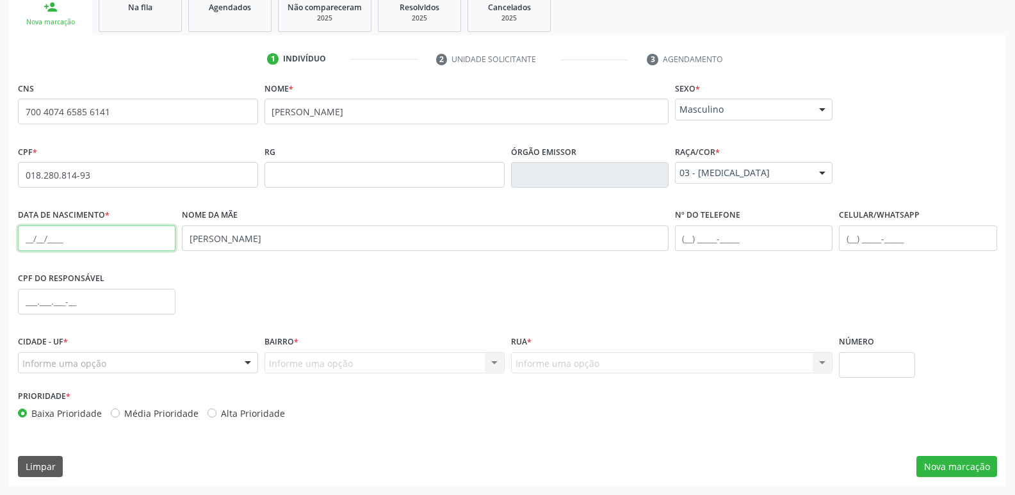
click at [108, 240] on input "text" at bounding box center [97, 238] width 158 height 26
paste input "20/04/1992"
type input "20/04/1992"
click at [884, 248] on input "text" at bounding box center [918, 238] width 158 height 26
type input "(82) 99395-9748"
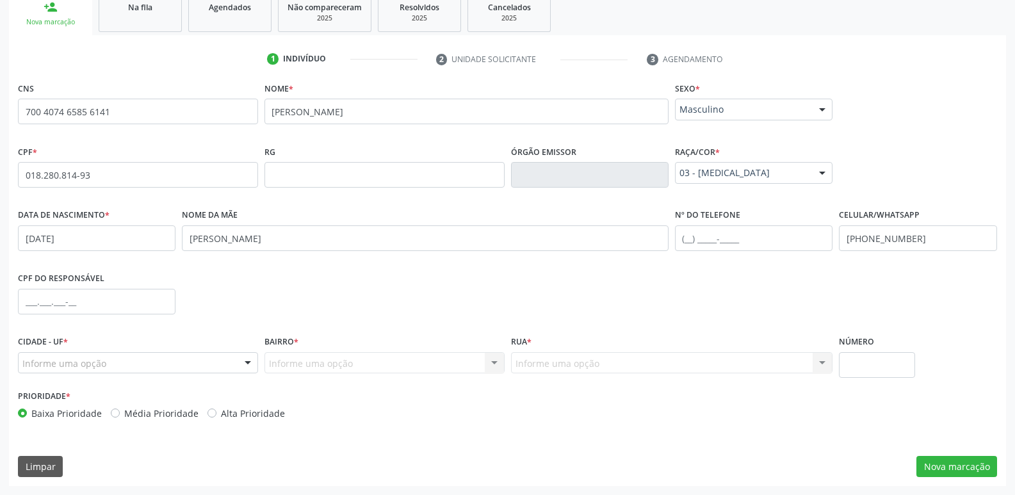
click at [230, 359] on div "Informe uma opção" at bounding box center [138, 363] width 240 height 22
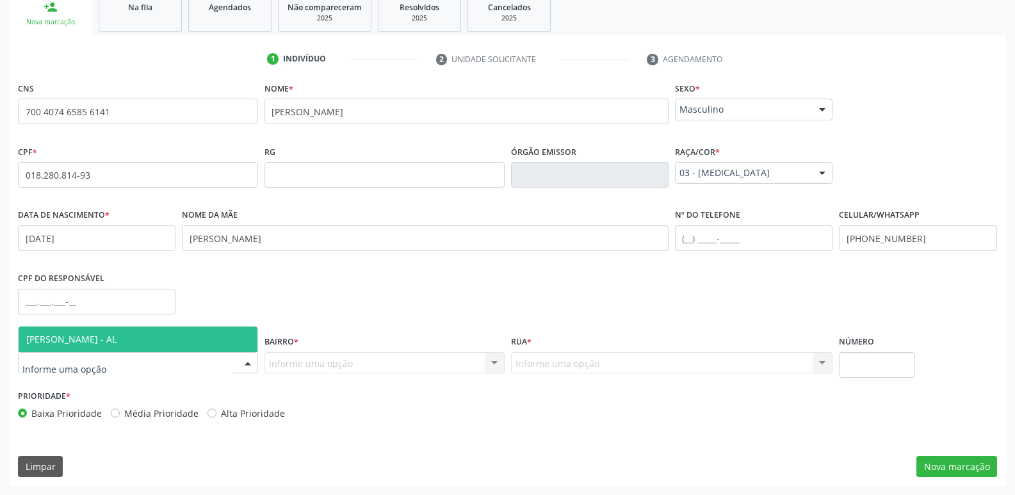
click at [229, 339] on span "[PERSON_NAME] - AL" at bounding box center [138, 340] width 239 height 26
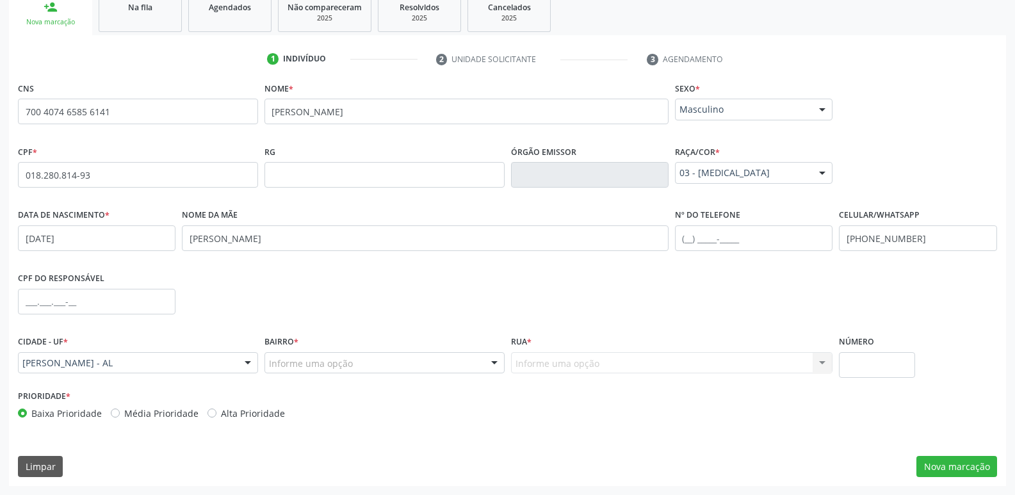
click at [346, 372] on div "Informe uma opção" at bounding box center [384, 363] width 240 height 22
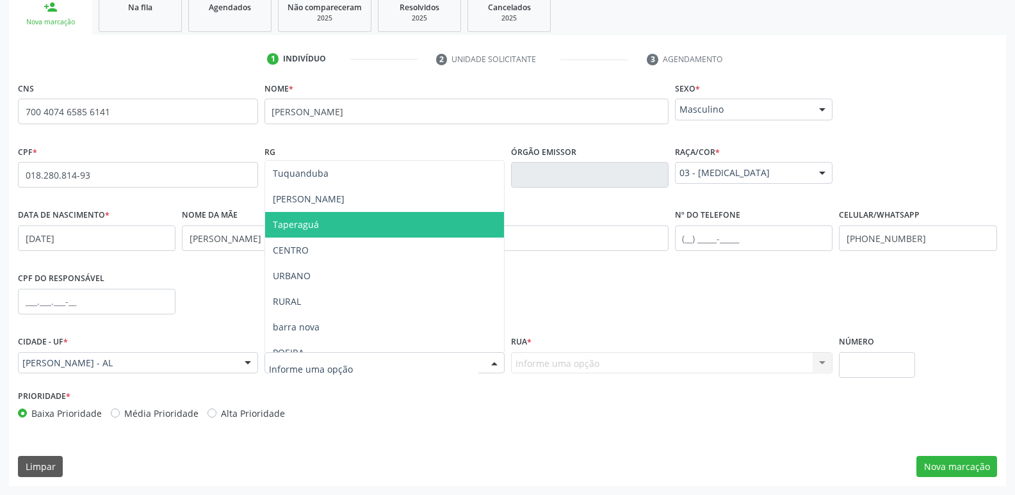
click at [376, 232] on span "Taperaguá" at bounding box center [384, 225] width 239 height 26
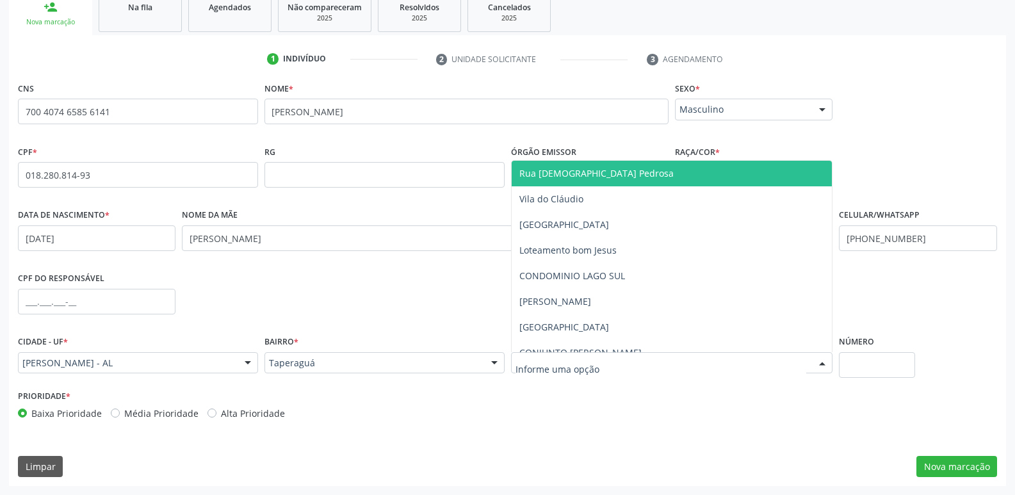
click at [608, 174] on span "Rua Pergentina Pedrosa" at bounding box center [596, 173] width 154 height 12
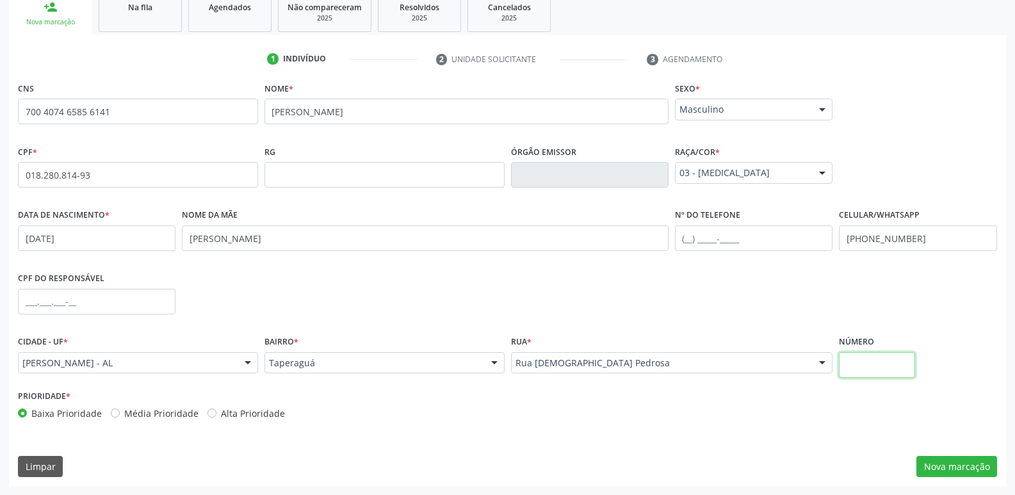
click at [855, 366] on input "text" at bounding box center [877, 365] width 76 height 26
type input "19"
click at [968, 465] on button "Nova marcação" at bounding box center [956, 467] width 81 height 22
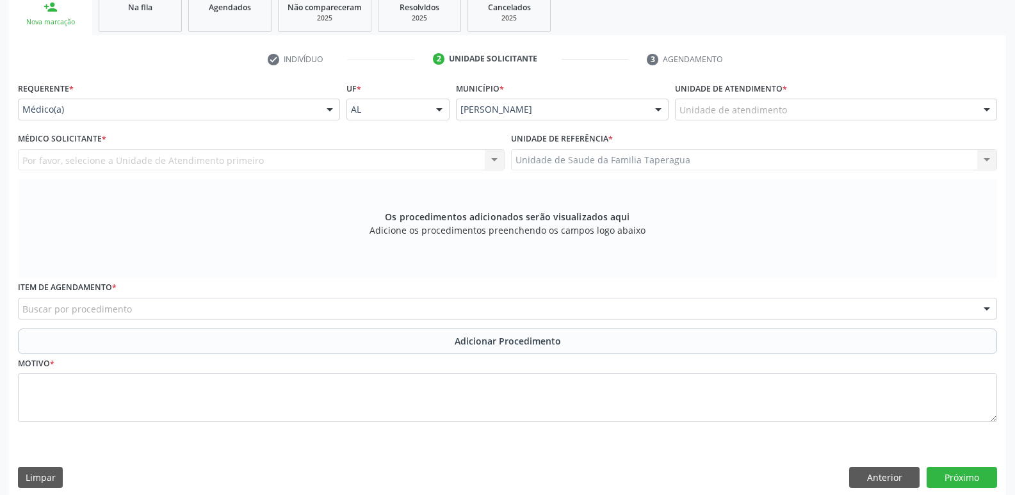
click at [843, 111] on div "Unidade de atendimento" at bounding box center [836, 110] width 322 height 22
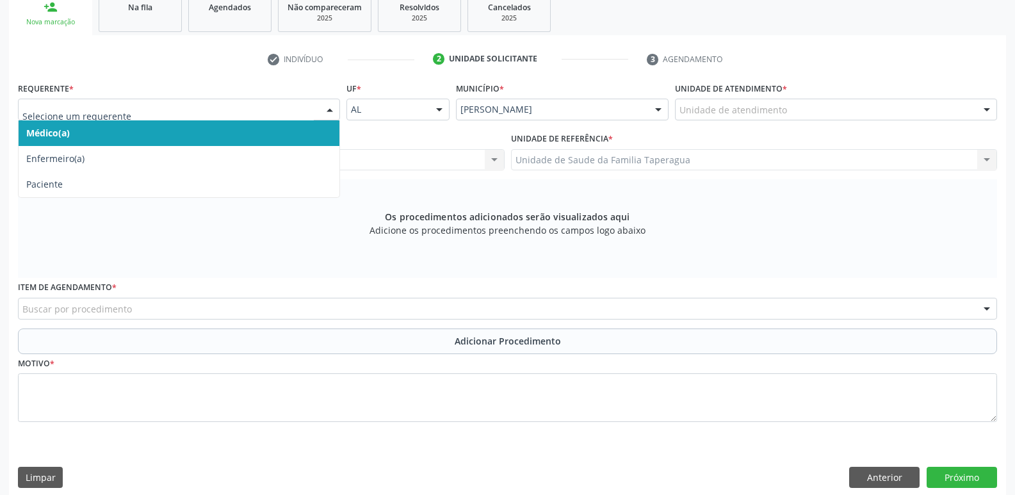
click at [318, 106] on div "Médico(a) Enfermeiro(a) Paciente Nenhum resultado encontrado para: " " Não há n…" at bounding box center [179, 110] width 322 height 22
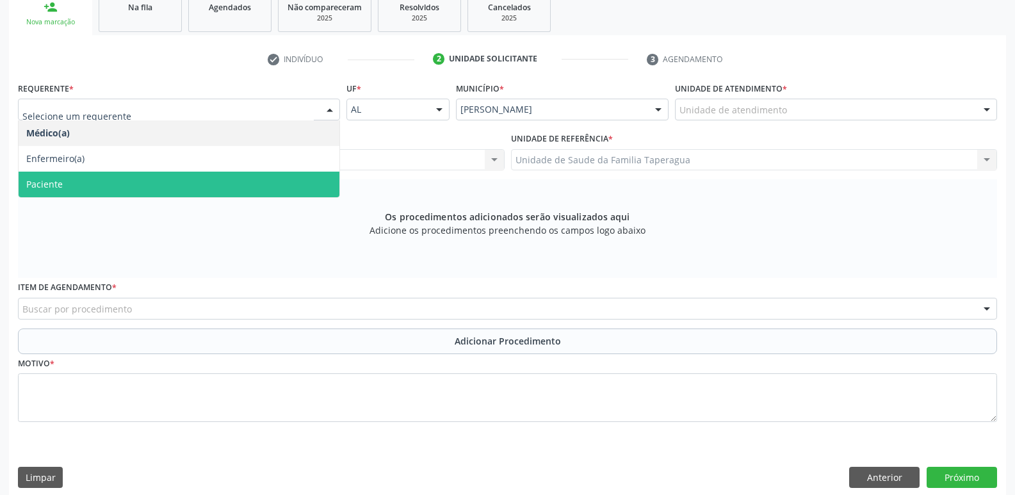
click at [304, 177] on span "Paciente" at bounding box center [179, 185] width 321 height 26
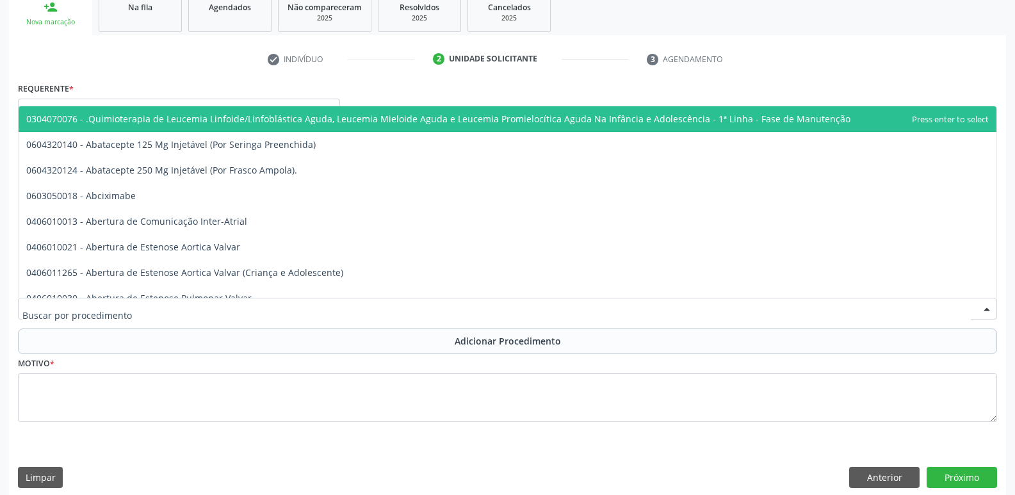
click at [330, 306] on div at bounding box center [507, 309] width 979 height 22
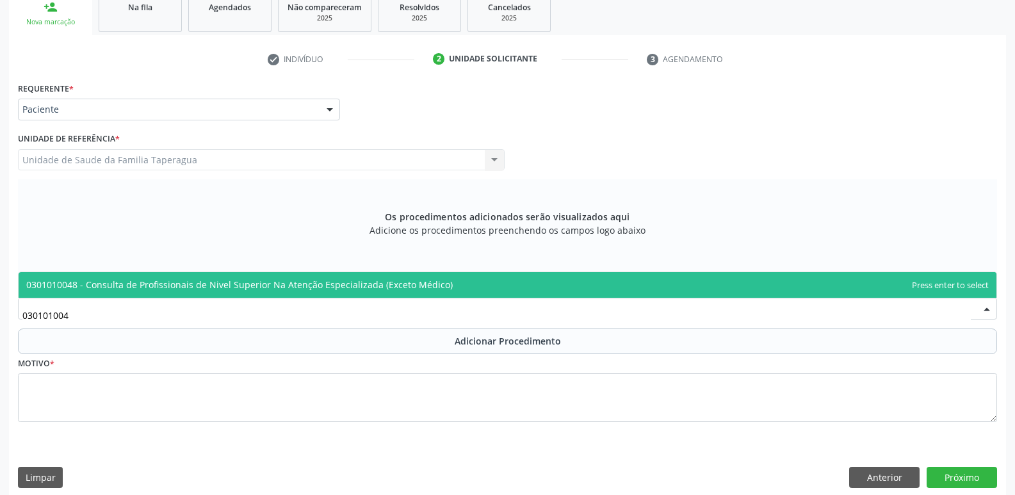
type input "0301010048"
click at [354, 282] on span "0301010048 - Consulta de Profissionais de Nivel Superior Na Atenção Especializa…" at bounding box center [239, 285] width 426 height 12
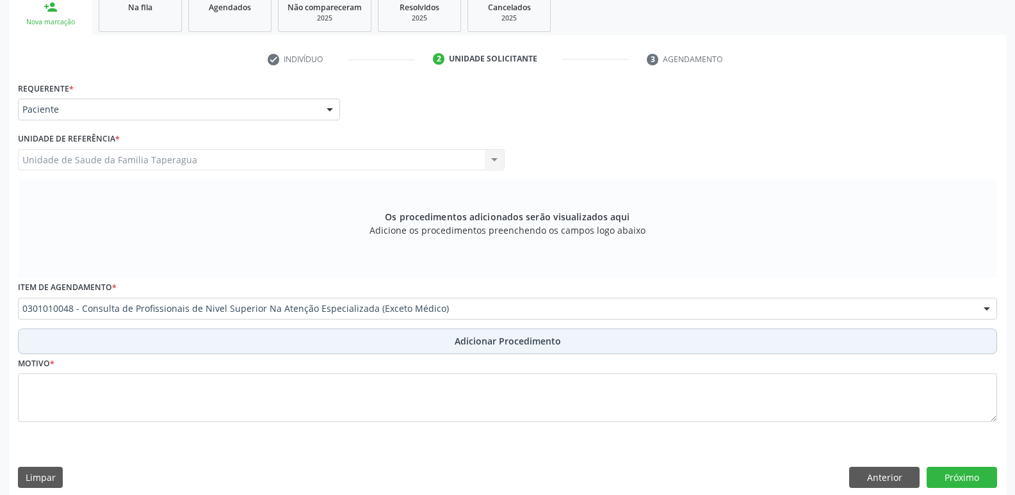
click at [357, 343] on button "Adicionar Procedimento" at bounding box center [507, 341] width 979 height 26
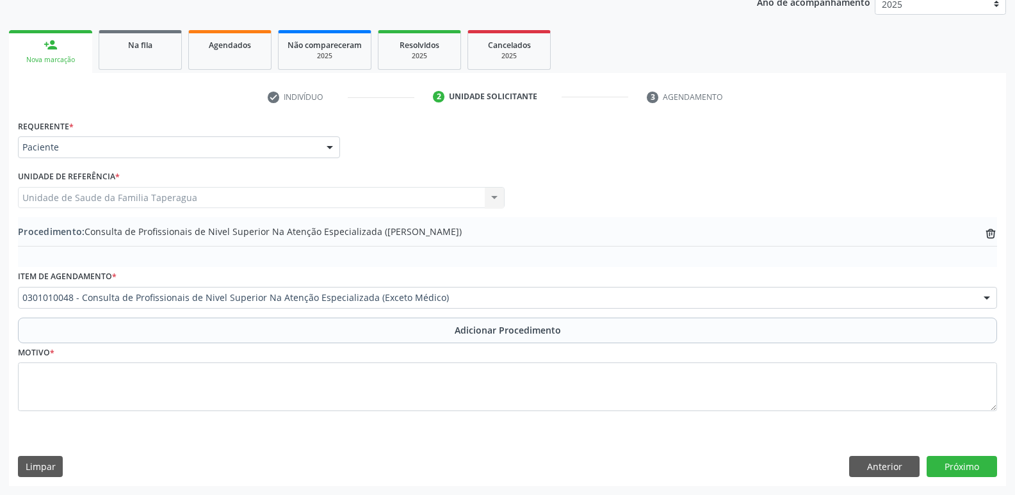
scroll to position [179, 0]
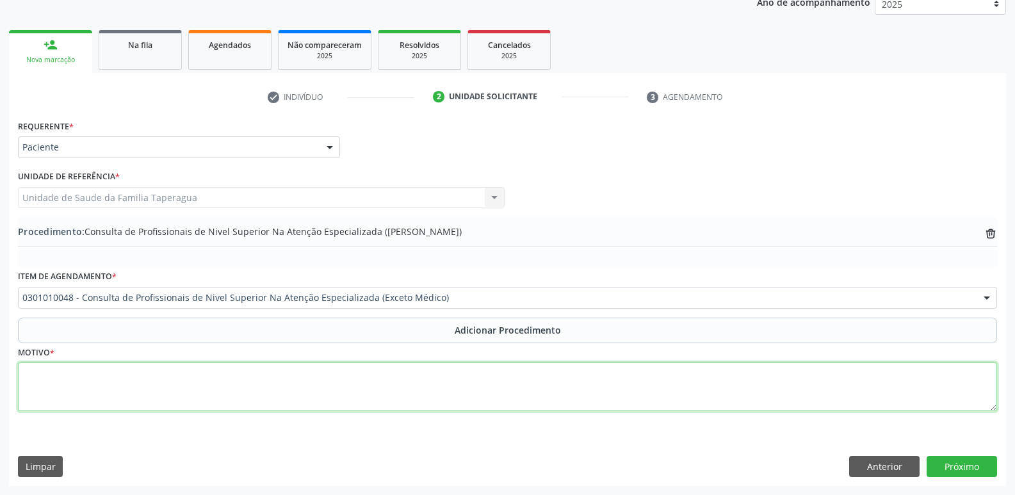
click at [355, 392] on textarea at bounding box center [507, 386] width 979 height 49
type textarea "CONSULTA EM CIRURGIA BUCO-MAXILO FACIAL (elemento 38)"
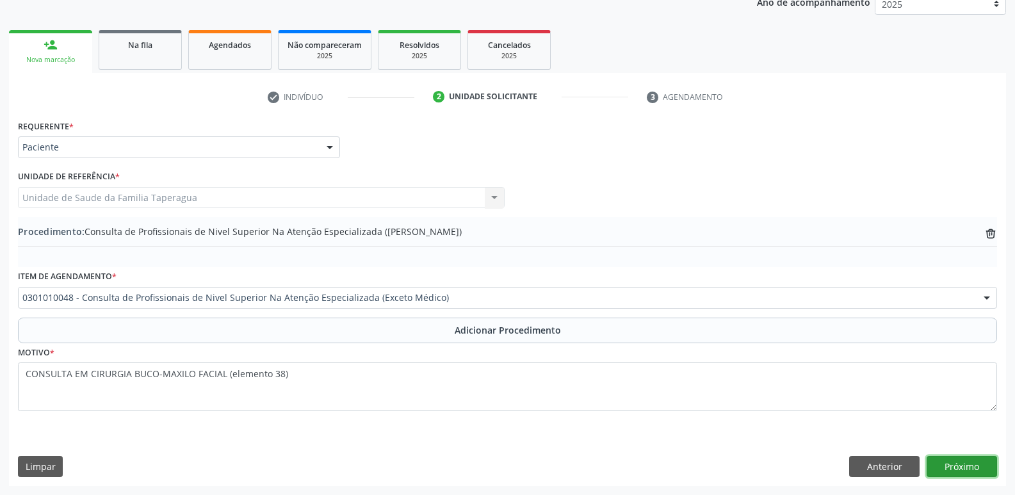
click at [973, 464] on button "Próximo" at bounding box center [962, 467] width 70 height 22
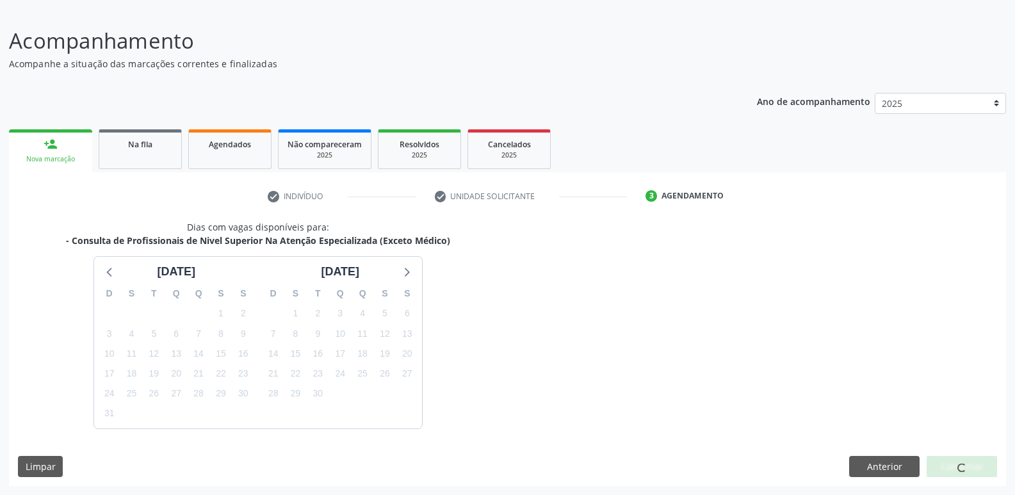
scroll to position [118, 0]
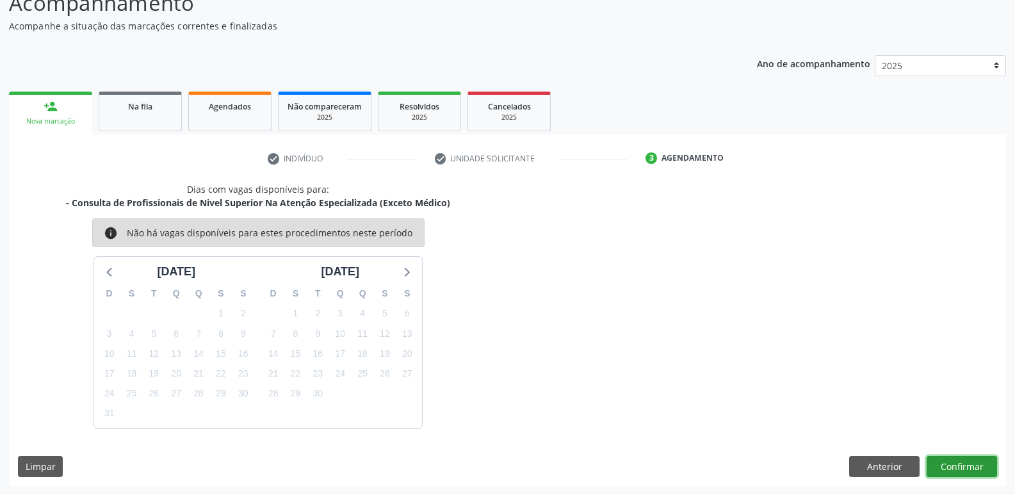
click at [973, 464] on button "Confirmar" at bounding box center [962, 467] width 70 height 22
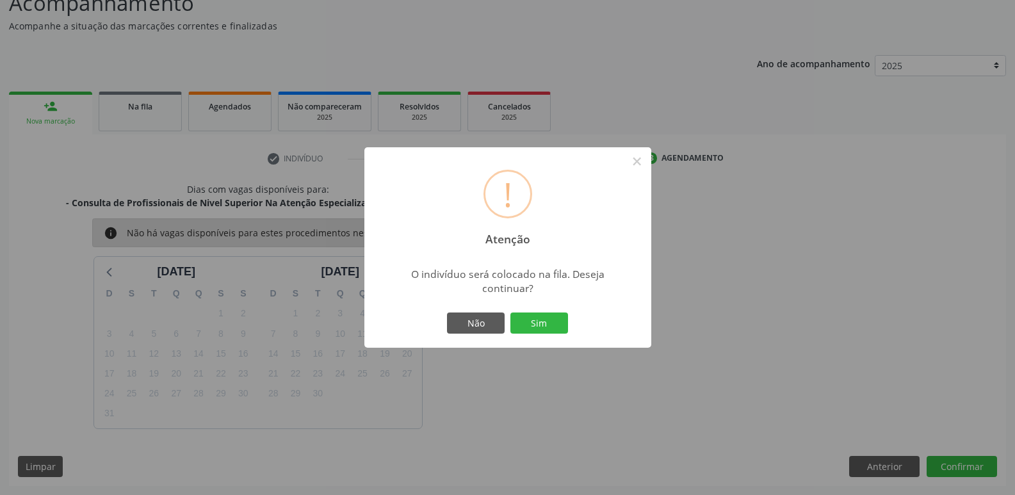
click at [510, 312] on button "Sim" at bounding box center [539, 323] width 58 height 22
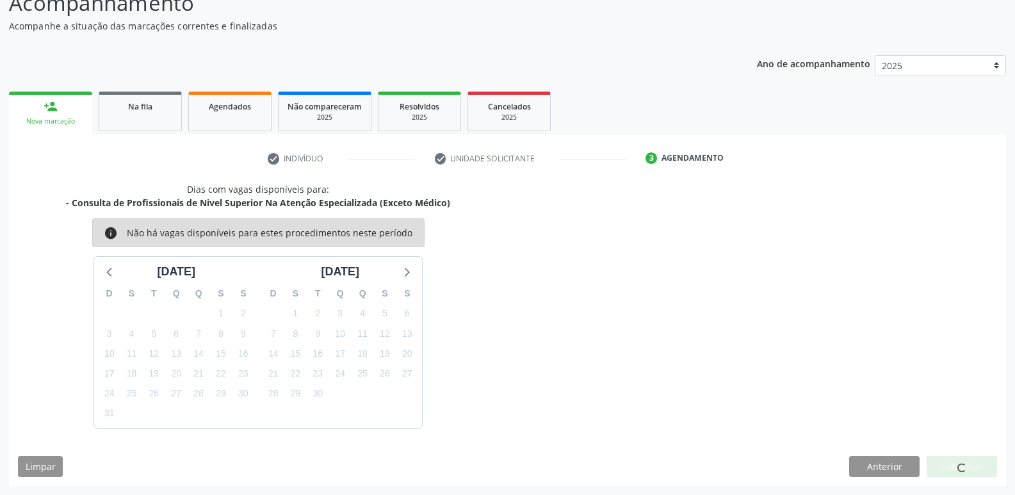
scroll to position [0, 0]
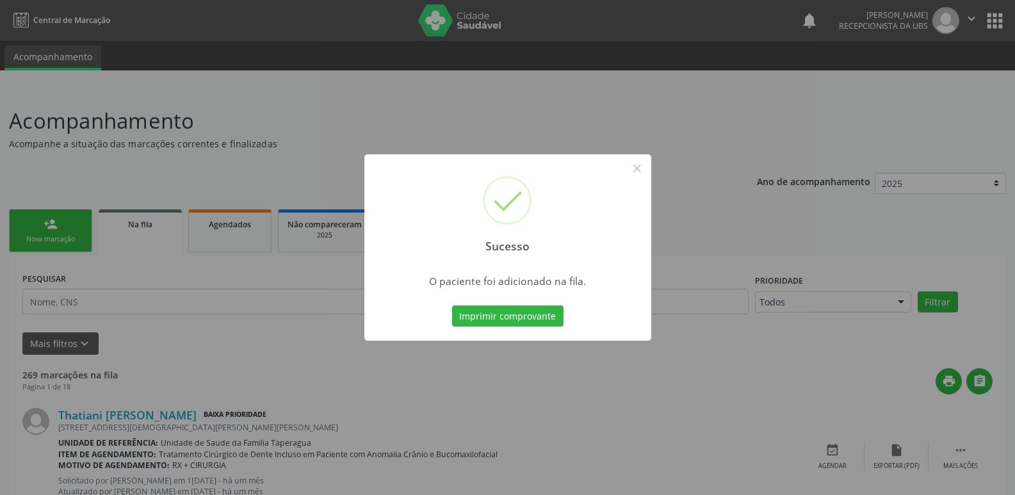
click at [844, 270] on div "Sucesso × O paciente foi adicionado na fila. Imprimir comprovante Cancel" at bounding box center [507, 247] width 1015 height 495
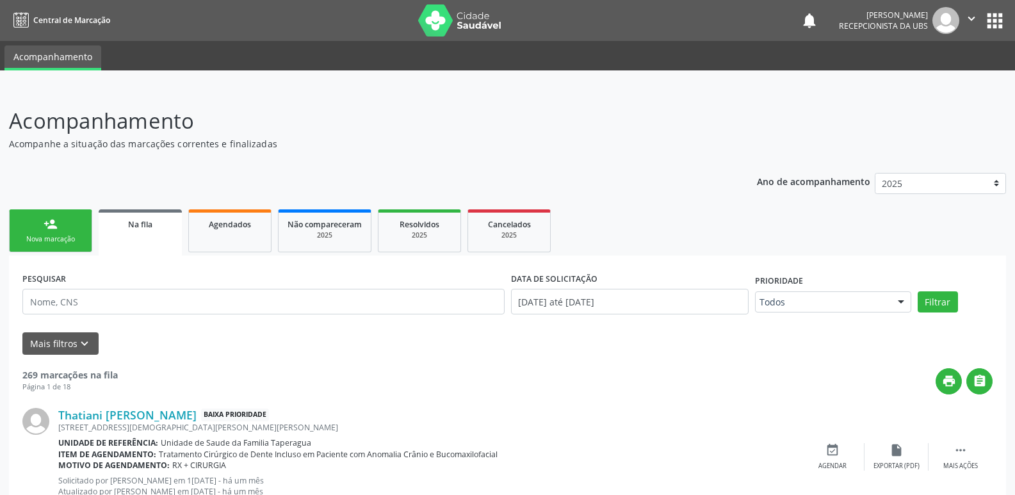
click at [67, 241] on div "Nova marcação" at bounding box center [51, 239] width 64 height 10
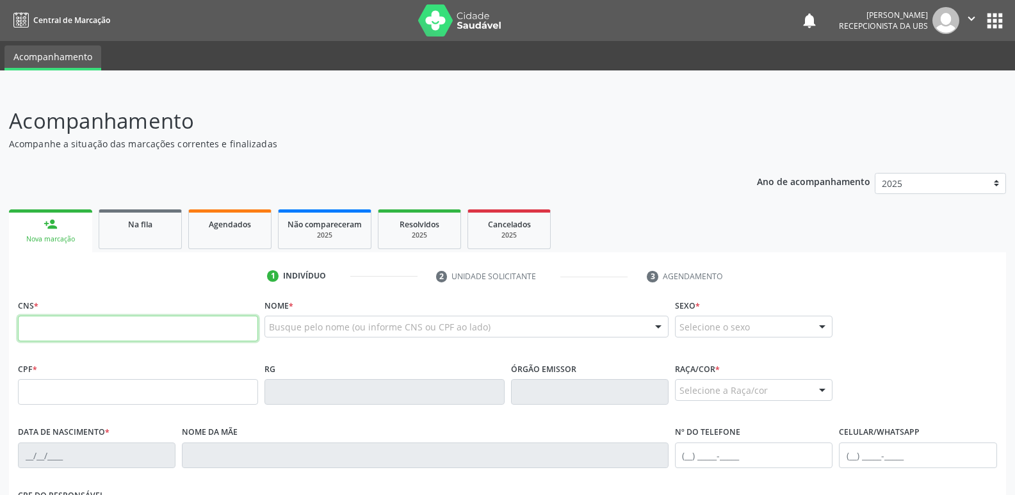
click at [168, 329] on input "text" at bounding box center [138, 329] width 240 height 26
paste input "704 8065 5820 3944"
type input "704 8065 5820 3944"
type input "15/12/1981"
type input "Maria Lucia dos Santos"
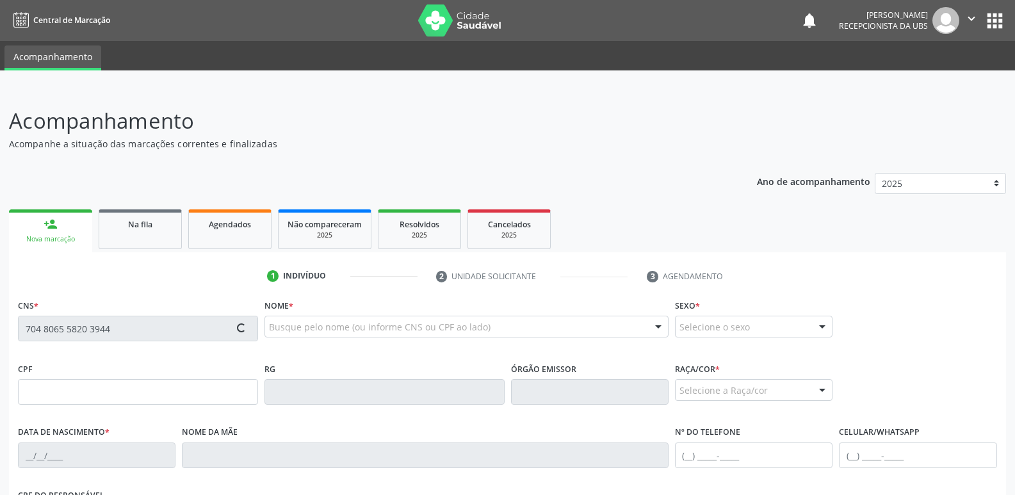
type input "(82) 98757-8042"
type input "66"
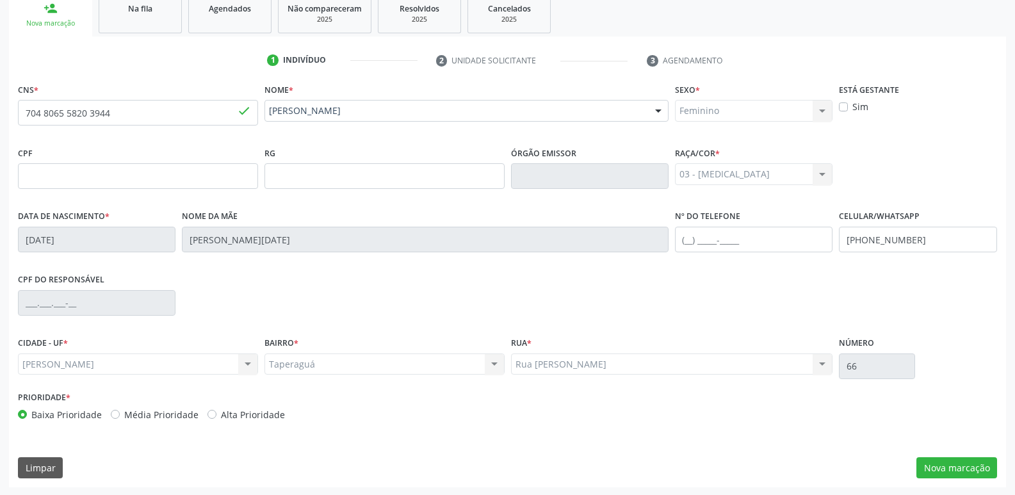
scroll to position [217, 0]
click at [955, 470] on button "Nova marcação" at bounding box center [956, 467] width 81 height 22
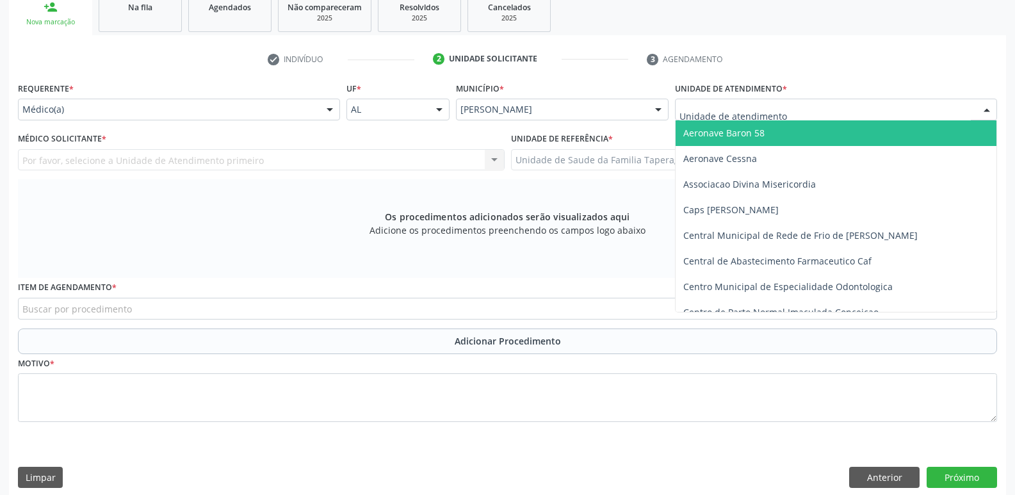
click at [852, 109] on div at bounding box center [836, 110] width 322 height 22
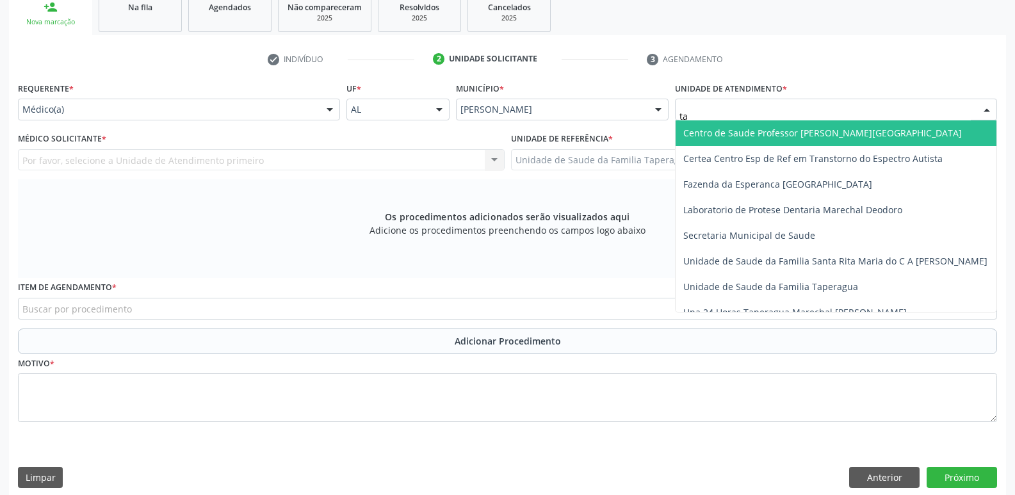
type input "tap"
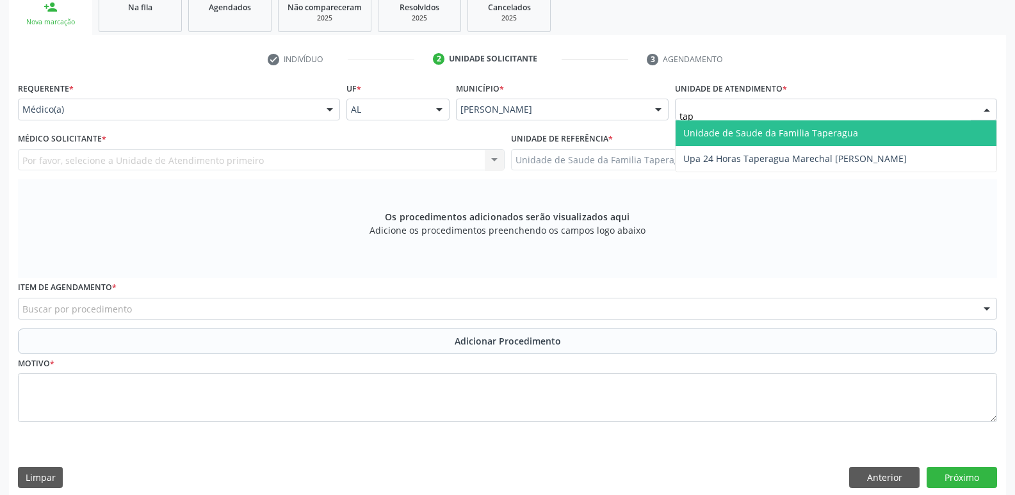
click at [856, 134] on span "Unidade de Saude da Familia Taperagua" at bounding box center [836, 133] width 321 height 26
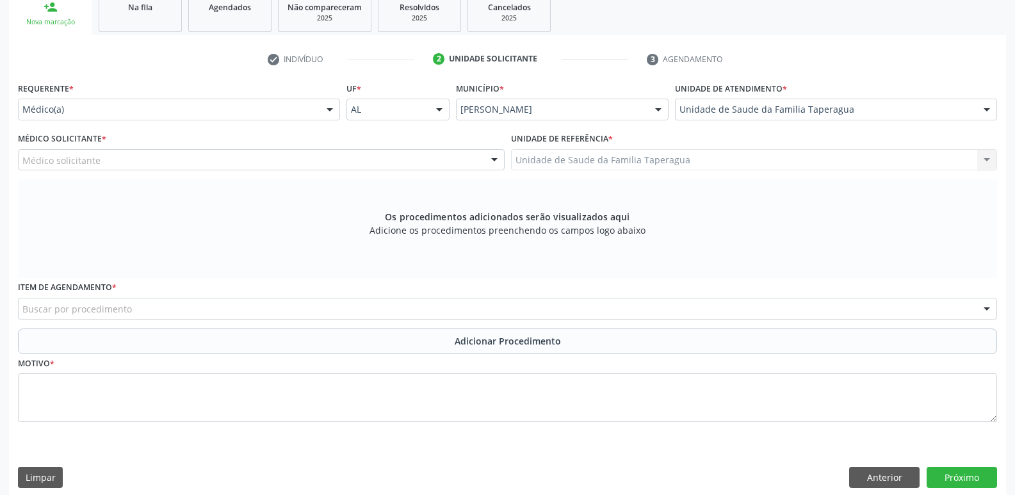
click at [440, 169] on div "Médico solicitante" at bounding box center [261, 160] width 487 height 22
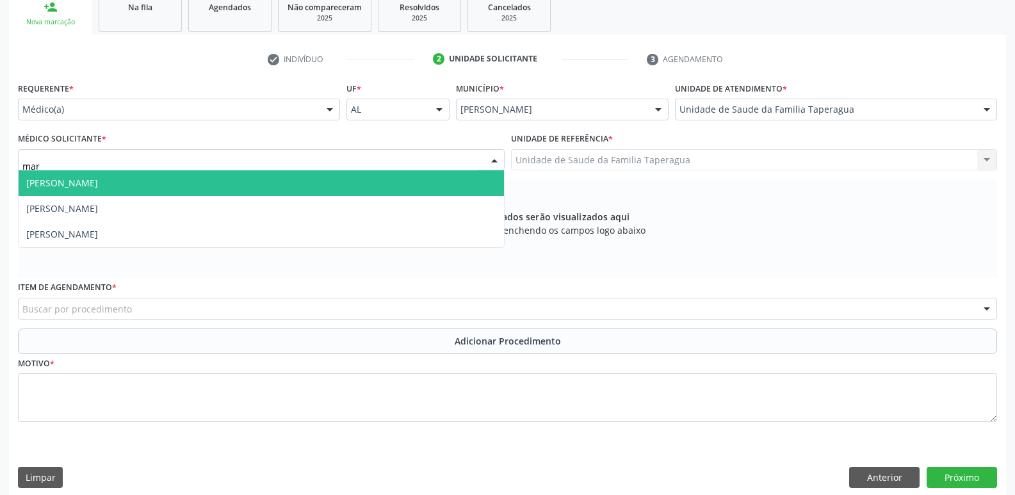
type input "mart"
click at [439, 173] on span "[PERSON_NAME]" at bounding box center [261, 183] width 485 height 26
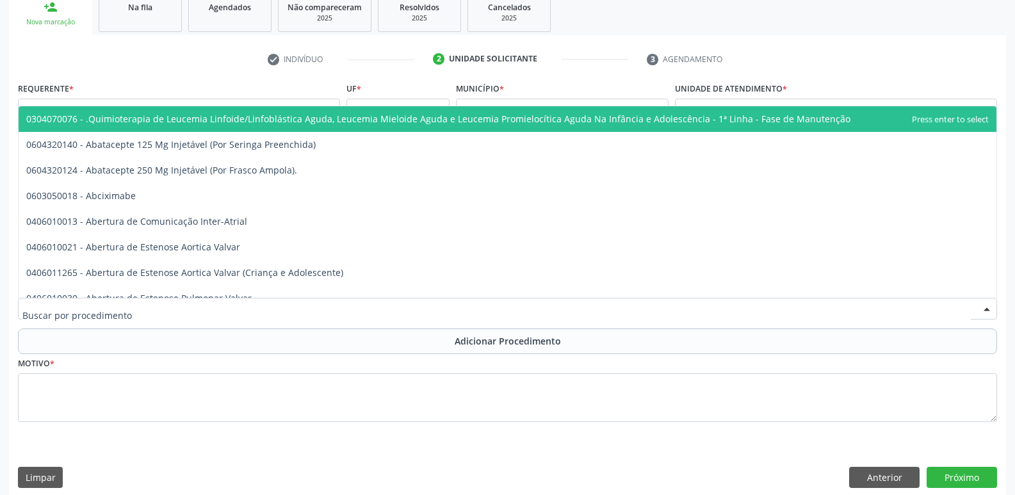
click at [412, 312] on div at bounding box center [507, 309] width 979 height 22
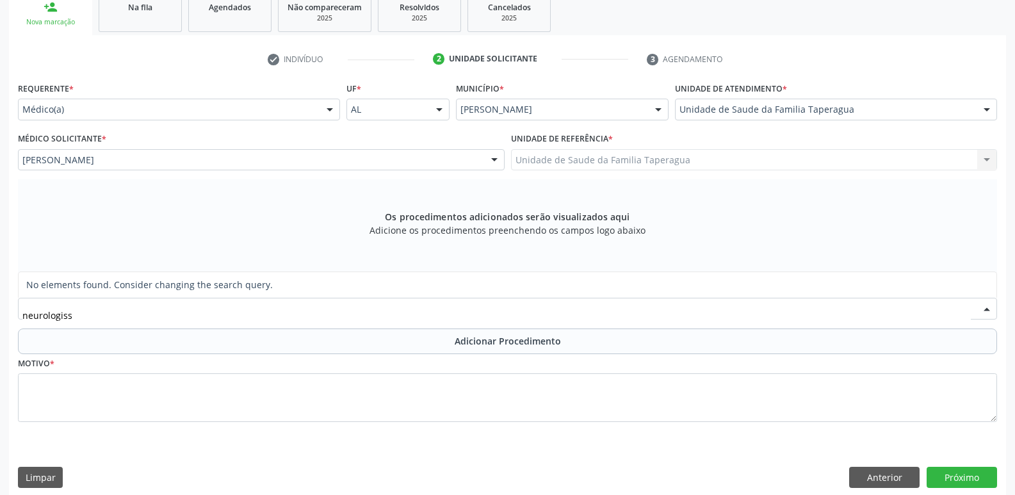
type input "neurologis"
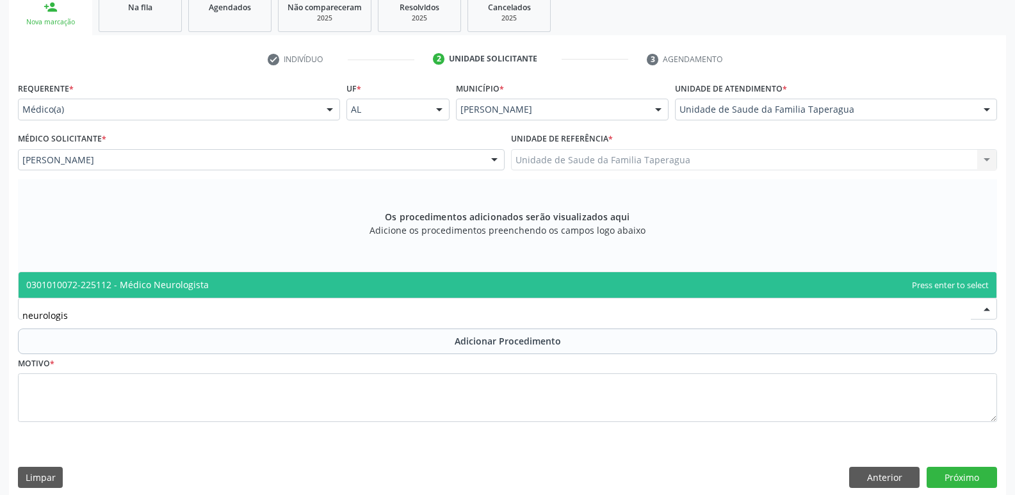
click at [418, 281] on span "0301010072-225112 - Médico Neurologista" at bounding box center [508, 285] width 978 height 26
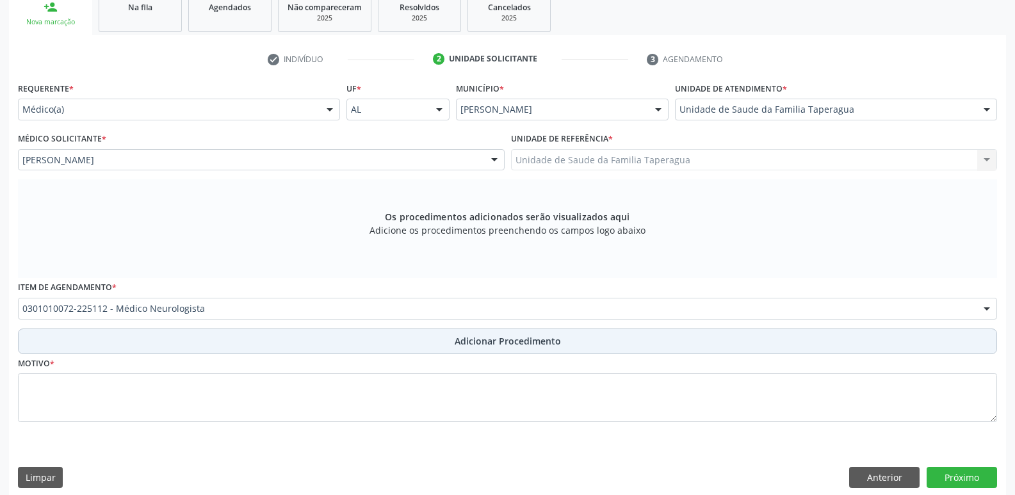
click at [419, 339] on button "Adicionar Procedimento" at bounding box center [507, 341] width 979 height 26
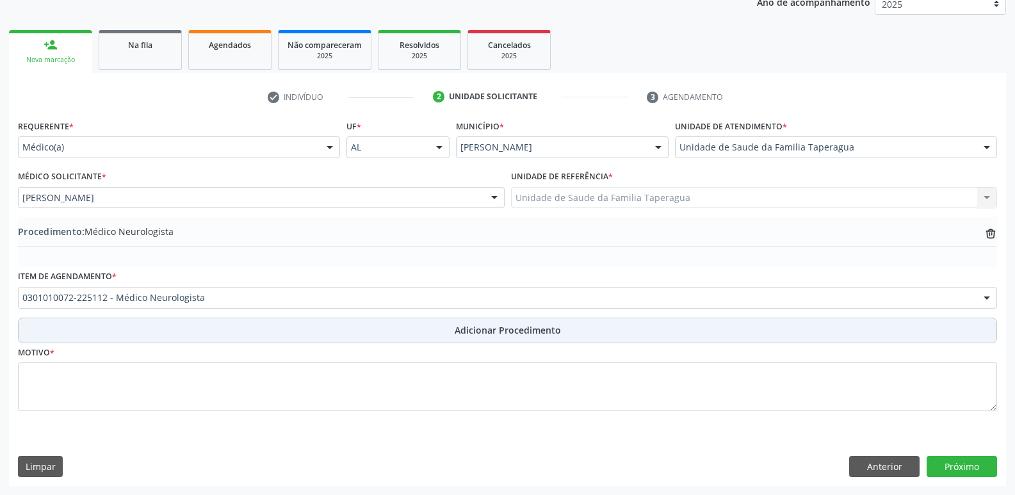
scroll to position [179, 0]
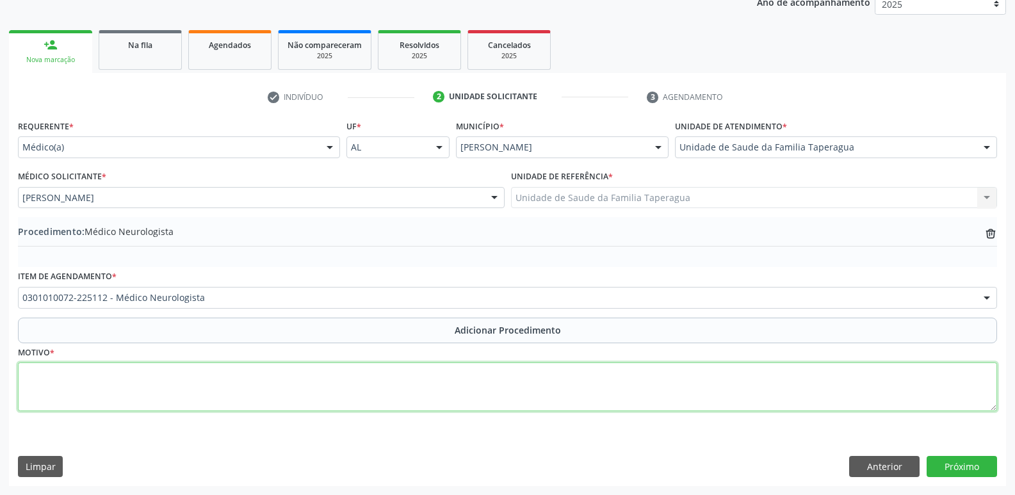
click at [419, 377] on textarea at bounding box center [507, 386] width 979 height 49
type textarea "r"
type textarea "RETORNO ESCLEROSE? ELA?"
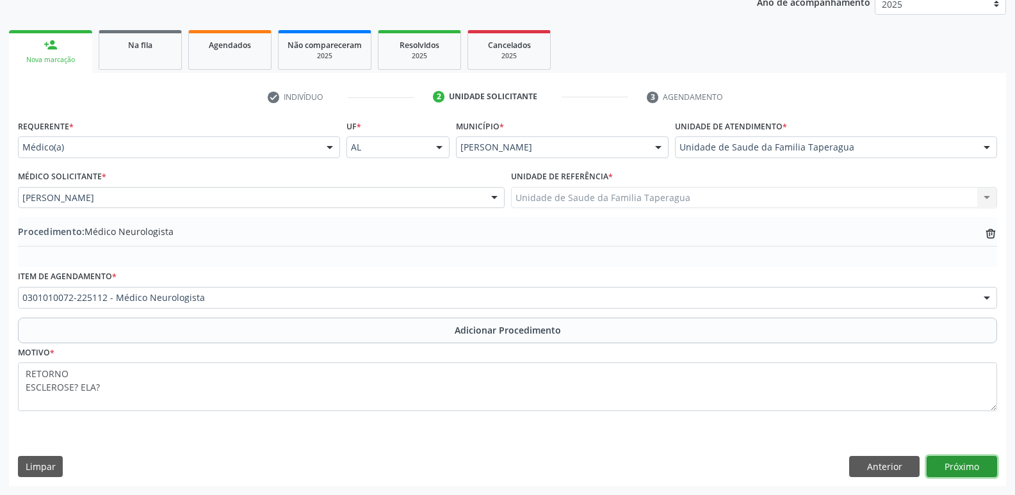
click at [978, 467] on button "Próximo" at bounding box center [962, 467] width 70 height 22
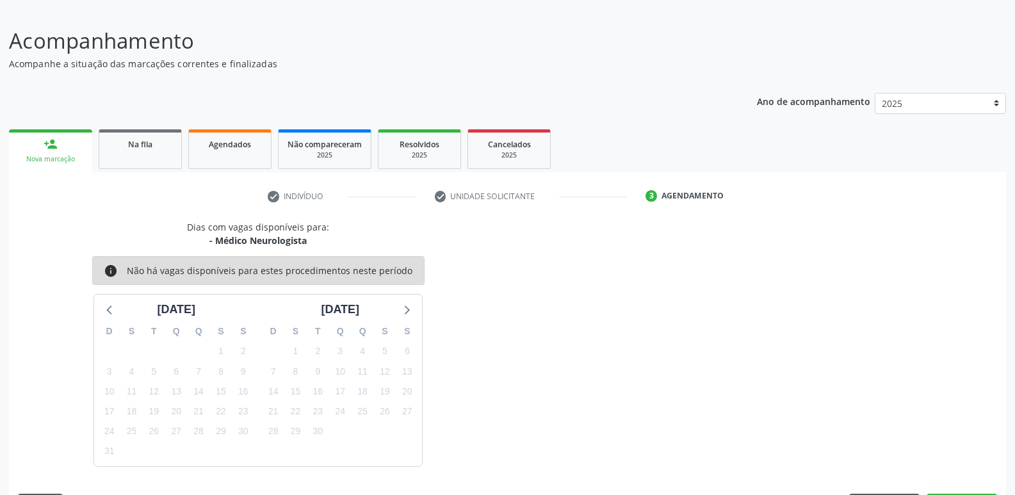
scroll to position [118, 0]
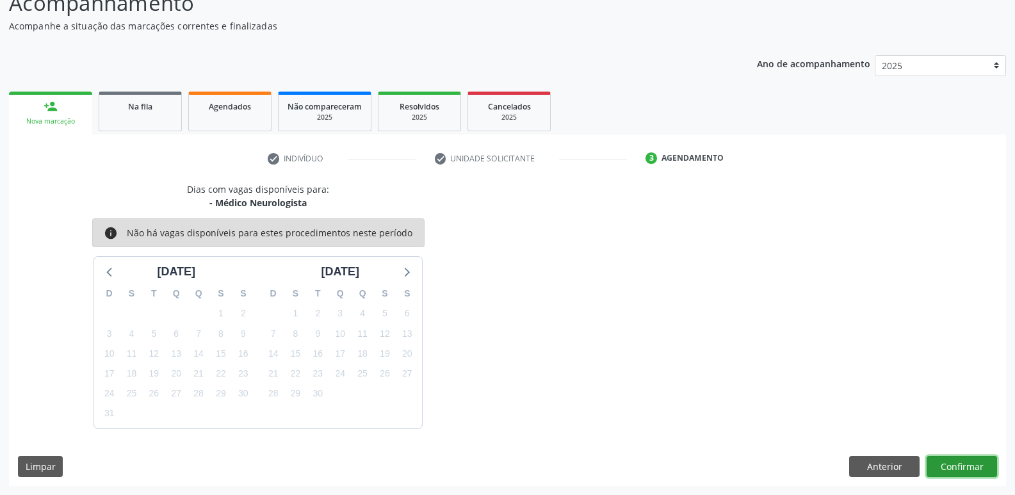
click at [946, 466] on button "Confirmar" at bounding box center [962, 467] width 70 height 22
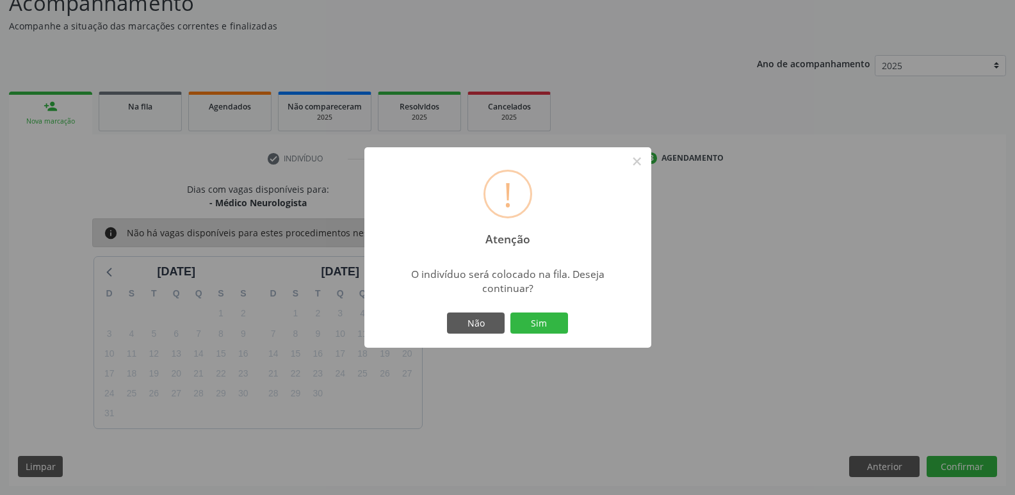
click at [510, 312] on button "Sim" at bounding box center [539, 323] width 58 height 22
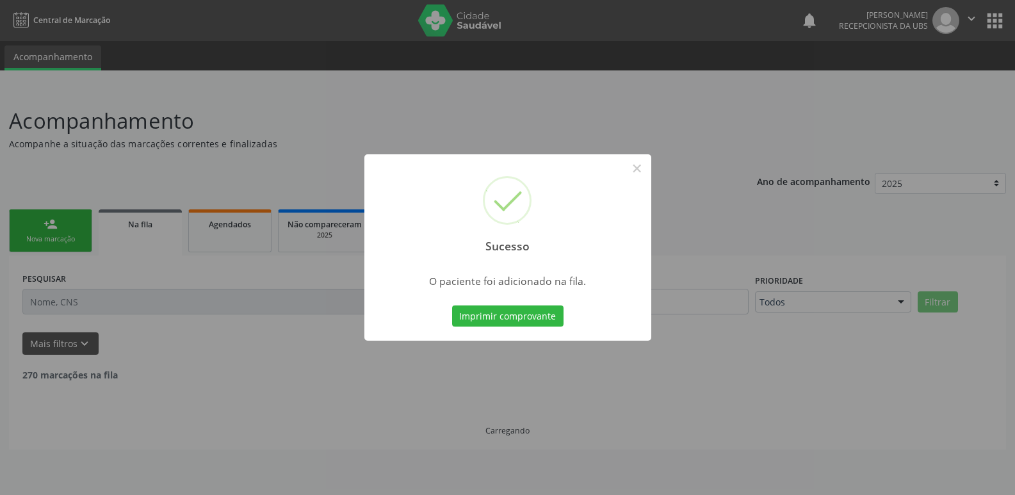
scroll to position [0, 0]
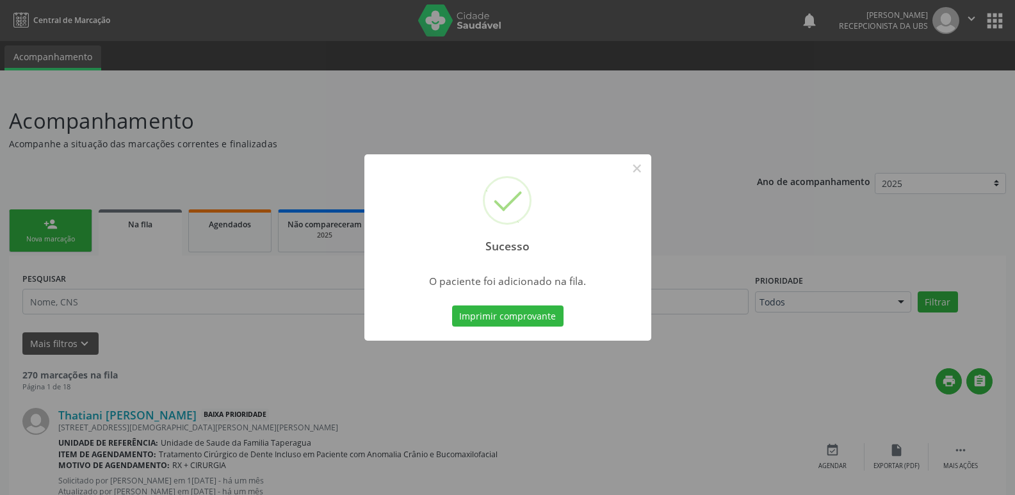
click at [722, 69] on div "Sucesso × O paciente foi adicionado na fila. Imprimir comprovante Cancel" at bounding box center [507, 247] width 1015 height 495
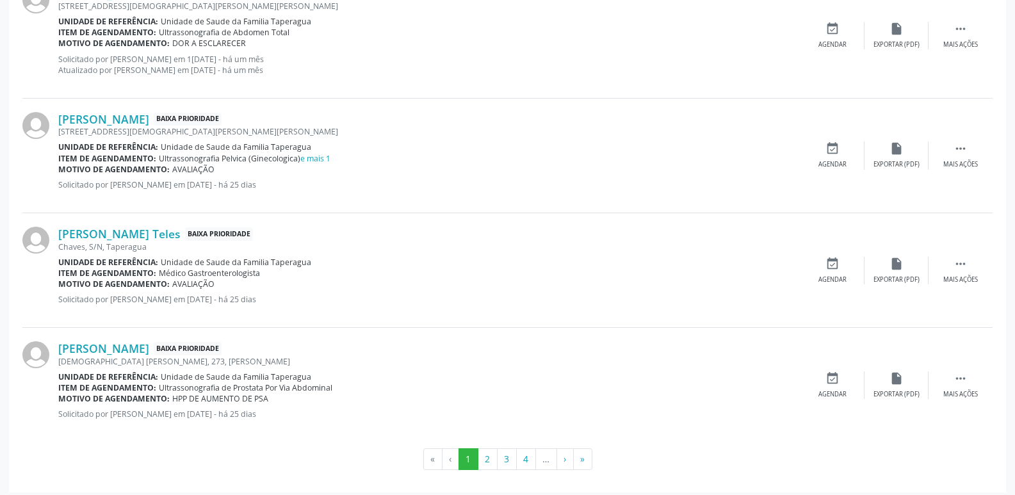
scroll to position [1811, 0]
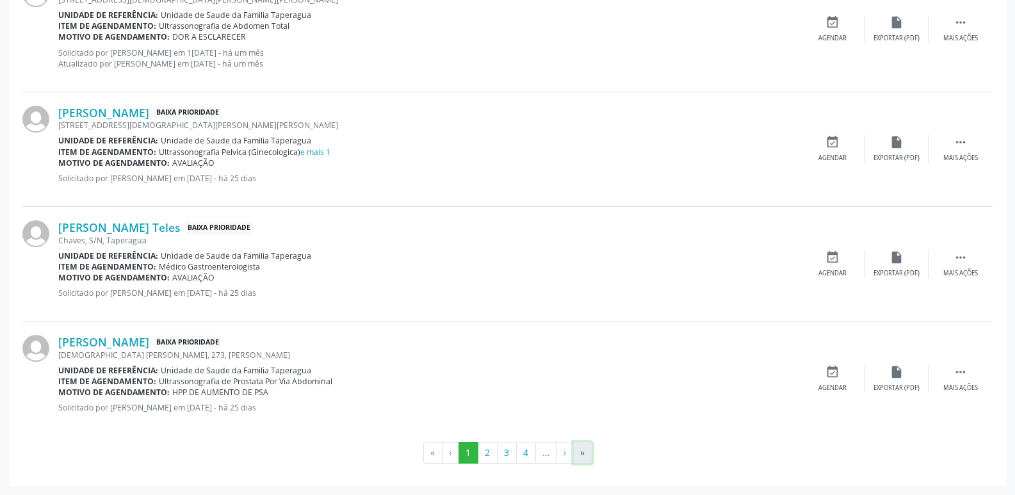
click at [586, 444] on button "»" at bounding box center [582, 453] width 19 height 22
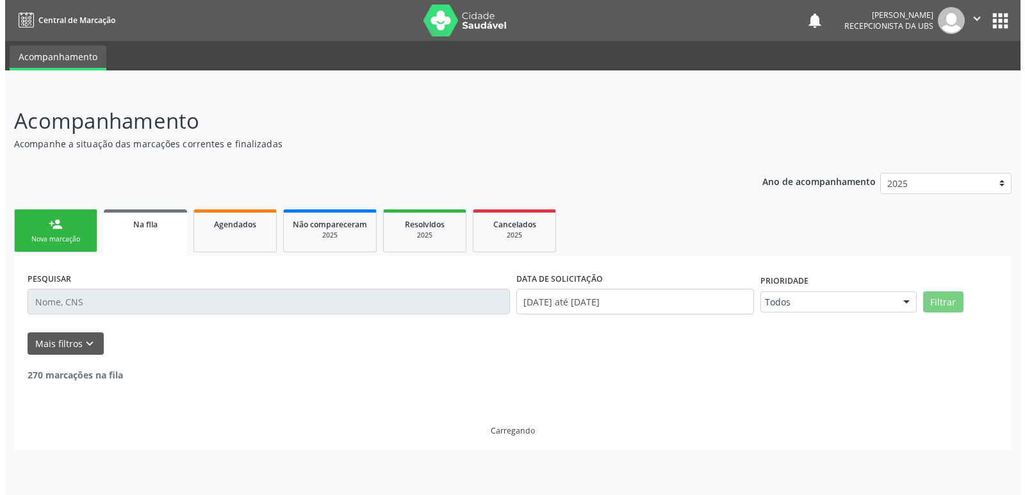
scroll to position [0, 0]
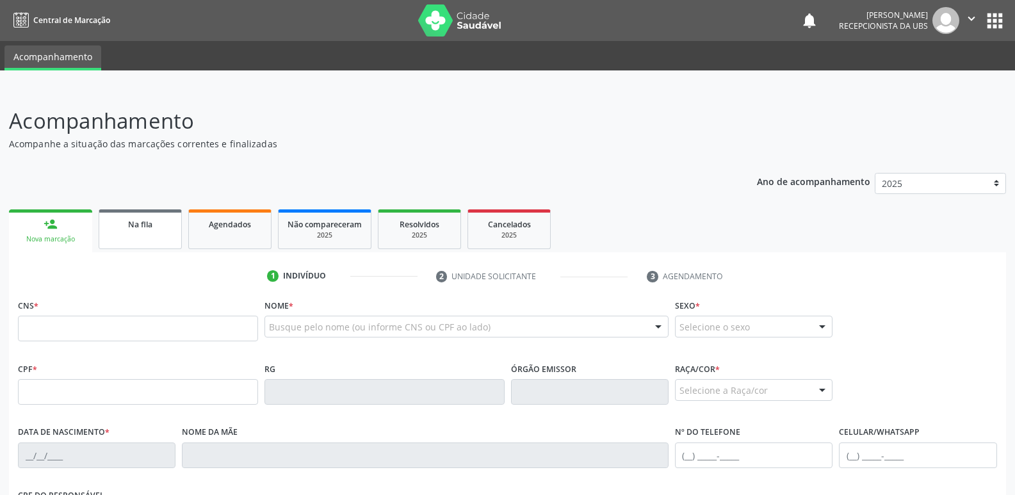
click at [158, 248] on link "Na fila" at bounding box center [140, 229] width 83 height 40
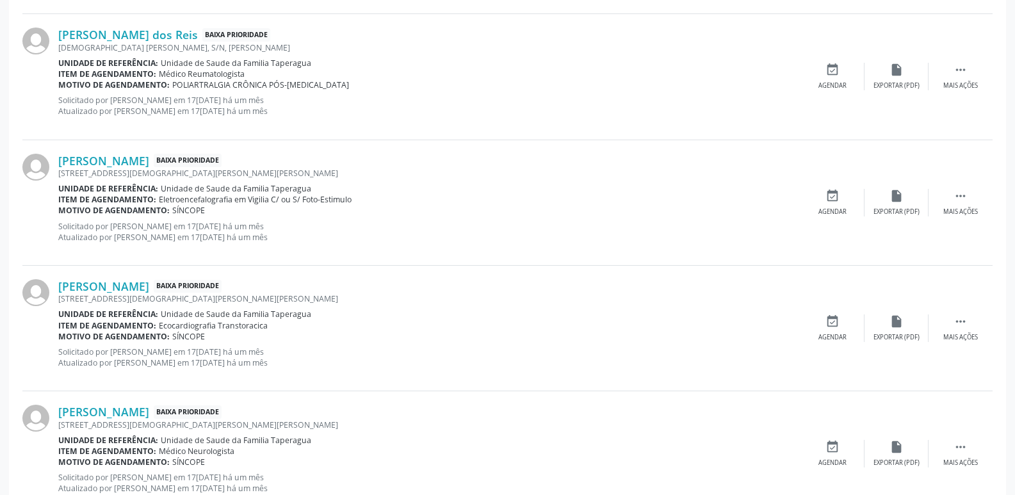
scroll to position [1811, 0]
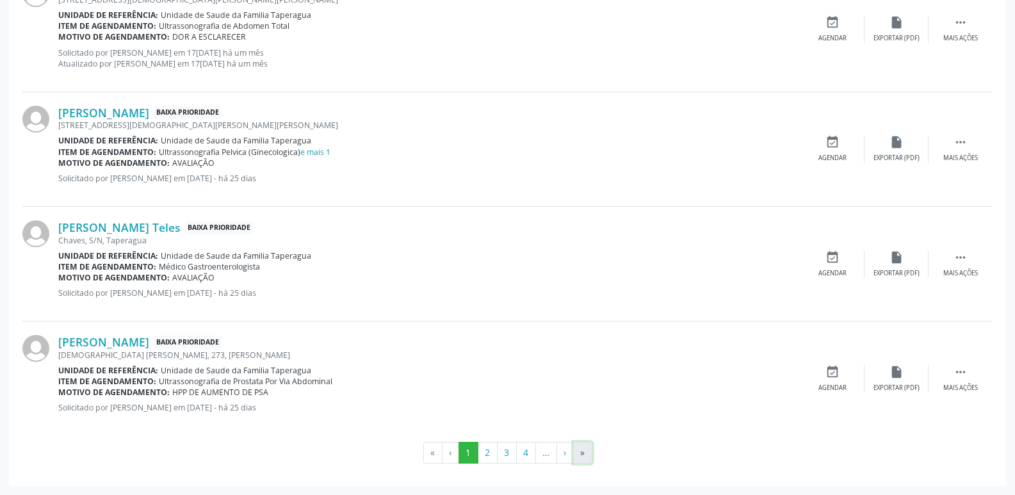
click at [581, 444] on button "»" at bounding box center [582, 453] width 19 height 22
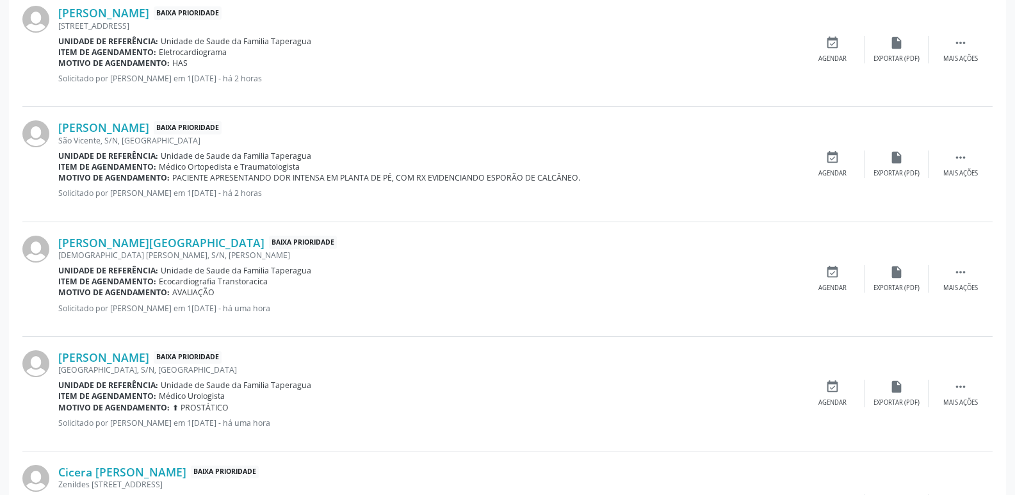
scroll to position [0, 0]
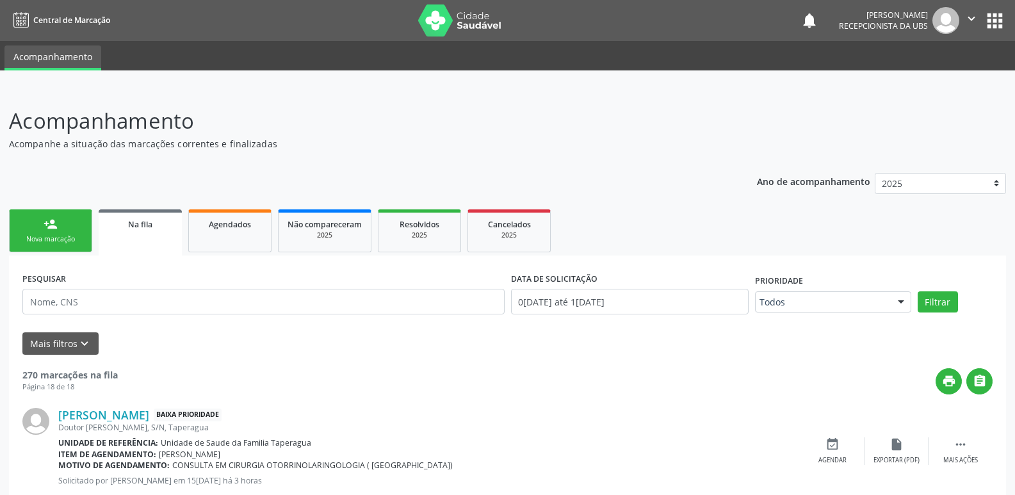
click at [42, 223] on link "person_add Nova marcação" at bounding box center [50, 230] width 83 height 43
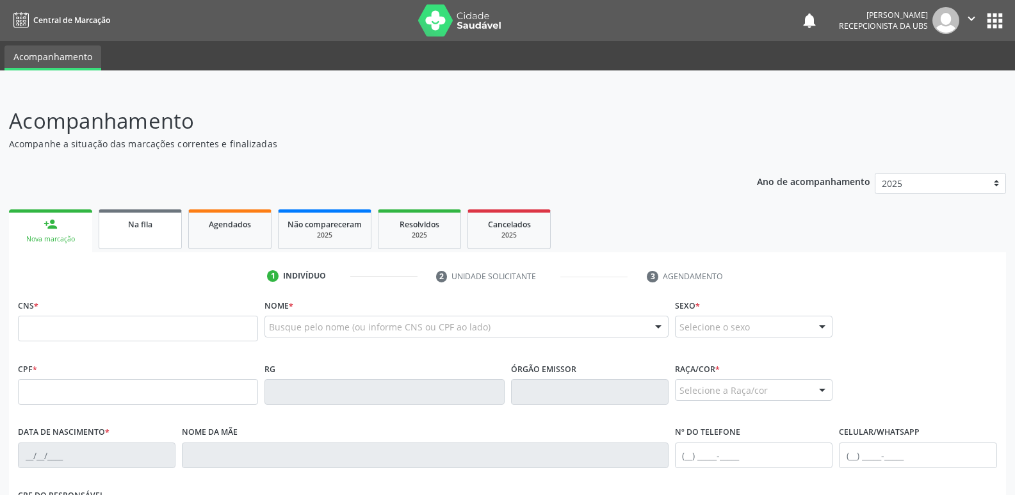
click at [149, 239] on link "Na fila" at bounding box center [140, 229] width 83 height 40
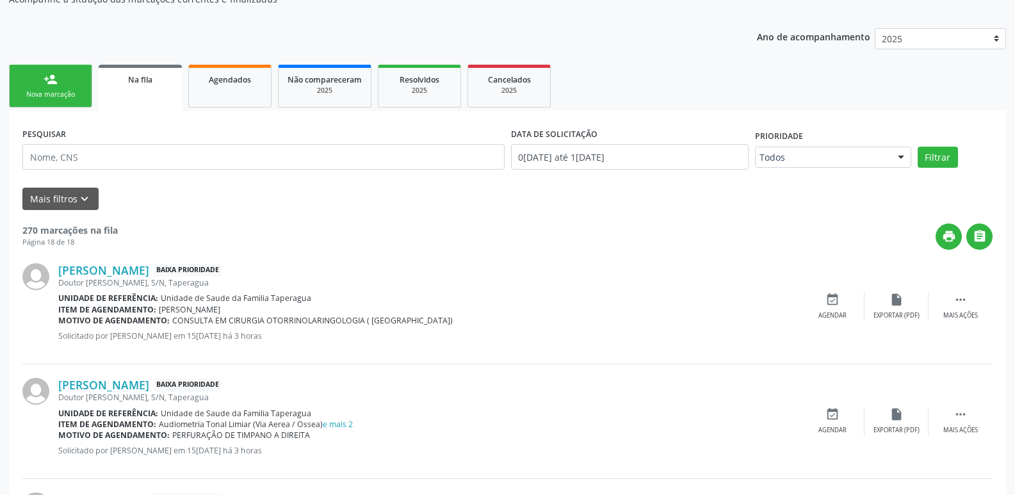
scroll to position [112, 0]
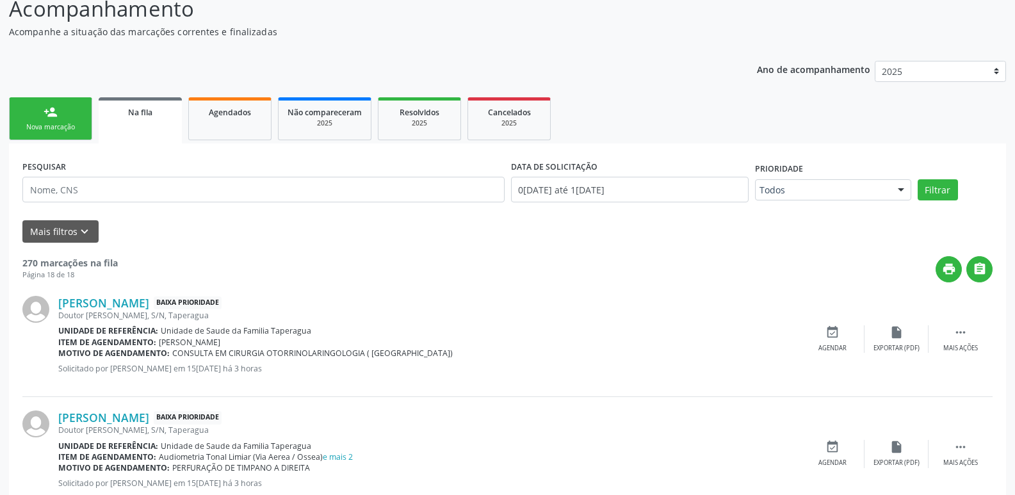
click at [69, 127] on div "Nova marcação" at bounding box center [51, 127] width 64 height 10
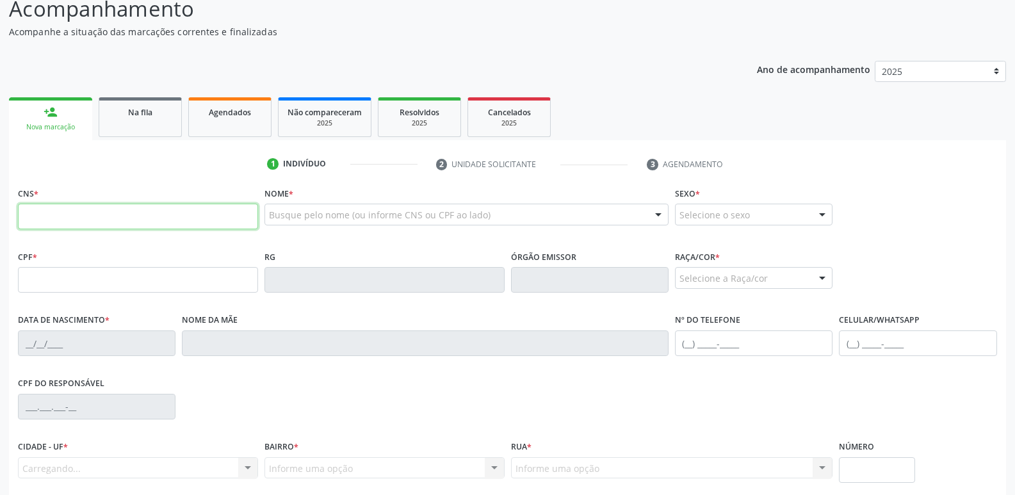
click at [140, 211] on input "text" at bounding box center [138, 217] width 240 height 26
paste input "206 3591 0262 0005"
type input "206 3591 0262 0005"
type input "146.731.014-05"
type input "06/05/1997"
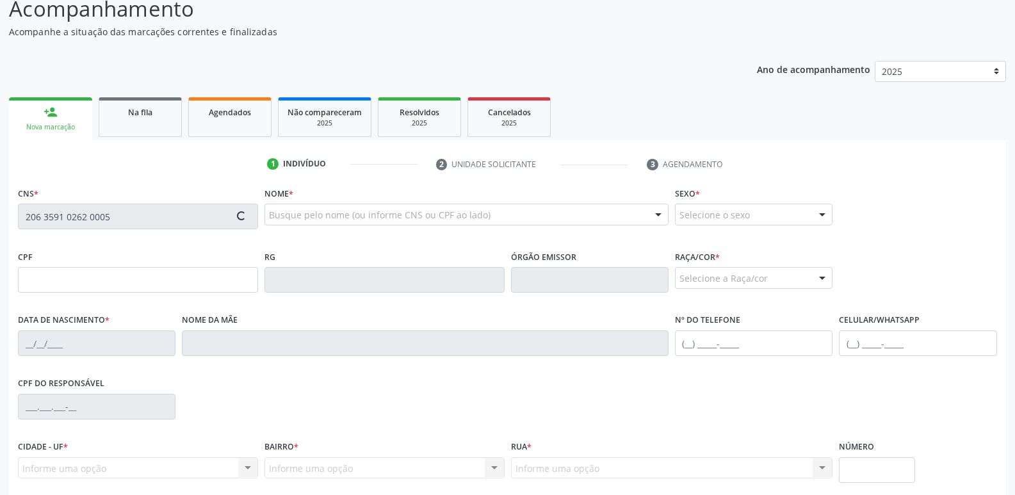
type input "Maria das Gracas de Lima"
type input "(82) 99165-1317"
type input "61"
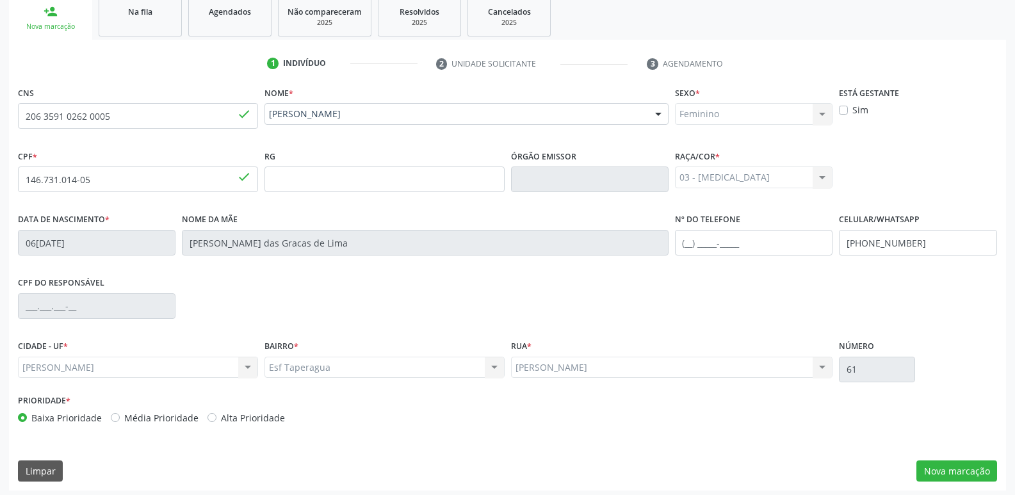
scroll to position [217, 0]
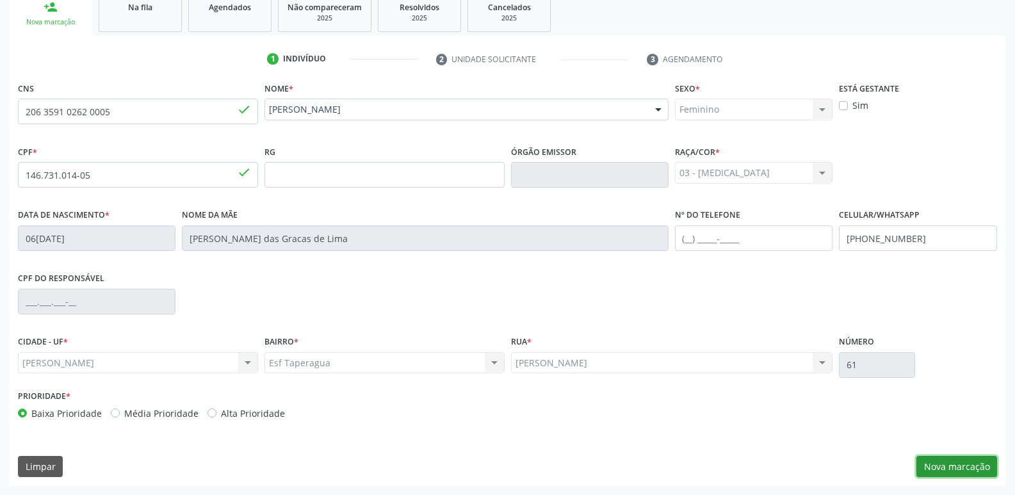
click at [966, 458] on button "Nova marcação" at bounding box center [956, 467] width 81 height 22
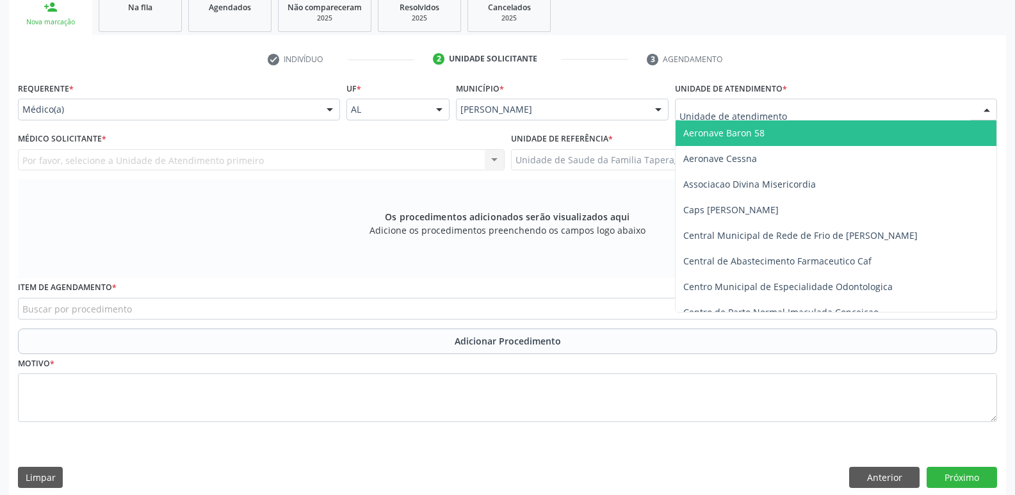
click at [818, 106] on div at bounding box center [836, 110] width 322 height 22
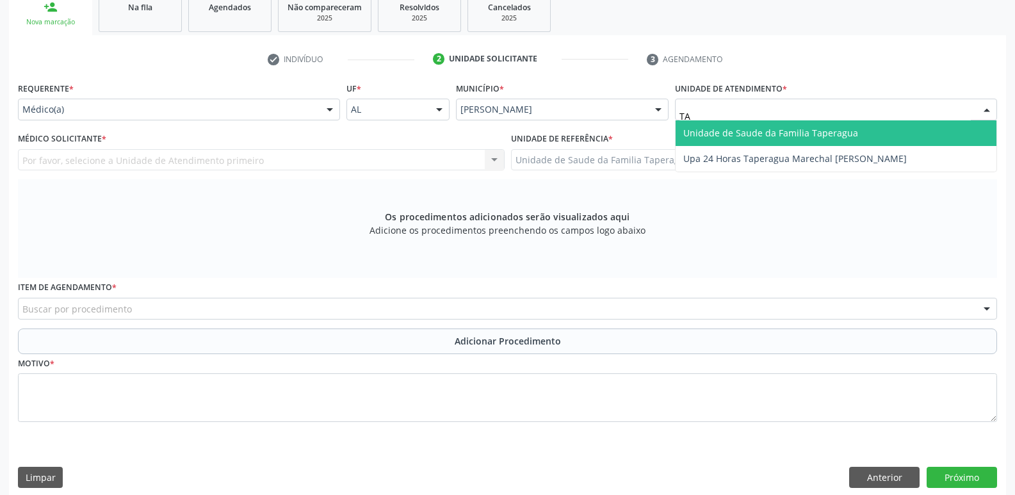
type input "T"
type input "TAPER"
click at [817, 131] on span "Unidade de Saude da Familia Taperagua" at bounding box center [770, 133] width 175 height 12
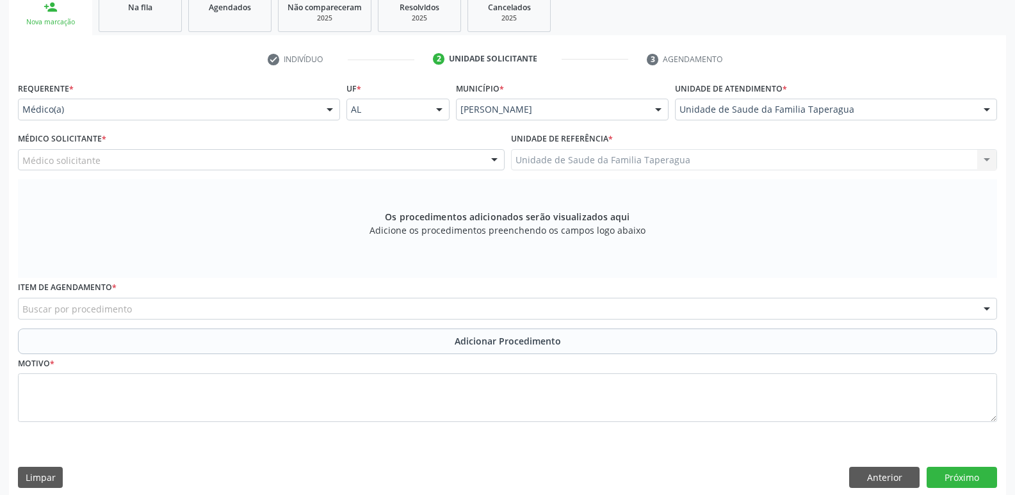
click at [300, 158] on div "Médico solicitante" at bounding box center [261, 160] width 487 height 22
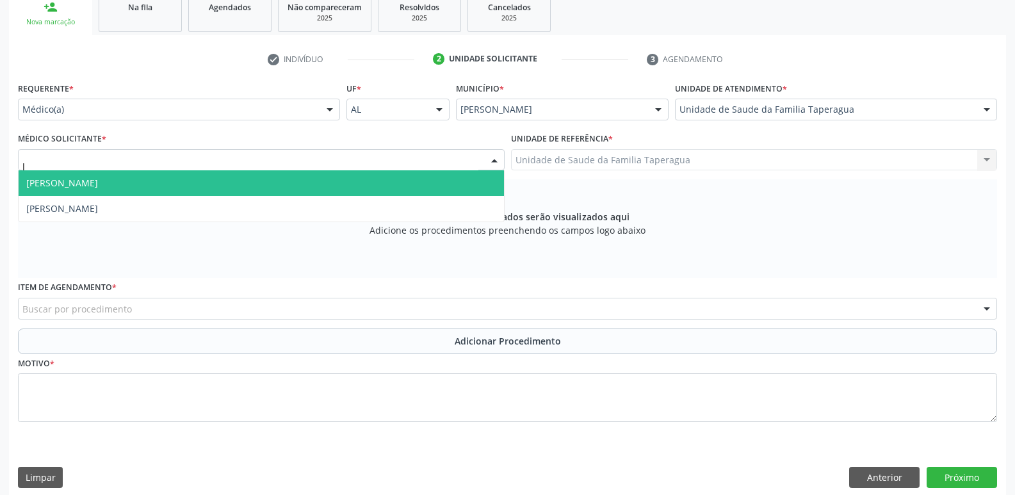
type input "JU"
click at [307, 186] on span "[PERSON_NAME]" at bounding box center [261, 183] width 485 height 26
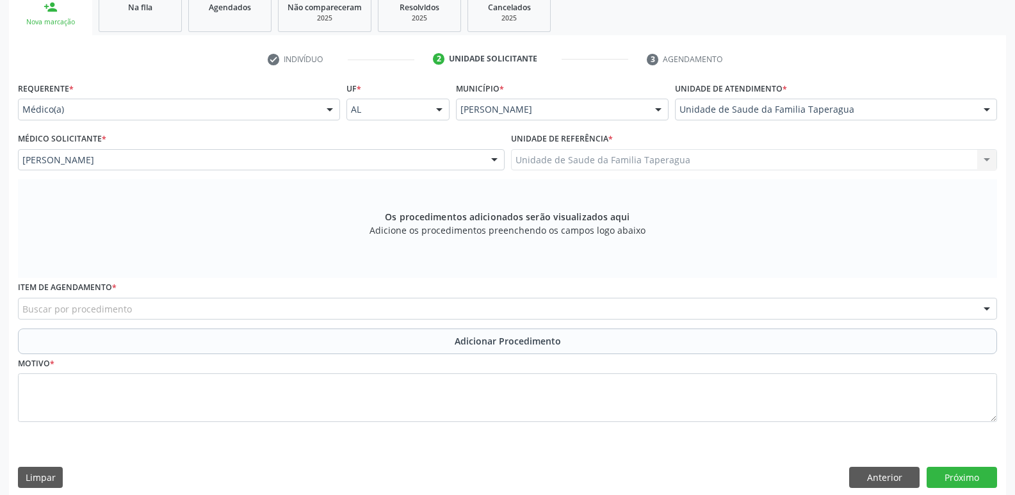
click at [283, 311] on div "Buscar por procedimento" at bounding box center [507, 309] width 979 height 22
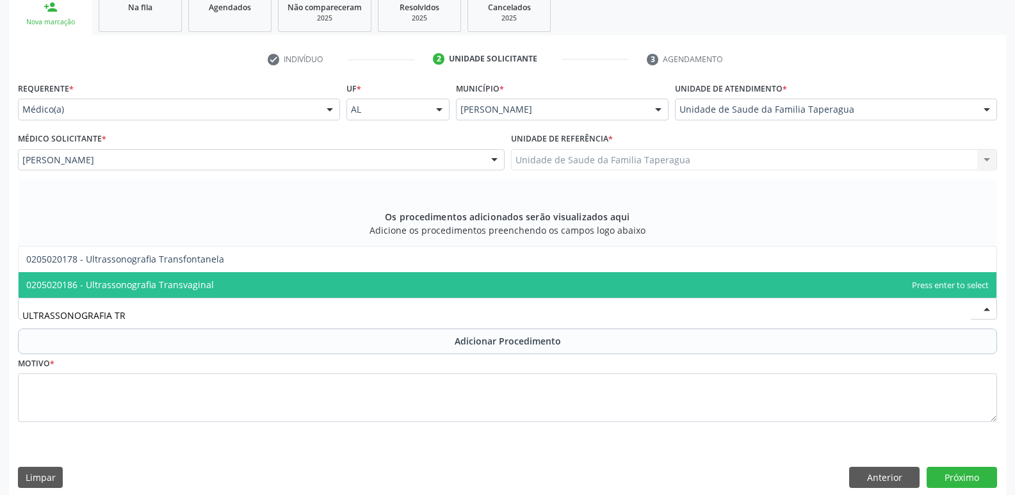
click at [285, 288] on span "0205020186 - Ultrassonografia Transvaginal" at bounding box center [508, 285] width 978 height 26
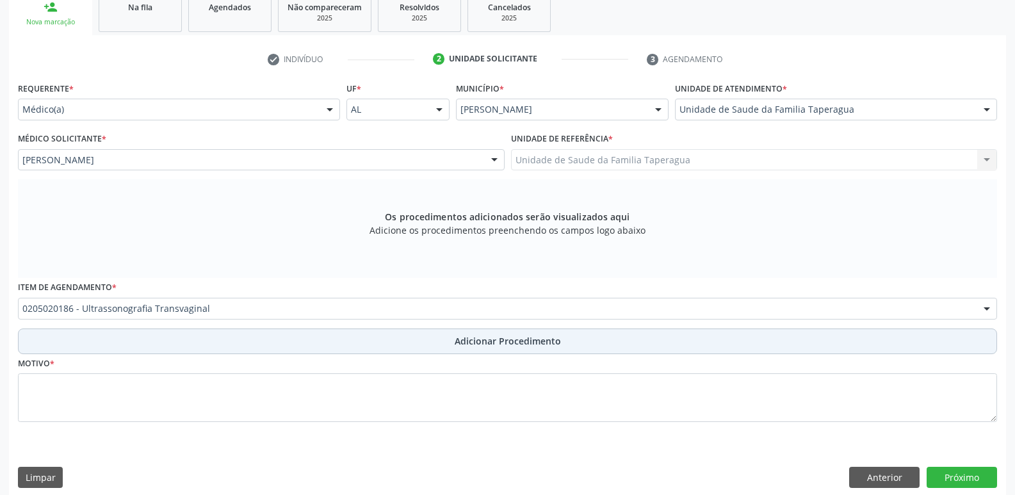
click at [425, 350] on button "Adicionar Procedimento" at bounding box center [507, 341] width 979 height 26
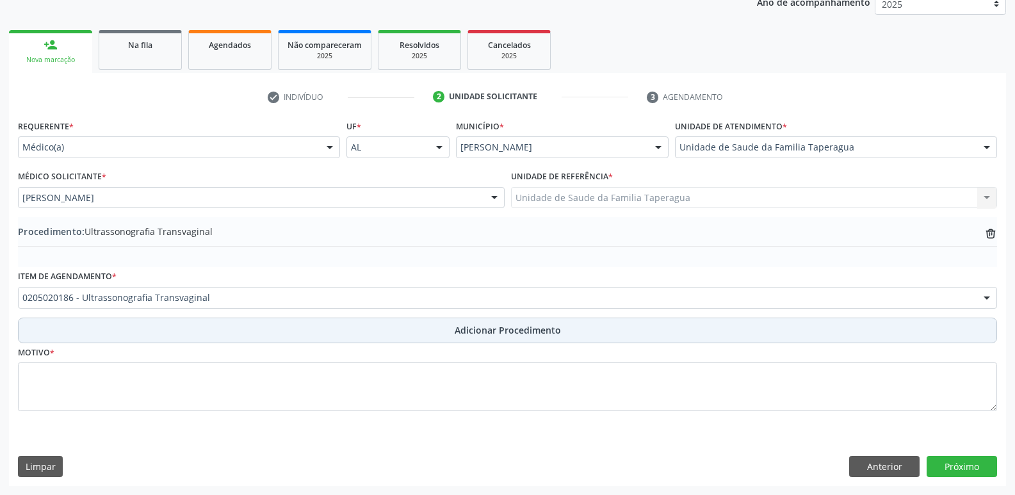
scroll to position [179, 0]
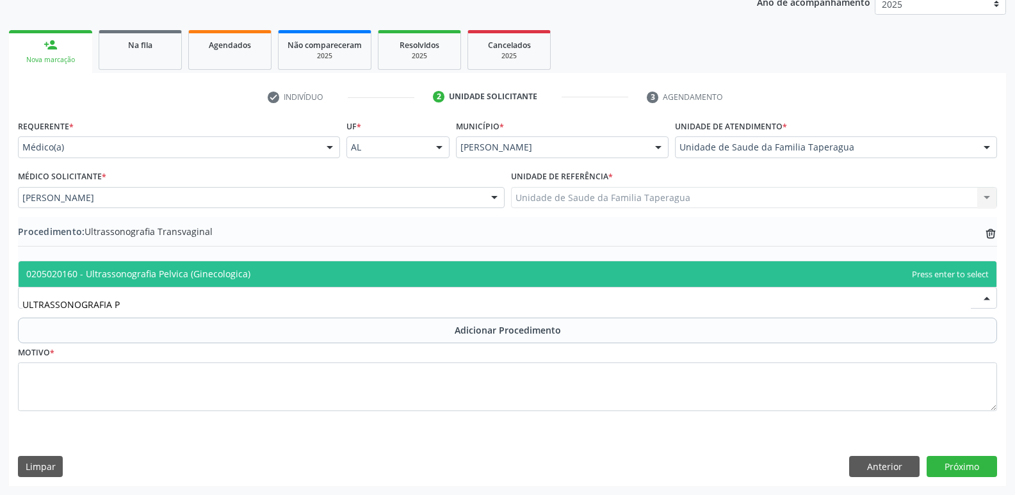
type input "ULTRASSONOGRAFIA PE"
click at [355, 268] on span "0205020160 - Ultrassonografia Pelvica (Ginecologica)" at bounding box center [508, 274] width 978 height 26
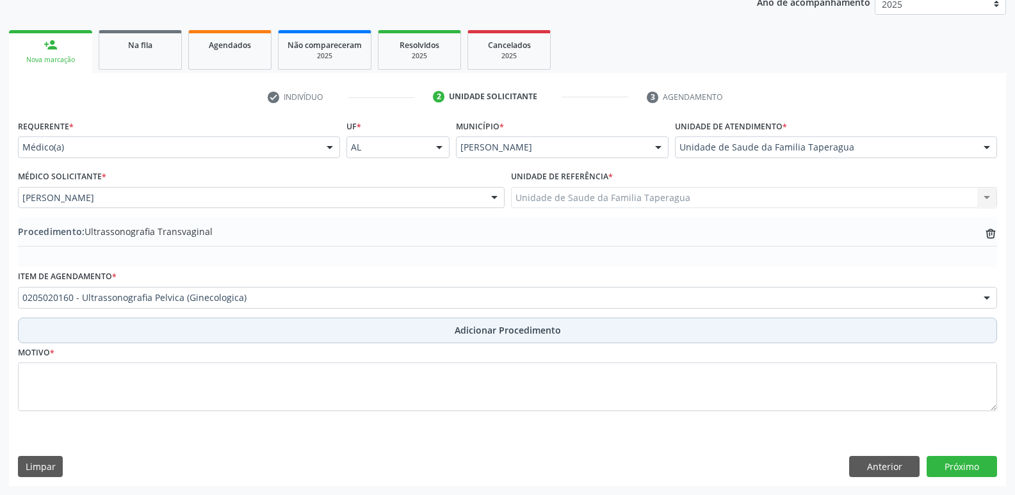
click at [356, 339] on button "Adicionar Procedimento" at bounding box center [507, 331] width 979 height 26
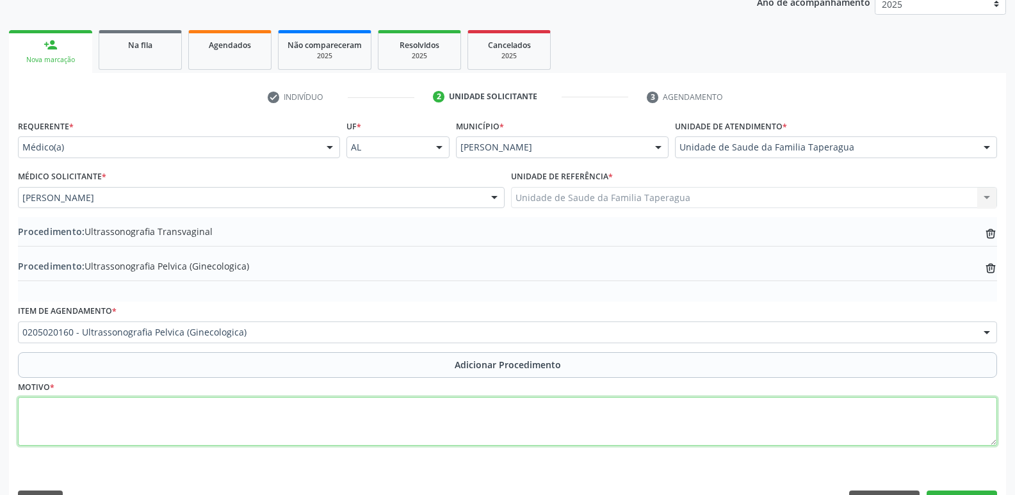
click at [344, 411] on textarea at bounding box center [507, 421] width 979 height 49
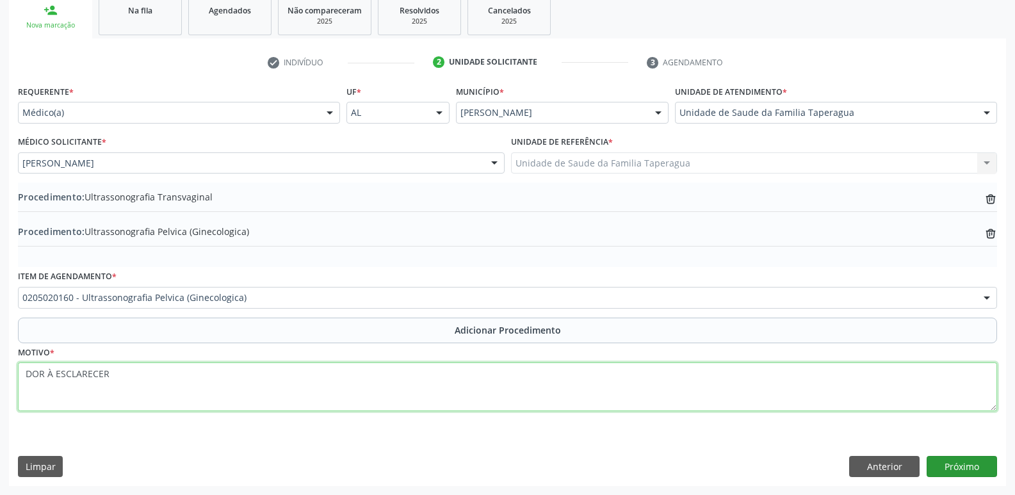
type textarea "DOR À ESCLARECER"
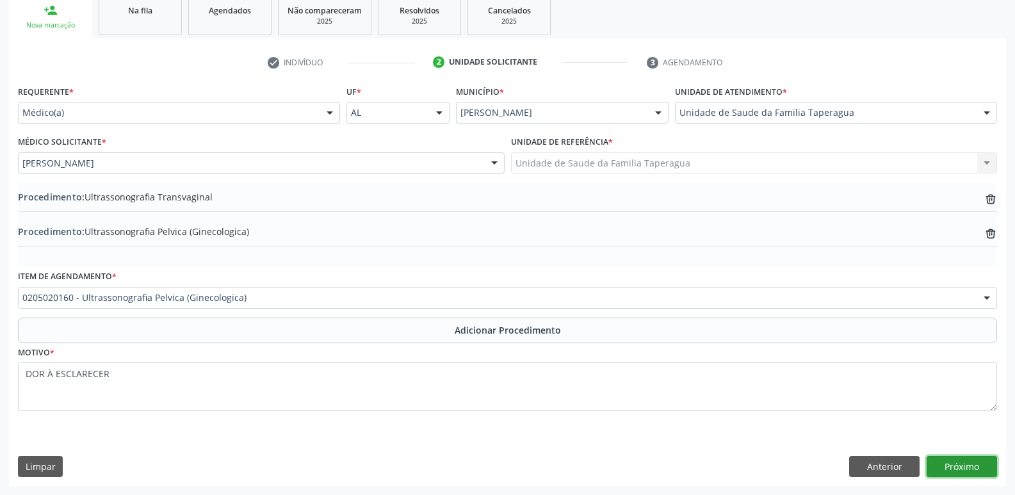
click at [971, 458] on button "Próximo" at bounding box center [962, 467] width 70 height 22
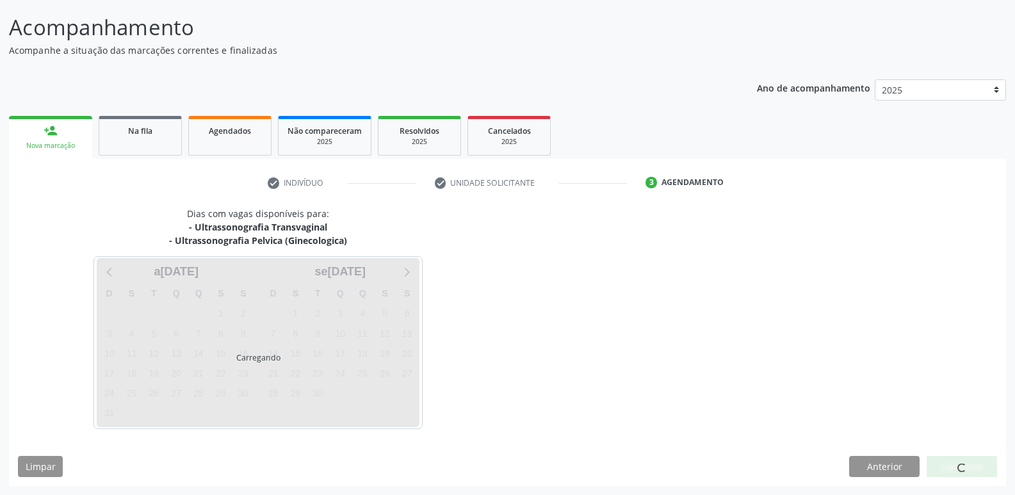
scroll to position [131, 0]
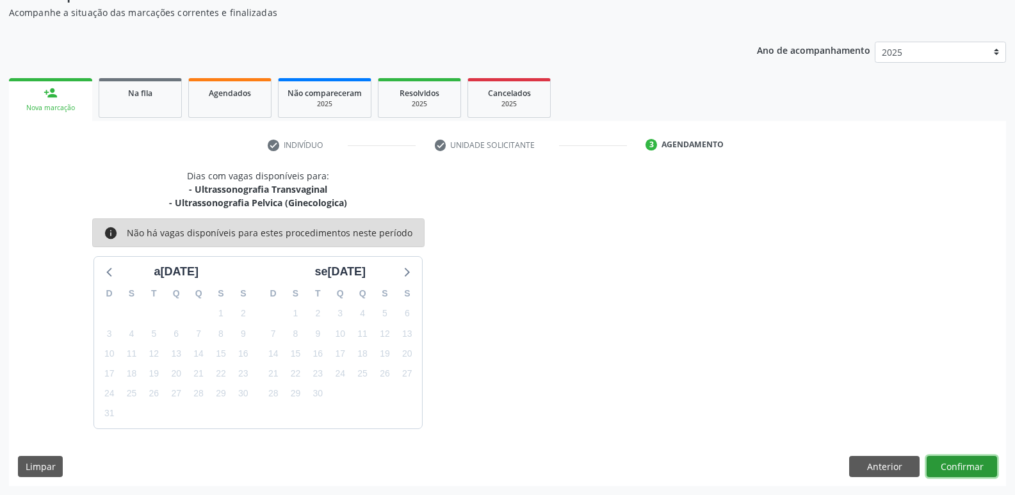
click at [962, 465] on button "Confirmar" at bounding box center [962, 467] width 70 height 22
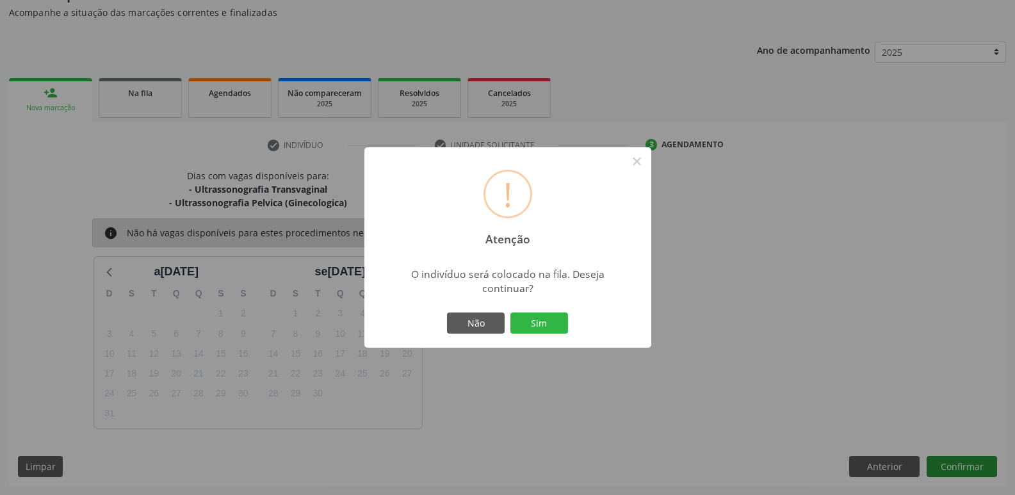
click at [510, 312] on button "Sim" at bounding box center [539, 323] width 58 height 22
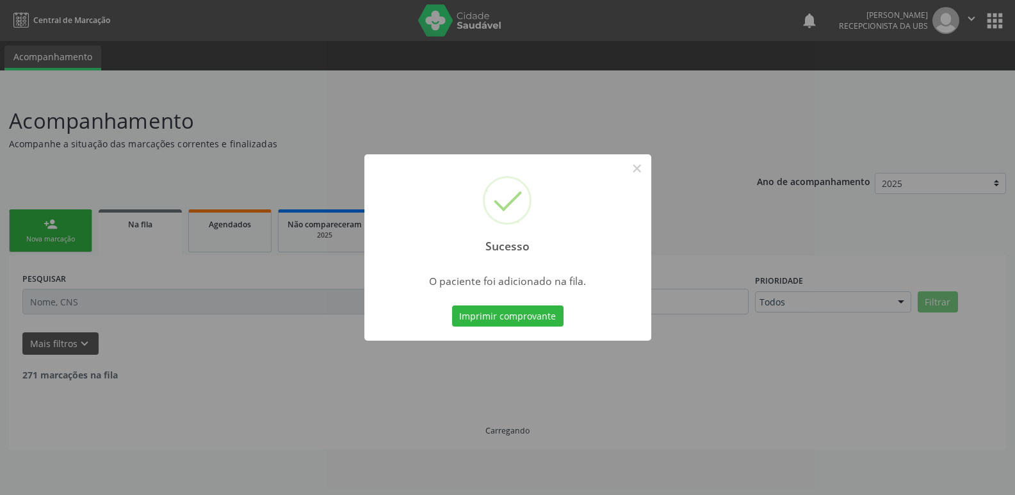
scroll to position [0, 0]
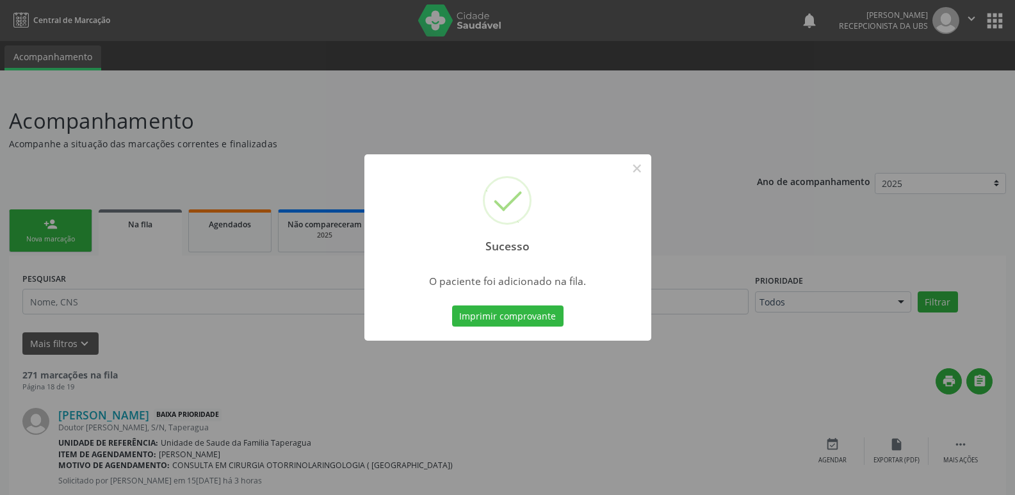
click at [853, 211] on div "Sucesso × O paciente foi adicionado na fila. Imprimir comprovante Cancel" at bounding box center [507, 247] width 1015 height 495
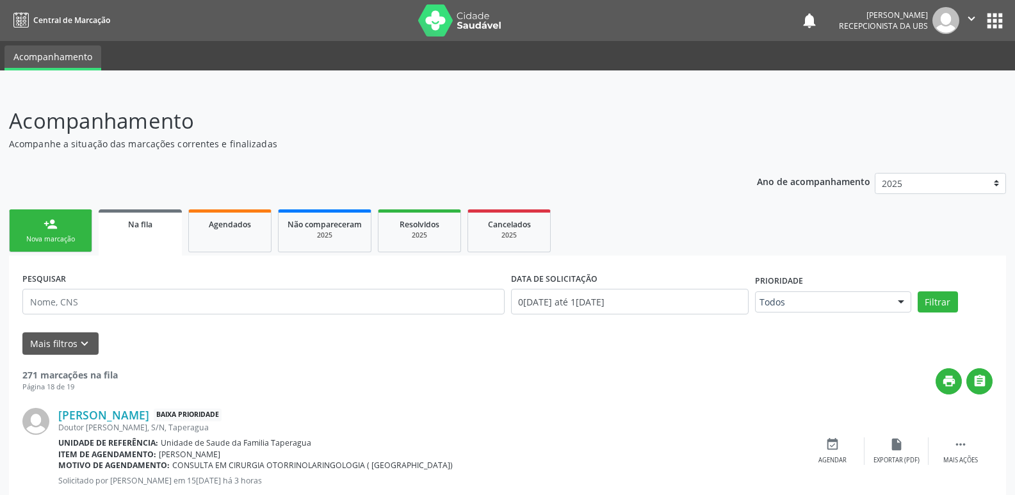
click at [88, 227] on link "person_add Nova marcação" at bounding box center [50, 230] width 83 height 43
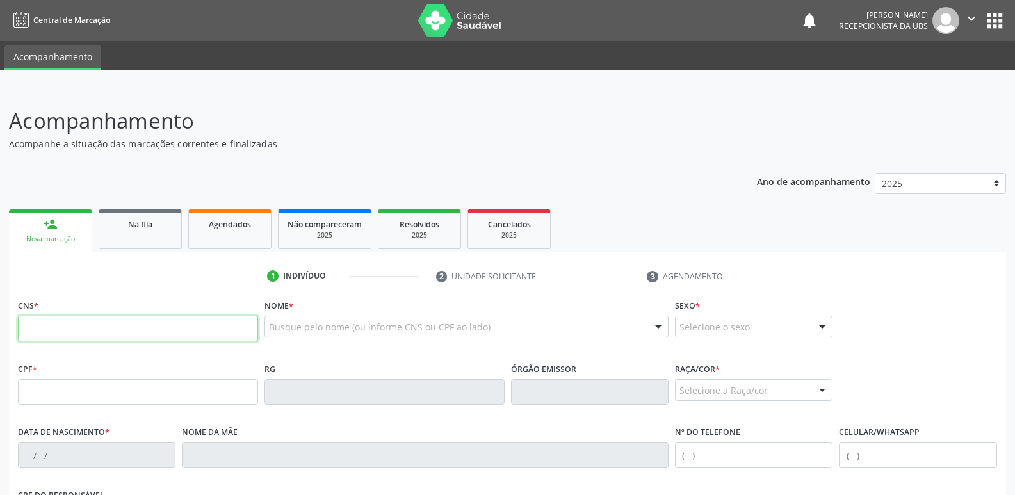
click at [124, 323] on input "text" at bounding box center [138, 329] width 240 height 26
paste input "206 3591 0262 0005"
type input "206 3591 0262 0005"
type input "146.731.014-05"
type input "06/05/1997"
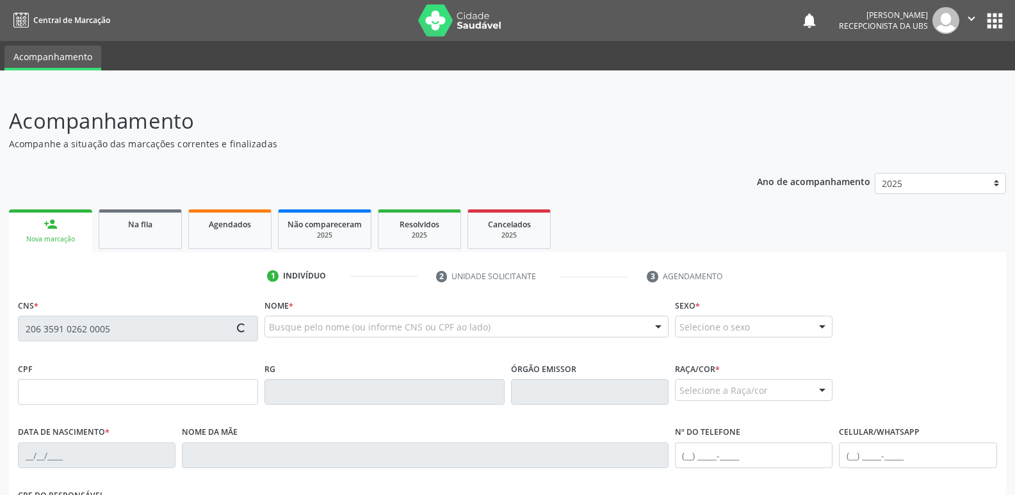
type input "Maria das Gracas de Lima"
type input "(82) 99165-1317"
type input "61"
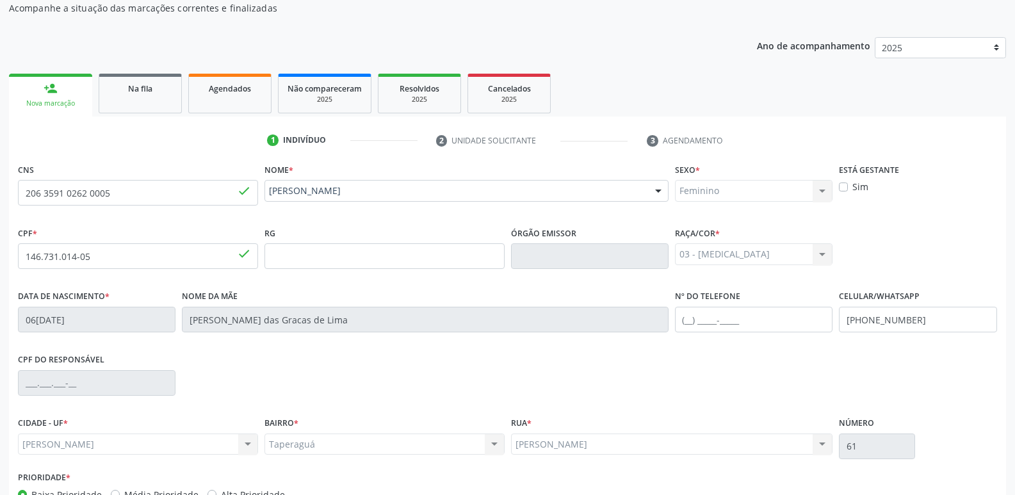
scroll to position [217, 0]
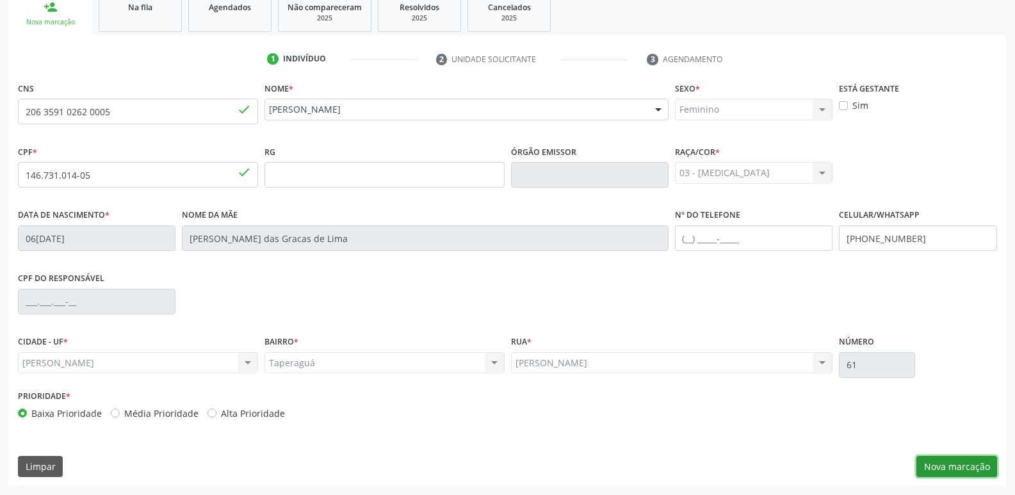
click at [964, 464] on button "Nova marcação" at bounding box center [956, 467] width 81 height 22
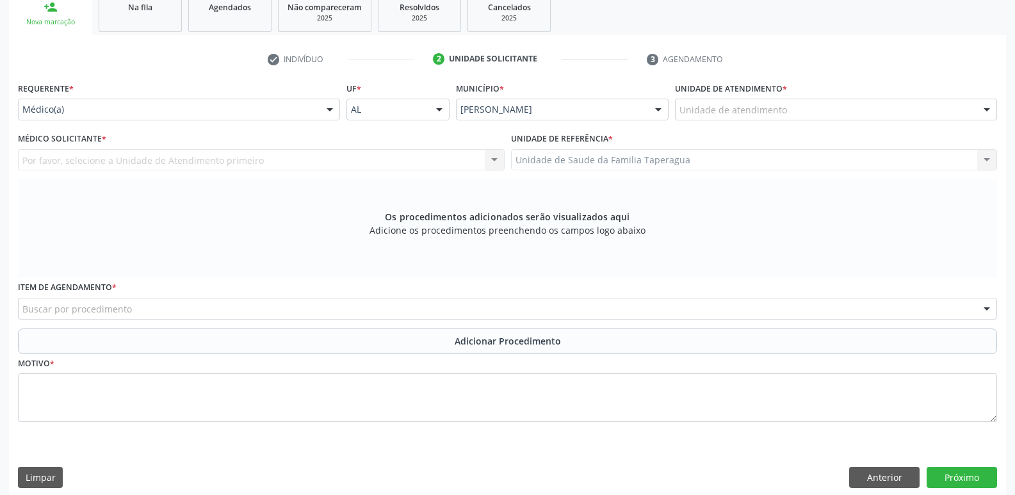
click at [834, 103] on div "Unidade de atendimento" at bounding box center [836, 110] width 322 height 22
type input "TAP"
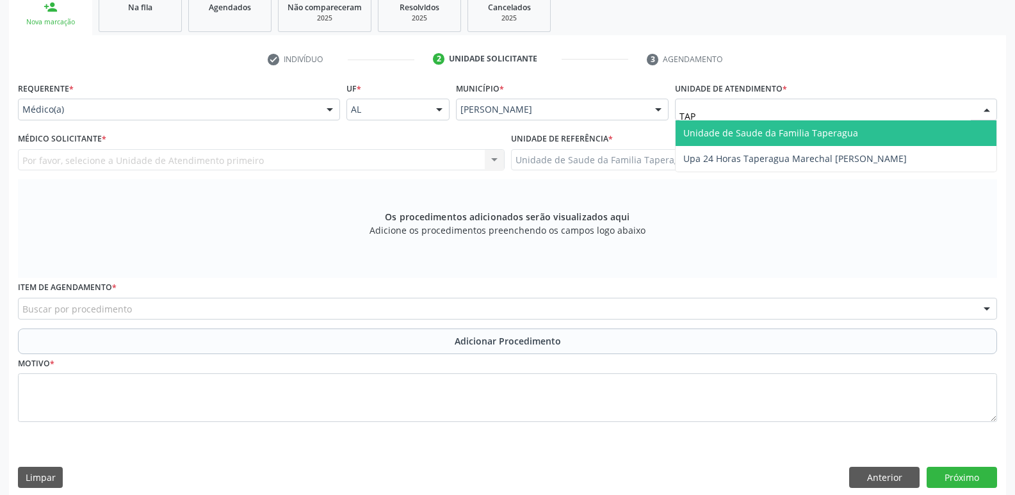
click at [833, 127] on span "Unidade de Saude da Familia Taperagua" at bounding box center [770, 133] width 175 height 12
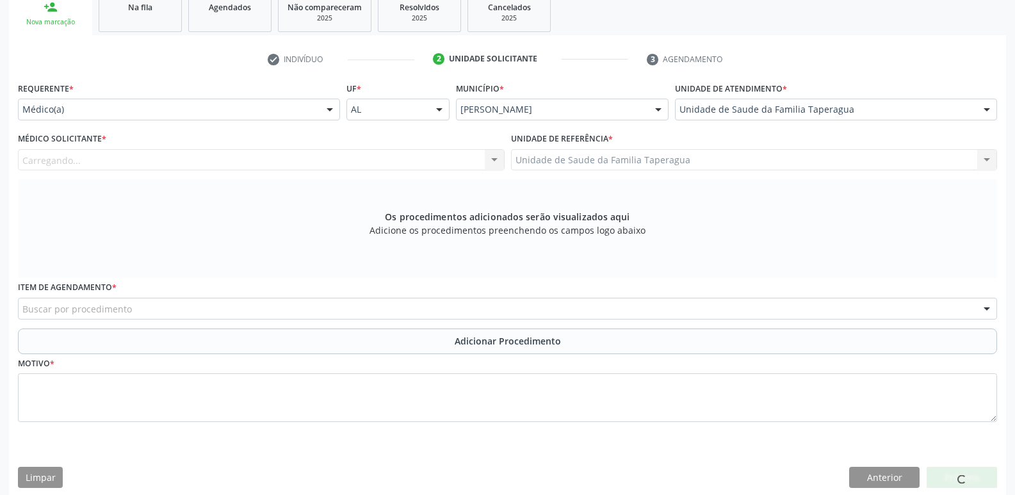
click at [307, 156] on div "Carregando... Nenhum resultado encontrado para: " " Não há nenhuma opção para s…" at bounding box center [261, 160] width 487 height 22
click at [305, 163] on div "Carregando... Nenhum resultado encontrado para: " " Não há nenhuma opção para s…" at bounding box center [261, 160] width 487 height 22
click at [305, 163] on div "Médico solicitante" at bounding box center [261, 160] width 487 height 22
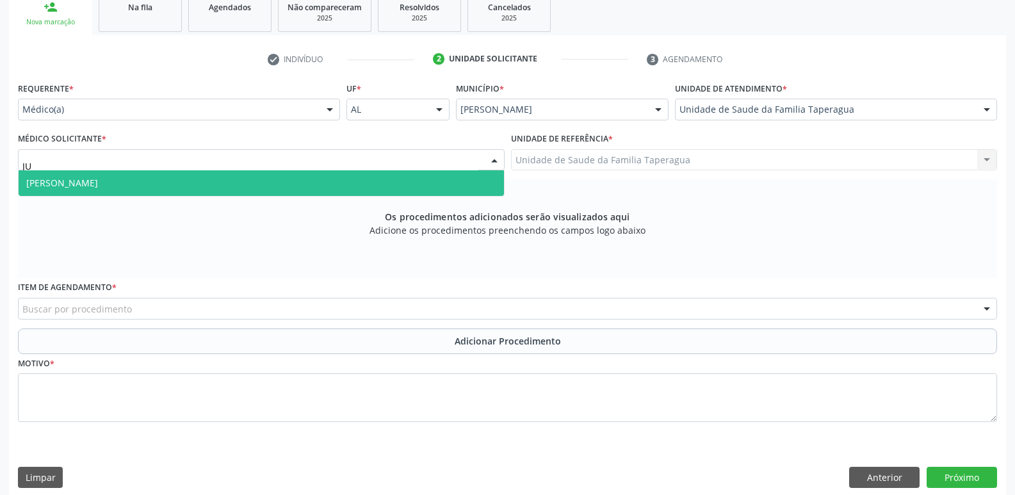
type input "JUL"
click at [305, 178] on span "[PERSON_NAME]" at bounding box center [261, 183] width 485 height 26
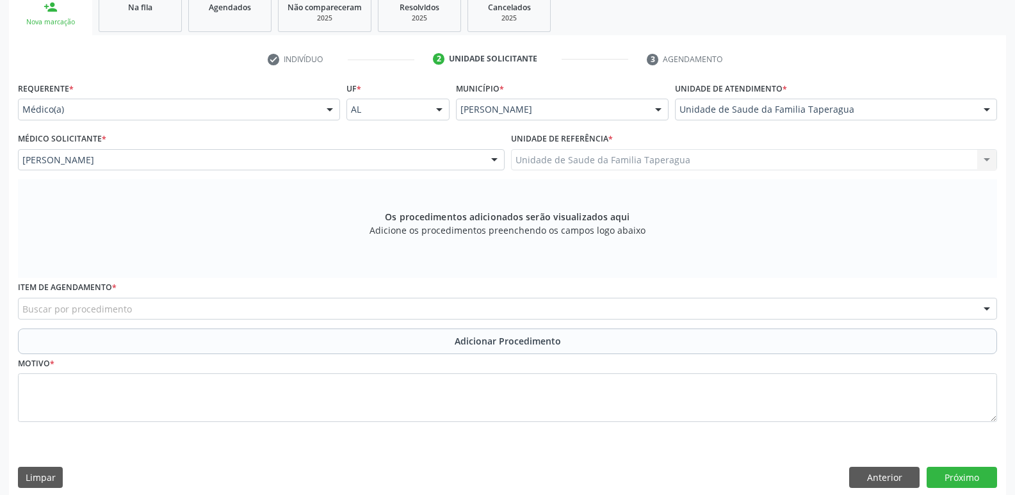
click at [284, 308] on div "Buscar por procedimento" at bounding box center [507, 309] width 979 height 22
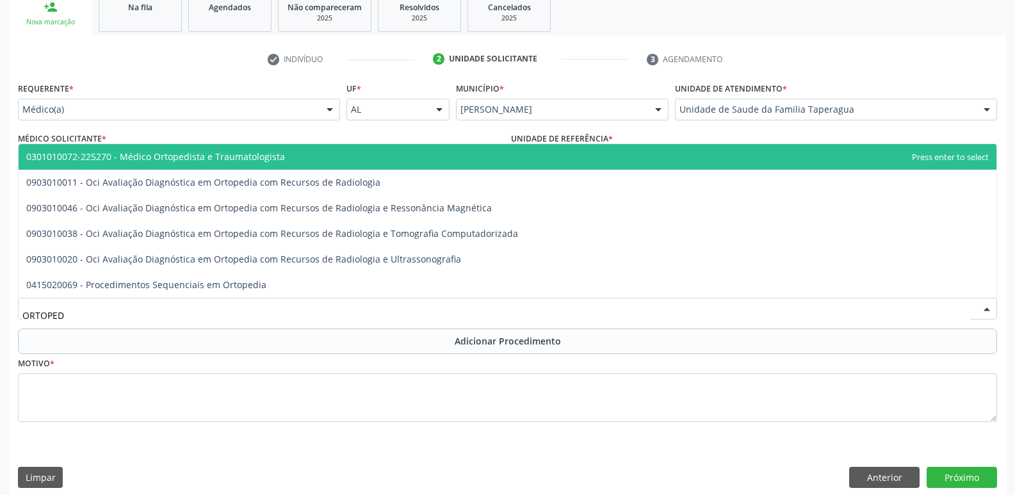
type input "ORTOPEDI"
click at [339, 154] on span "0301010072-225270 - Médico Ortopedista e Traumatologista" at bounding box center [508, 157] width 978 height 26
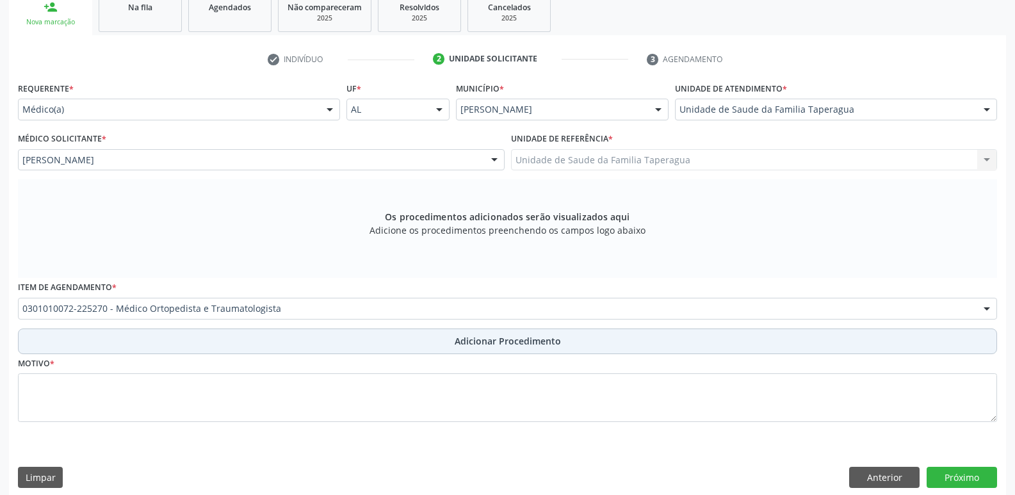
click at [334, 334] on button "Adicionar Procedimento" at bounding box center [507, 341] width 979 height 26
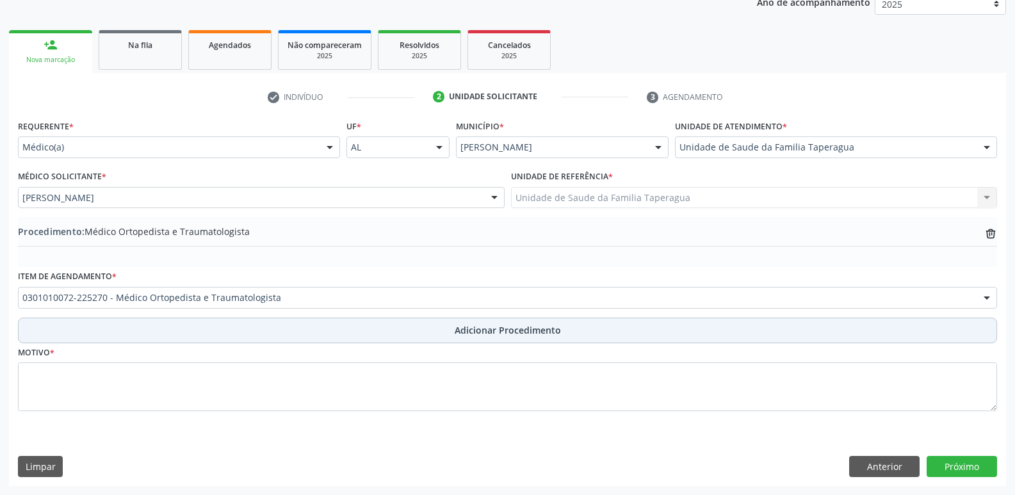
scroll to position [179, 0]
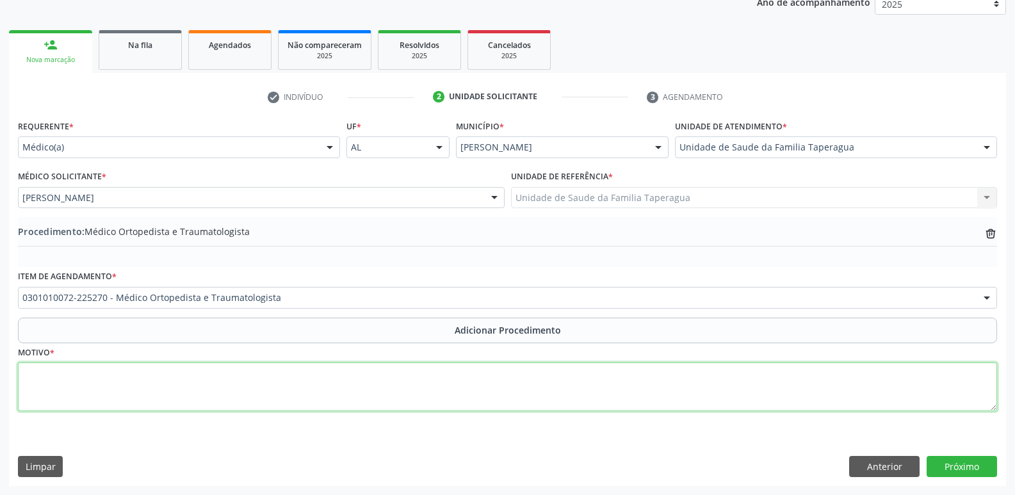
click at [329, 381] on textarea at bounding box center [507, 386] width 979 height 49
type textarea "AVALIAÇÃO"
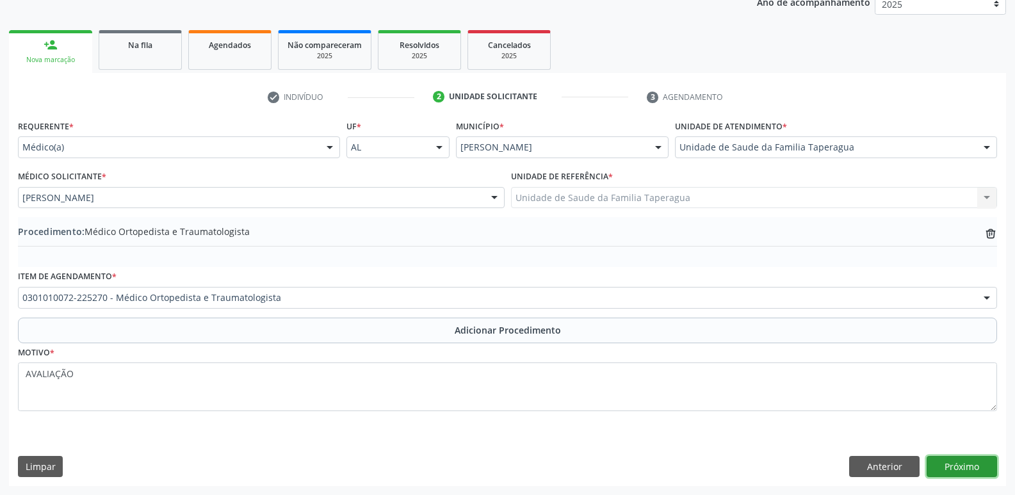
click at [973, 462] on button "Próximo" at bounding box center [962, 467] width 70 height 22
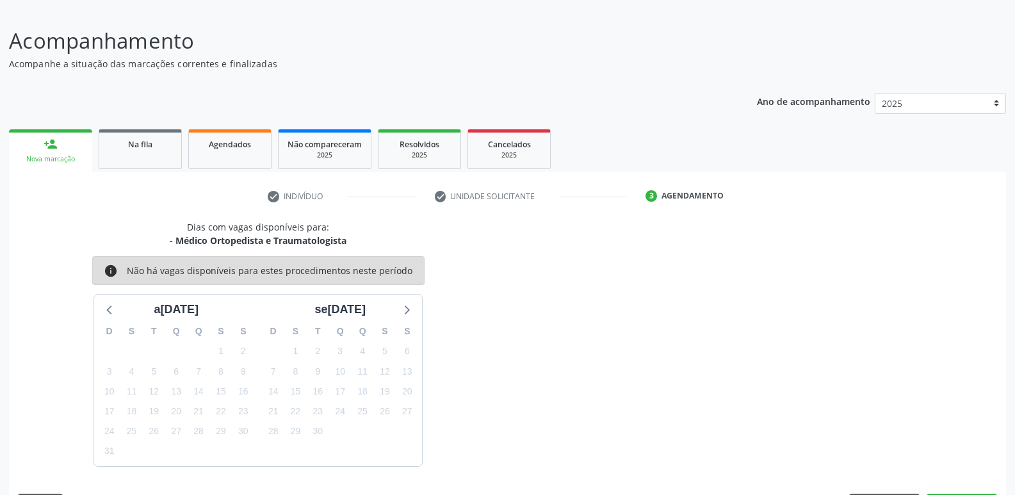
scroll to position [118, 0]
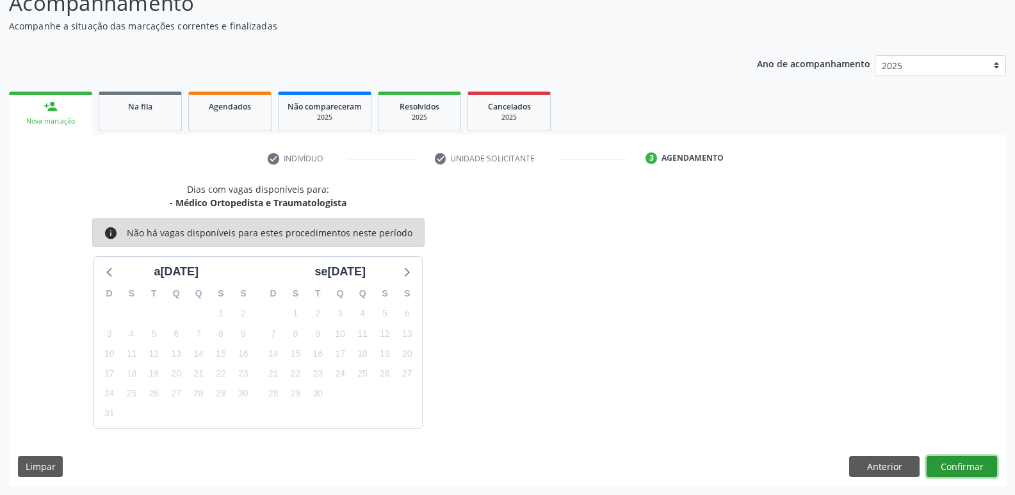
click at [960, 463] on button "Confirmar" at bounding box center [962, 467] width 70 height 22
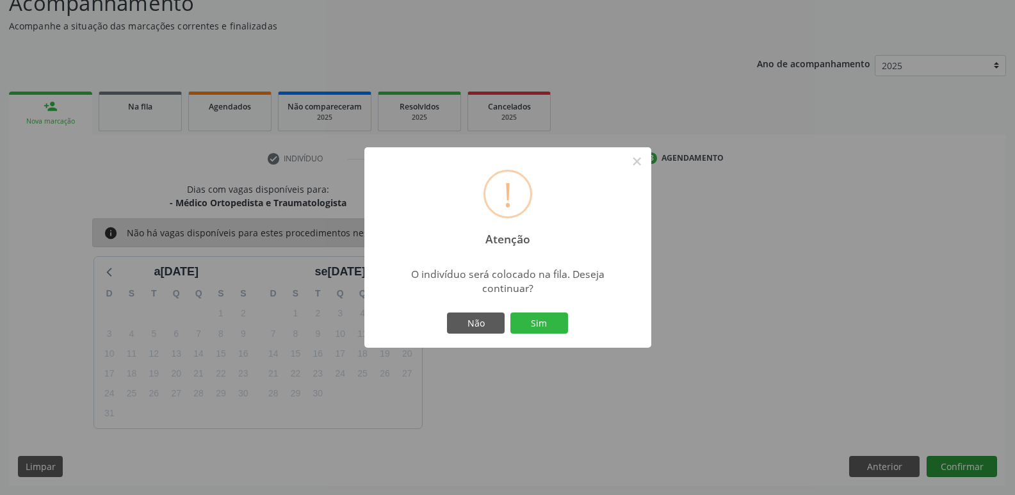
click at [510, 312] on button "Sim" at bounding box center [539, 323] width 58 height 22
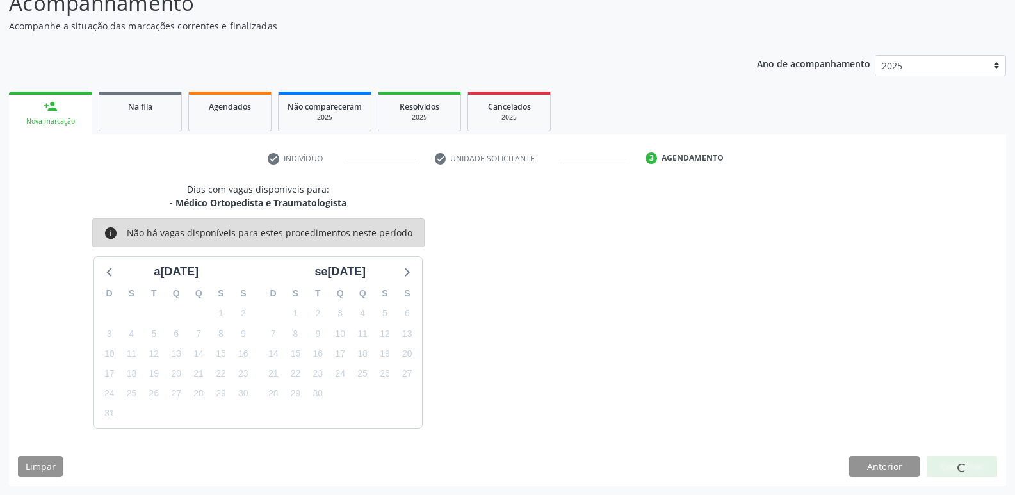
scroll to position [0, 0]
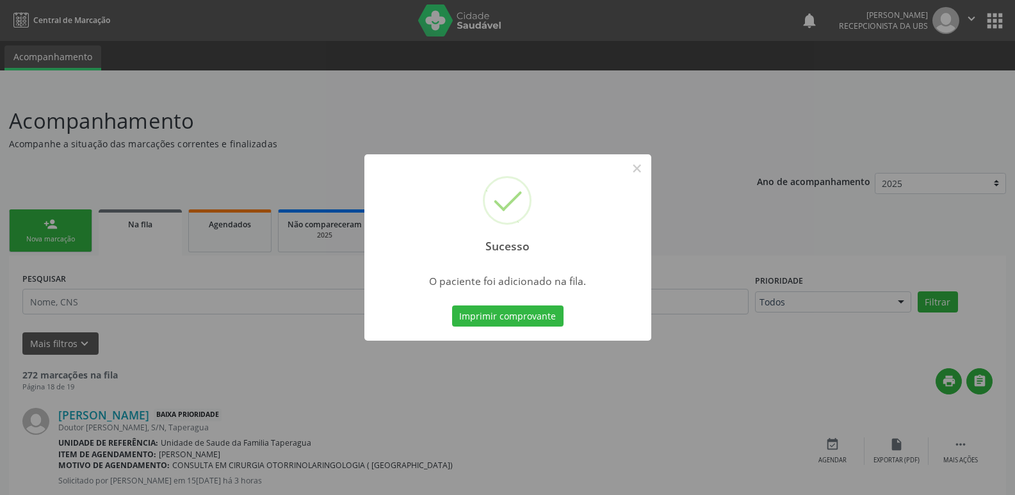
click at [860, 215] on div "Sucesso × O paciente foi adicionado na fila. Imprimir comprovante Cancel" at bounding box center [507, 247] width 1015 height 495
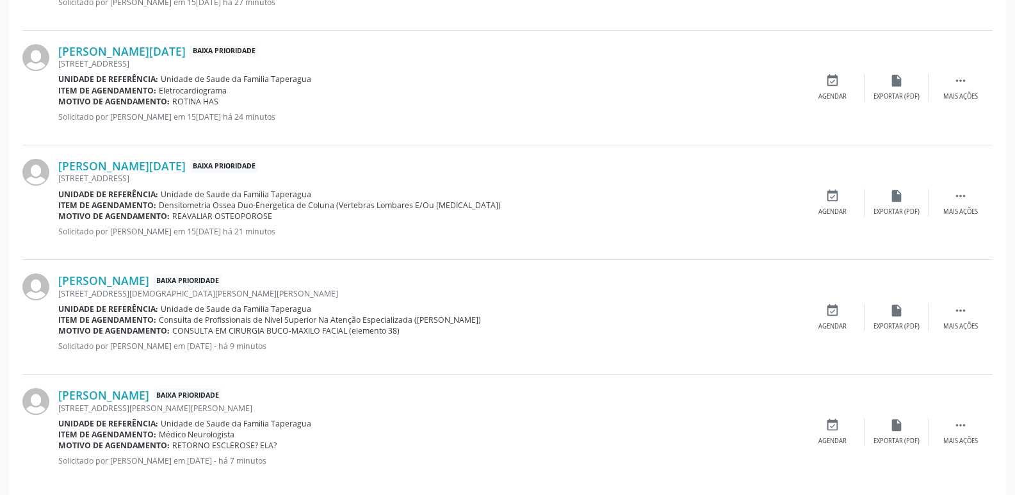
scroll to position [1679, 0]
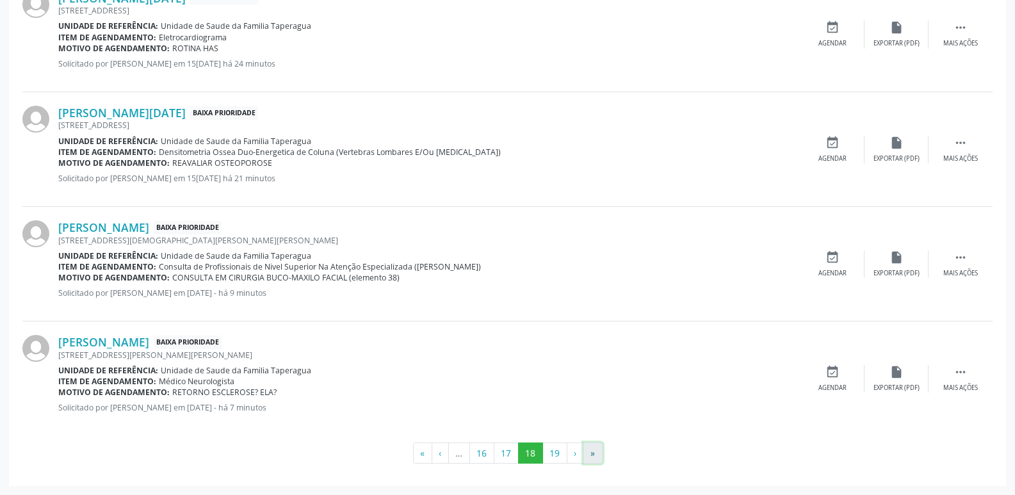
click at [596, 451] on button "»" at bounding box center [592, 453] width 19 height 22
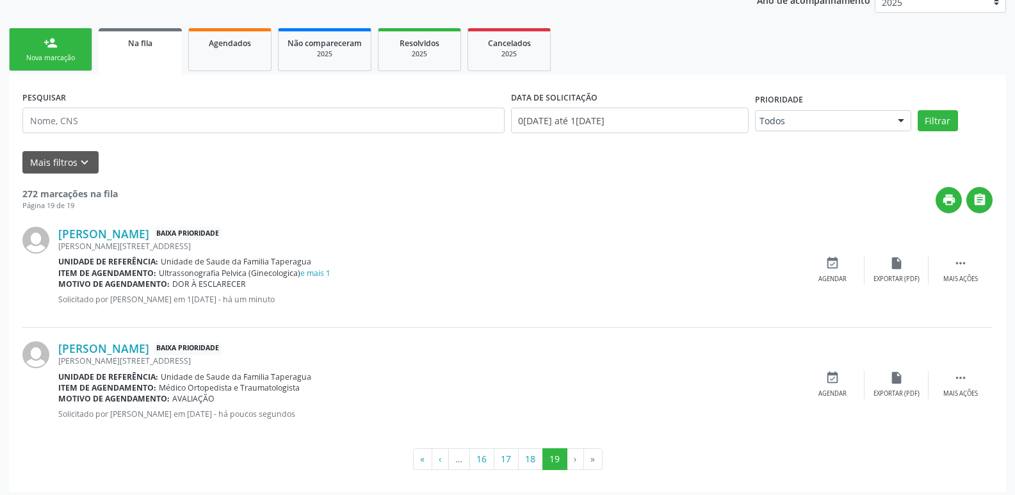
scroll to position [188, 0]
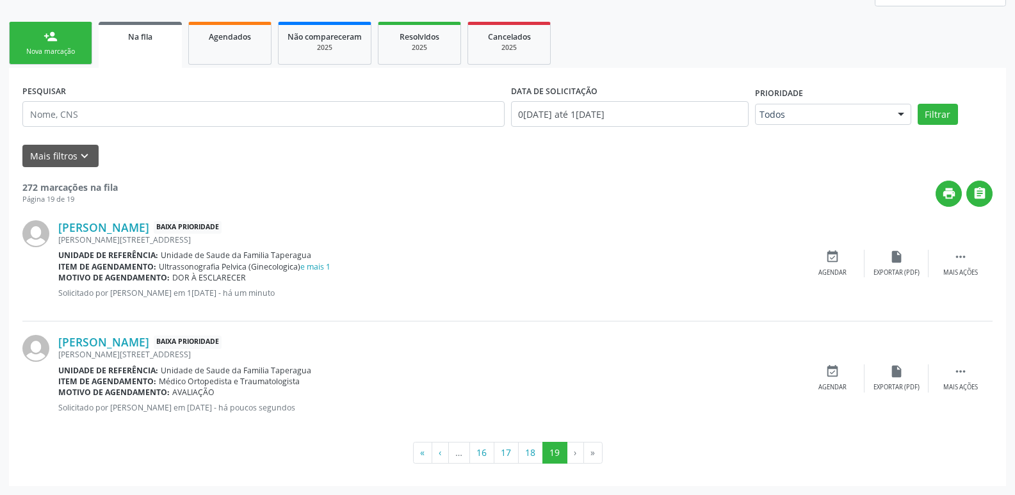
click at [79, 60] on link "person_add Nova marcação" at bounding box center [50, 43] width 83 height 43
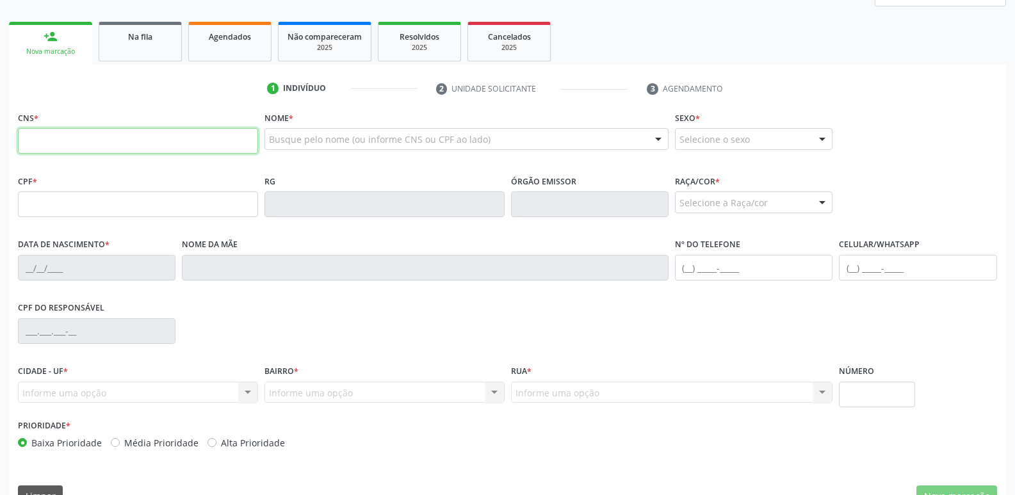
click at [115, 145] on input "text" at bounding box center [138, 141] width 240 height 26
paste input "702 5013 8363 9236"
type input "702 5013 8363 9236"
type input "377.027.694-91"
type input "28/03/1963"
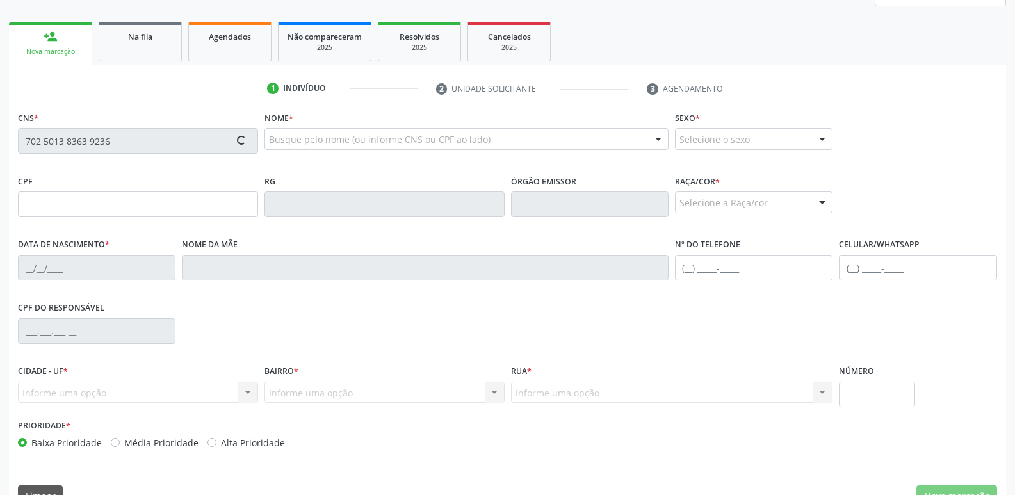
type input "Estelita Lucinda Maria"
type input "(82) 99435-4703"
type input "48"
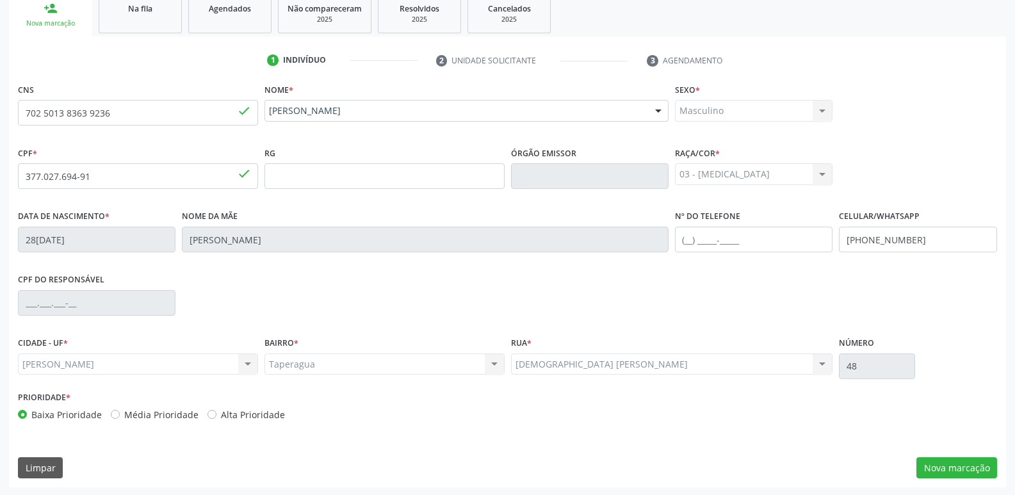
scroll to position [217, 0]
click at [946, 453] on div "CNS 702 5013 8363 9236 done Nome * Amaro Gonzaga Pedrosa Amaro Gonzaga Pedrosa …" at bounding box center [507, 282] width 997 height 407
click at [947, 464] on button "Nova marcação" at bounding box center [956, 467] width 81 height 22
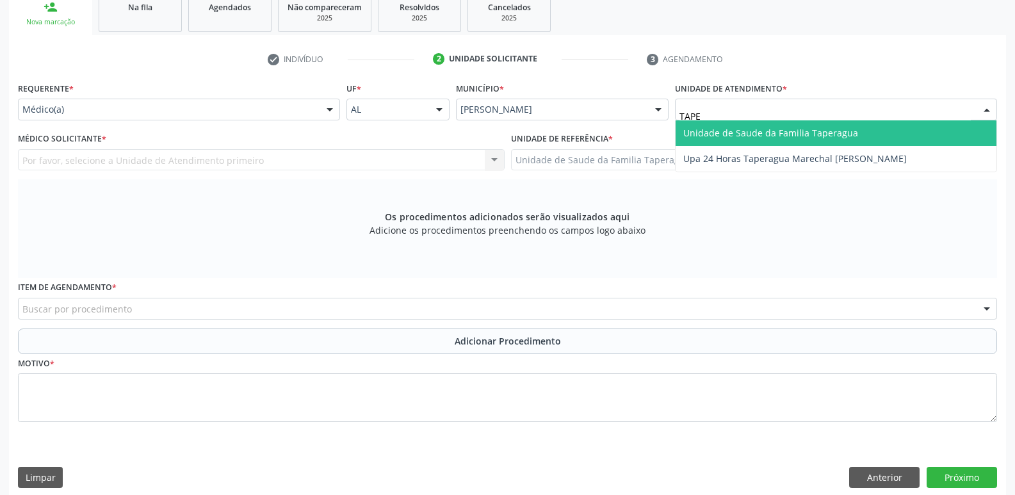
type input "TAPER"
click at [737, 131] on span "Unidade de Saude da Familia Taperagua" at bounding box center [770, 133] width 175 height 12
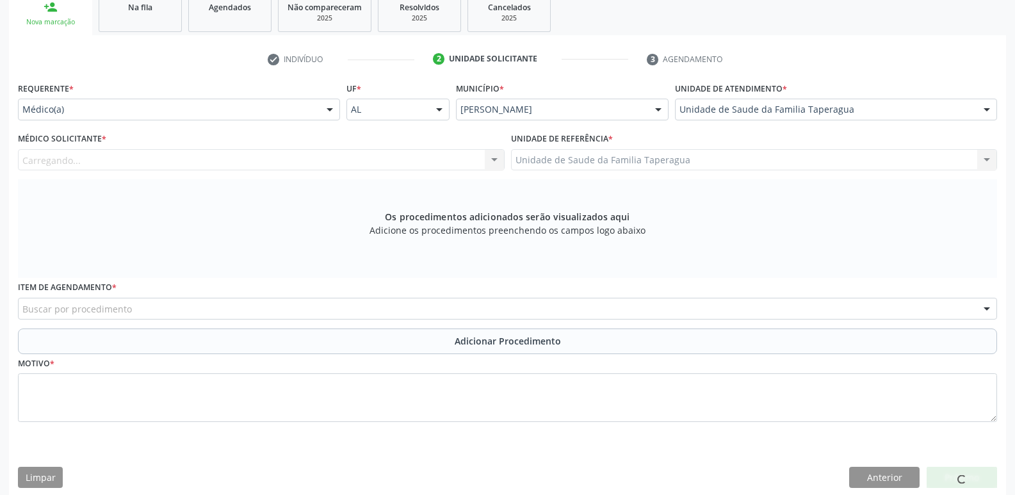
click at [322, 122] on div "Requerente * Médico(a) Médico(a) Enfermeiro(a) Paciente Nenhum resultado encont…" at bounding box center [179, 104] width 328 height 50
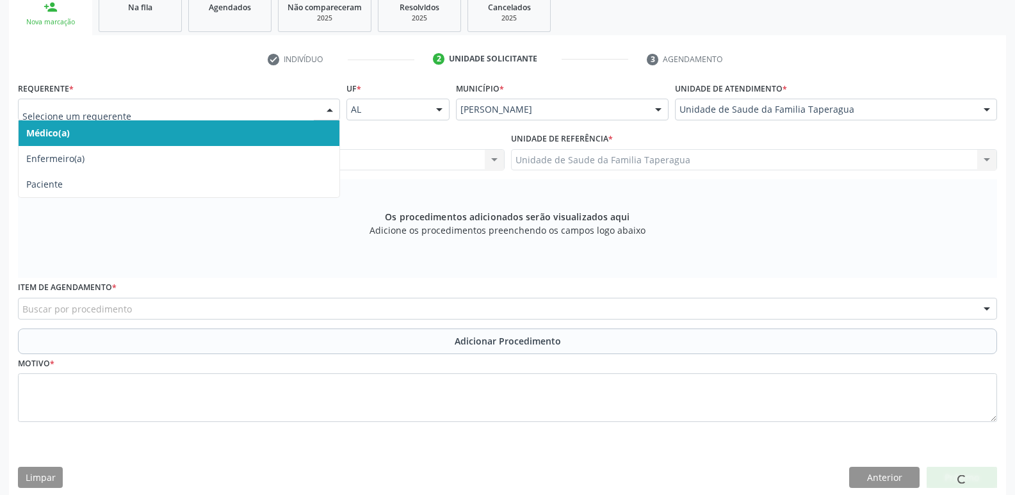
click at [322, 113] on div at bounding box center [329, 110] width 19 height 22
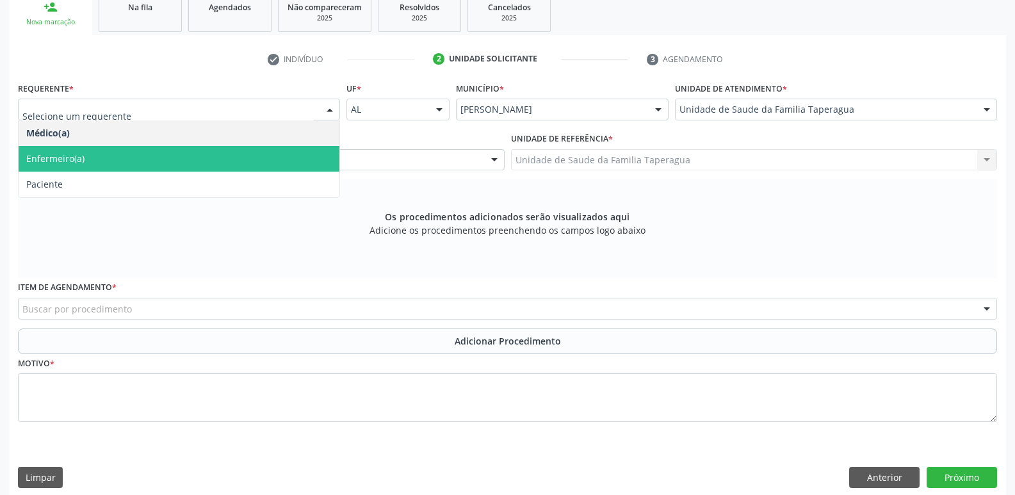
click at [312, 169] on span "Enfermeiro(a)" at bounding box center [179, 159] width 321 height 26
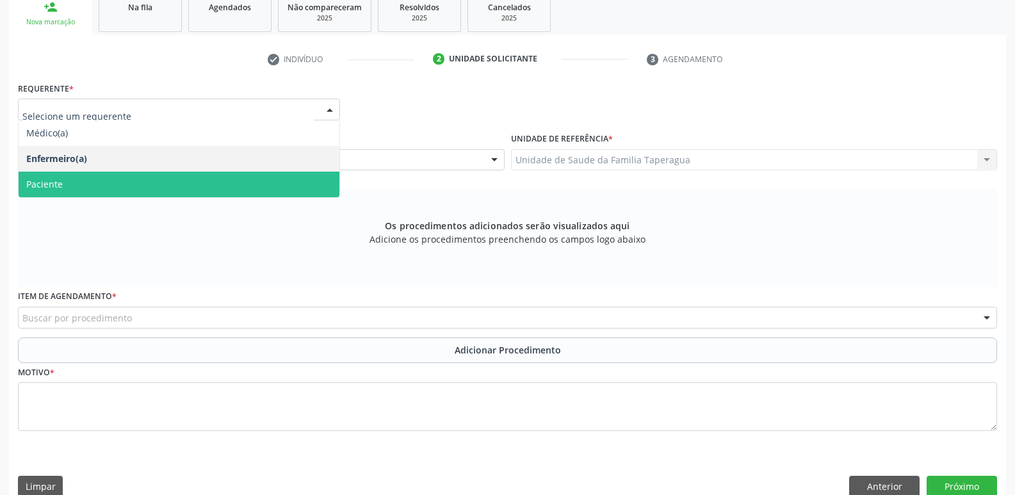
click at [298, 174] on span "Paciente" at bounding box center [179, 185] width 321 height 26
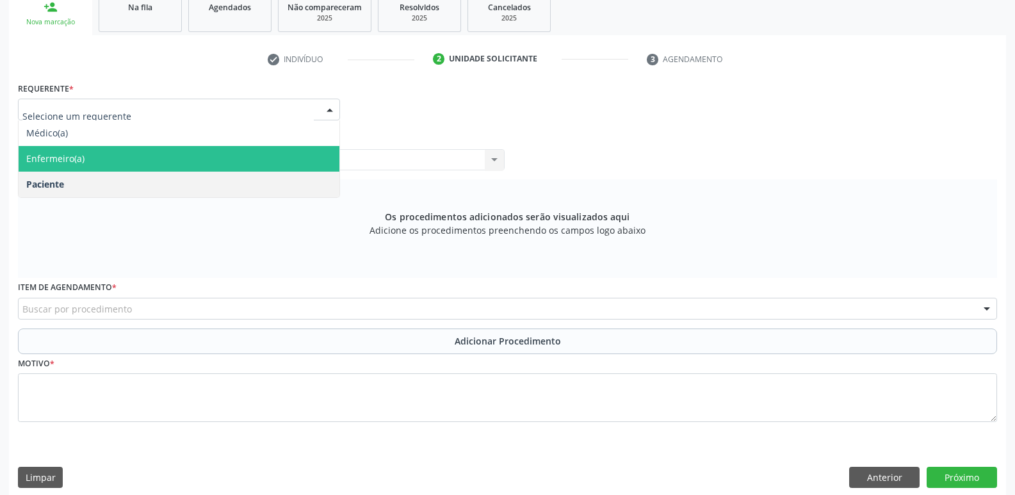
click at [300, 156] on span "Enfermeiro(a)" at bounding box center [179, 159] width 321 height 26
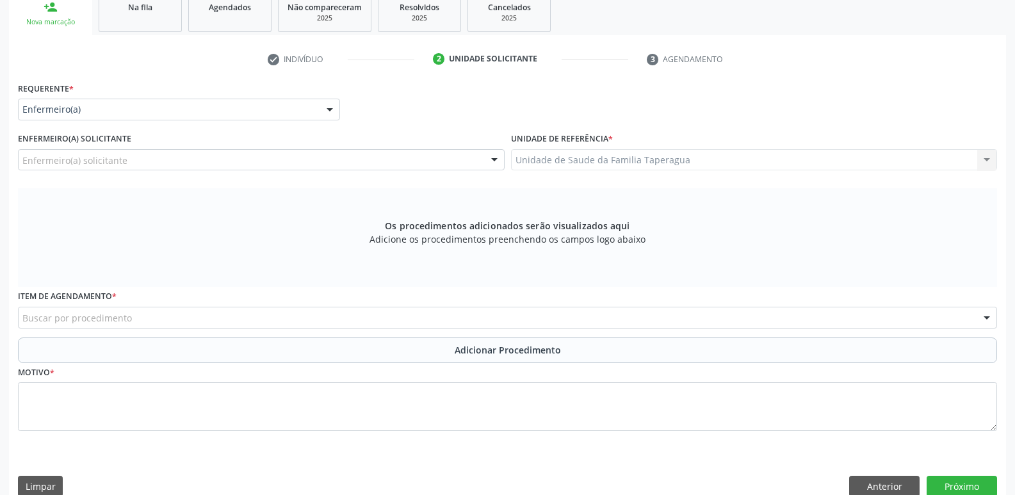
click at [300, 156] on div "Enfermeiro(a) solicitante" at bounding box center [261, 160] width 487 height 22
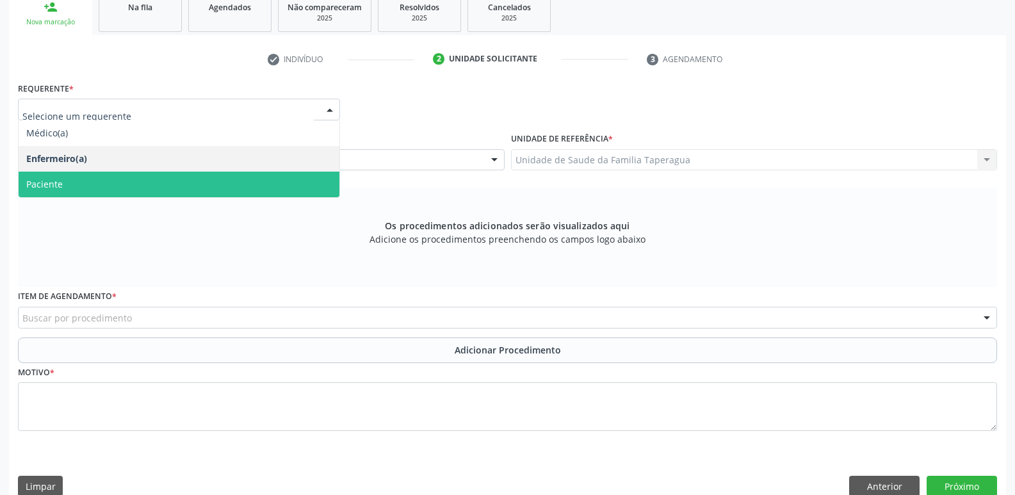
click at [293, 186] on span "Paciente" at bounding box center [179, 185] width 321 height 26
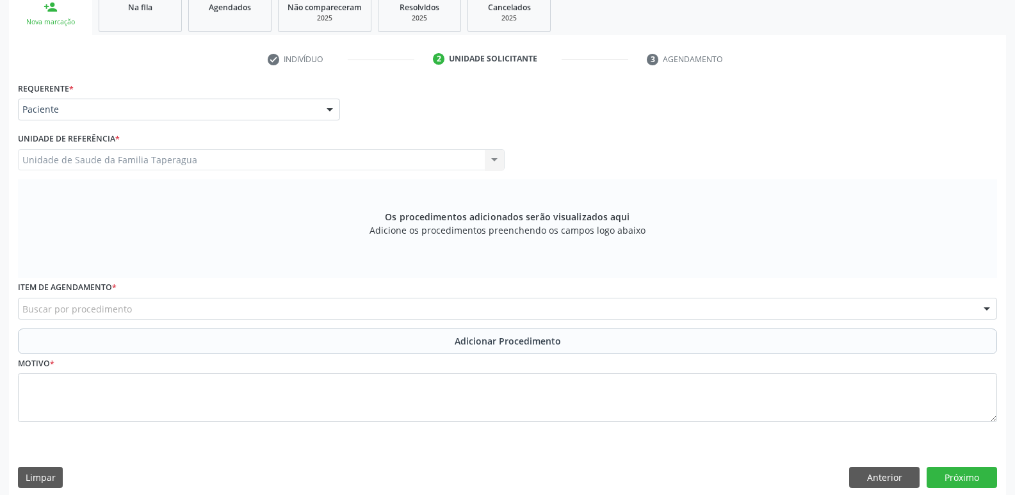
click at [303, 315] on div "Buscar por procedimento" at bounding box center [507, 309] width 979 height 22
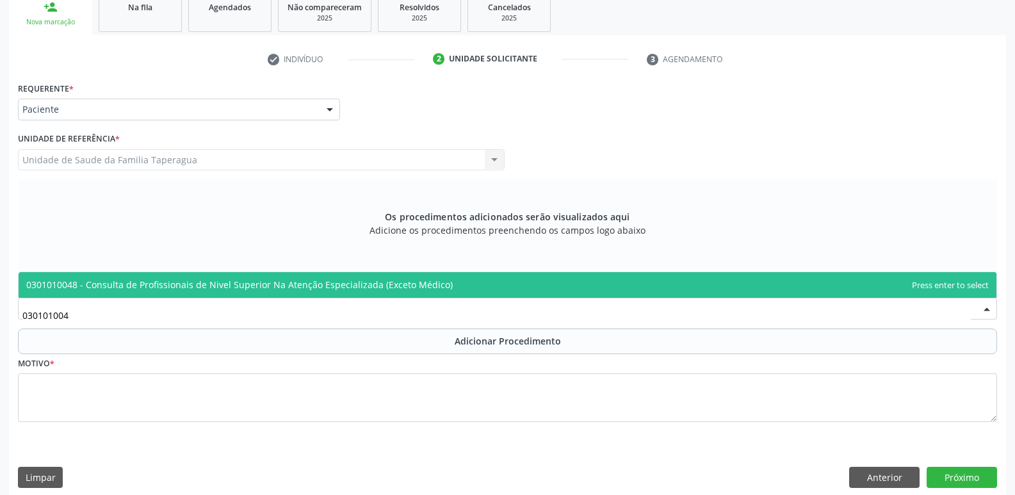
type input "0301010048"
click at [321, 280] on span "0301010048 - Consulta de Profissionais de Nivel Superior Na Atenção Especializa…" at bounding box center [239, 285] width 426 height 12
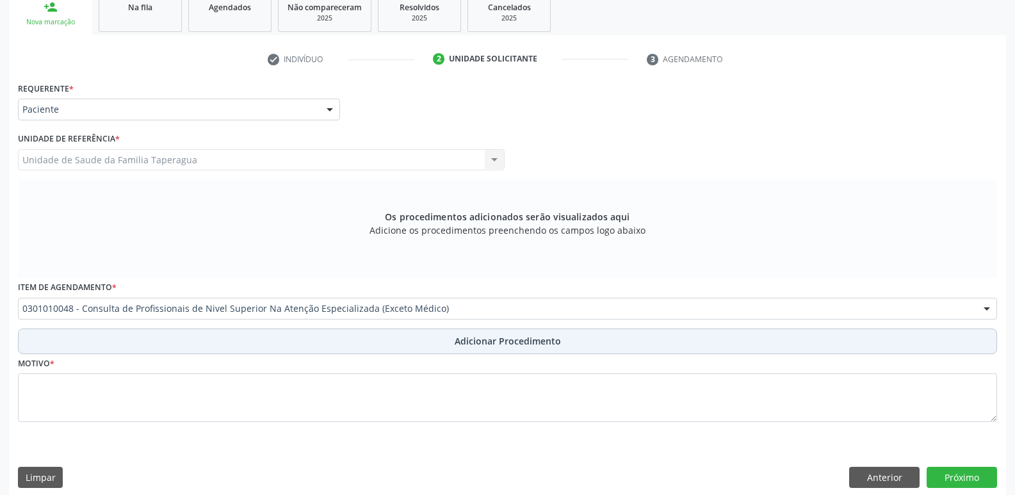
click at [319, 343] on button "Adicionar Procedimento" at bounding box center [507, 341] width 979 height 26
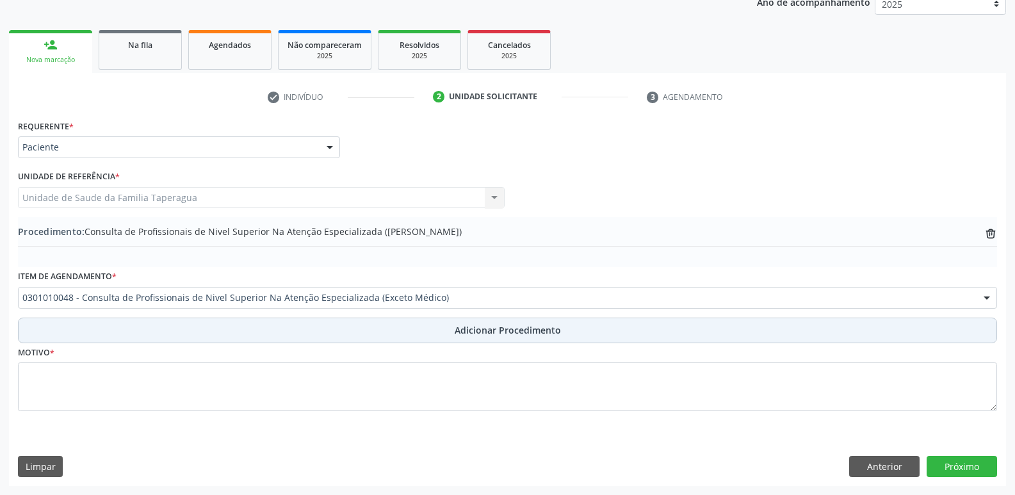
scroll to position [179, 0]
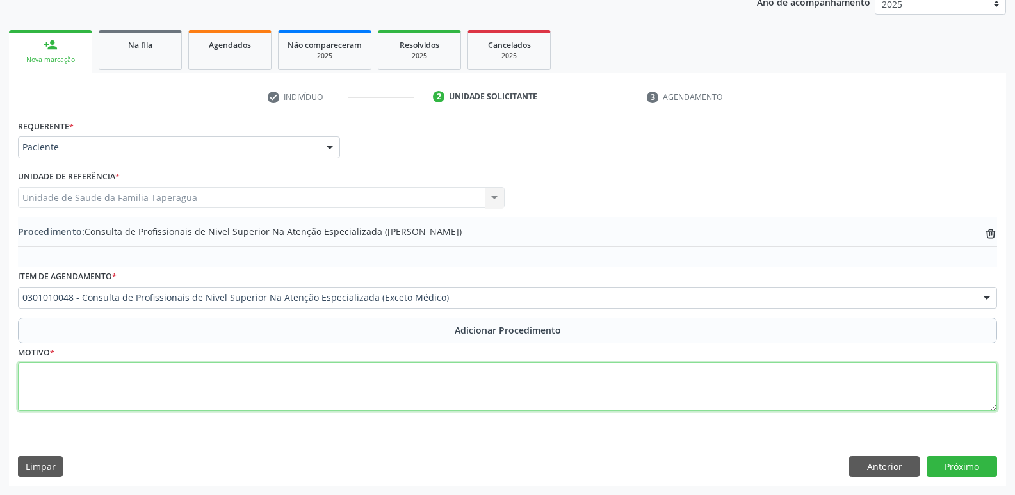
click at [307, 385] on textarea at bounding box center [507, 386] width 979 height 49
type textarea "CONSULTA EM CIRURGIA BUCO-MAXILO FACIAL (ELEMENTO 18)"
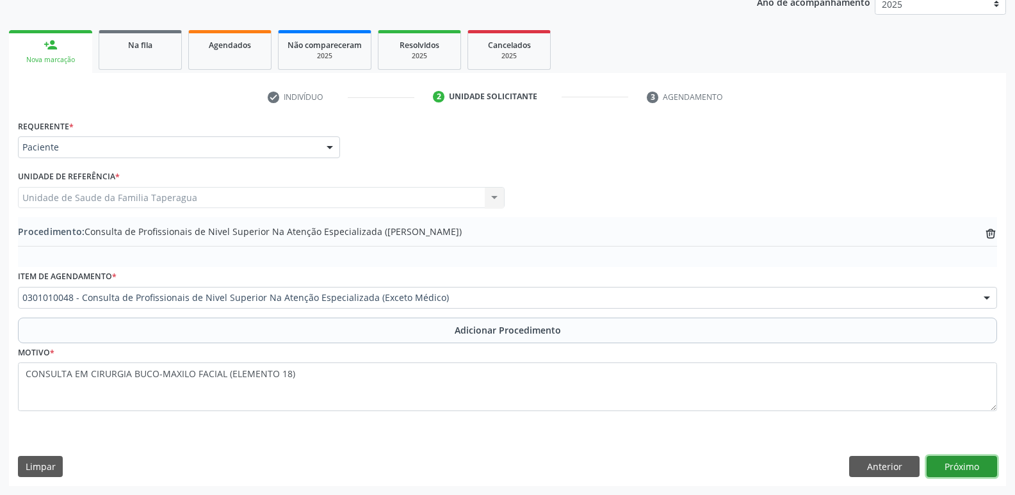
click at [942, 466] on button "Próximo" at bounding box center [962, 467] width 70 height 22
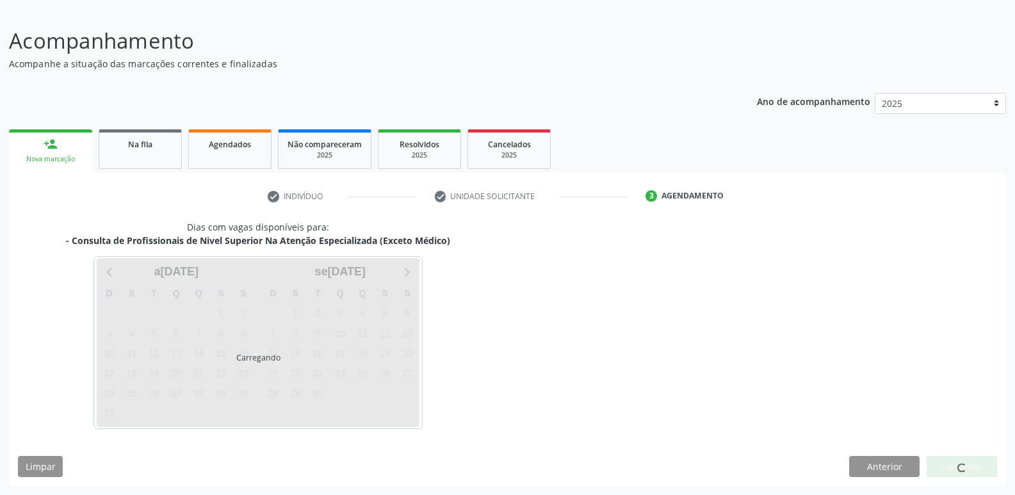
scroll to position [118, 0]
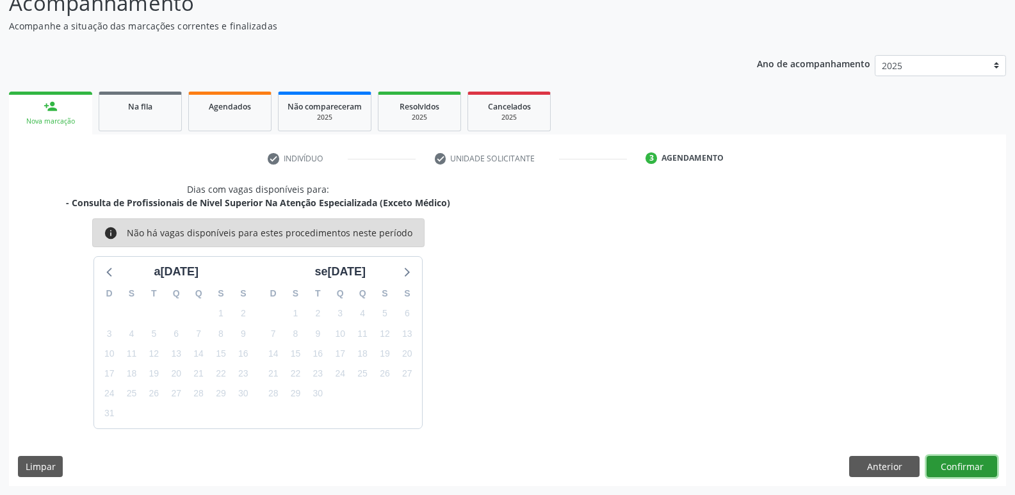
click at [973, 467] on button "Confirmar" at bounding box center [962, 467] width 70 height 22
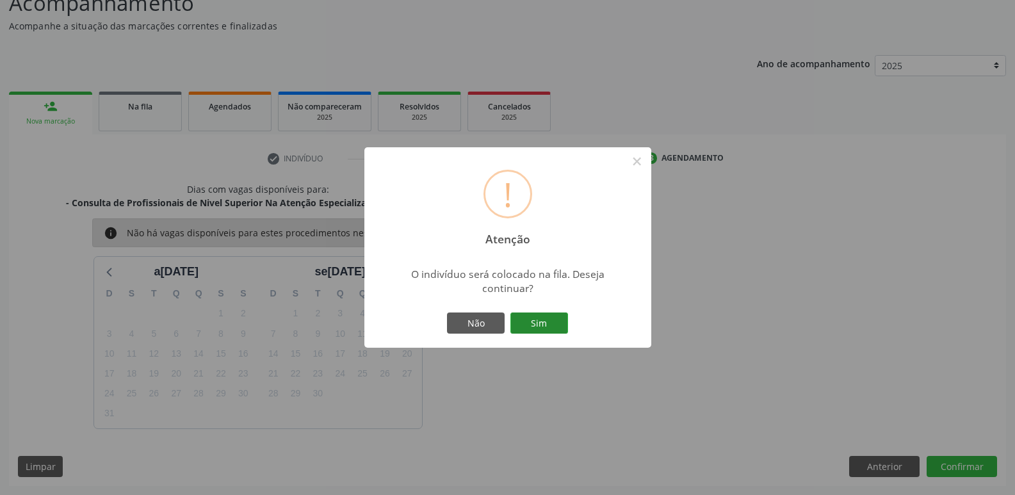
click at [510, 312] on button "Sim" at bounding box center [539, 323] width 58 height 22
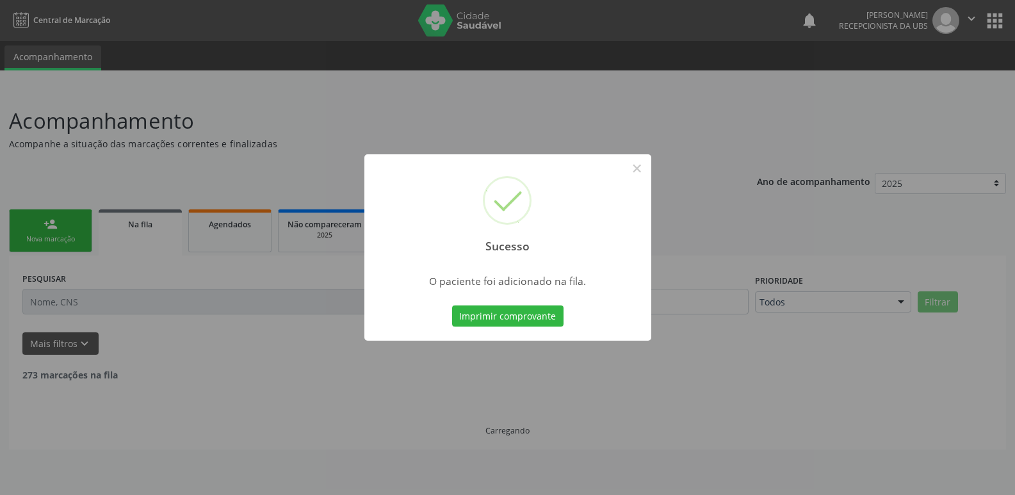
scroll to position [0, 0]
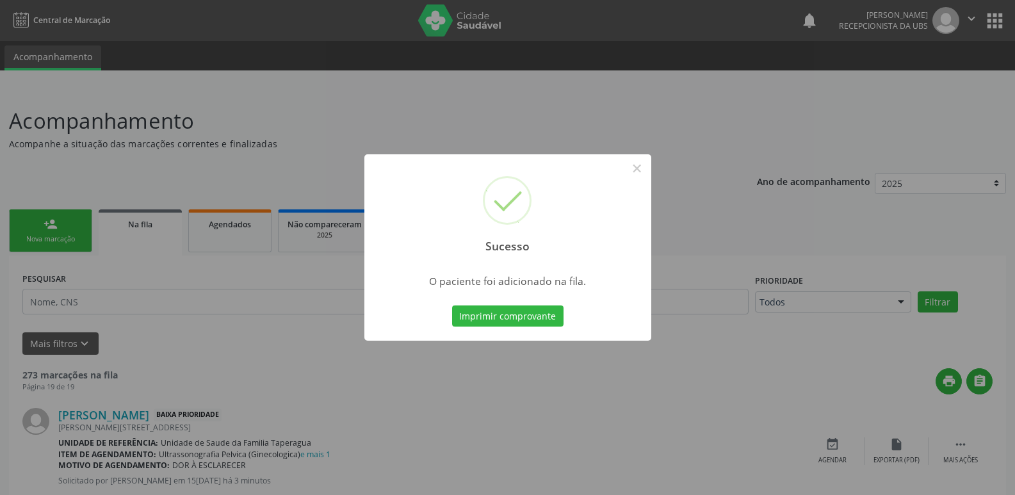
click at [803, 109] on div "Sucesso × O paciente foi adicionado na fila. Imprimir comprovante Cancel" at bounding box center [507, 247] width 1015 height 495
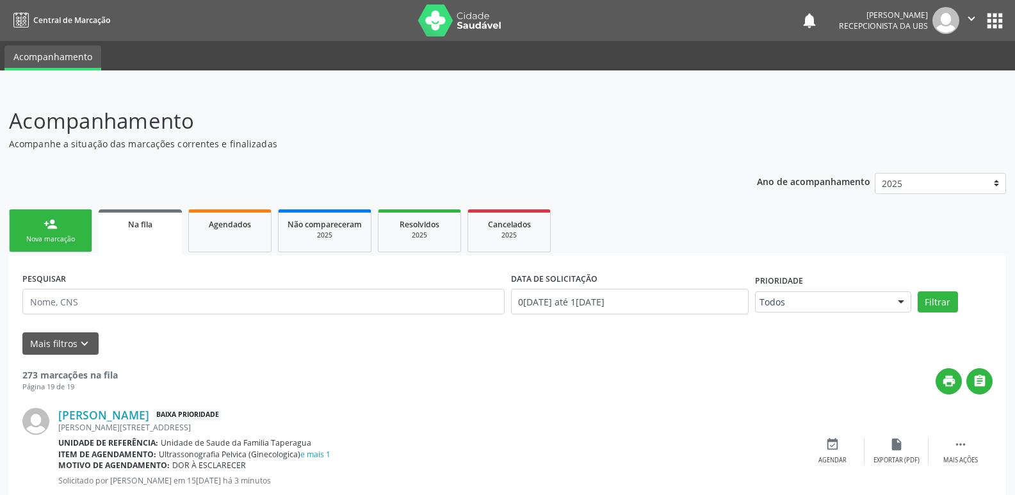
click at [55, 231] on div "person_add" at bounding box center [51, 224] width 14 height 14
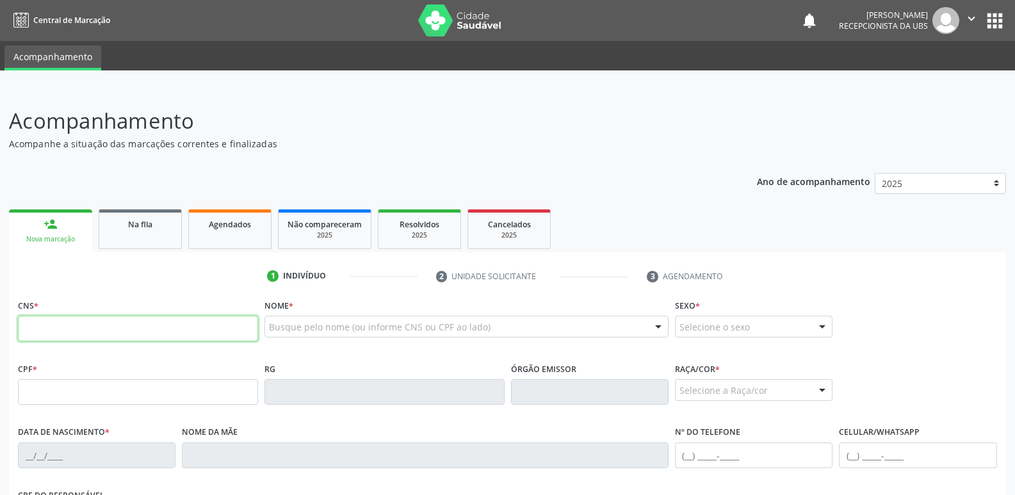
click at [89, 328] on input "text" at bounding box center [138, 329] width 240 height 26
paste input "708 2076 6689 2843"
type input "708 2076 6689 2843"
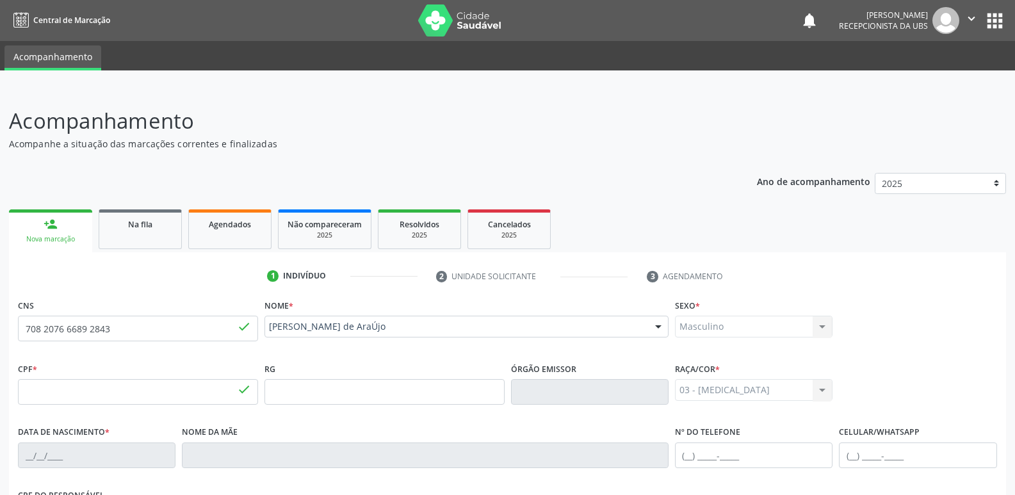
type input "208.048.304-87"
type input "14/01/1956"
type input "Maria Marinho de Melo"
type input "(82) 98834-7636"
type input "S/N"
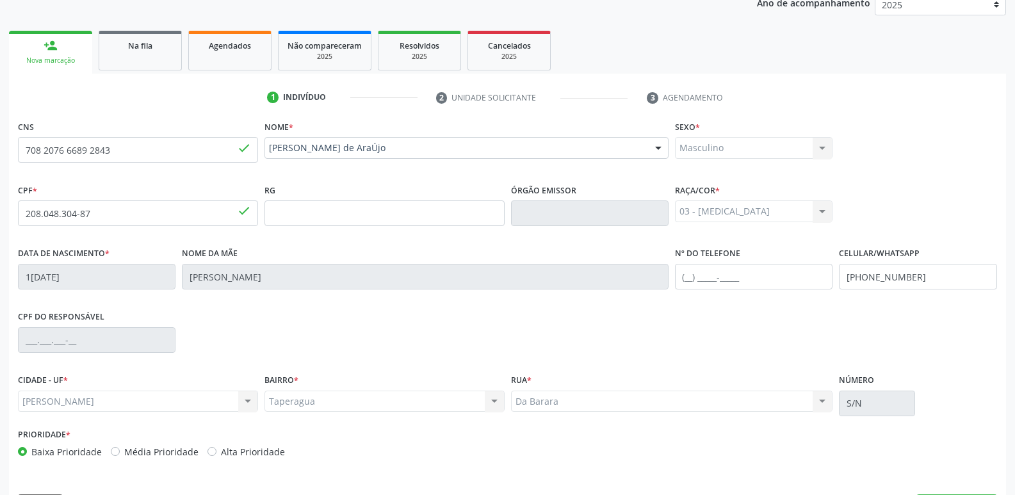
scroll to position [217, 0]
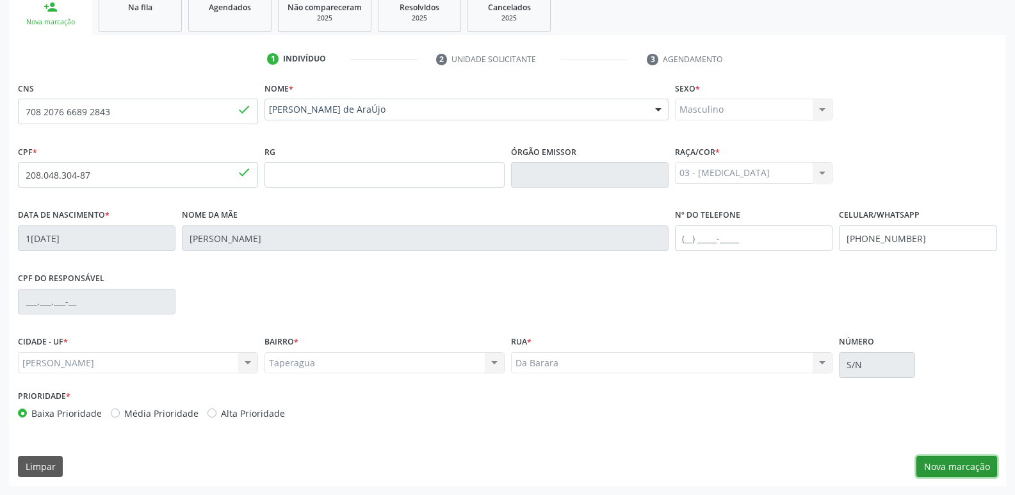
click at [945, 458] on button "Nova marcação" at bounding box center [956, 467] width 81 height 22
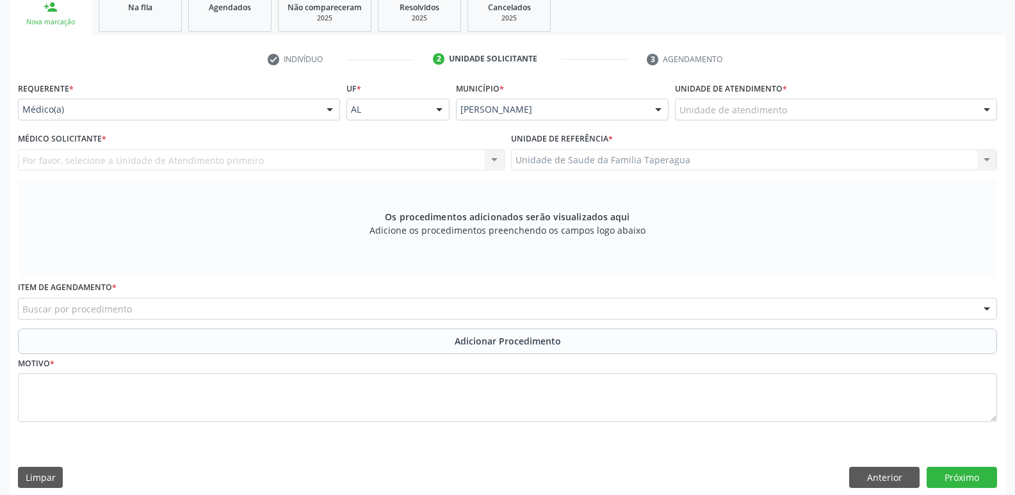
click at [850, 115] on div "Unidade de atendimento" at bounding box center [836, 110] width 322 height 22
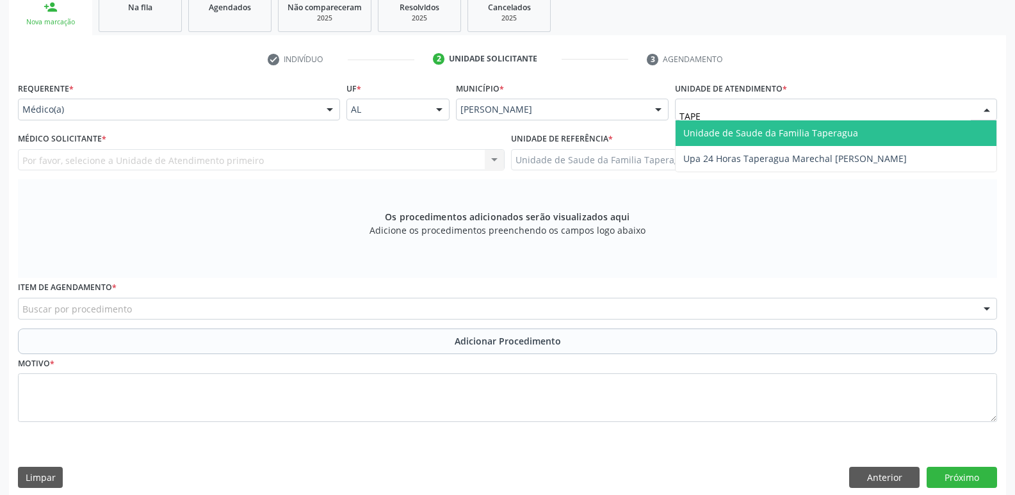
type input "TAPER"
click at [847, 135] on span "Unidade de Saude da Familia Taperagua" at bounding box center [770, 133] width 175 height 12
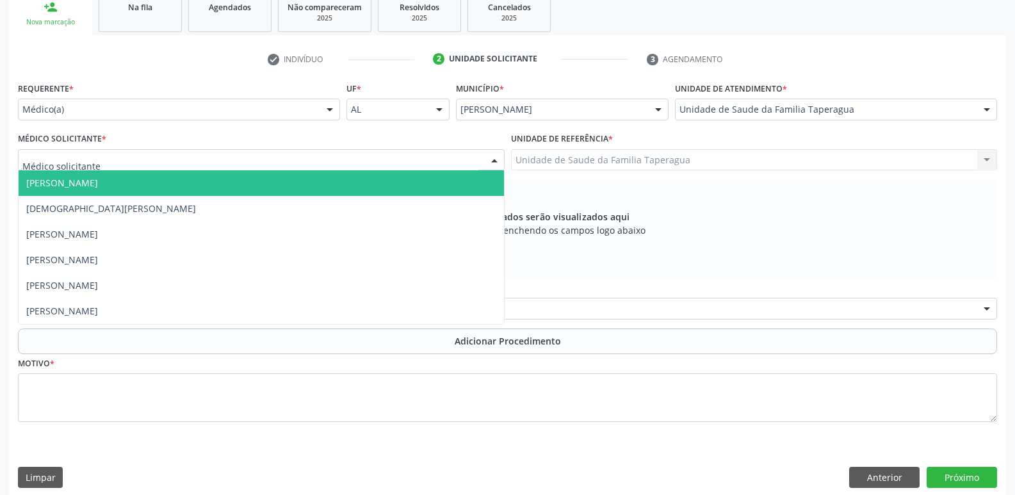
click at [361, 159] on div at bounding box center [261, 160] width 487 height 22
type input "MART"
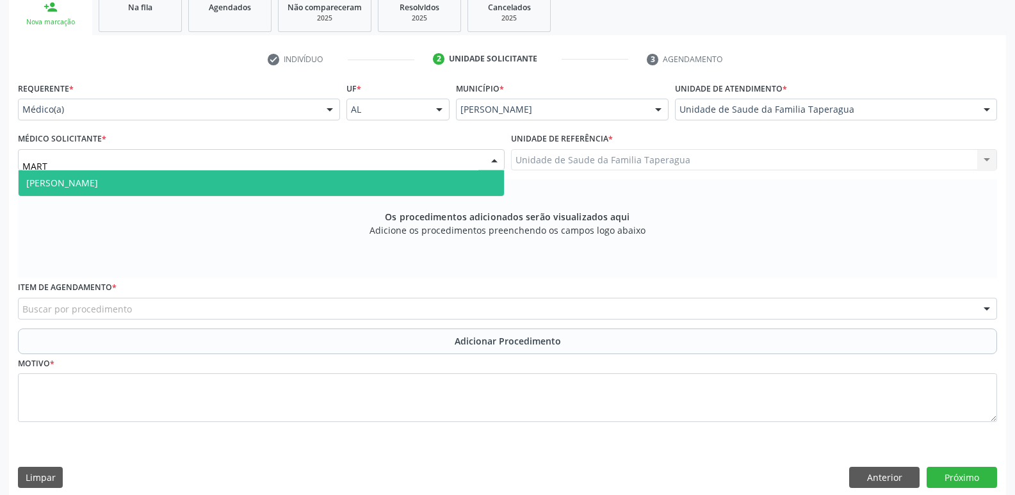
click at [361, 181] on span "[PERSON_NAME]" at bounding box center [261, 183] width 485 height 26
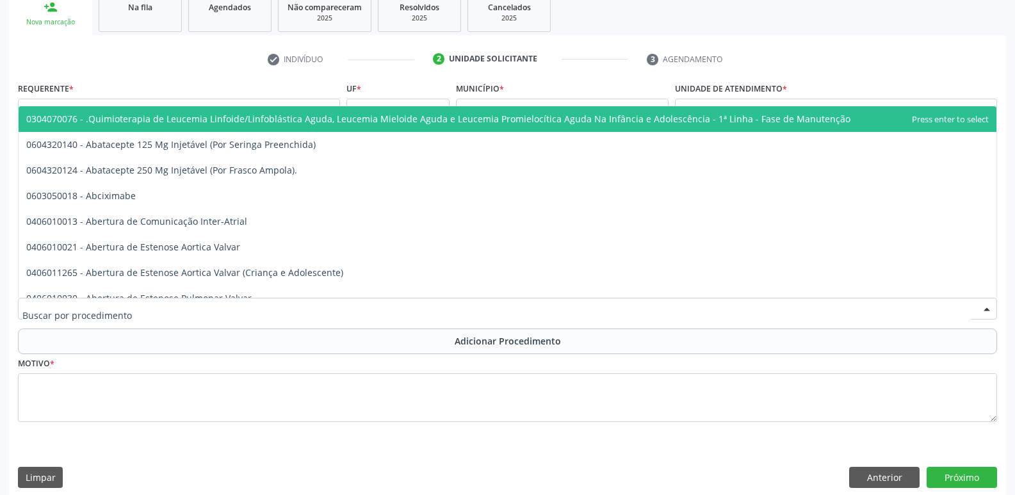
click at [345, 307] on div at bounding box center [507, 309] width 979 height 22
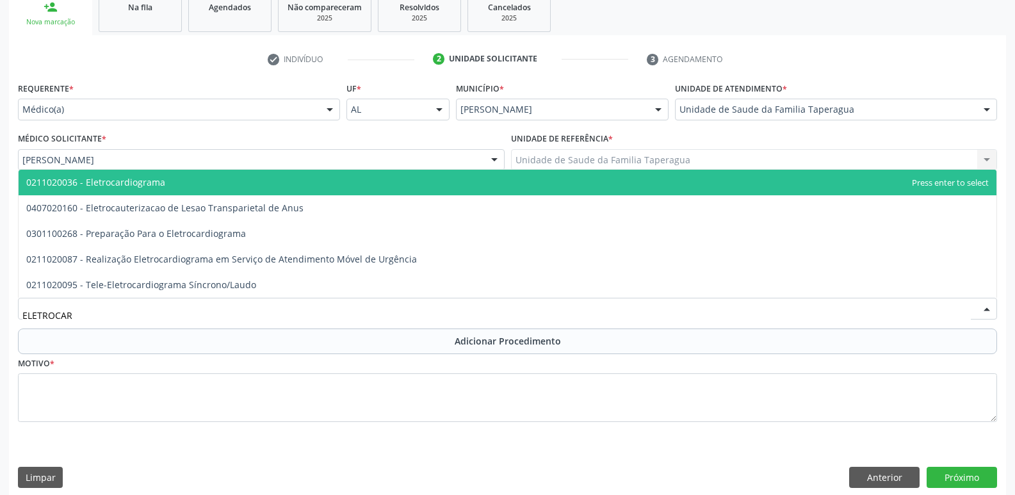
type input "ELETROCARD"
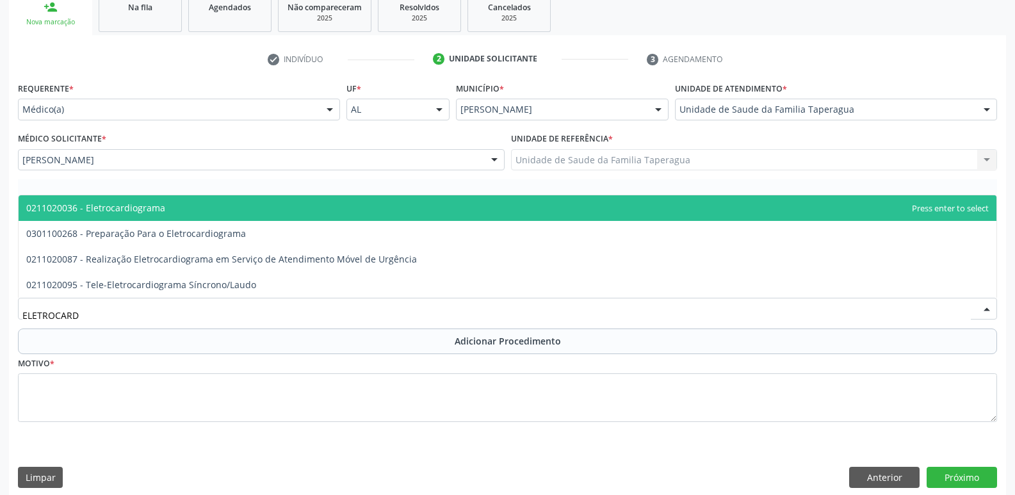
click at [356, 210] on span "0211020036 - Eletrocardiograma" at bounding box center [508, 208] width 978 height 26
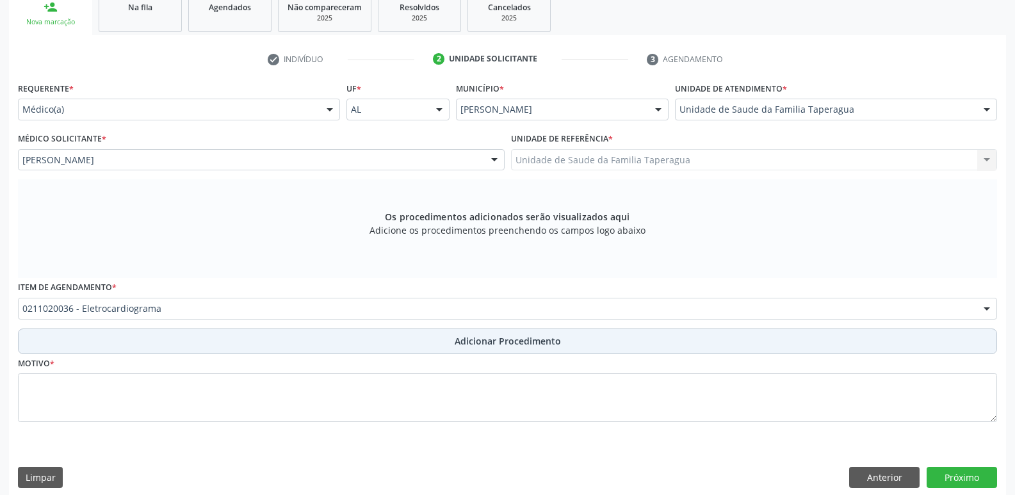
click at [371, 335] on button "Adicionar Procedimento" at bounding box center [507, 341] width 979 height 26
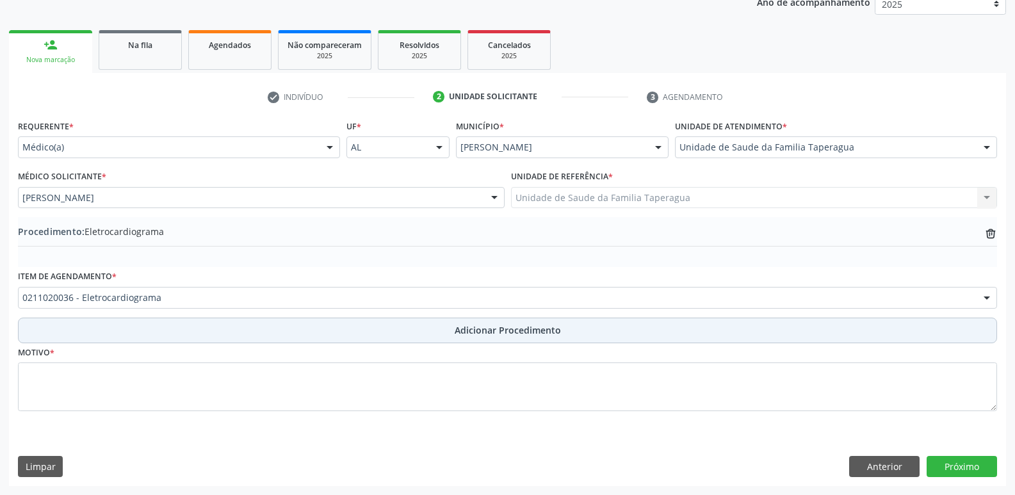
scroll to position [179, 0]
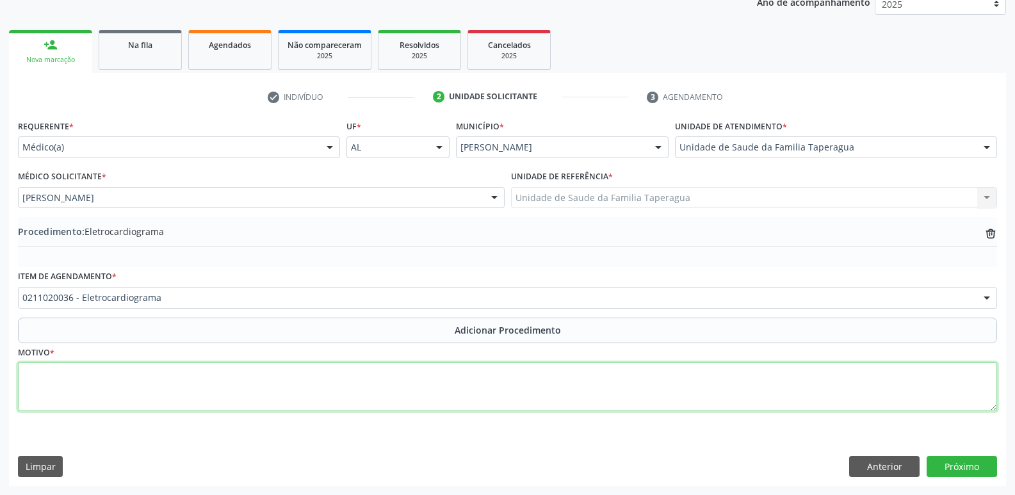
click at [369, 373] on textarea at bounding box center [507, 386] width 979 height 49
type textarea "HAS"
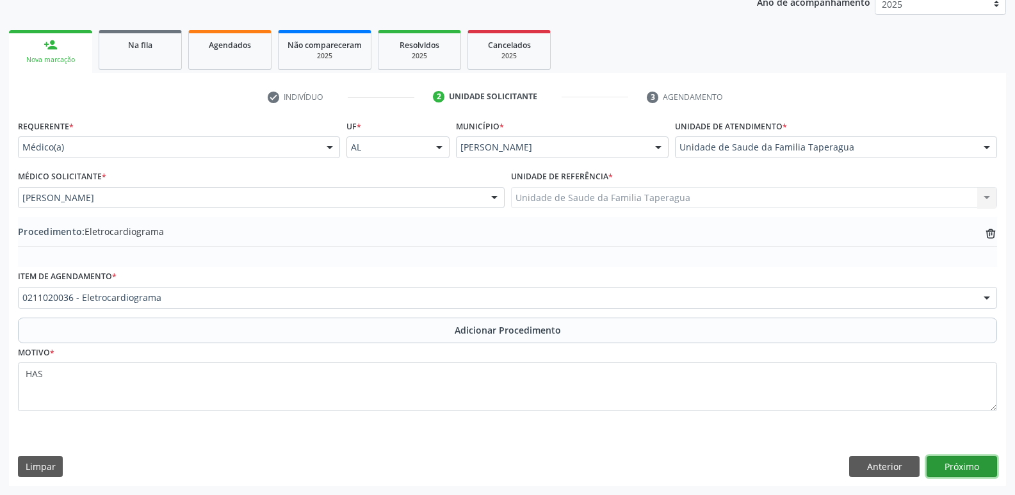
click at [970, 468] on button "Próximo" at bounding box center [962, 467] width 70 height 22
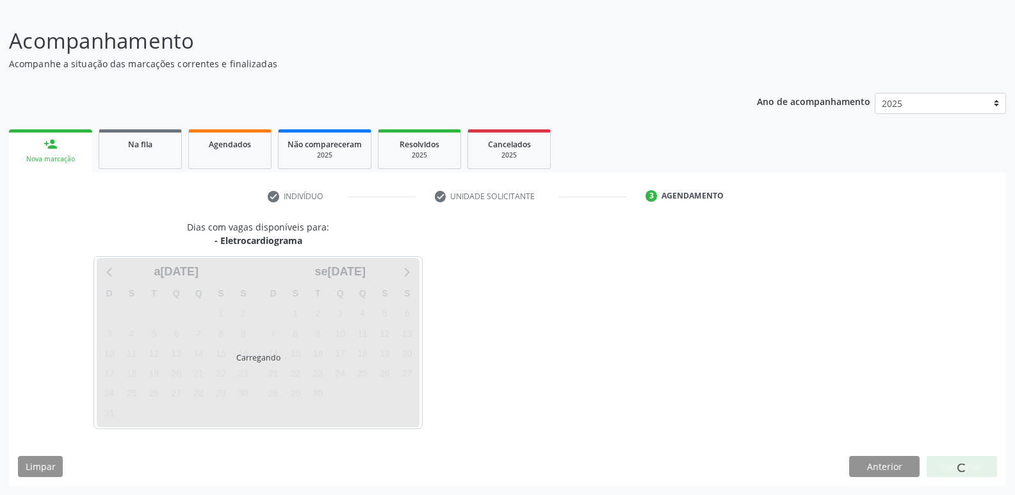
scroll to position [118, 0]
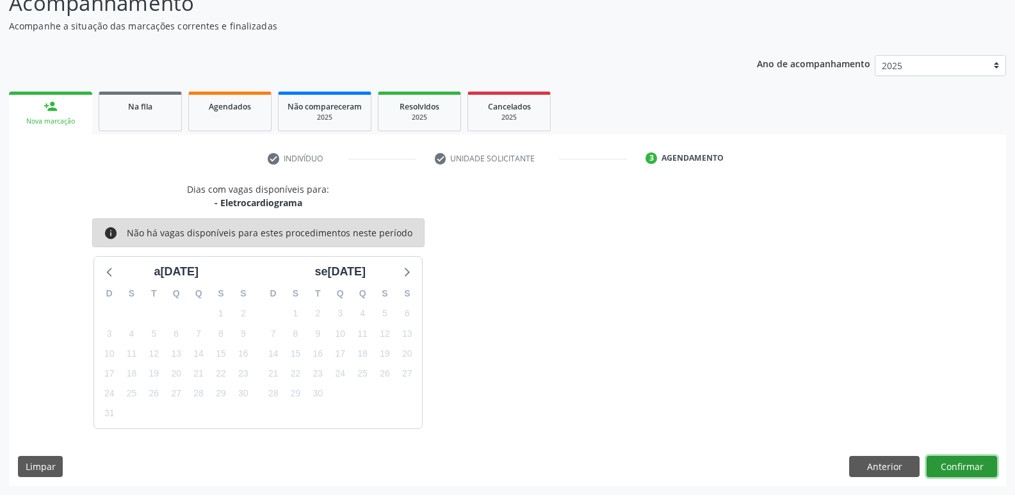
click at [957, 462] on button "Confirmar" at bounding box center [962, 467] width 70 height 22
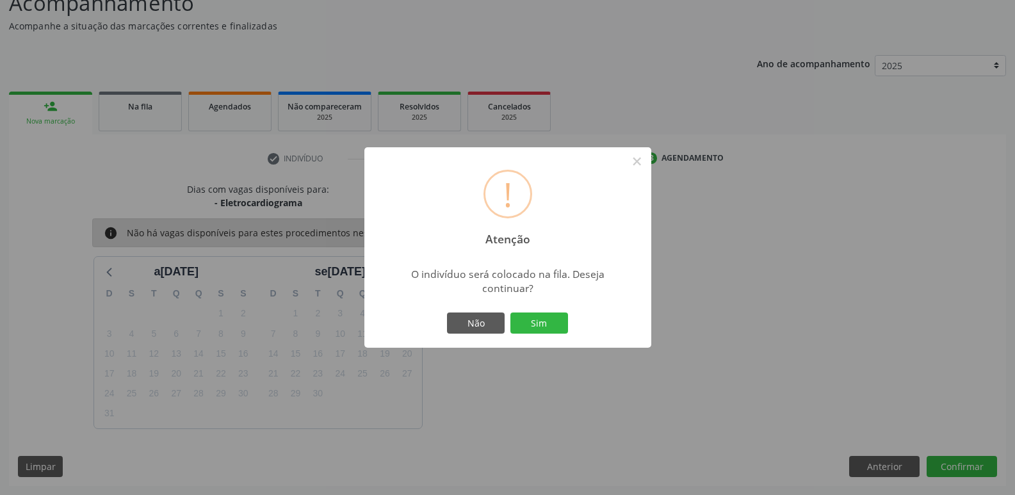
click at [510, 312] on button "Sim" at bounding box center [539, 323] width 58 height 22
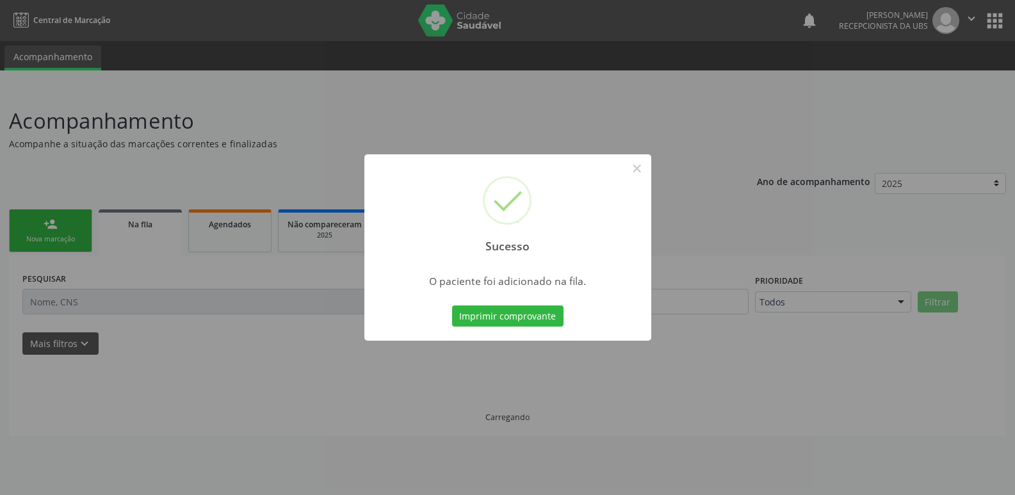
scroll to position [0, 0]
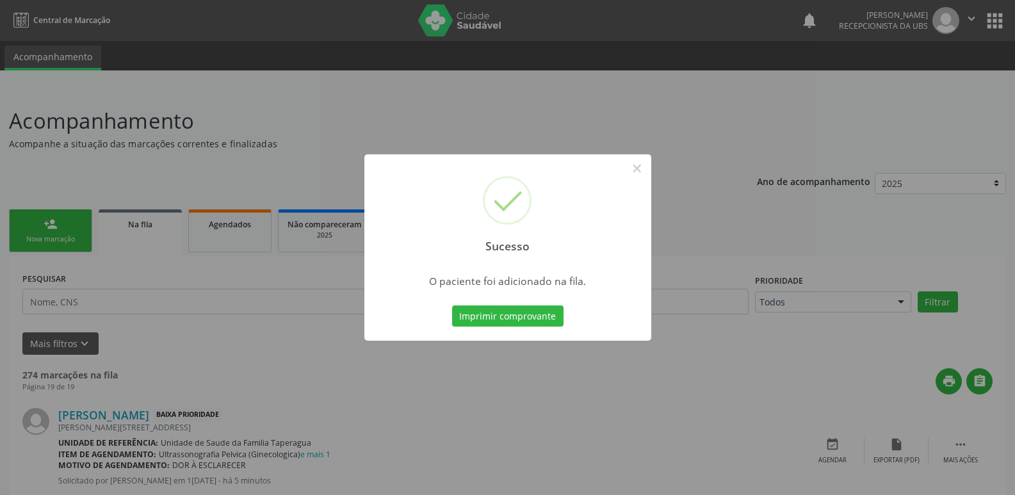
click at [818, 239] on div "Sucesso × O paciente foi adicionado na fila. Imprimir comprovante Cancel" at bounding box center [507, 247] width 1015 height 495
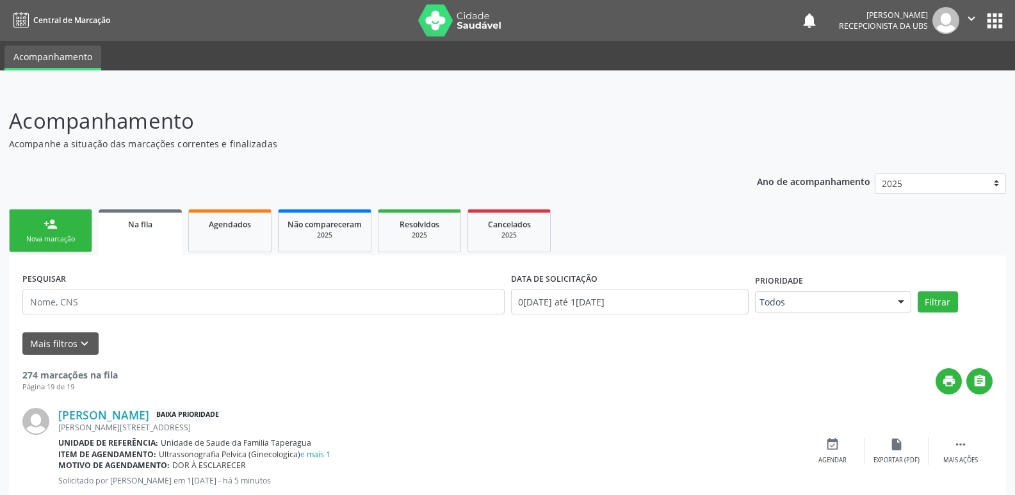
click at [71, 219] on link "person_add Nova marcação" at bounding box center [50, 230] width 83 height 43
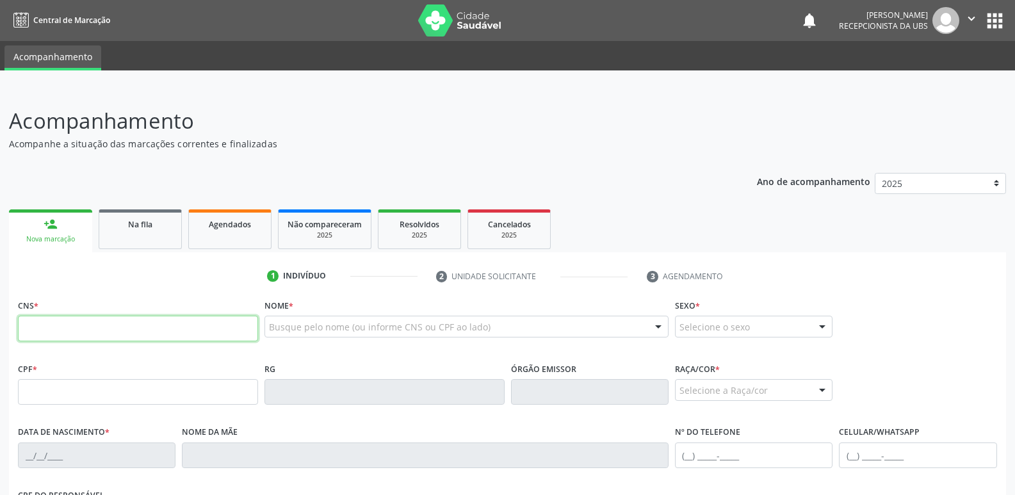
click at [120, 333] on input "text" at bounding box center [138, 329] width 240 height 26
paste input "700 0067 3120 4301"
type input "700 0067 3120 4301"
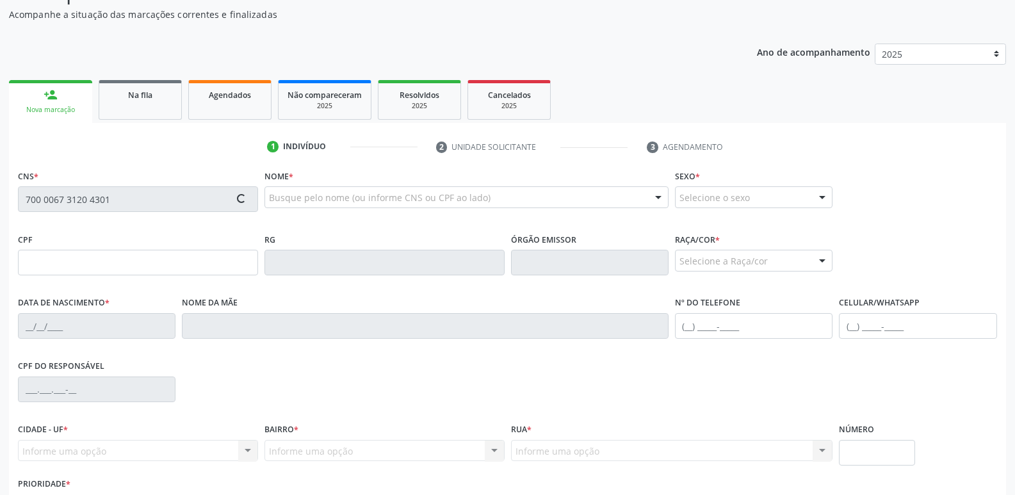
scroll to position [217, 0]
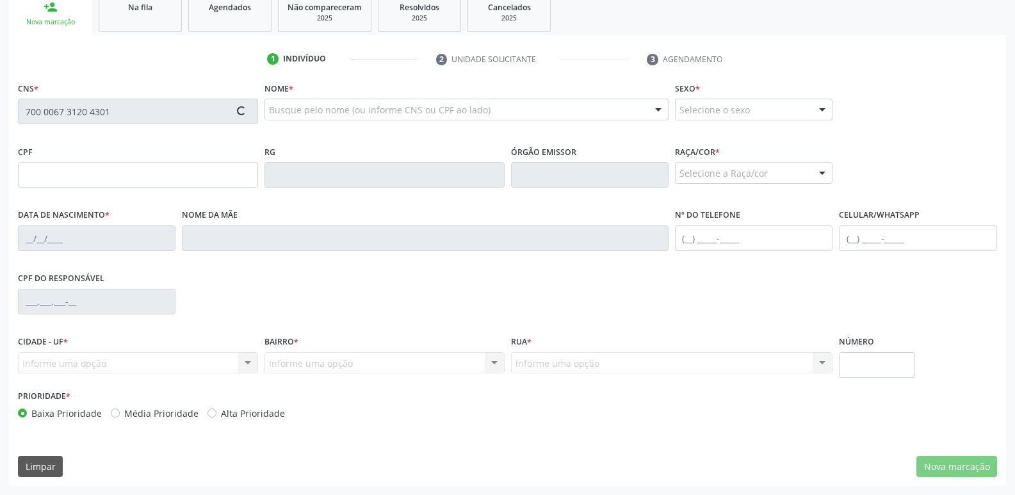
type input "677.224.074-04"
type input "04/08/1960"
type input "Alvaci Nunes do Nascimento"
type input "(82) 9627-9250"
type input "S/N"
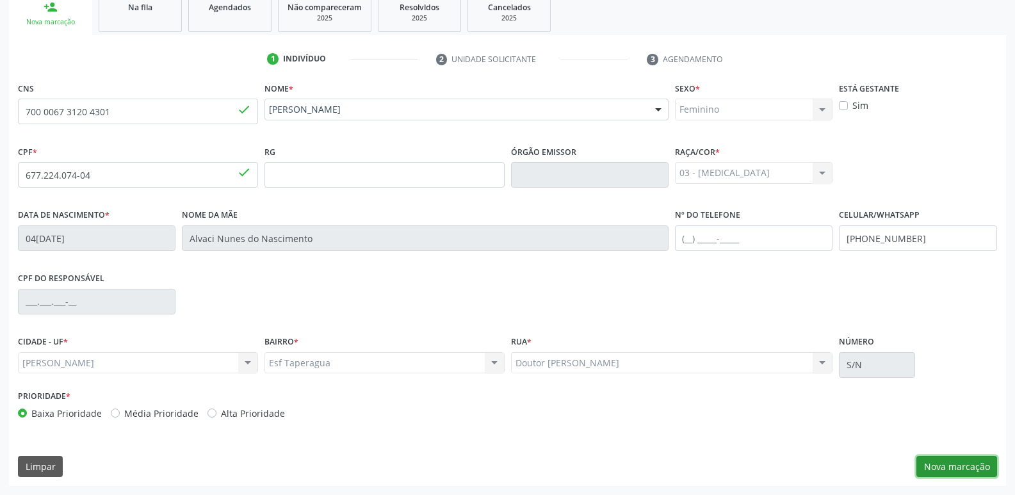
click at [961, 475] on button "Nova marcação" at bounding box center [956, 467] width 81 height 22
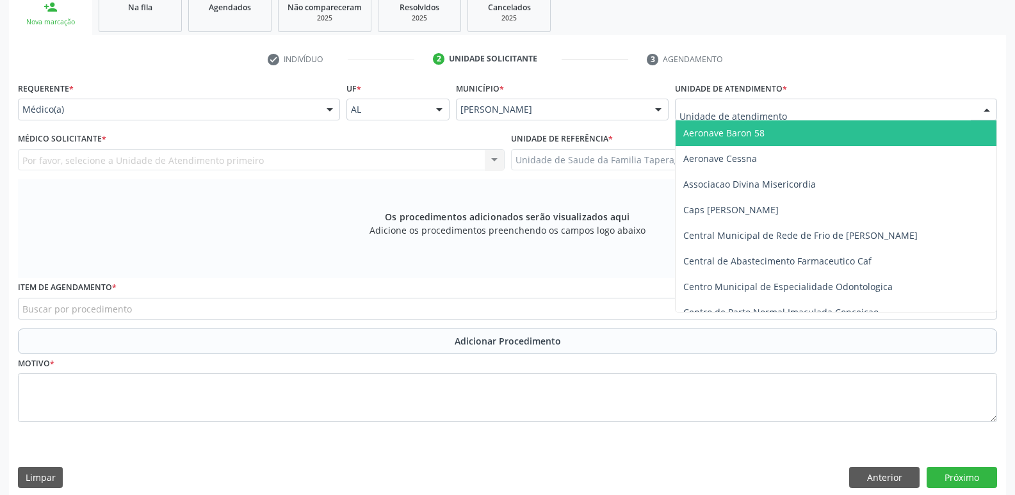
click at [795, 109] on div at bounding box center [836, 110] width 322 height 22
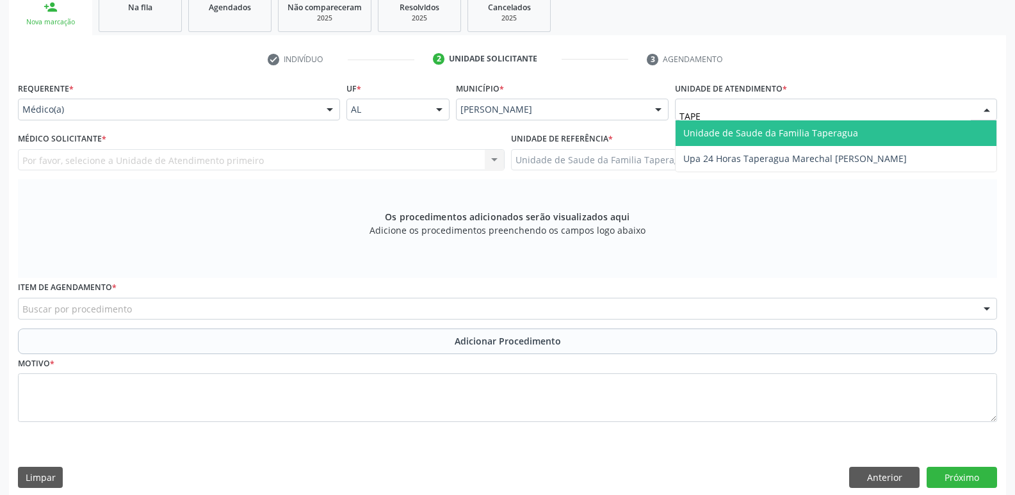
type input "TAPER"
click at [795, 129] on span "Unidade de Saude da Familia Taperagua" at bounding box center [770, 133] width 175 height 12
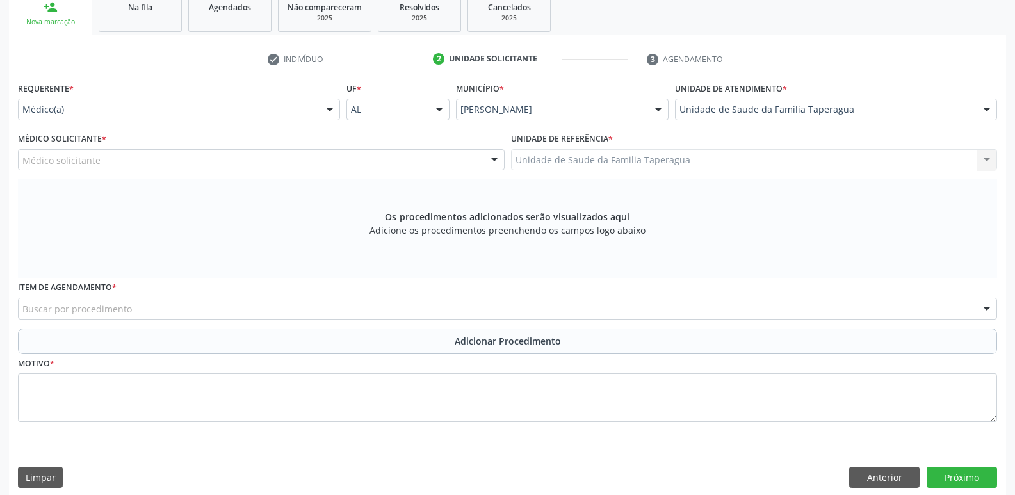
click at [364, 160] on div "Médico solicitante" at bounding box center [261, 160] width 487 height 22
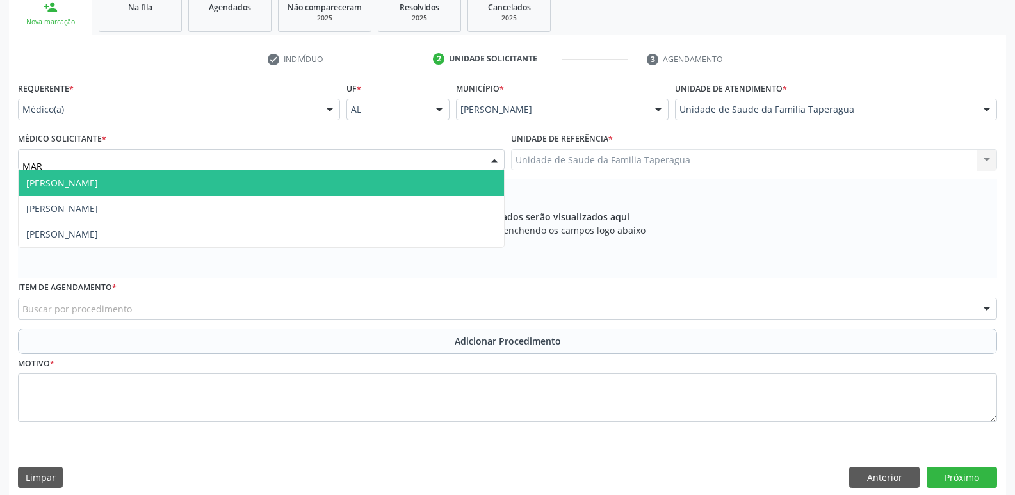
type input "MART"
click at [363, 184] on span "[PERSON_NAME]" at bounding box center [261, 183] width 485 height 26
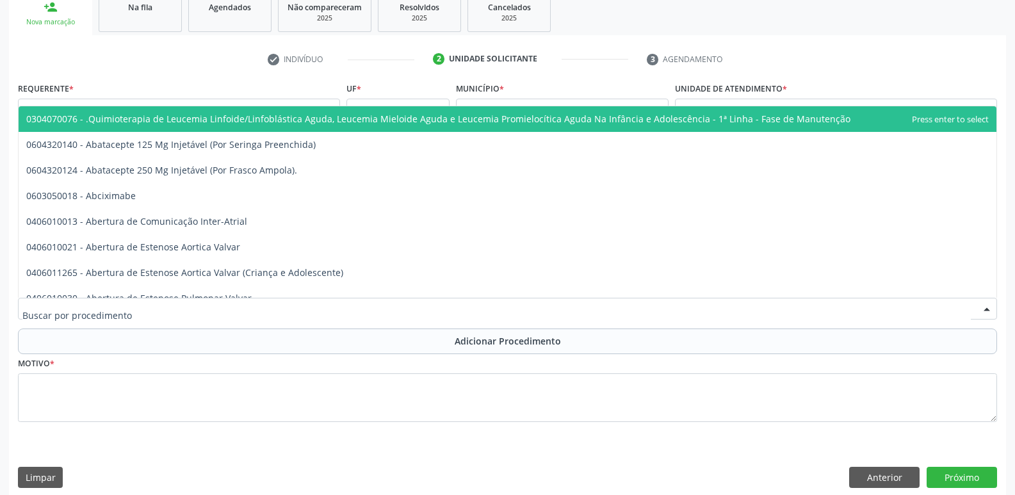
click at [342, 316] on div at bounding box center [507, 309] width 979 height 22
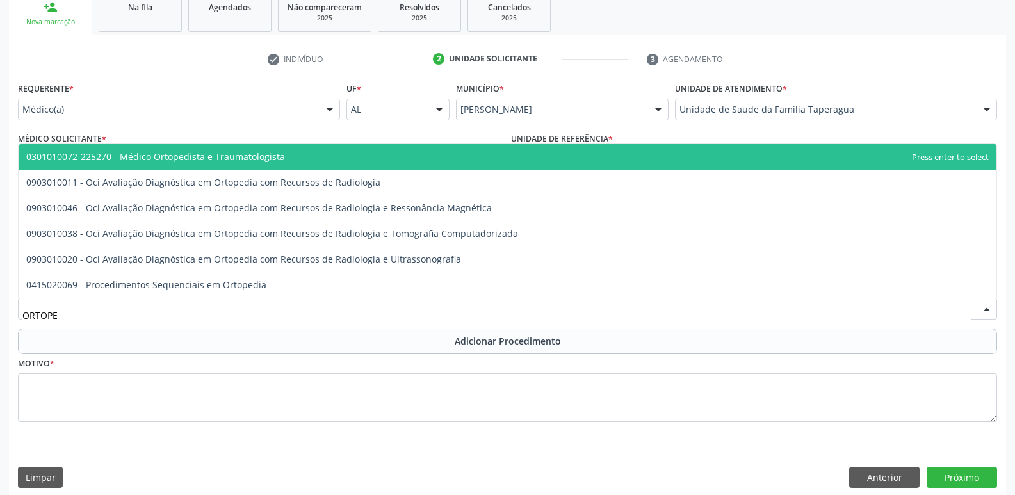
type input "ORTOPED"
click at [416, 158] on span "0301010072-225270 - Médico Ortopedista e Traumatologista" at bounding box center [508, 157] width 978 height 26
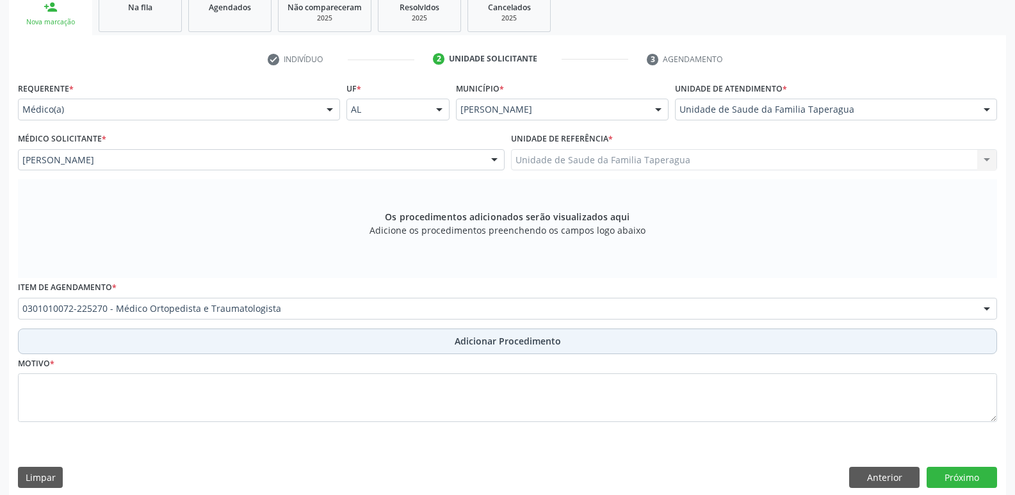
click at [410, 336] on button "Adicionar Procedimento" at bounding box center [507, 341] width 979 height 26
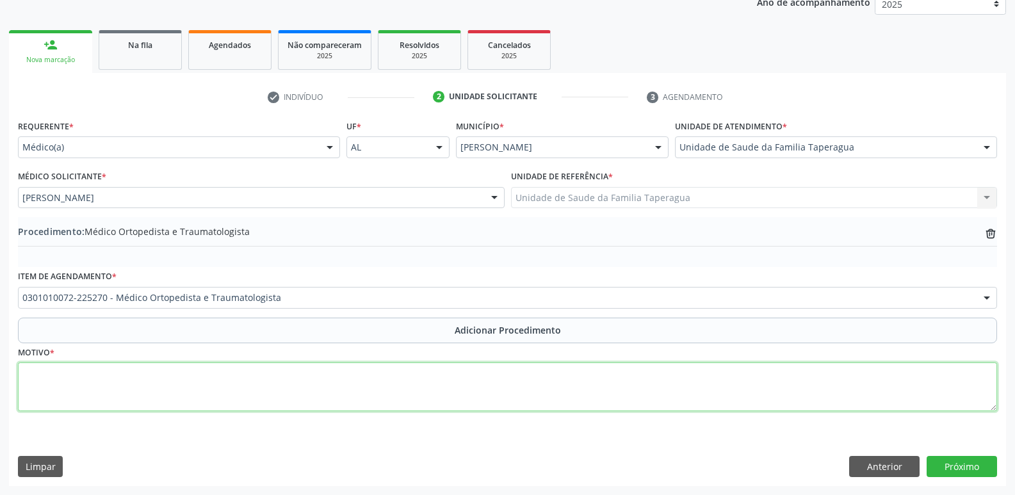
click at [406, 394] on textarea at bounding box center [507, 386] width 979 height 49
type textarea "DOR EM JOELHOS"
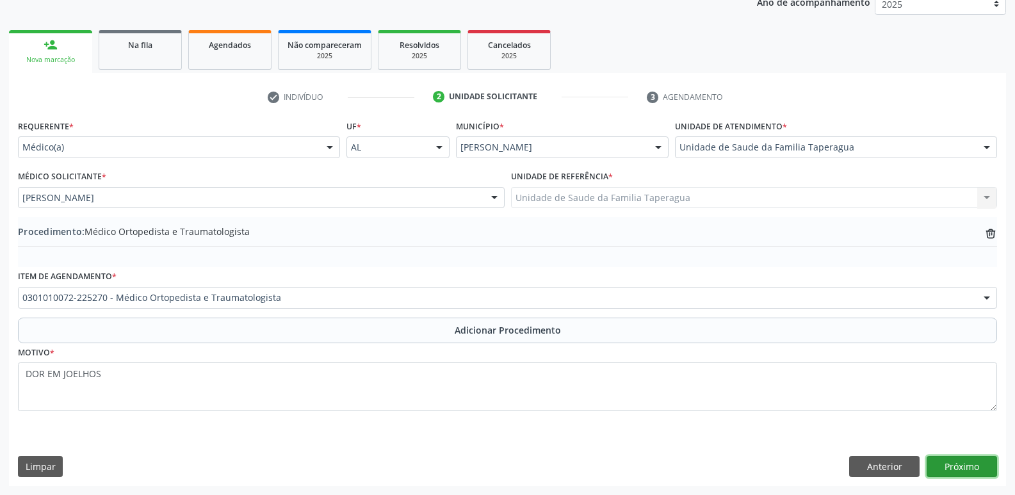
click at [967, 462] on button "Próximo" at bounding box center [962, 467] width 70 height 22
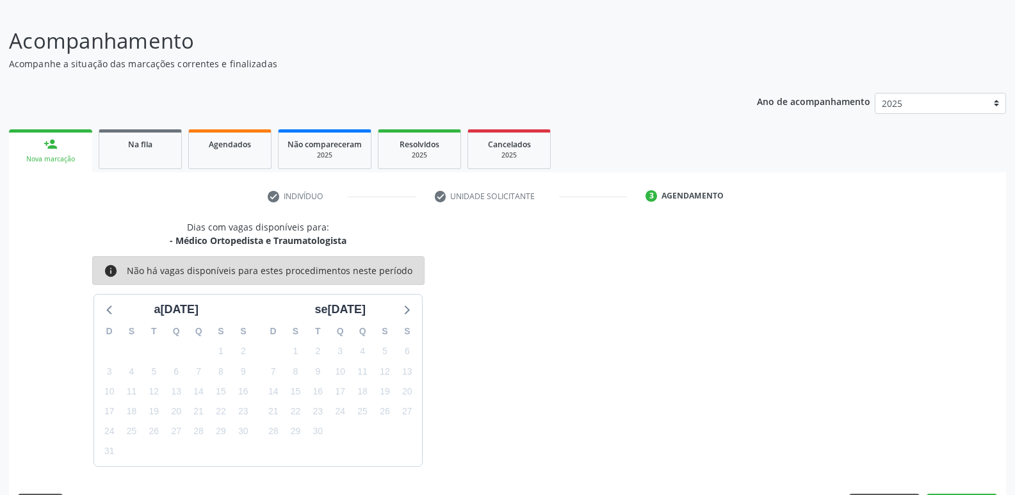
scroll to position [118, 0]
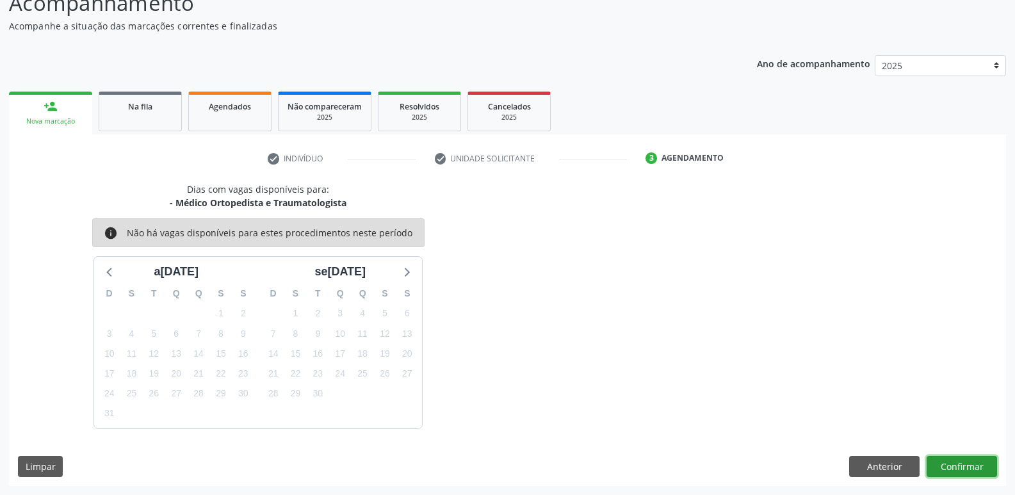
click at [962, 470] on button "Confirmar" at bounding box center [962, 467] width 70 height 22
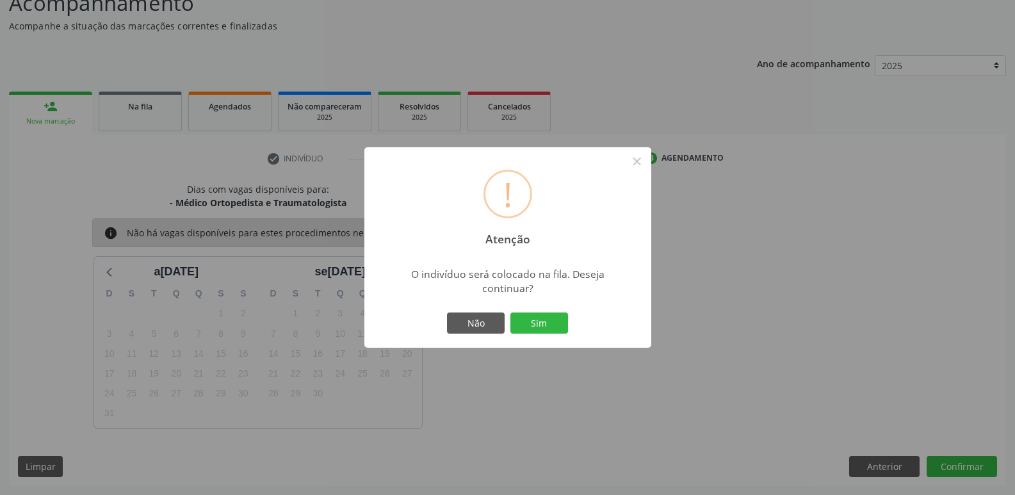
click at [510, 312] on button "Sim" at bounding box center [539, 323] width 58 height 22
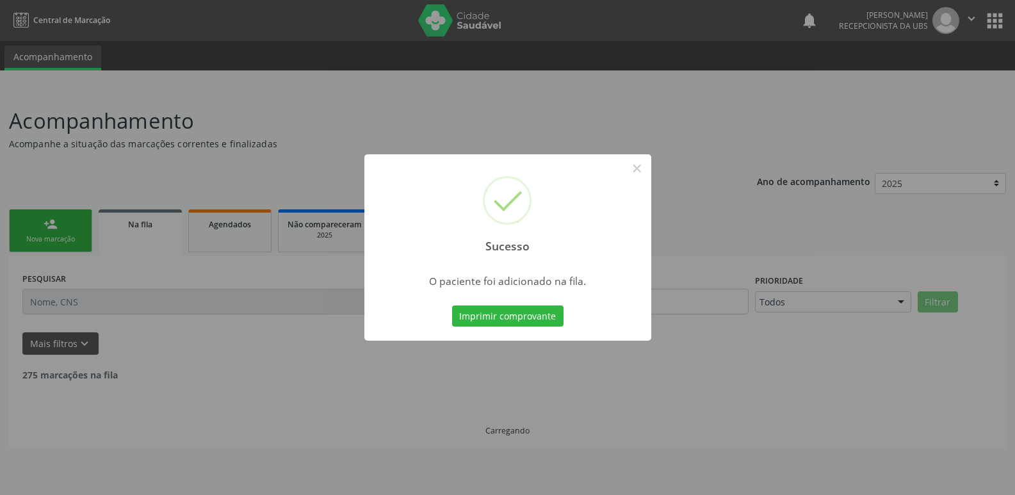
scroll to position [0, 0]
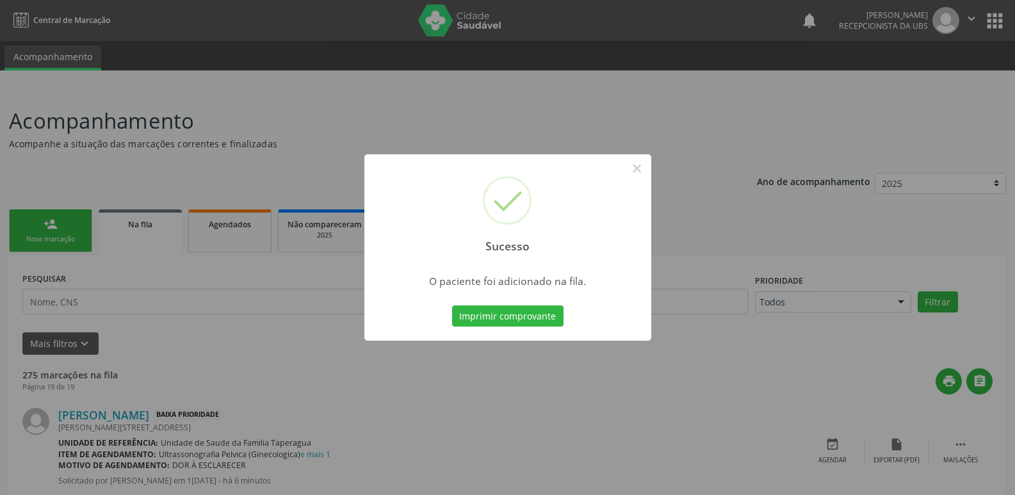
click at [828, 300] on div "Sucesso × O paciente foi adicionado na fila. Imprimir comprovante Cancel" at bounding box center [507, 247] width 1015 height 495
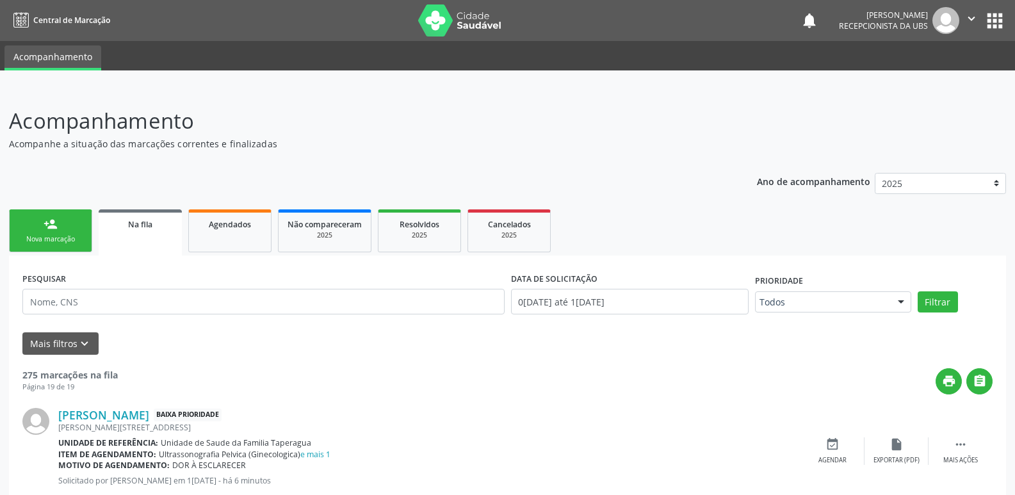
click at [56, 244] on div "Nova marcação" at bounding box center [51, 239] width 64 height 10
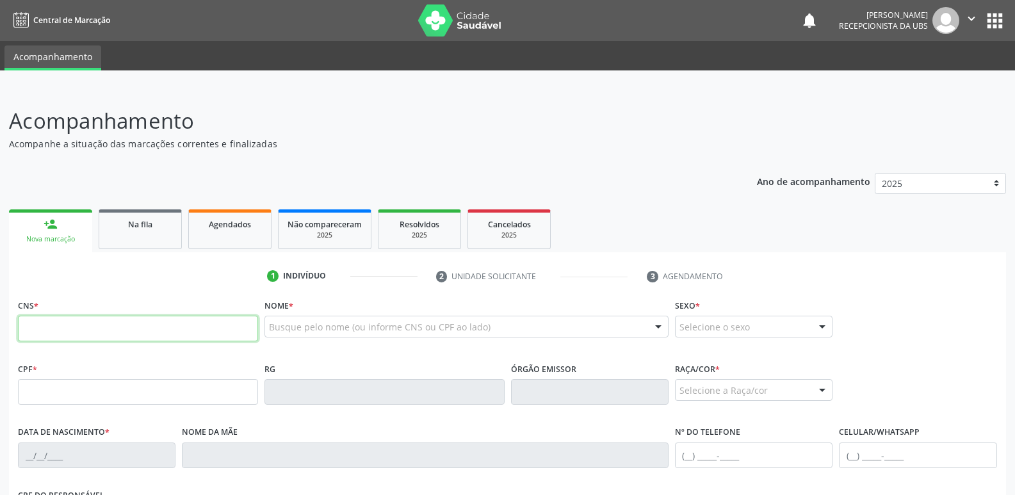
click at [76, 327] on input "text" at bounding box center [138, 329] width 240 height 26
paste input "700 0067 3120 4301"
type input "700 0067 3120 4301"
type input "677.224.074-04"
type input "04/08/1960"
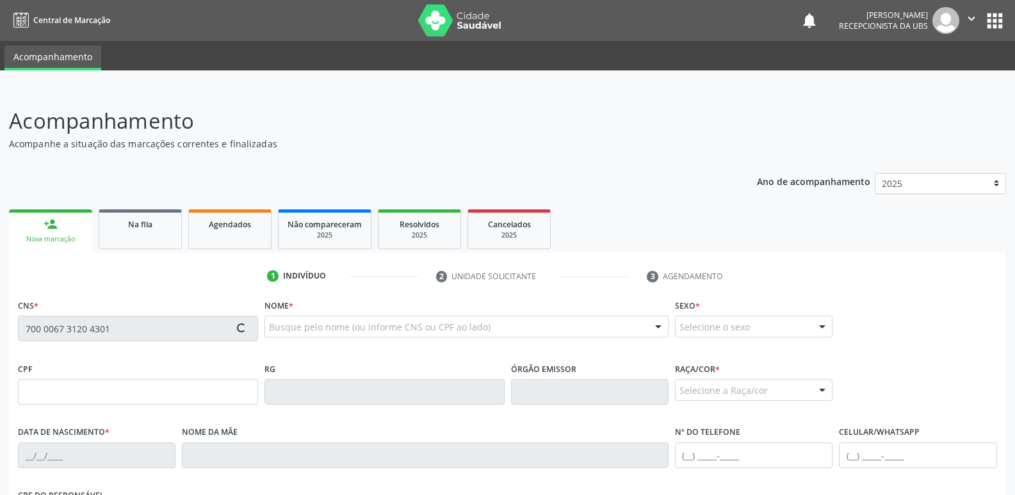
type input "Alvaci Nunes do Nascimento"
type input "(82) 9627-9250"
type input "S/N"
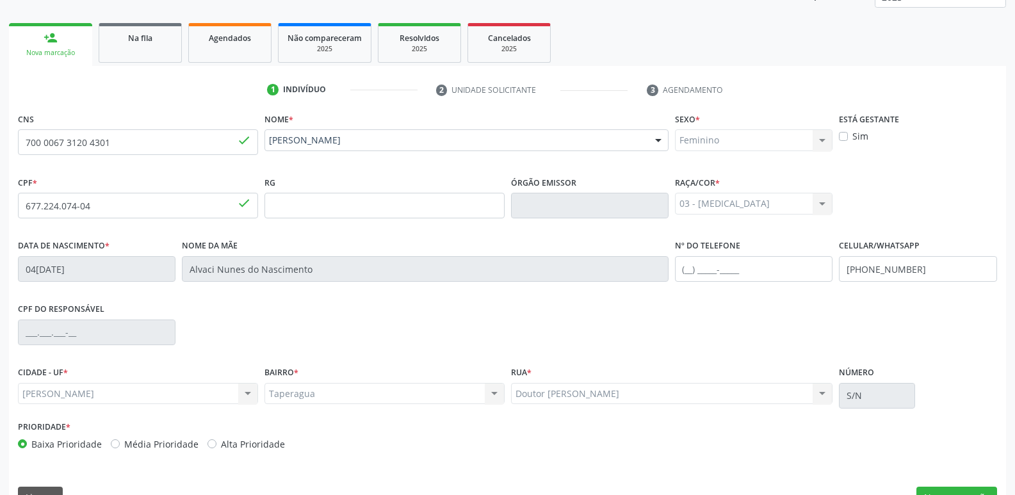
scroll to position [217, 0]
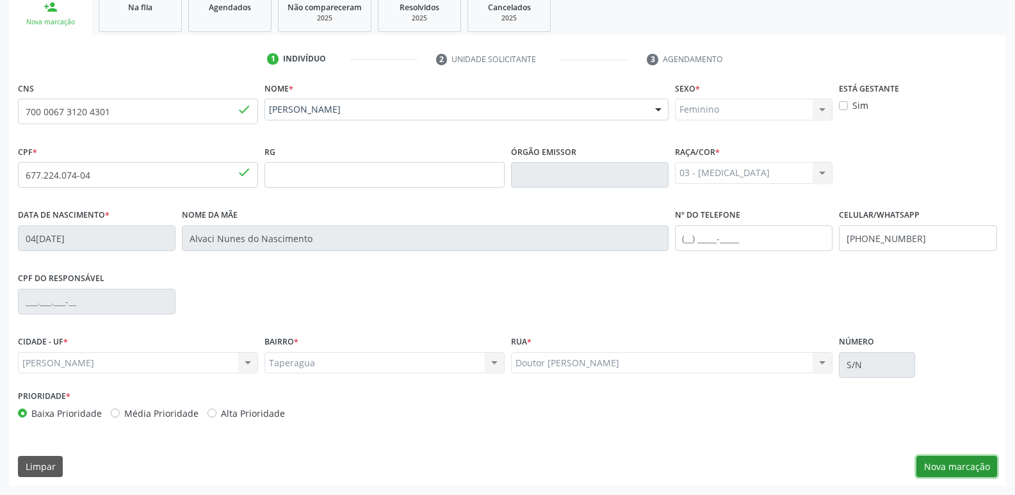
click at [966, 462] on button "Nova marcação" at bounding box center [956, 467] width 81 height 22
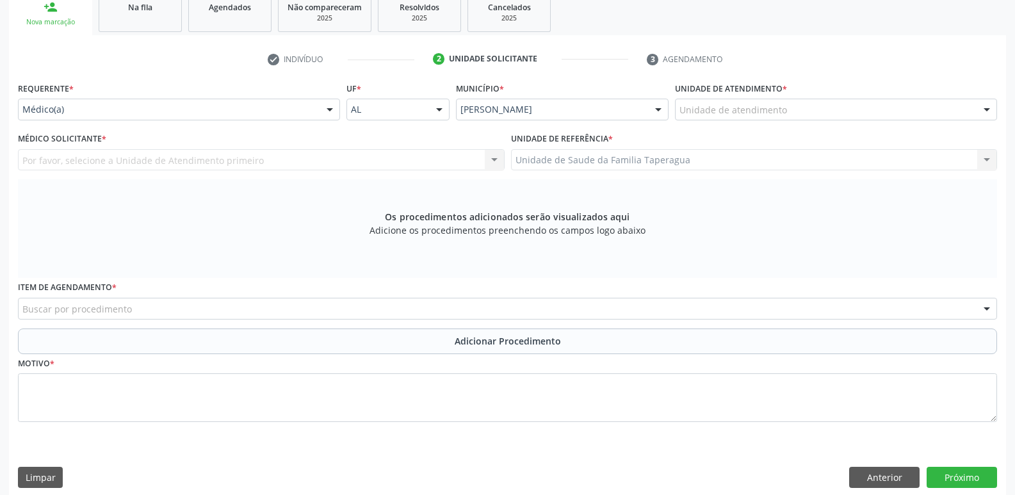
click at [717, 102] on div "Unidade de atendimento" at bounding box center [836, 110] width 322 height 22
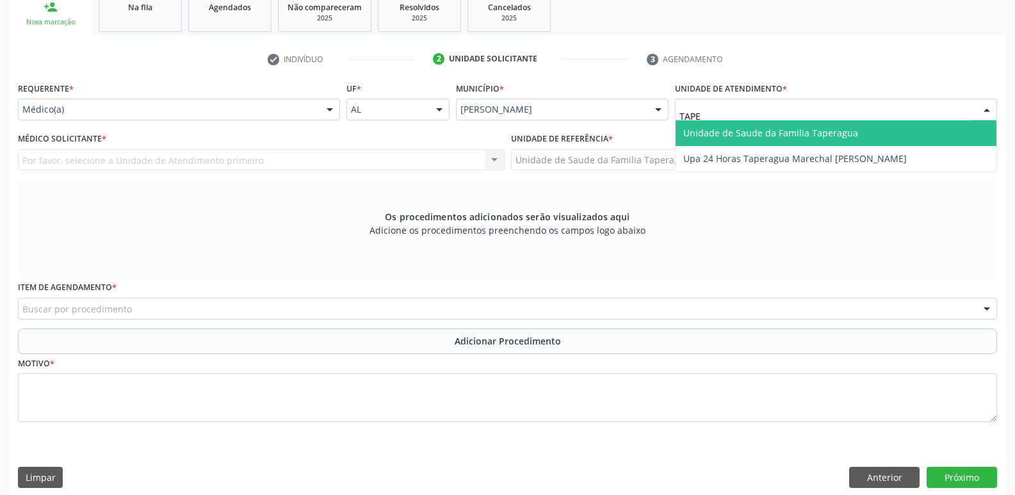
type input "TAPER"
click at [718, 134] on span "Unidade de Saude da Familia Taperagua" at bounding box center [770, 133] width 175 height 12
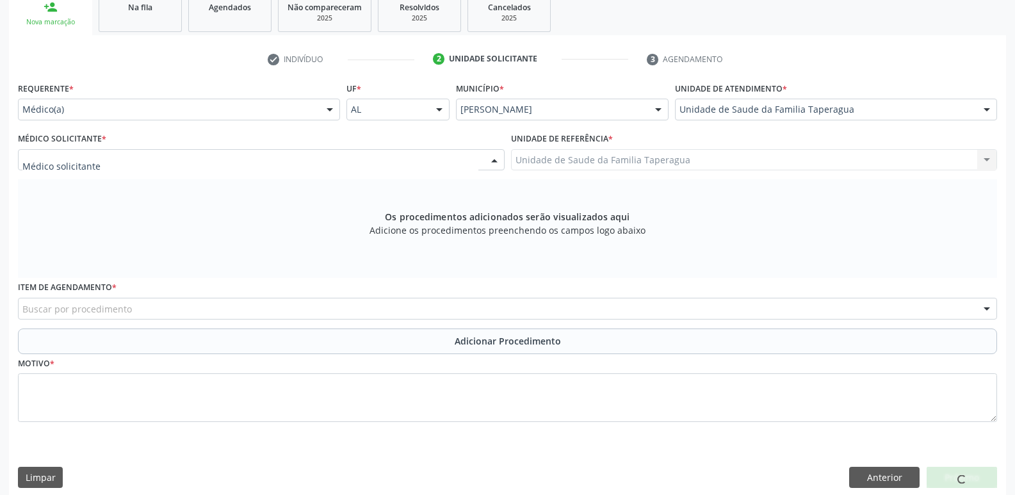
click at [398, 159] on div at bounding box center [261, 160] width 487 height 22
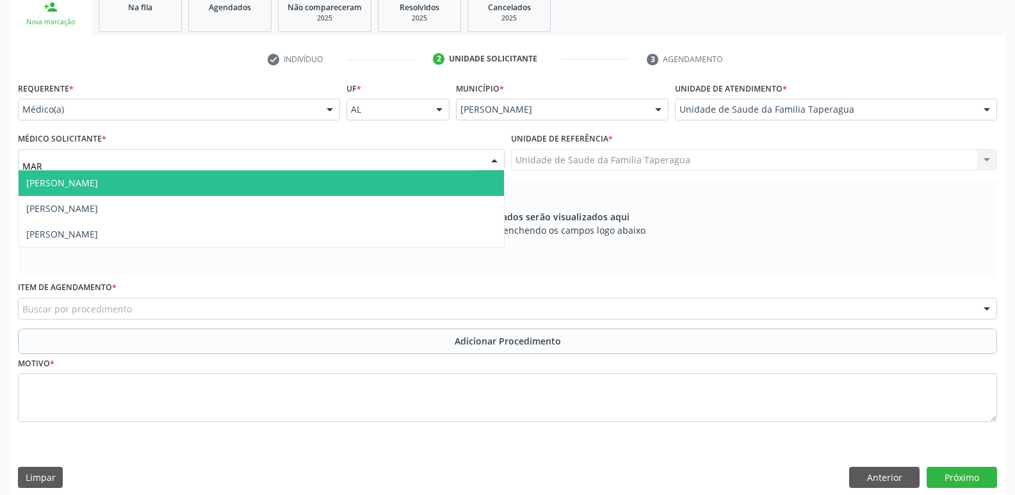
type input "MART"
click at [398, 181] on span "[PERSON_NAME]" at bounding box center [261, 183] width 485 height 26
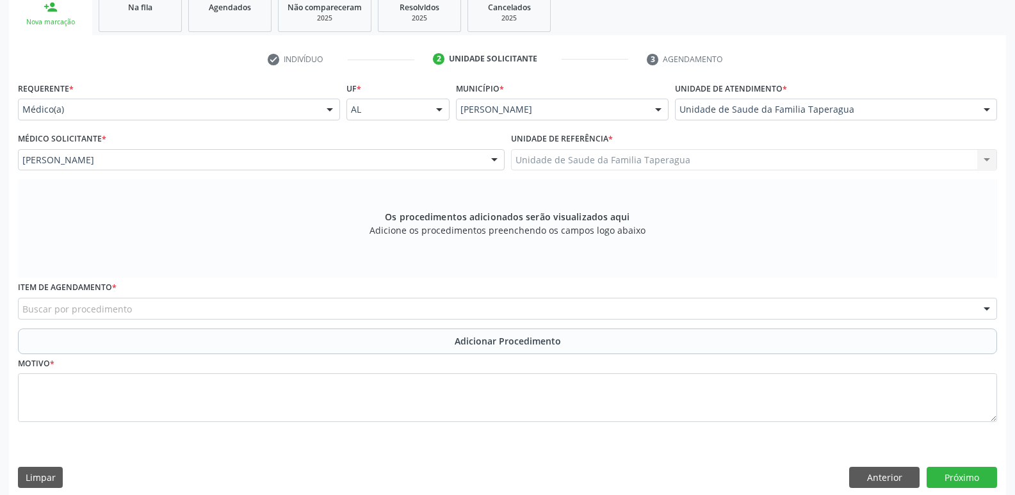
click at [334, 306] on div "Buscar por procedimento" at bounding box center [507, 309] width 979 height 22
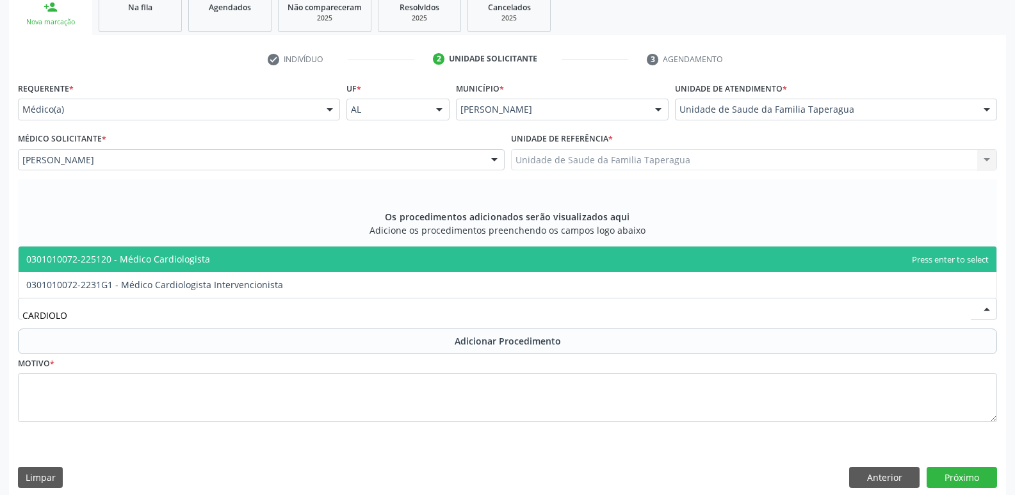
type input "CARDIOLOG"
click at [355, 264] on span "0301010072-225120 - Médico Cardiologista" at bounding box center [508, 260] width 978 height 26
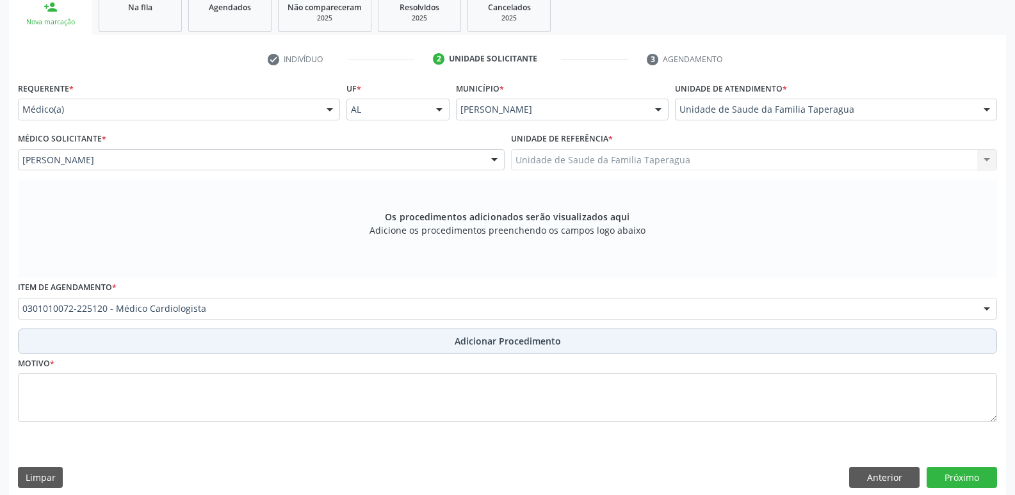
click at [346, 345] on button "Adicionar Procedimento" at bounding box center [507, 341] width 979 height 26
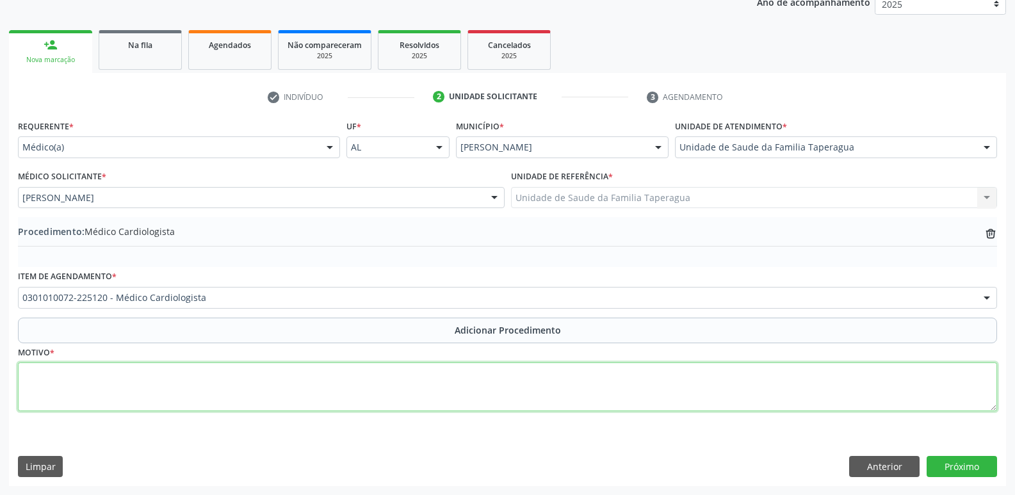
click at [337, 398] on textarea at bounding box center [507, 386] width 979 height 49
type textarea "RETORNO"
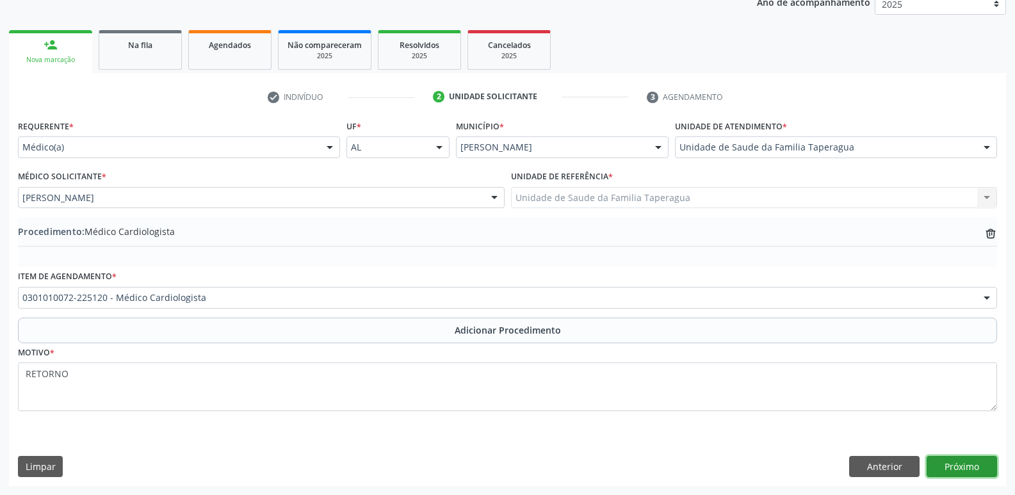
click at [976, 471] on button "Próximo" at bounding box center [962, 467] width 70 height 22
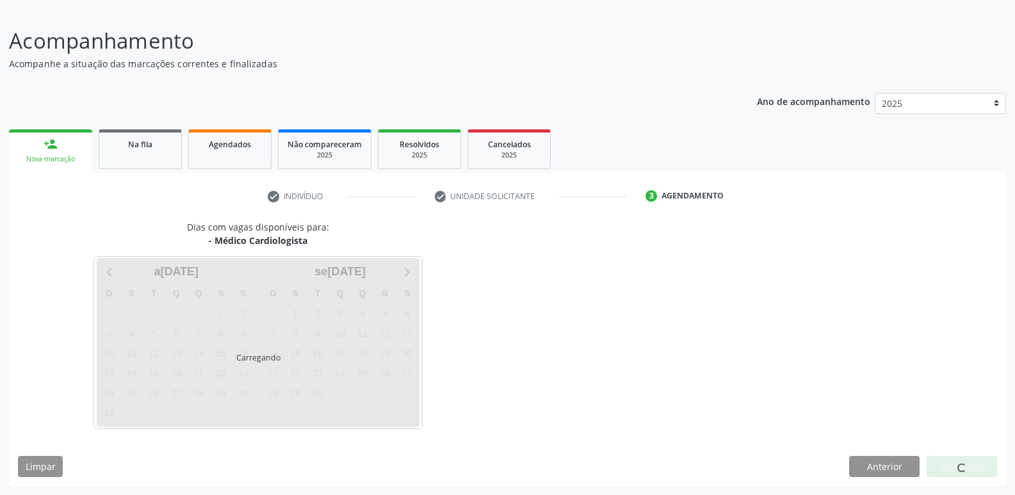
scroll to position [118, 0]
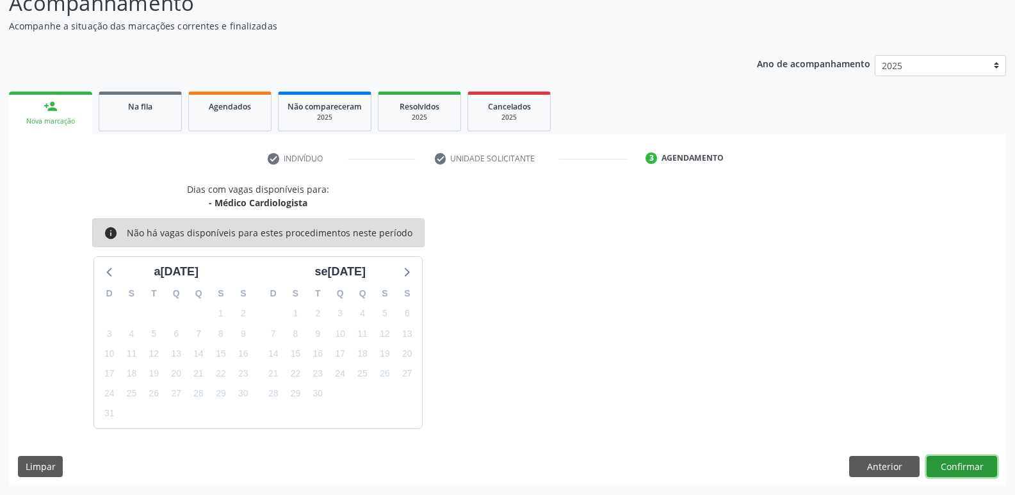
click at [962, 467] on button "Confirmar" at bounding box center [962, 467] width 70 height 22
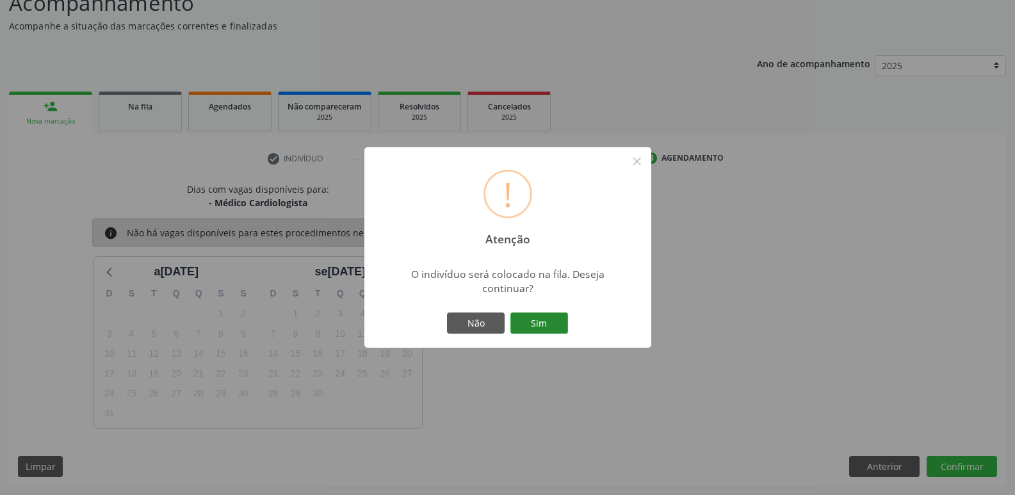
click at [510, 312] on button "Sim" at bounding box center [539, 323] width 58 height 22
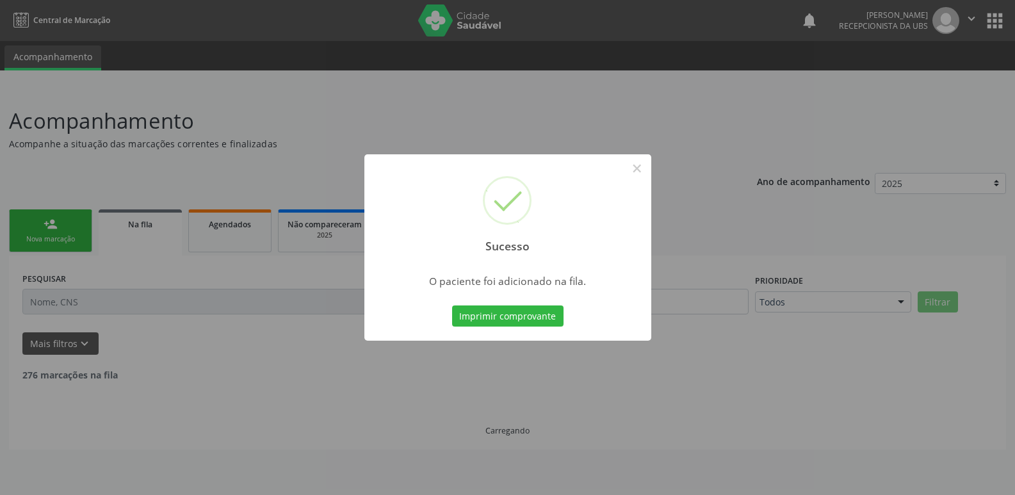
scroll to position [0, 0]
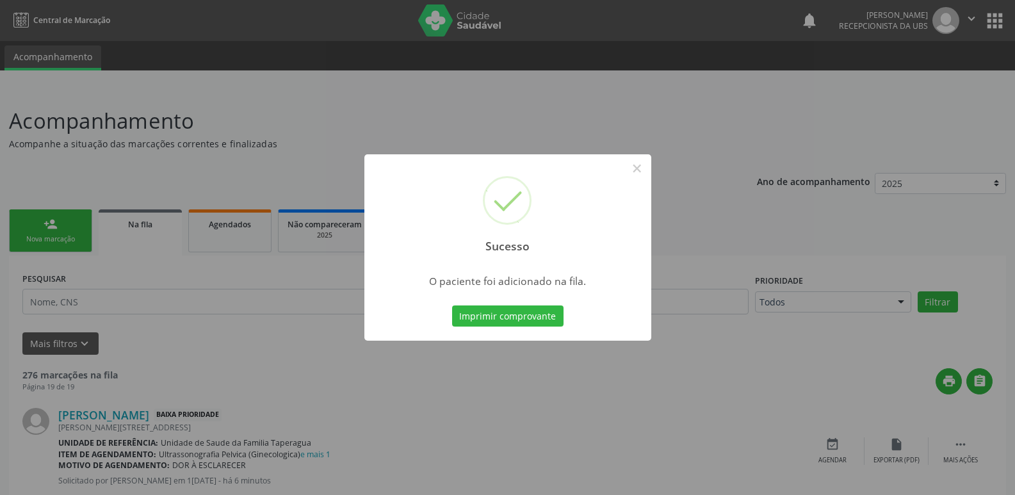
click at [571, 74] on div "Sucesso × O paciente foi adicionado na fila. Imprimir comprovante Cancel" at bounding box center [507, 247] width 1015 height 495
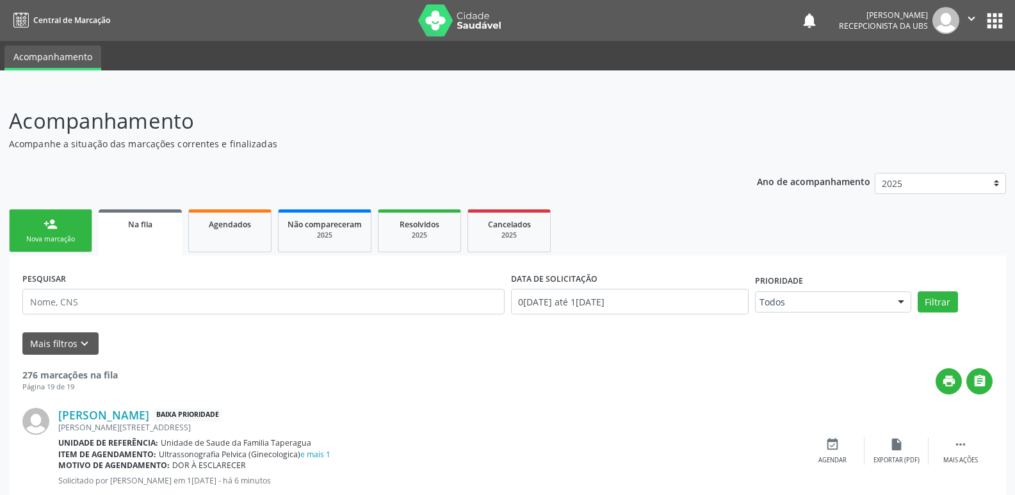
click at [76, 238] on div "Nova marcação" at bounding box center [51, 239] width 64 height 10
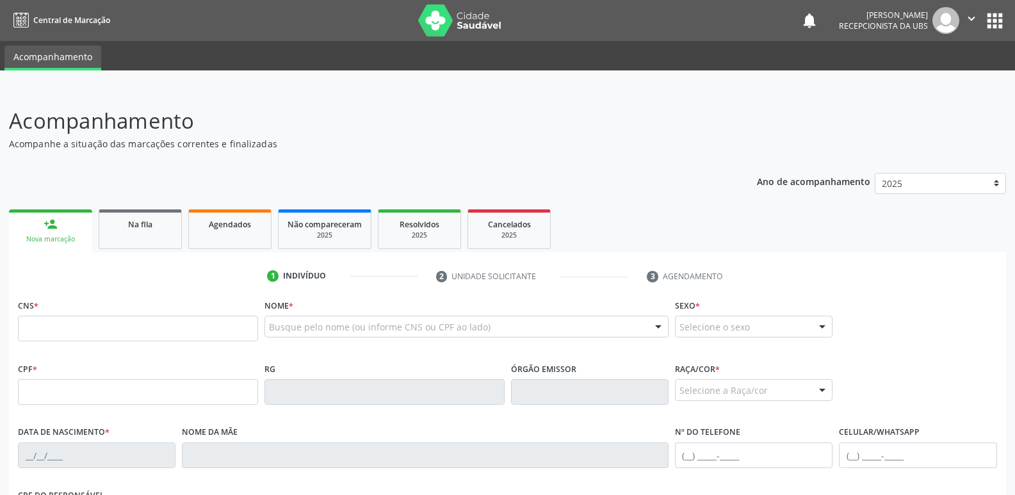
click at [133, 316] on div "CNS *" at bounding box center [138, 318] width 240 height 45
click at [133, 316] on input "text" at bounding box center [138, 329] width 240 height 26
paste input "702 9025 6079 5976"
type input "702 9025 6079 5976"
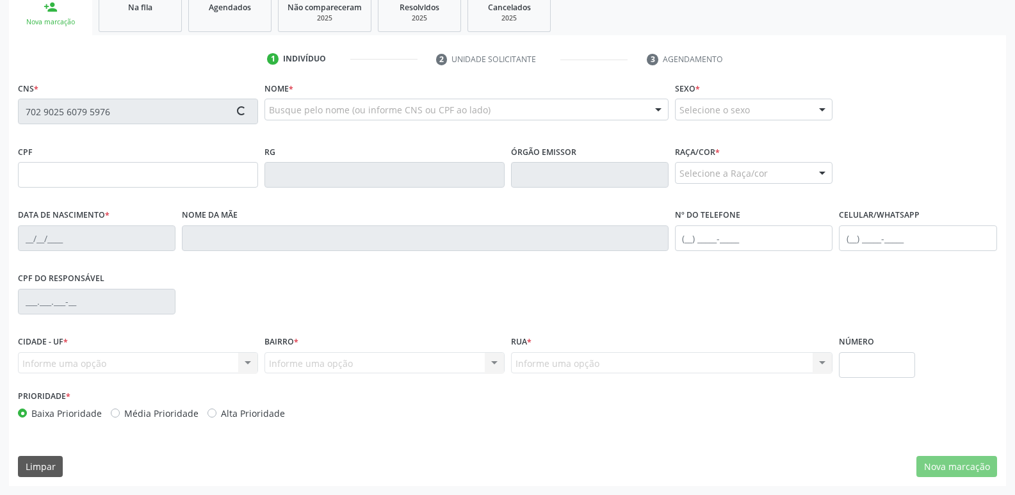
type input "108.523.294-82"
type input "07/06/2007"
type input "Carla Patrícia Faustino da Silva"
type input "(82) 99322-3710"
type input "189"
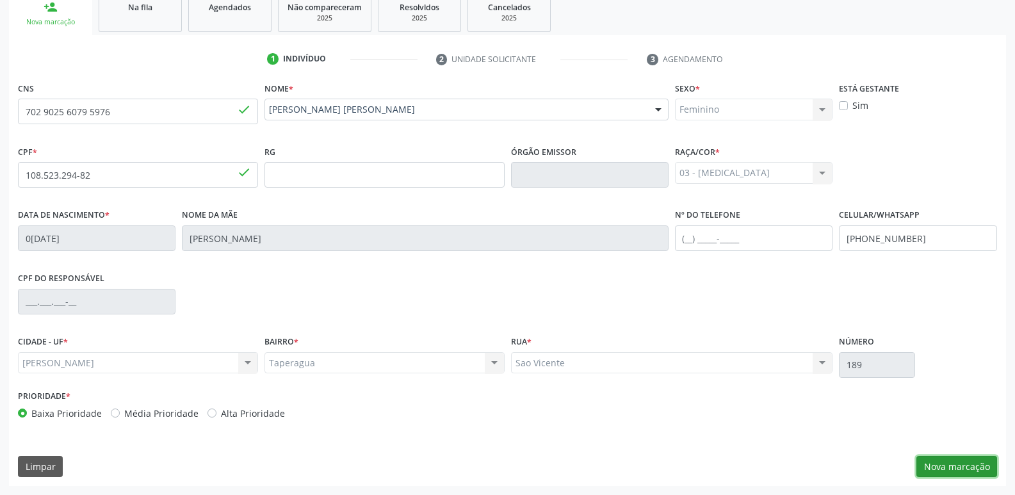
click at [942, 459] on button "Nova marcação" at bounding box center [956, 467] width 81 height 22
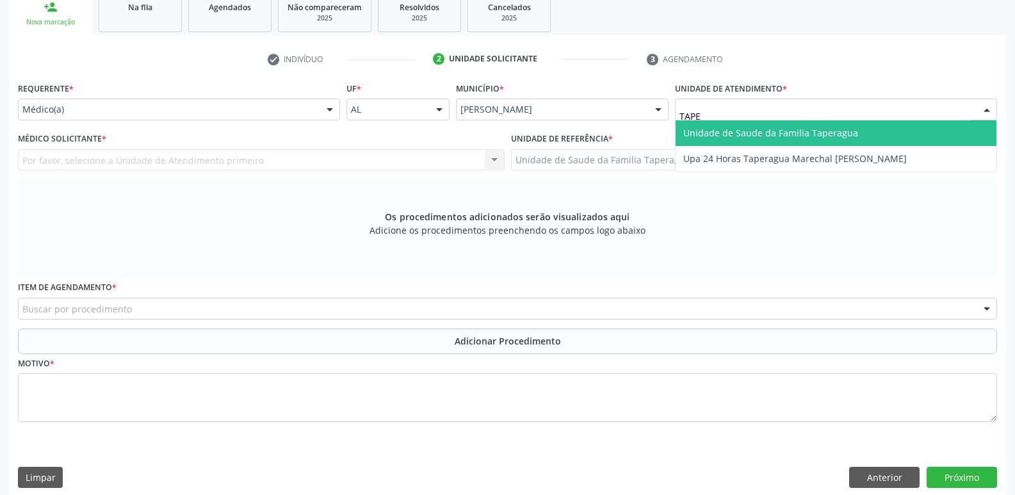
type input "TAPER"
click at [740, 134] on span "Unidade de Saude da Familia Taperagua" at bounding box center [770, 133] width 175 height 12
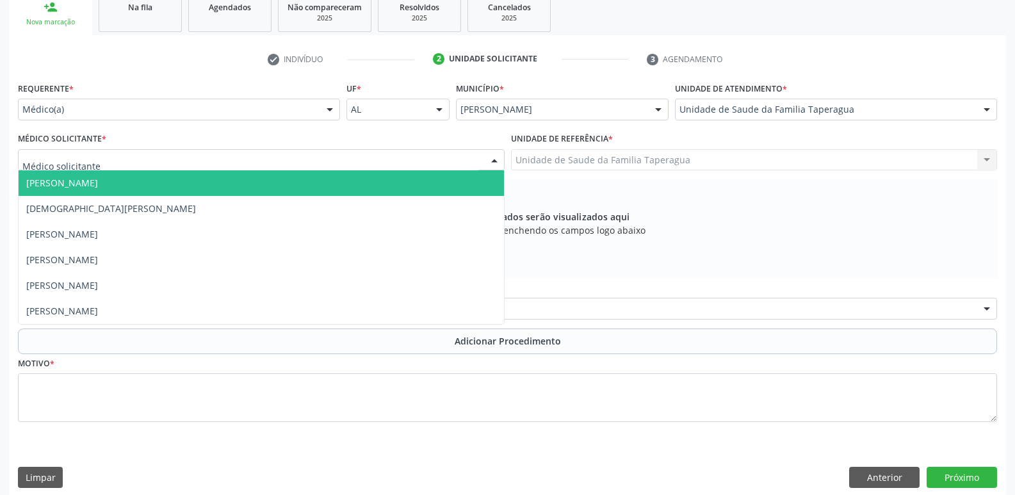
click at [366, 168] on div at bounding box center [261, 160] width 487 height 22
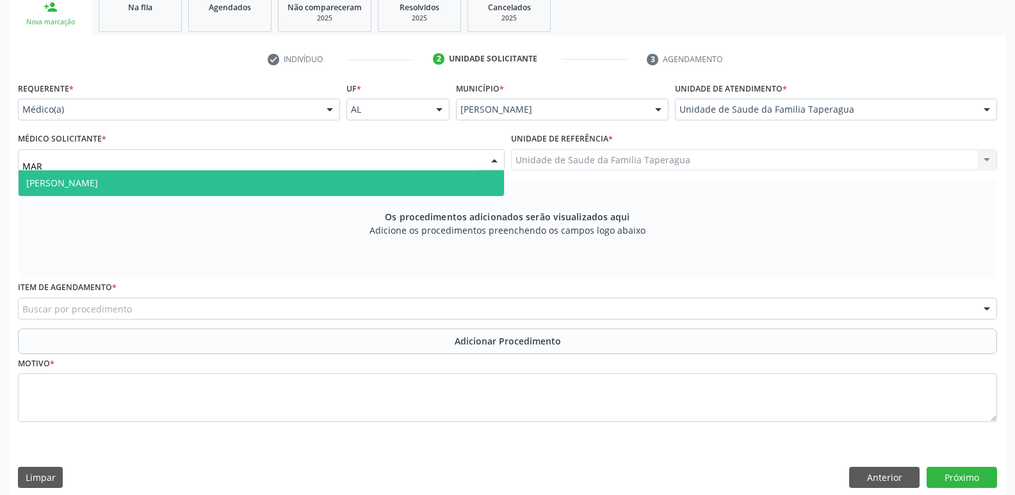
type input "MART"
click at [361, 184] on span "[PERSON_NAME]" at bounding box center [261, 183] width 485 height 26
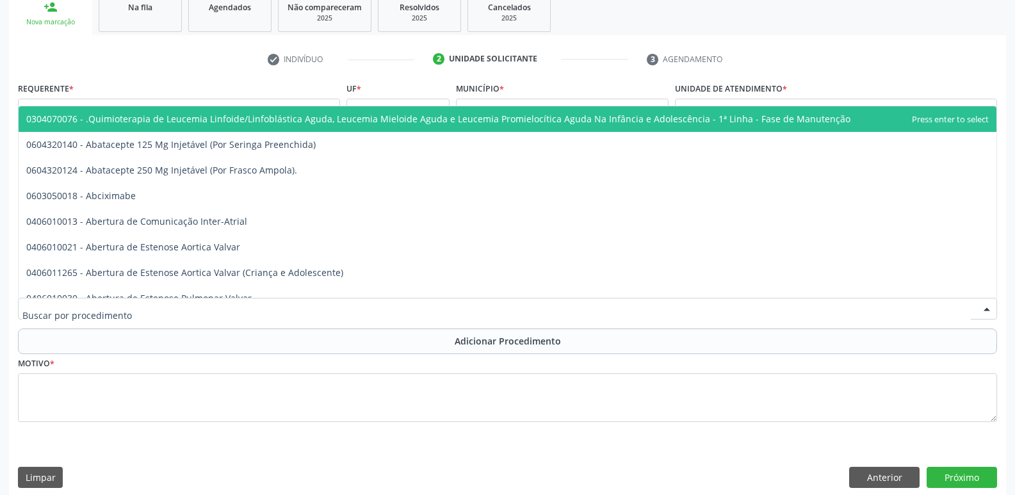
click at [342, 309] on div at bounding box center [507, 309] width 979 height 22
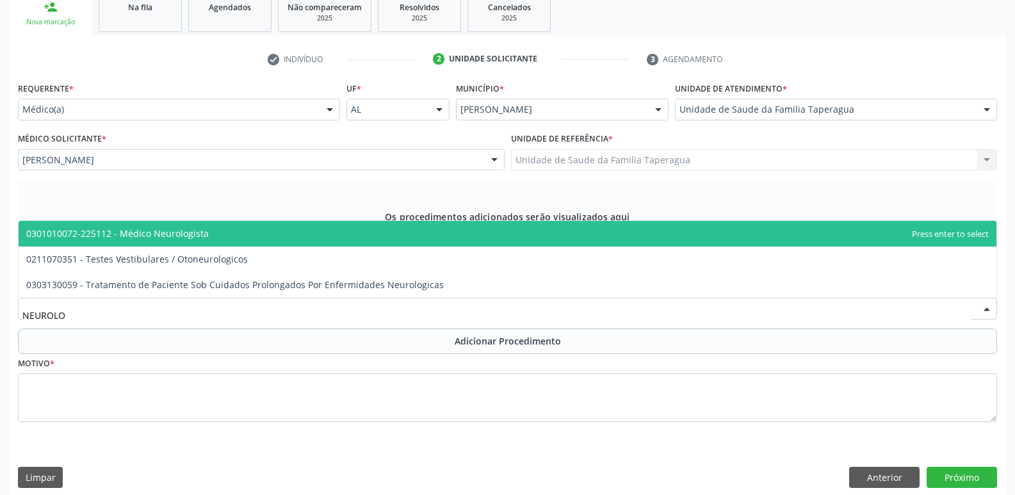
type input "NEUROLOG"
click at [365, 227] on span "0301010072-225112 - Médico Neurologista" at bounding box center [508, 234] width 978 height 26
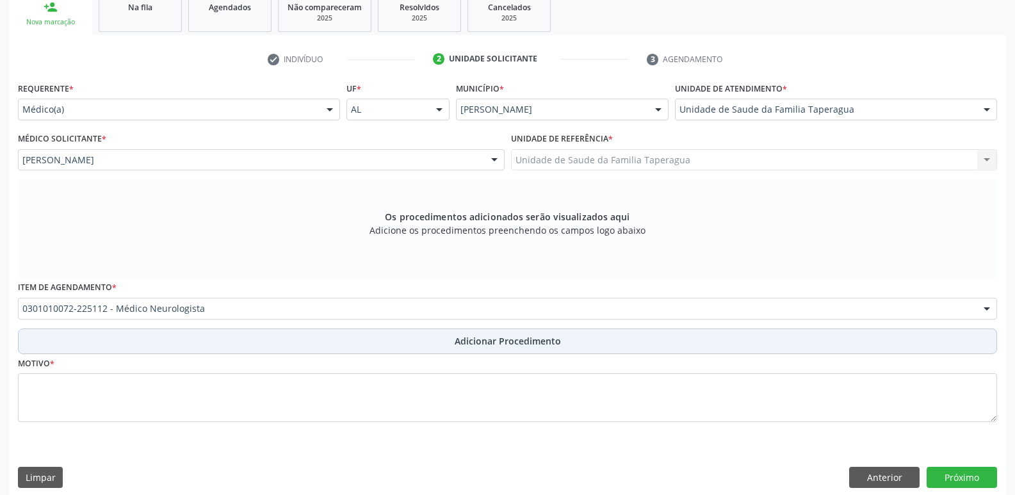
click at [352, 342] on button "Adicionar Procedimento" at bounding box center [507, 341] width 979 height 26
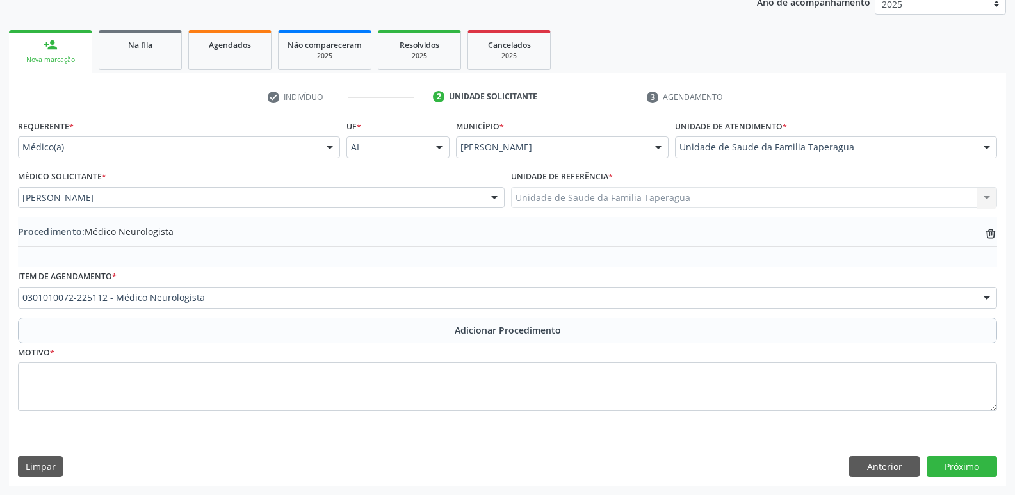
scroll to position [179, 0]
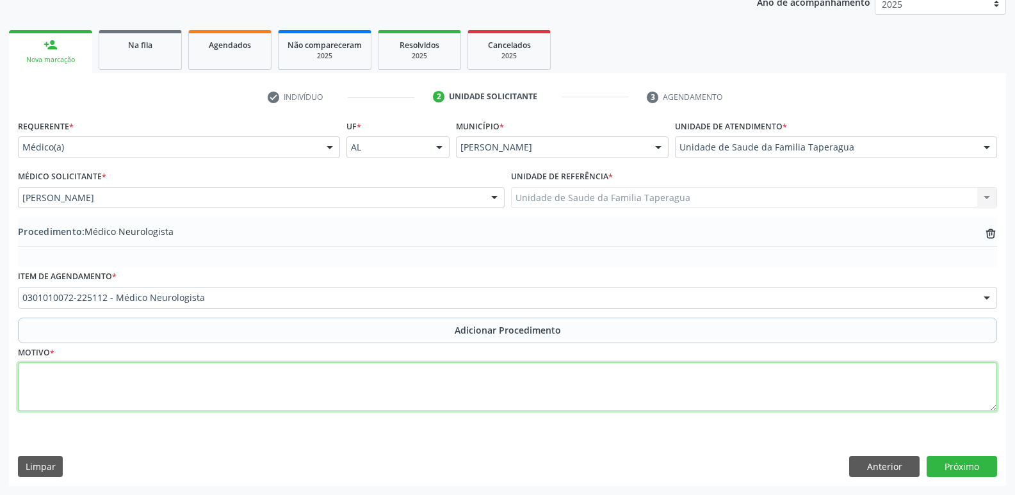
click at [348, 391] on textarea at bounding box center [507, 386] width 979 height 49
click at [27, 375] on textarea "TENDO CRISES" at bounding box center [507, 386] width 979 height 49
type textarea "G40 - EPILEPSIA TENDO CRISES"
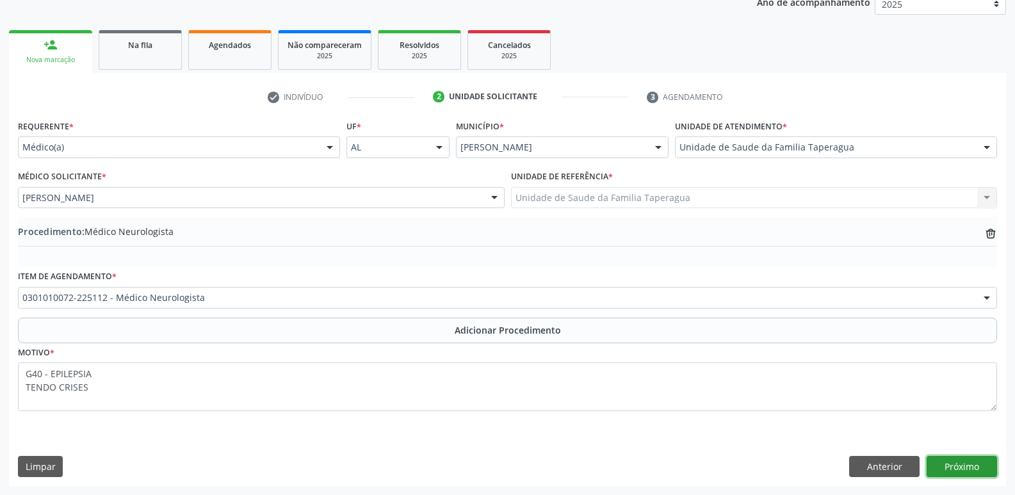
click at [955, 465] on button "Próximo" at bounding box center [962, 467] width 70 height 22
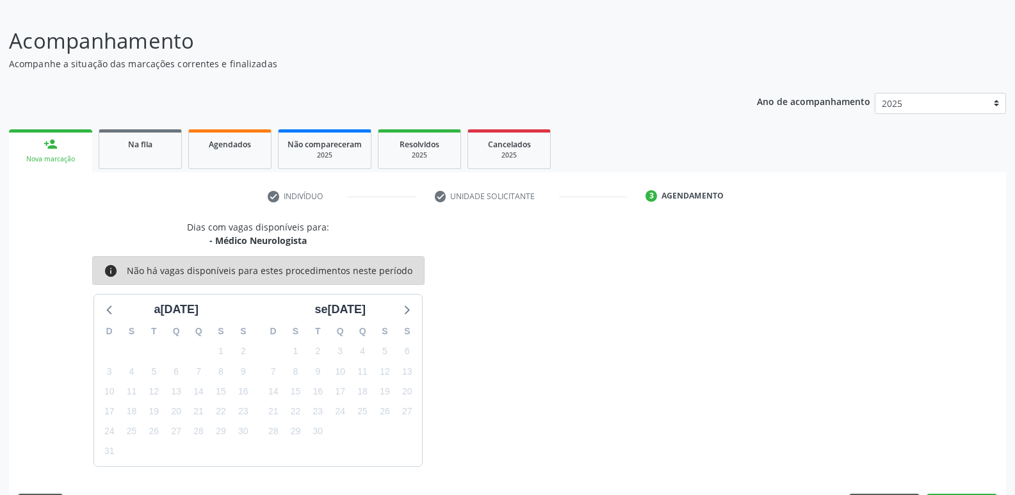
scroll to position [118, 0]
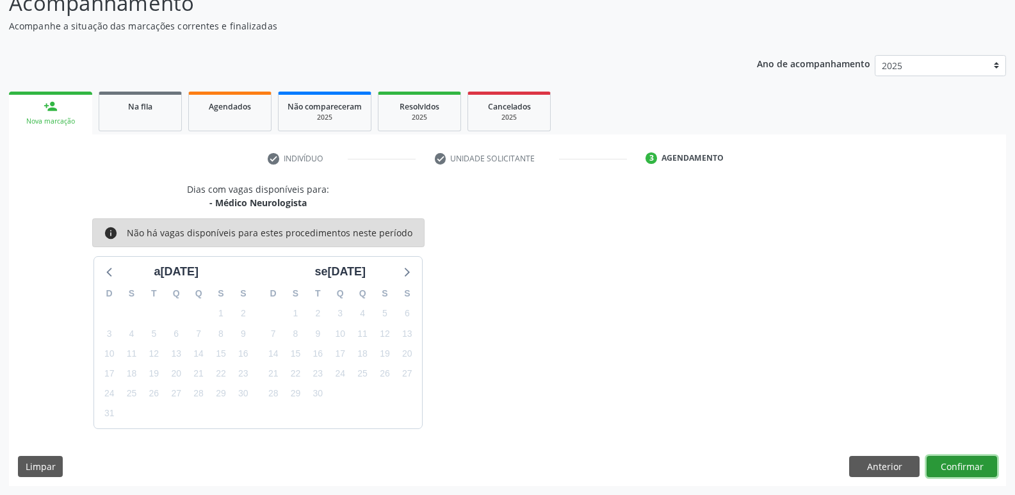
click at [957, 467] on button "Confirmar" at bounding box center [962, 467] width 70 height 22
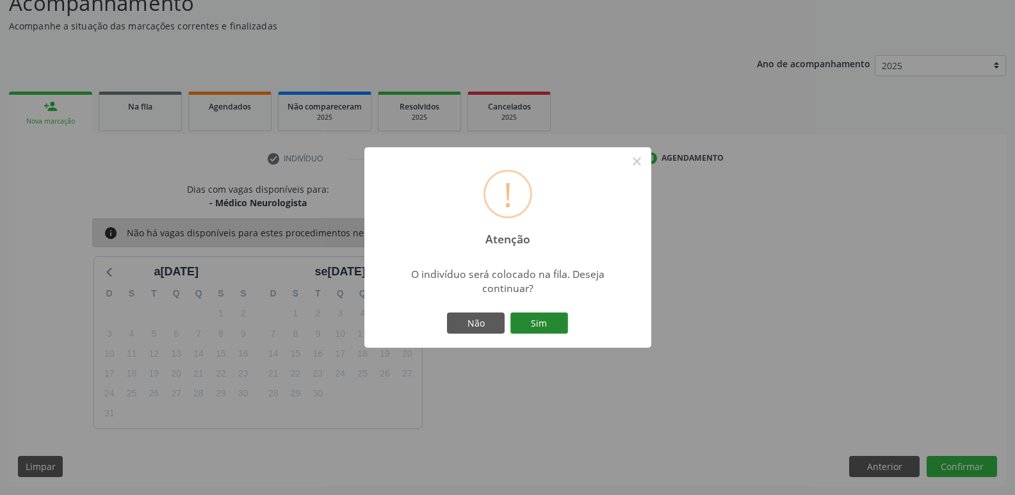
click at [561, 323] on button "Sim" at bounding box center [539, 323] width 58 height 22
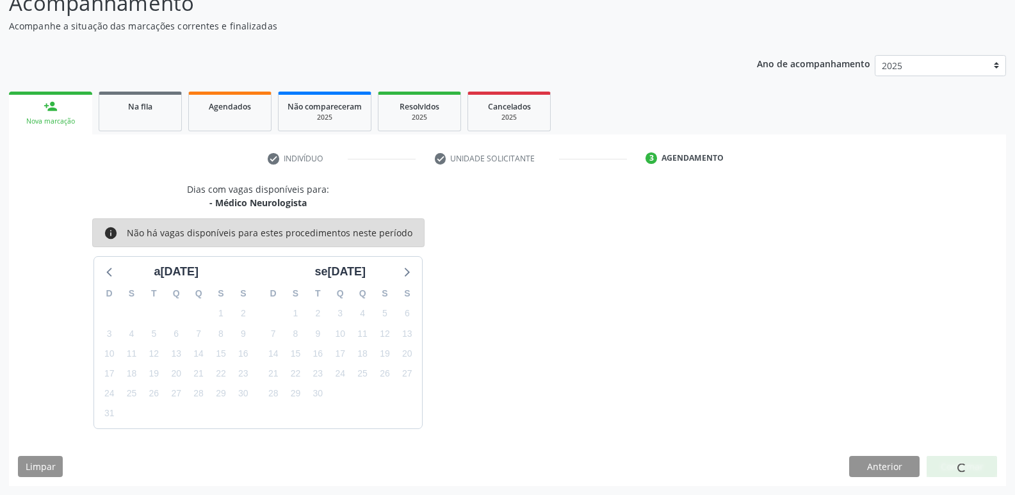
scroll to position [0, 0]
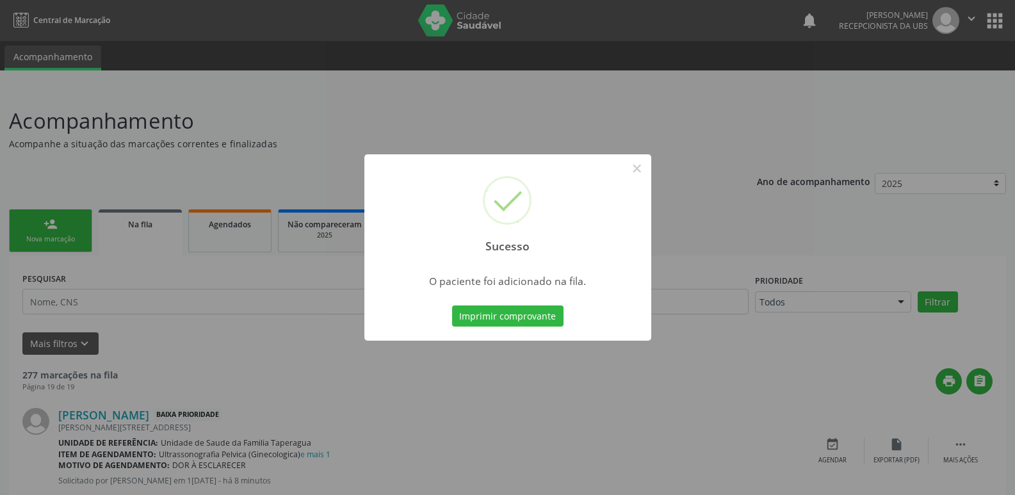
click at [839, 266] on div "Sucesso × O paciente foi adicionado na fila. Imprimir comprovante Cancel" at bounding box center [507, 247] width 1015 height 495
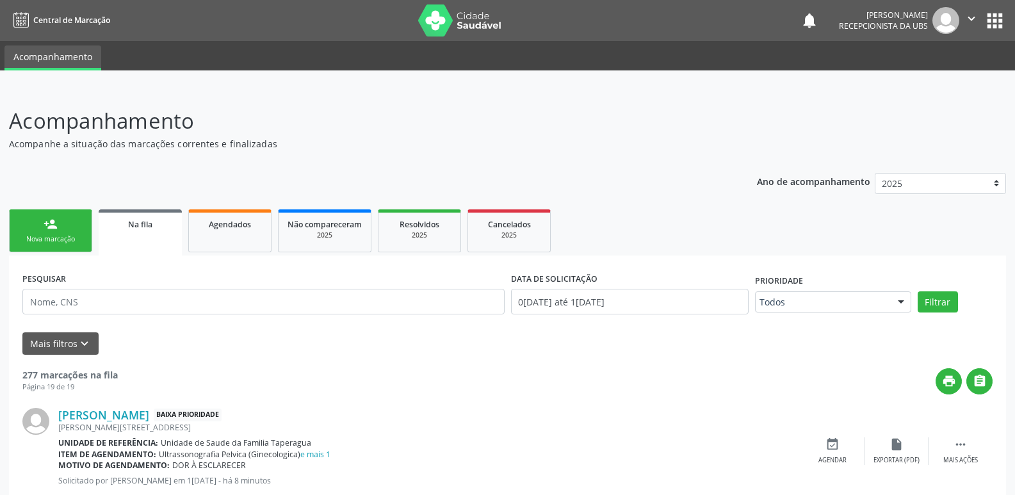
click at [71, 228] on link "person_add Nova marcação" at bounding box center [50, 230] width 83 height 43
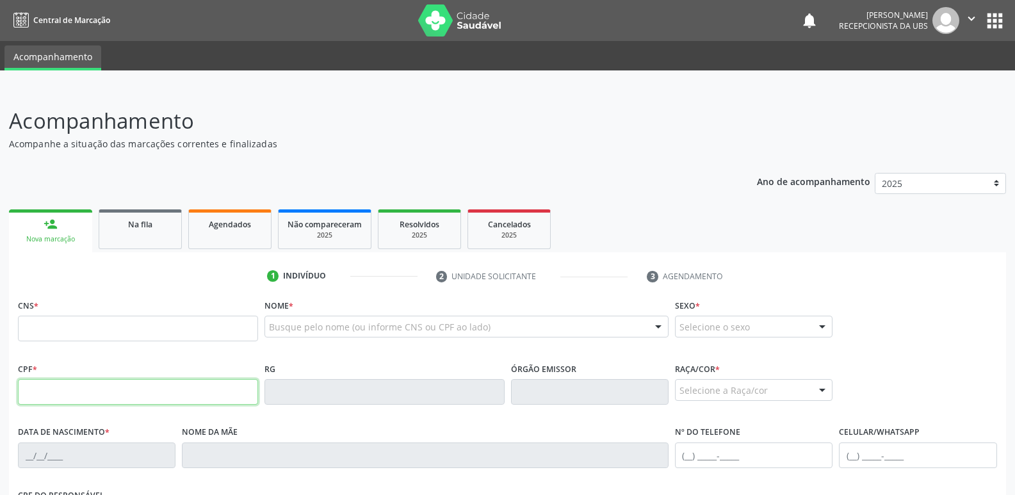
click at [153, 399] on input "text" at bounding box center [138, 392] width 240 height 26
paste input "062.077.464-90"
type input "062.077.464-90"
type input "24/05/1984"
type input "Maria Cicera Pereira dos Santos"
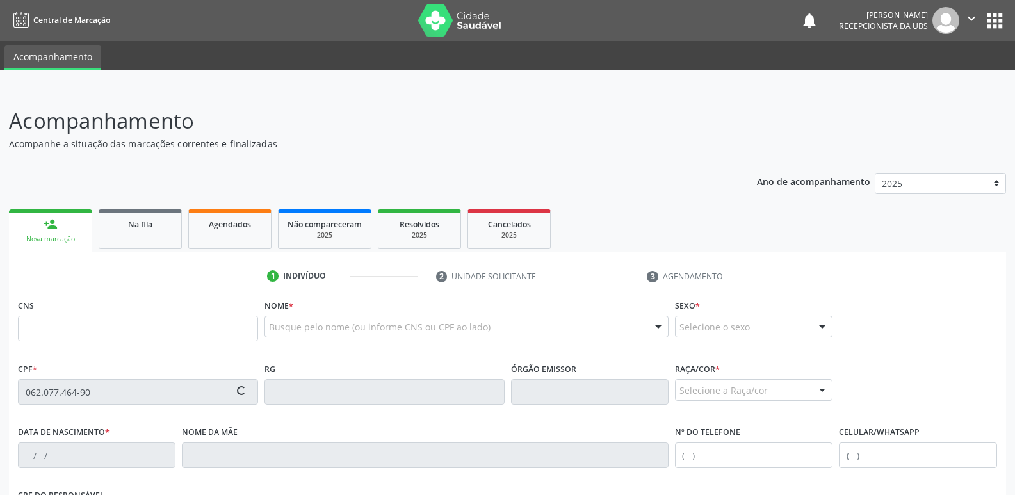
type input "(82) 99835-5366"
type input "7A"
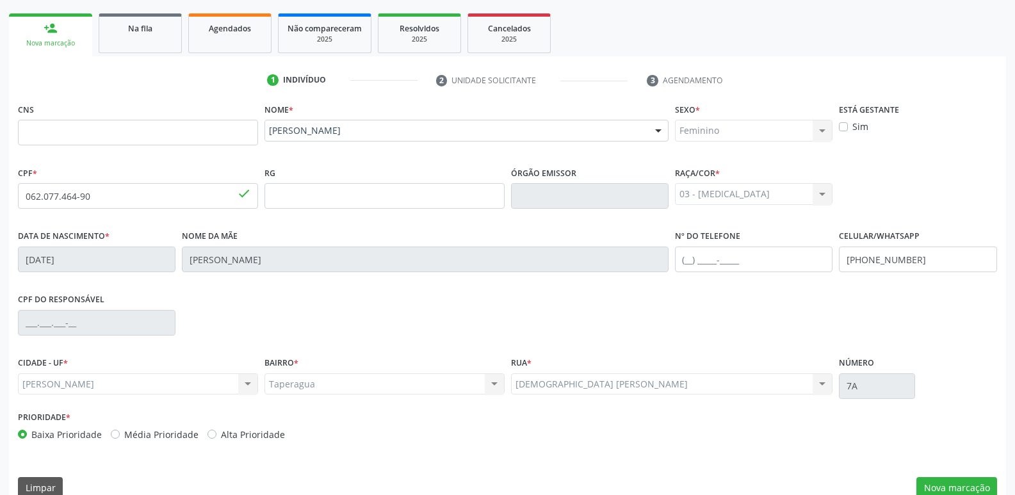
scroll to position [217, 0]
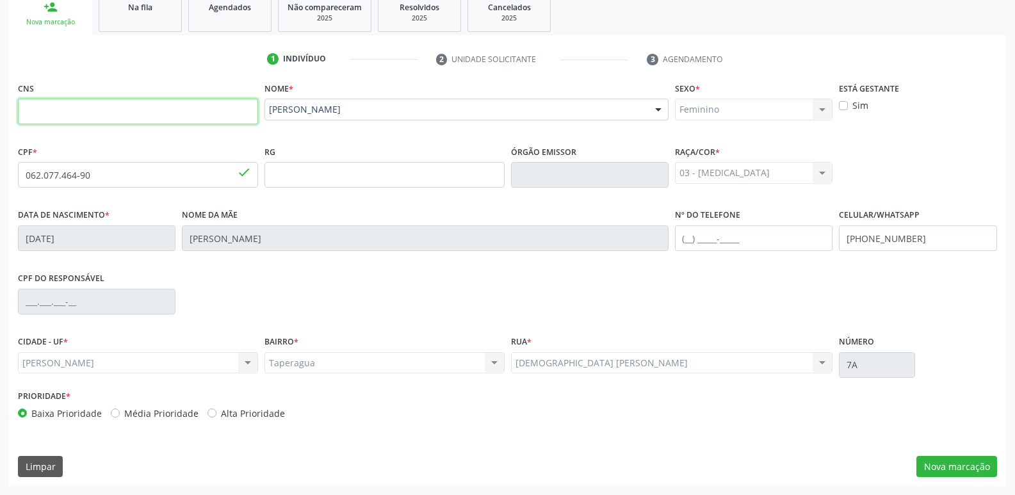
click at [193, 113] on input "text" at bounding box center [138, 112] width 240 height 26
type input "705 0062 5428 9151"
click at [955, 463] on button "Nova marcação" at bounding box center [956, 467] width 81 height 22
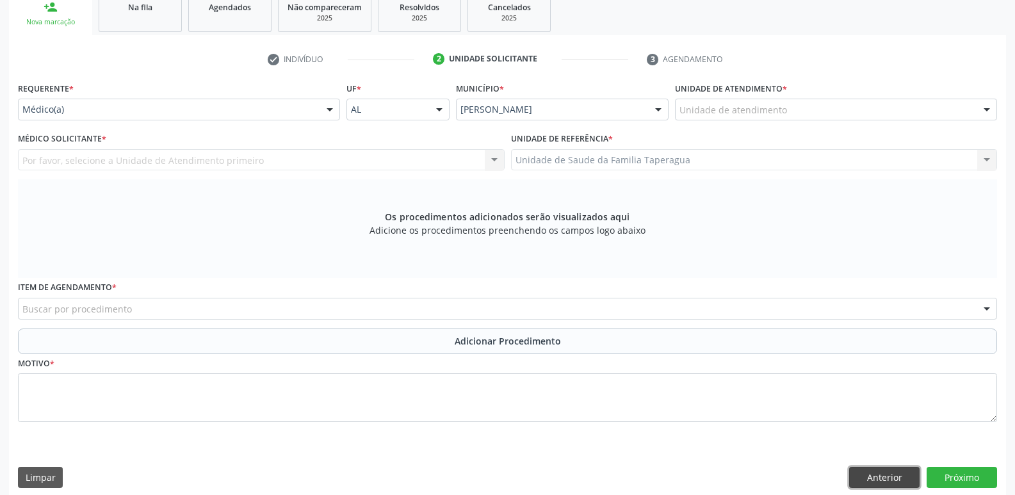
click at [875, 473] on button "Anterior" at bounding box center [884, 478] width 70 height 22
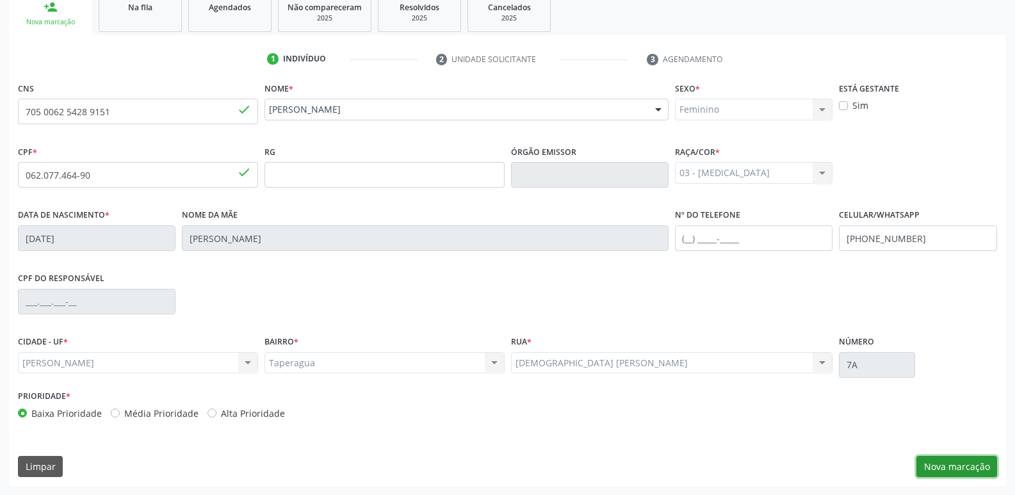
click at [961, 465] on button "Nova marcação" at bounding box center [956, 467] width 81 height 22
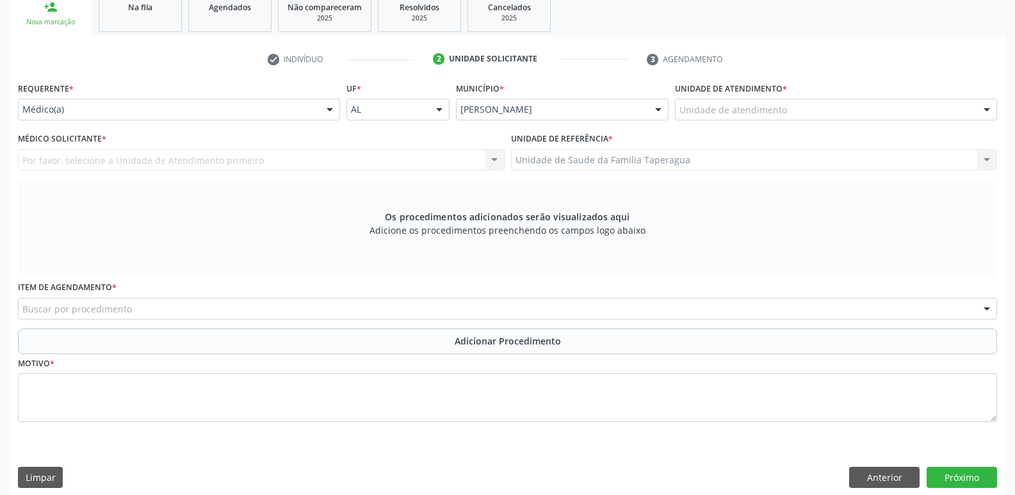
click at [790, 111] on div "Unidade de atendimento" at bounding box center [836, 110] width 322 height 22
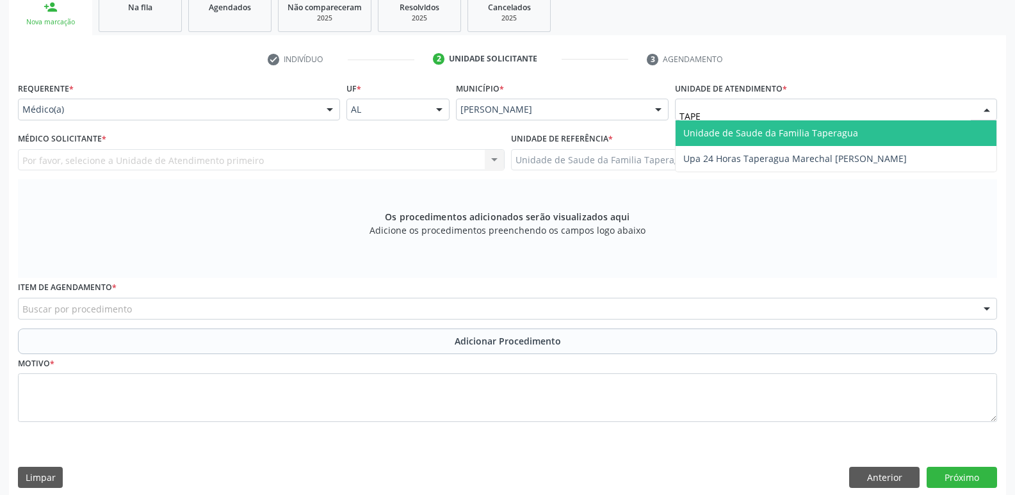
type input "TAPER"
click at [790, 133] on span "Unidade de Saude da Familia Taperagua" at bounding box center [770, 133] width 175 height 12
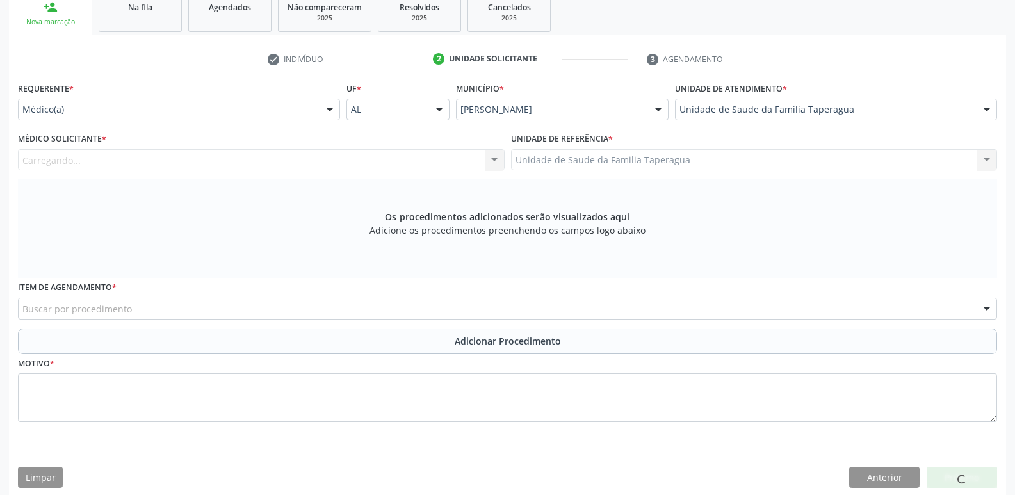
click at [458, 163] on div "Carregando... Nenhum resultado encontrado para: " " Não há nenhuma opção para s…" at bounding box center [261, 160] width 487 height 22
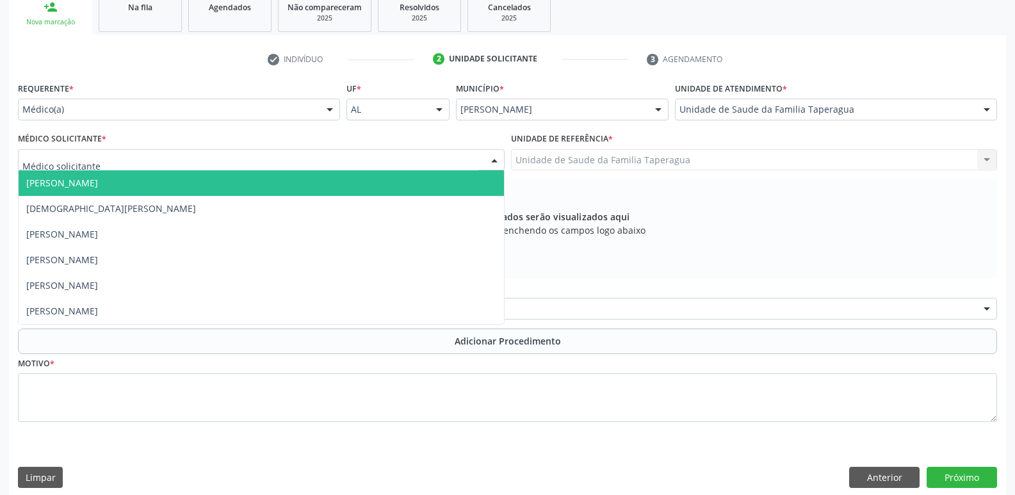
click at [370, 158] on div at bounding box center [261, 160] width 487 height 22
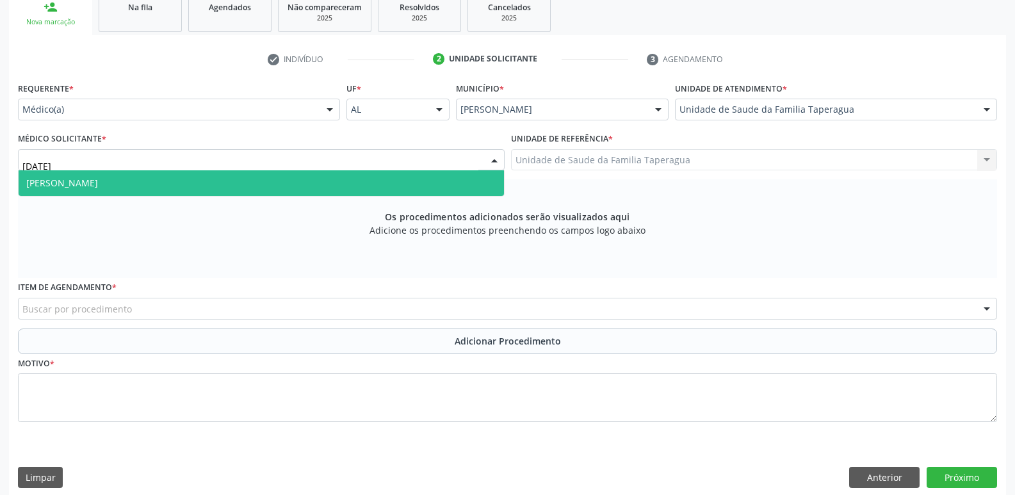
type input "JULI"
click at [368, 175] on span "[PERSON_NAME]" at bounding box center [261, 183] width 485 height 26
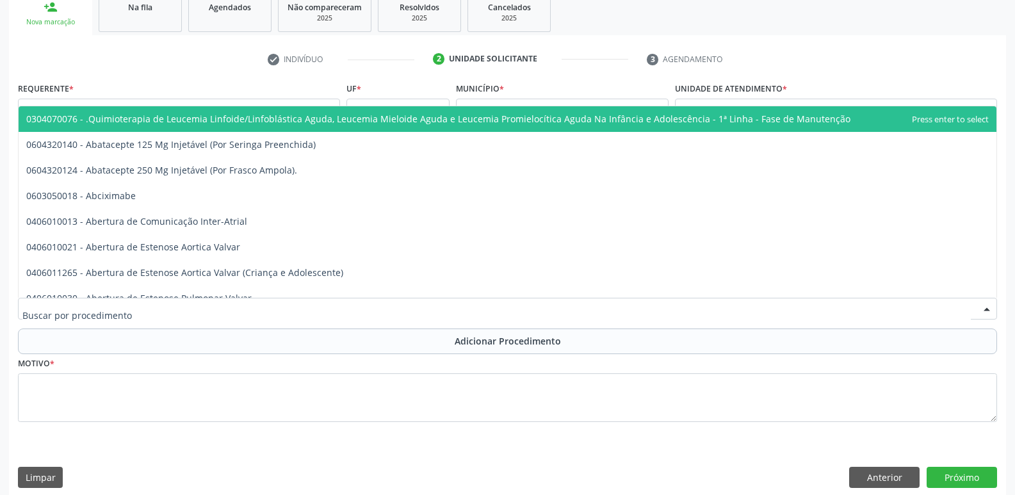
click at [330, 307] on div at bounding box center [507, 309] width 979 height 22
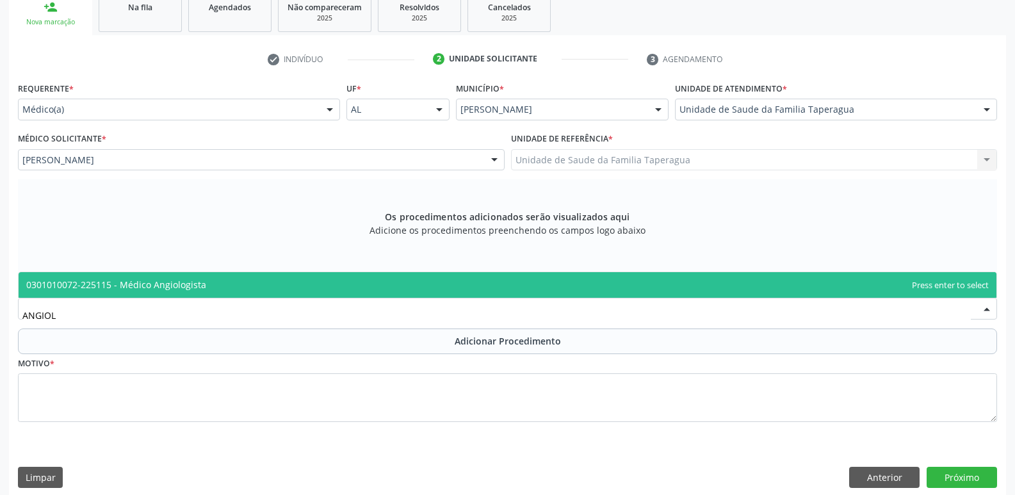
type input "ANGIOLO"
click at [342, 275] on span "0301010072-225115 - Médico Angiologista" at bounding box center [508, 285] width 978 height 26
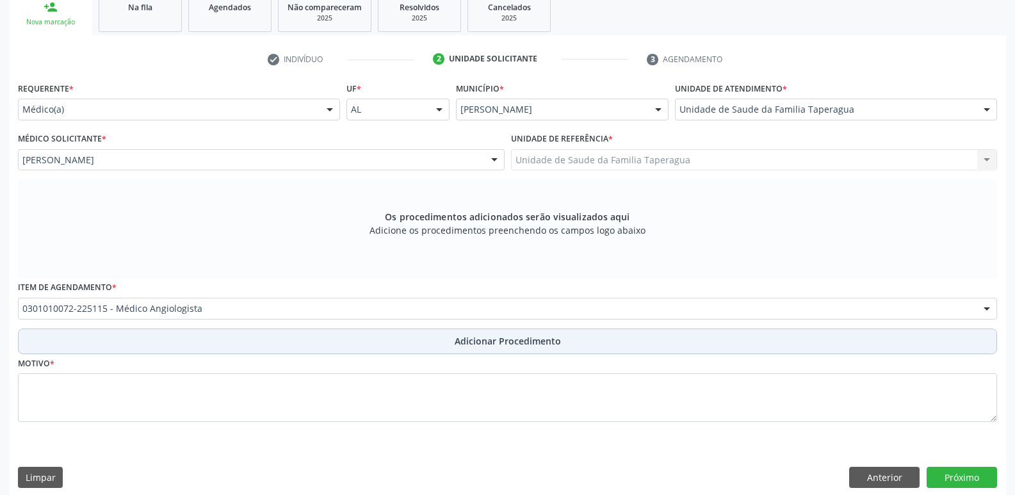
click at [333, 341] on button "Adicionar Procedimento" at bounding box center [507, 341] width 979 height 26
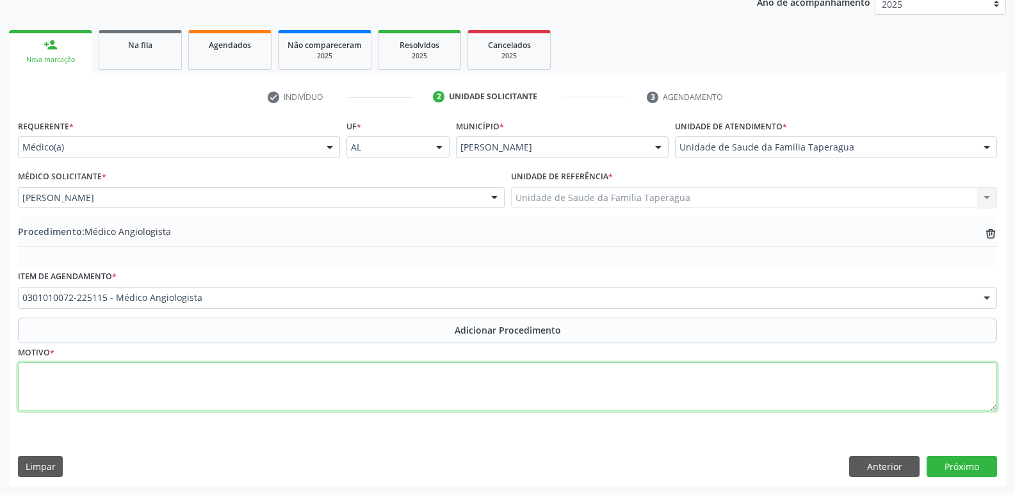
click at [328, 378] on textarea at bounding box center [507, 386] width 979 height 49
type textarea "AVALIAÇÃO"
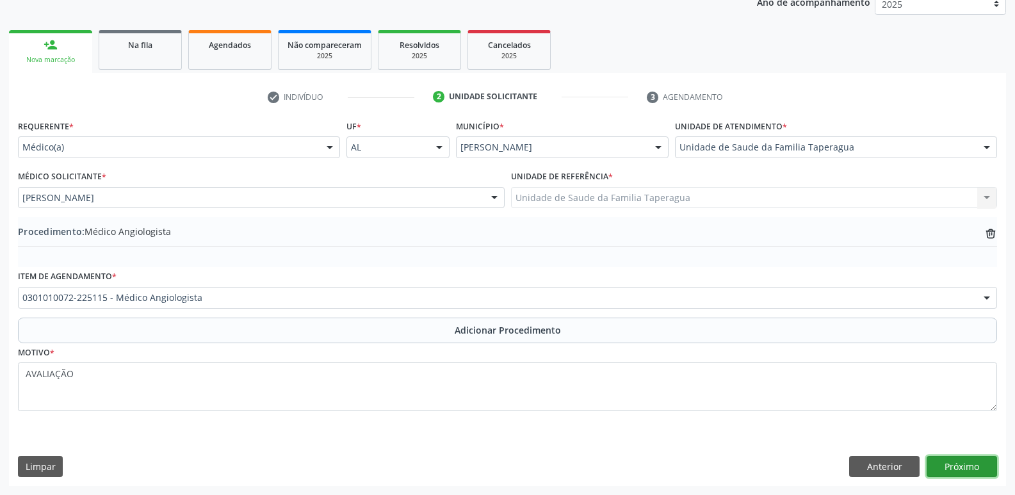
click at [964, 465] on button "Próximo" at bounding box center [962, 467] width 70 height 22
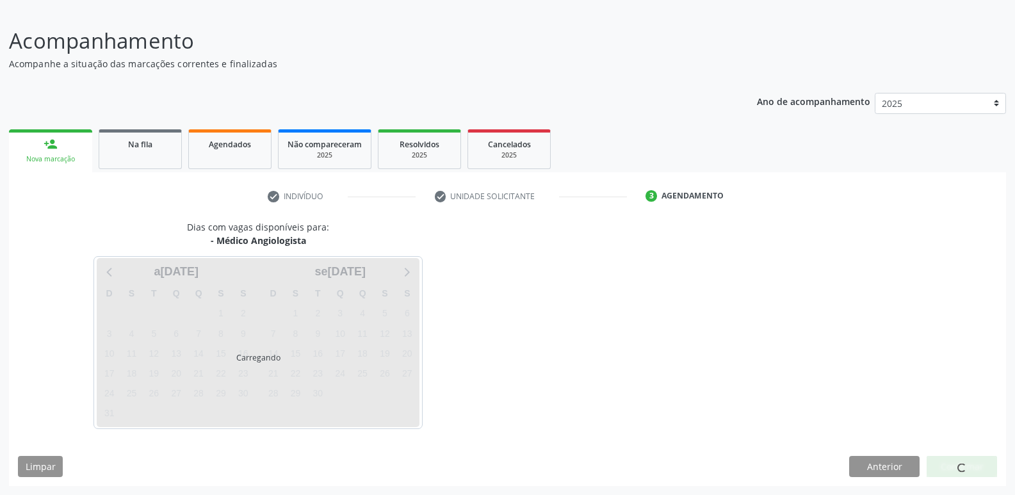
scroll to position [118, 0]
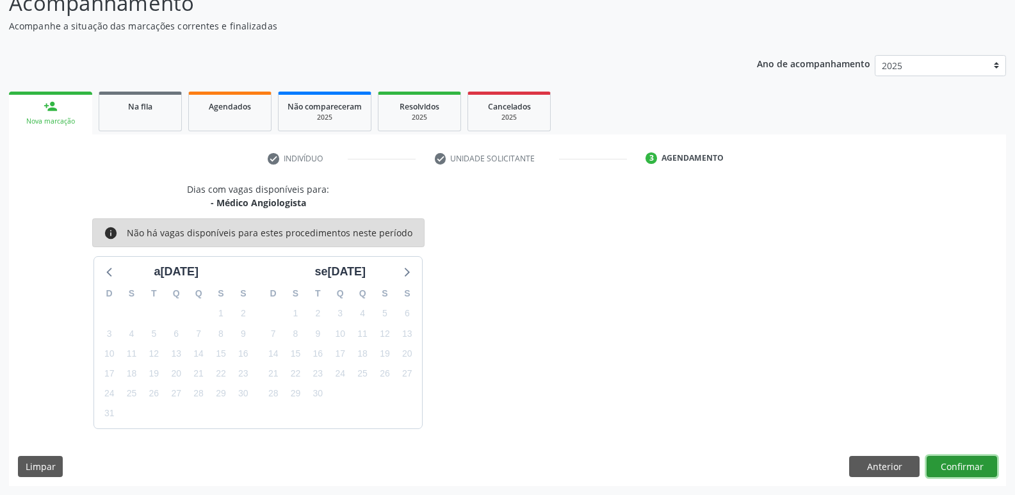
click at [955, 457] on button "Confirmar" at bounding box center [962, 467] width 70 height 22
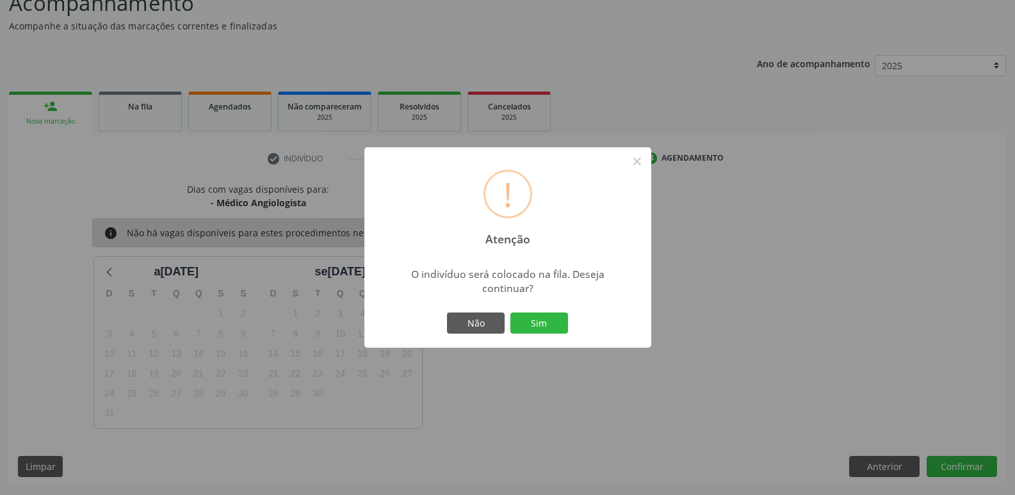
click at [510, 312] on button "Sim" at bounding box center [539, 323] width 58 height 22
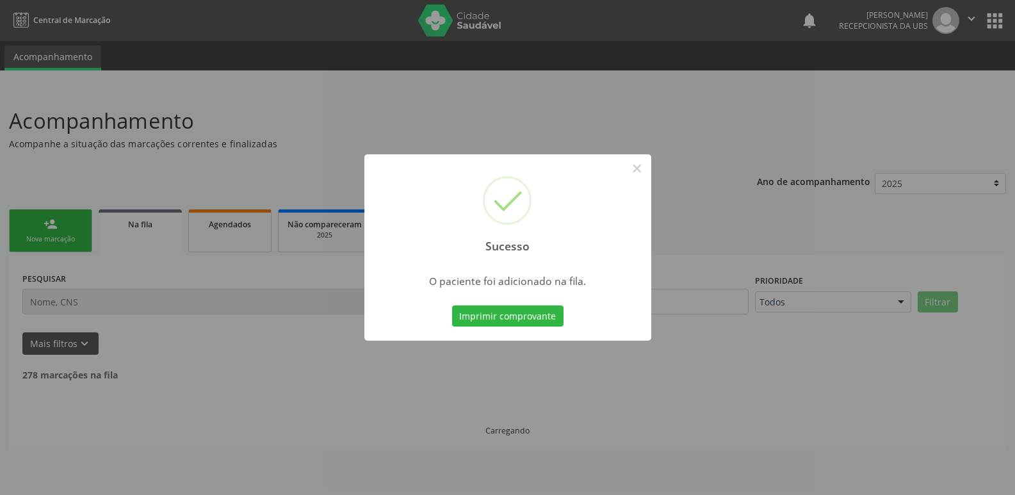
scroll to position [0, 0]
